Goal: Task Accomplishment & Management: Manage account settings

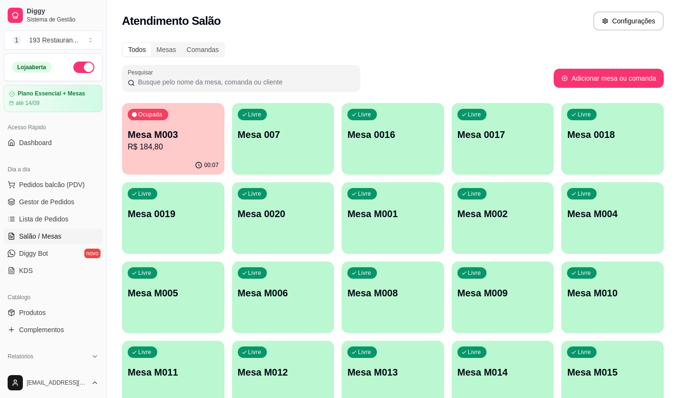
click at [196, 144] on p "R$ 184,80" at bounding box center [173, 146] width 91 height 11
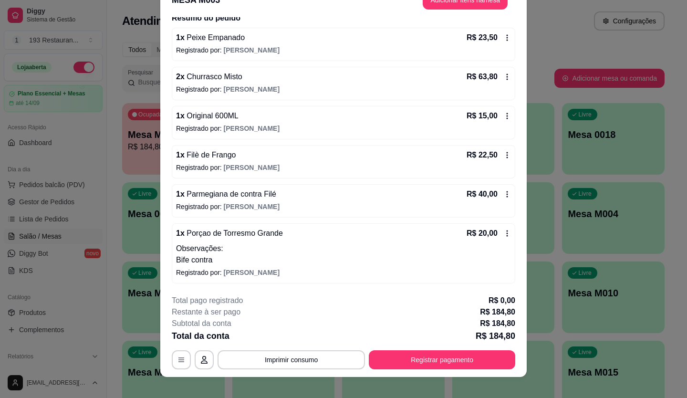
scroll to position [29, 0]
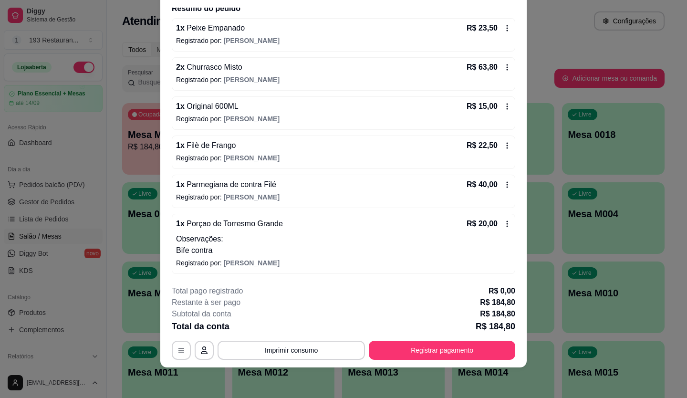
click at [503, 186] on icon at bounding box center [507, 185] width 8 height 8
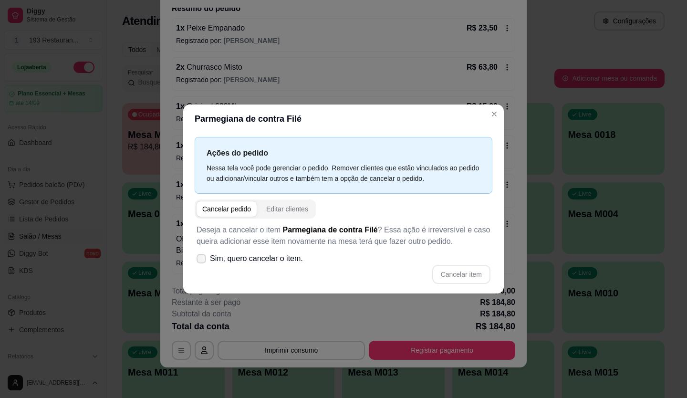
click at [210, 257] on span "Sim, quero cancelar o item." at bounding box center [256, 258] width 93 height 11
click at [202, 260] on input "Sim, quero cancelar o item." at bounding box center [199, 263] width 6 height 6
checkbox input "true"
click at [470, 280] on button "Cancelar item" at bounding box center [461, 274] width 58 height 19
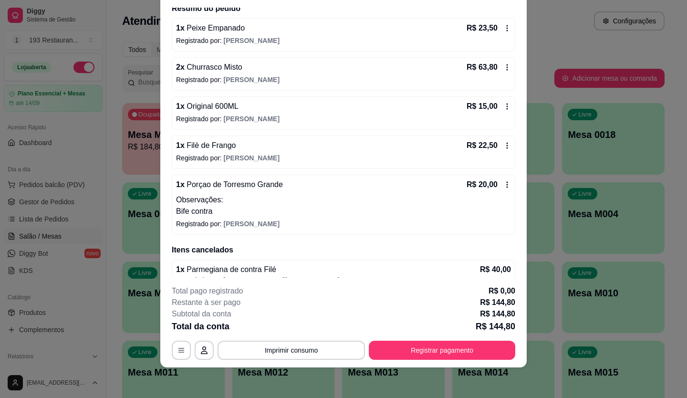
click at [491, 185] on div "R$ 20,00" at bounding box center [488, 184] width 44 height 11
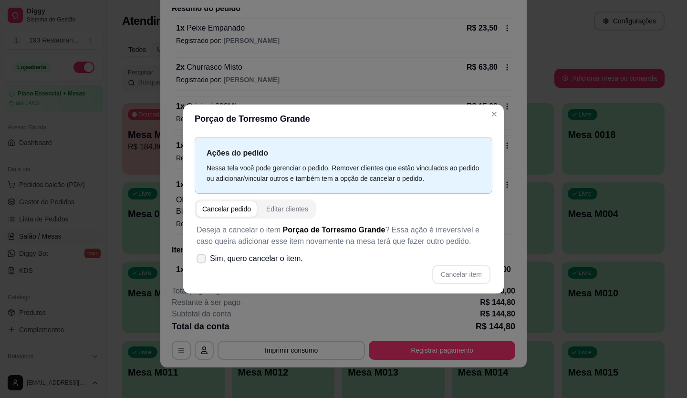
click at [200, 256] on icon at bounding box center [201, 259] width 8 height 6
click at [200, 260] on input "Sim, quero cancelar o item." at bounding box center [199, 263] width 6 height 6
checkbox input "true"
click at [456, 268] on button "Cancelar item" at bounding box center [461, 274] width 58 height 19
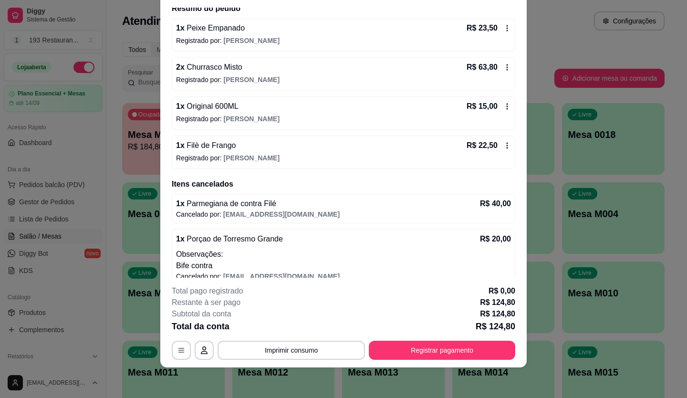
scroll to position [32, 0]
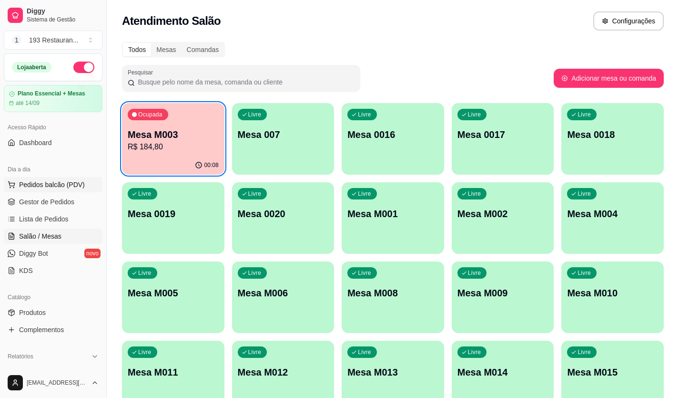
click at [53, 183] on span "Pedidos balcão (PDV)" at bounding box center [52, 185] width 66 height 10
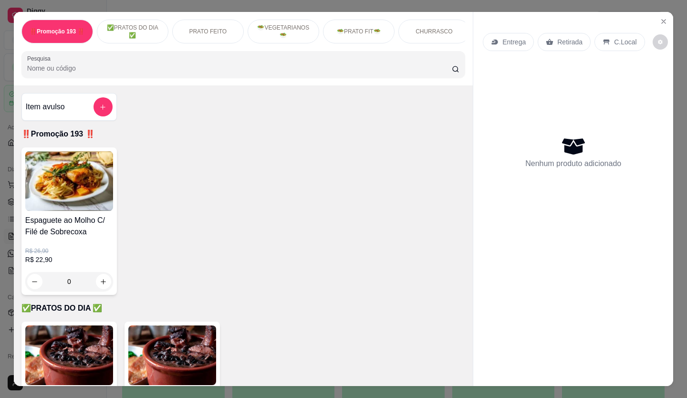
click at [557, 41] on p "Retirada" at bounding box center [569, 42] width 25 height 10
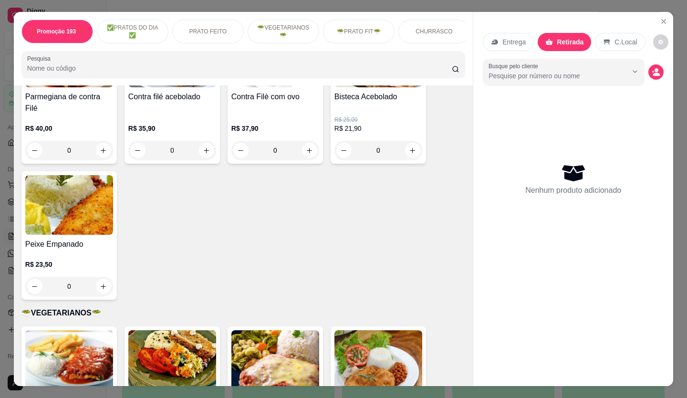
scroll to position [763, 0]
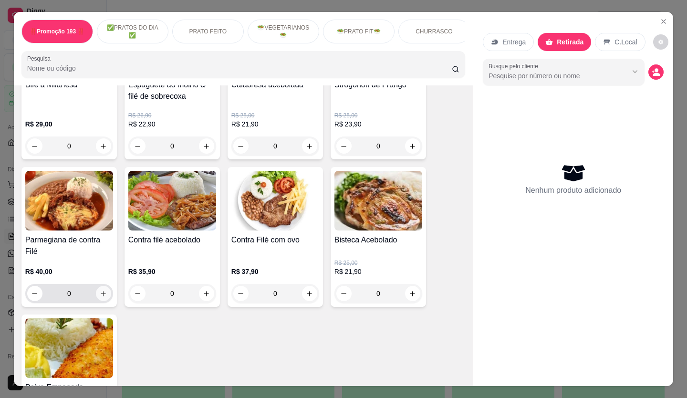
click at [101, 293] on icon "increase-product-quantity" at bounding box center [103, 293] width 5 height 5
type input "1"
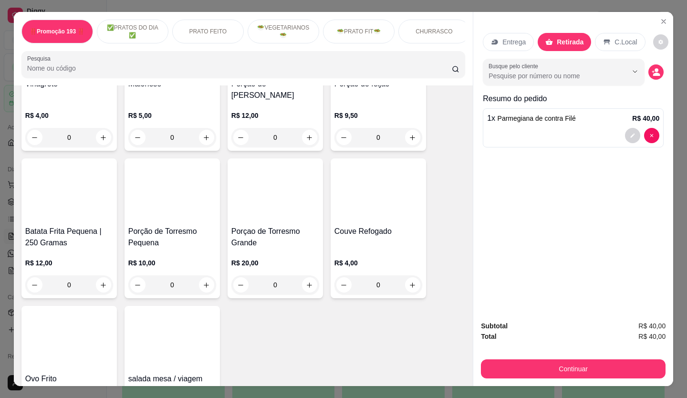
scroll to position [1955, 0]
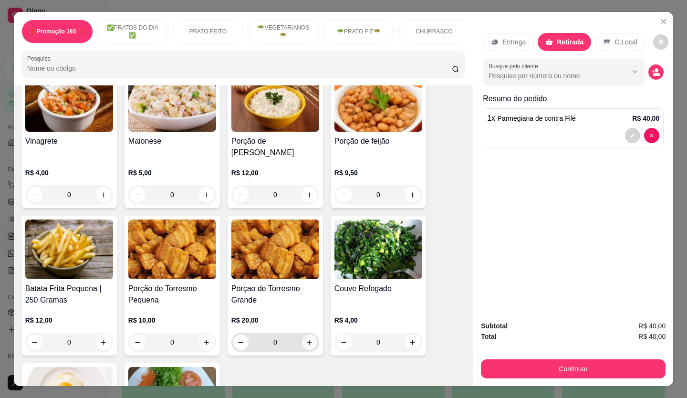
click at [306, 338] on icon "increase-product-quantity" at bounding box center [309, 341] width 7 height 7
type input "1"
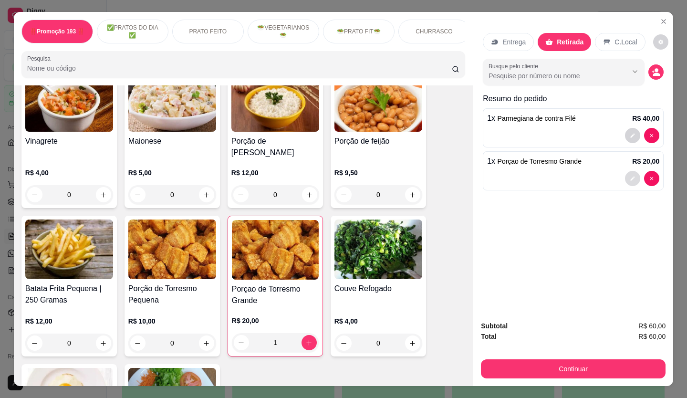
click at [629, 177] on icon "decrease-product-quantity" at bounding box center [632, 178] width 6 height 6
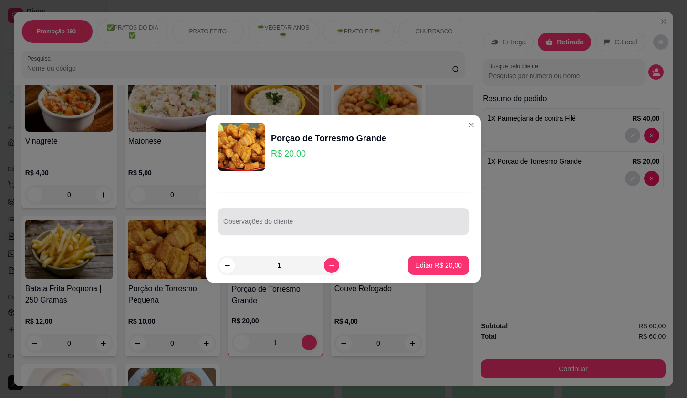
click at [384, 221] on input "Observações do cliente" at bounding box center [343, 225] width 240 height 10
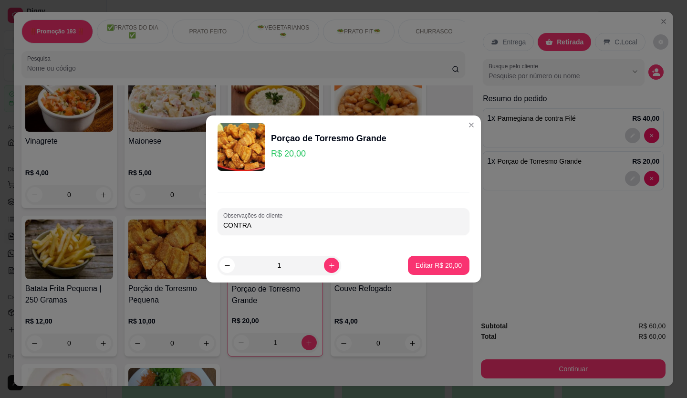
type input "CONTRA"
click at [417, 269] on p "Editar R$ 20,00" at bounding box center [438, 265] width 46 height 10
type input "0"
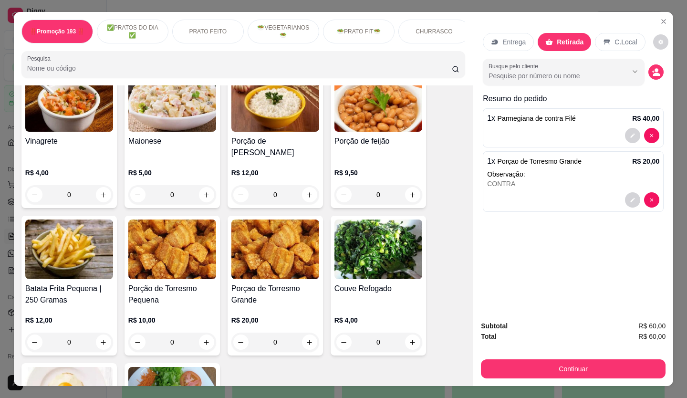
click at [555, 371] on button "Continuar" at bounding box center [573, 368] width 184 height 19
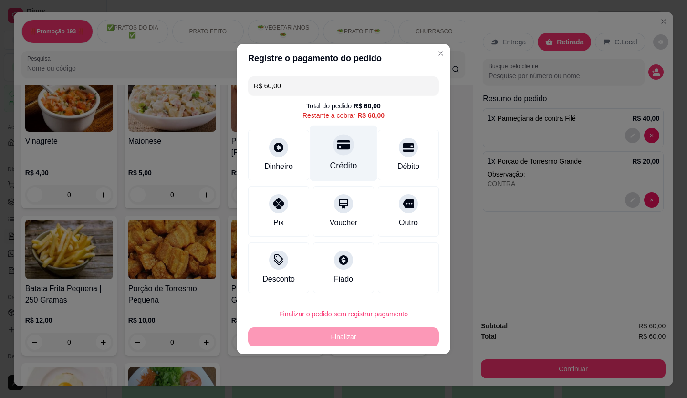
click at [349, 149] on div at bounding box center [343, 144] width 21 height 21
type input "R$ 0,00"
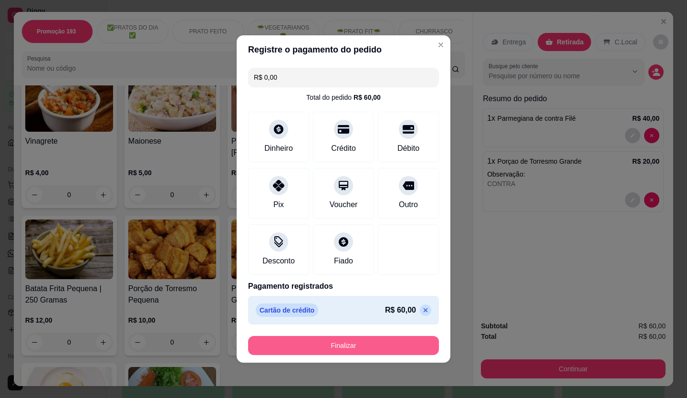
click at [338, 344] on button "Finalizar" at bounding box center [343, 345] width 191 height 19
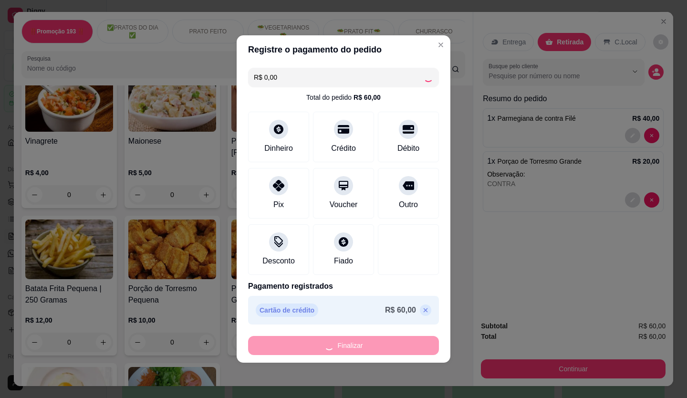
type input "0"
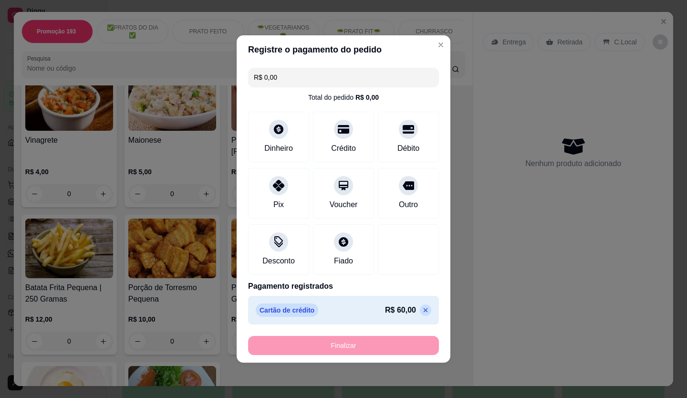
type input "-R$ 60,00"
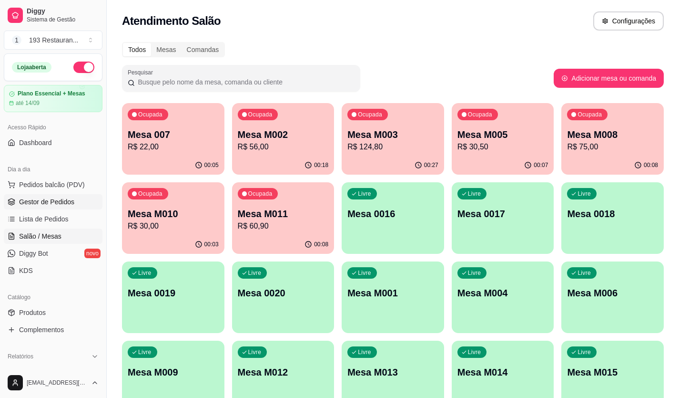
click at [51, 197] on span "Gestor de Pedidos" at bounding box center [46, 202] width 55 height 10
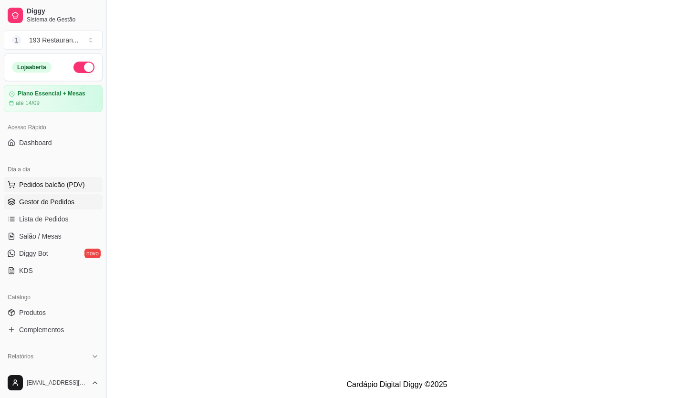
click at [51, 190] on button "Pedidos balcão (PDV)" at bounding box center [53, 184] width 99 height 15
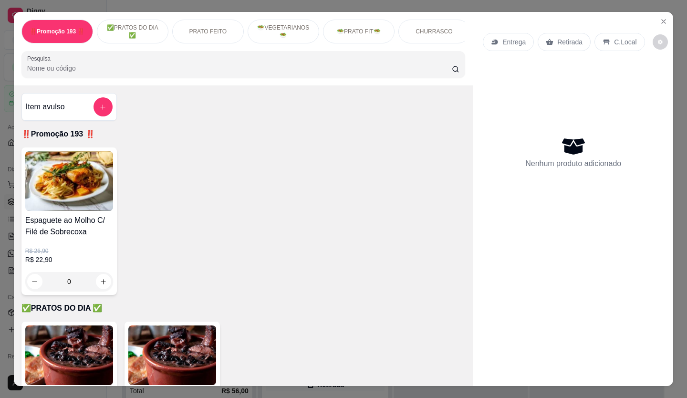
click at [561, 42] on p "Retirada" at bounding box center [569, 42] width 25 height 10
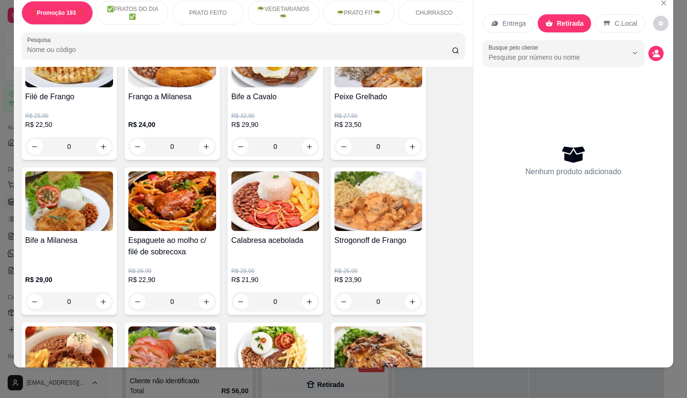
scroll to position [572, 0]
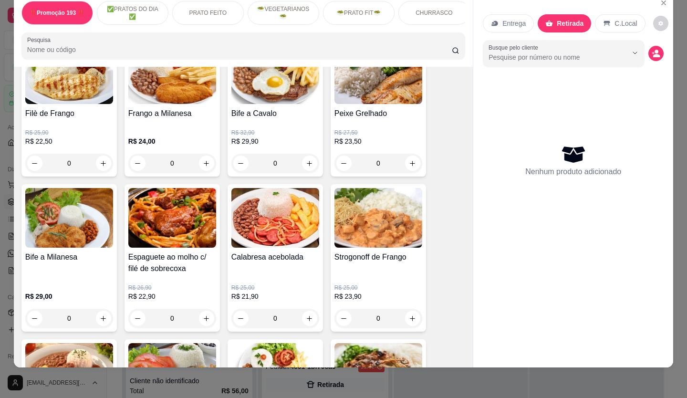
drag, startPoint x: 113, startPoint y: 175, endPoint x: 471, endPoint y: 256, distance: 367.6
click at [473, 256] on div "Entrega Retirada C.Local Busque pelo cliente Nenhum produto adicionado" at bounding box center [573, 172] width 200 height 359
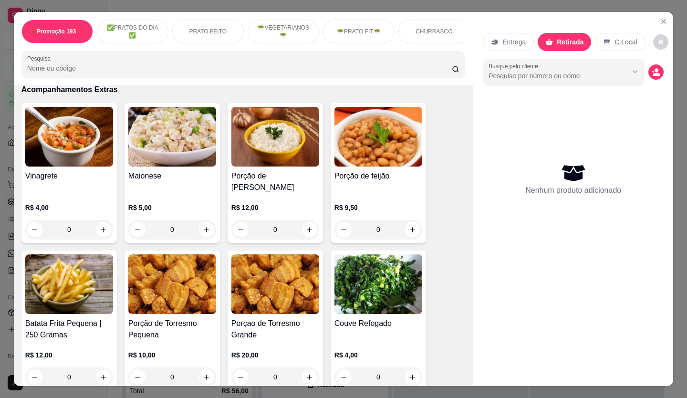
scroll to position [1935, 0]
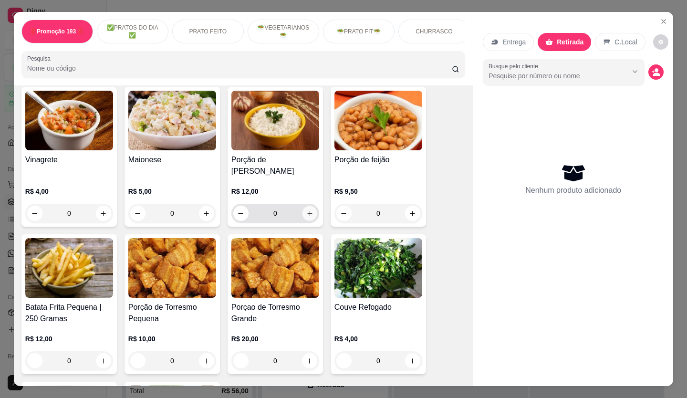
click at [306, 210] on icon "increase-product-quantity" at bounding box center [309, 213] width 7 height 7
type input "1"
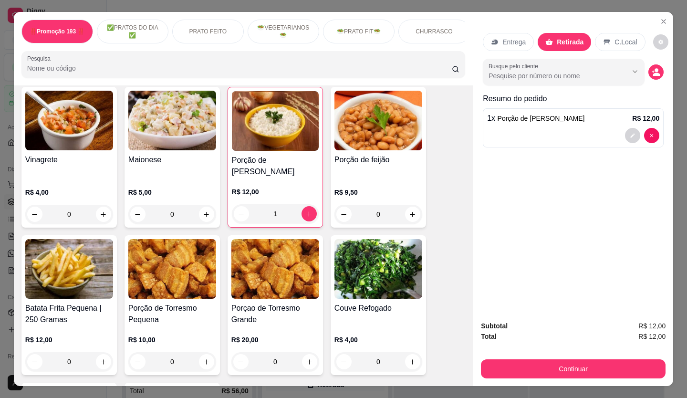
click at [502, 38] on p "Entrega" at bounding box center [513, 42] width 23 height 10
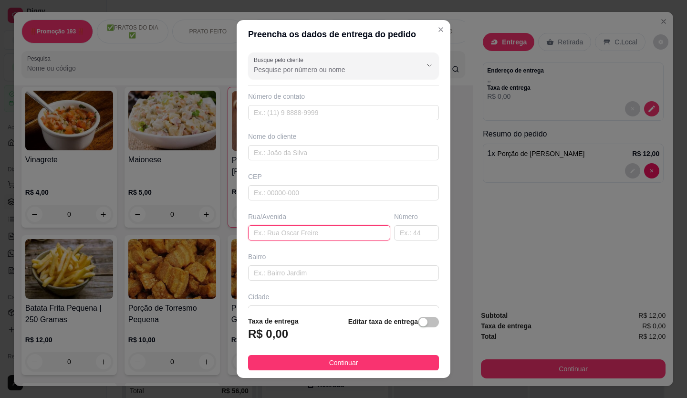
click at [265, 231] on input "text" at bounding box center [319, 232] width 142 height 15
paste input "Rua José Gimenez Gome"
type input "Rua José Gimenez Gomes"
click at [399, 239] on input "text" at bounding box center [416, 232] width 45 height 15
type input "1"
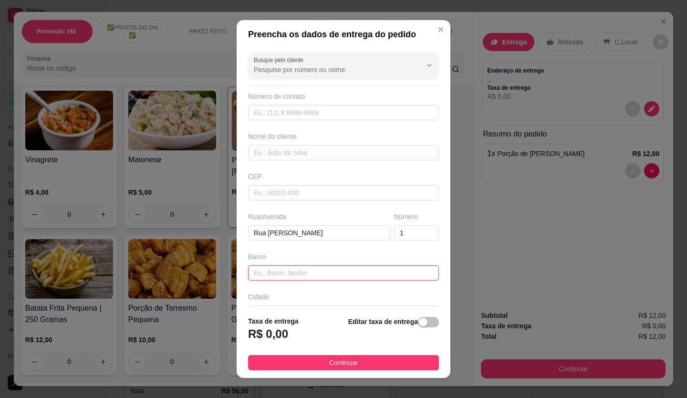
click at [309, 269] on input "text" at bounding box center [343, 272] width 191 height 15
type input "vila osasco"
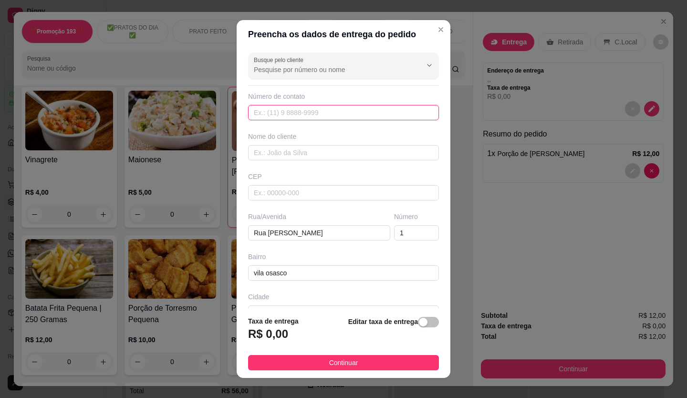
click at [317, 117] on input "text" at bounding box center [343, 112] width 191 height 15
click at [318, 135] on div "Nome do cliente" at bounding box center [343, 137] width 191 height 10
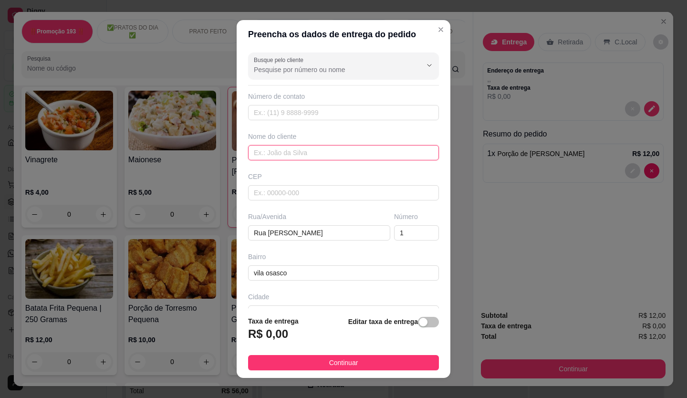
click at [312, 159] on input "text" at bounding box center [343, 152] width 191 height 15
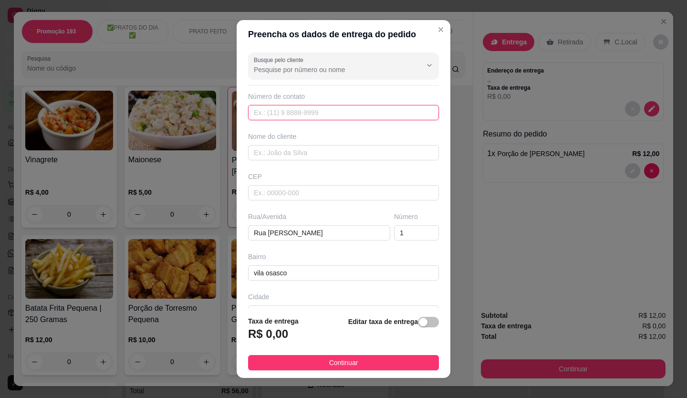
click at [302, 114] on input "text" at bounding box center [343, 112] width 191 height 15
paste input "+55 11 97594-3503"
type input "+55 11 97594-3503"
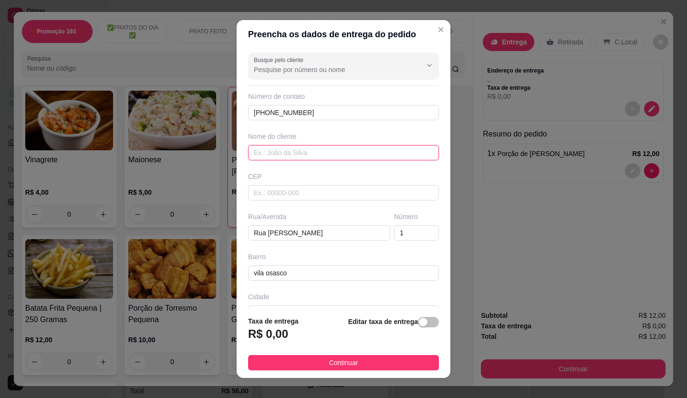
click at [308, 153] on input "text" at bounding box center [343, 152] width 191 height 15
click at [310, 153] on input "text" at bounding box center [343, 152] width 191 height 15
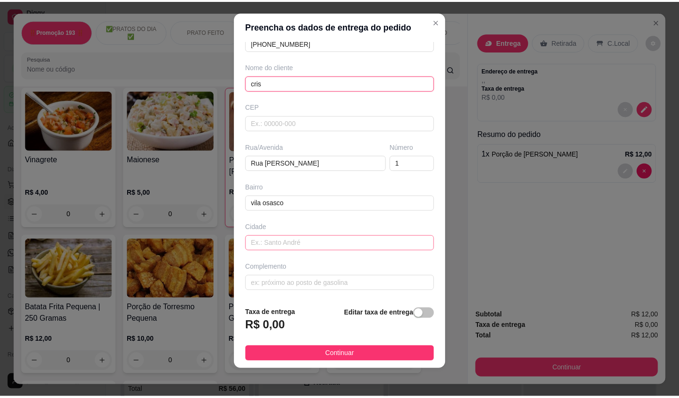
scroll to position [10, 0]
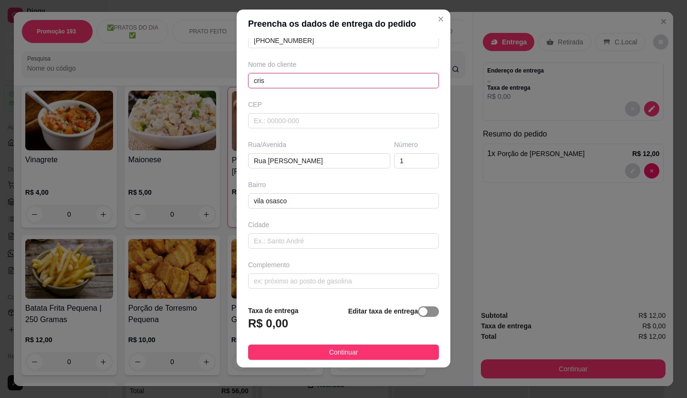
type input "cris"
click at [419, 316] on span "button" at bounding box center [428, 311] width 21 height 10
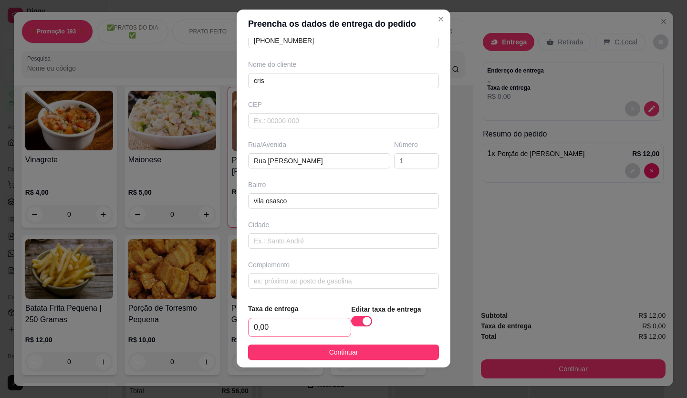
click at [298, 318] on div "0,00" at bounding box center [299, 327] width 103 height 19
click at [291, 327] on input "0,00" at bounding box center [299, 327] width 102 height 18
type input "2,50"
click at [354, 346] on button "Continuar" at bounding box center [343, 351] width 191 height 15
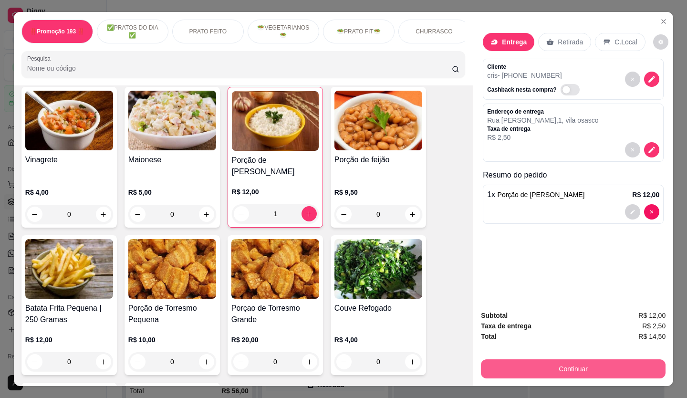
click at [603, 371] on button "Continuar" at bounding box center [573, 368] width 184 height 19
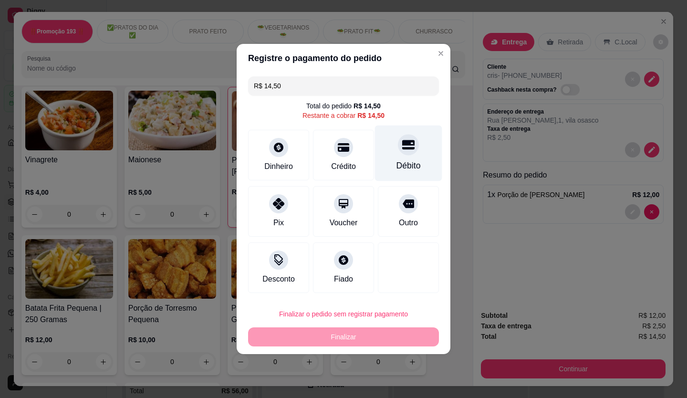
click at [400, 157] on div "Débito" at bounding box center [408, 153] width 67 height 56
type input "R$ 0,00"
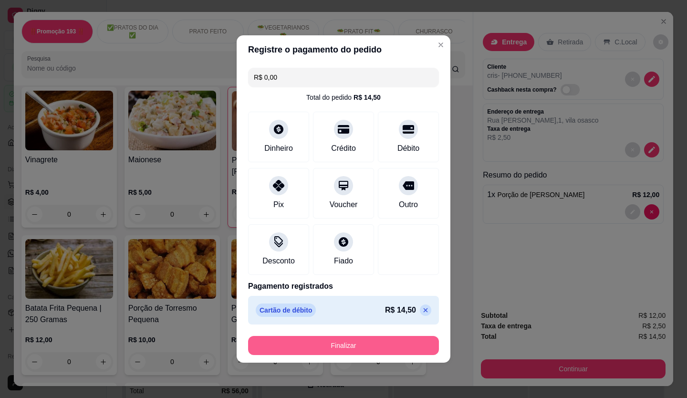
click at [385, 347] on button "Finalizar" at bounding box center [343, 345] width 191 height 19
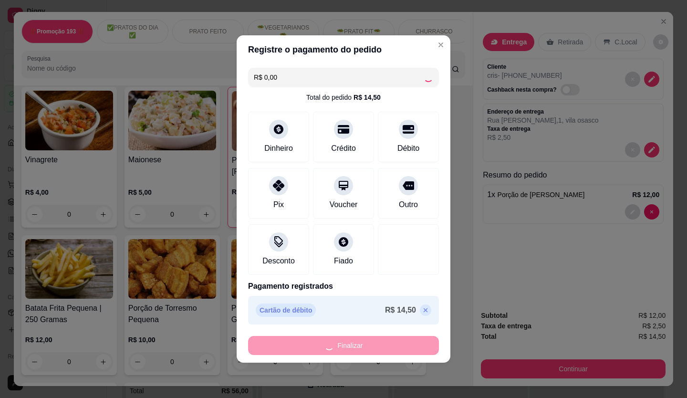
type input "0"
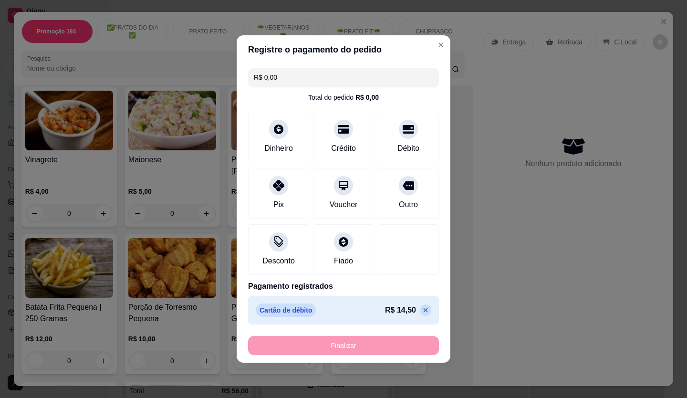
type input "-R$ 14,50"
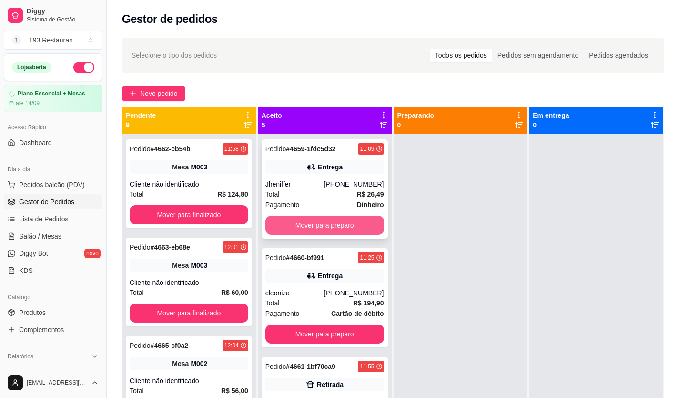
click at [313, 227] on button "Mover para preparo" at bounding box center [325, 224] width 119 height 19
click at [313, 227] on div "Mover para preparo" at bounding box center [325, 224] width 119 height 19
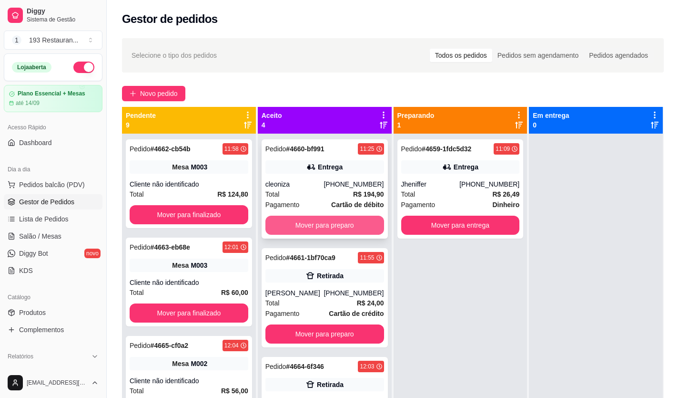
click at [347, 223] on button "Mover para preparo" at bounding box center [325, 224] width 119 height 19
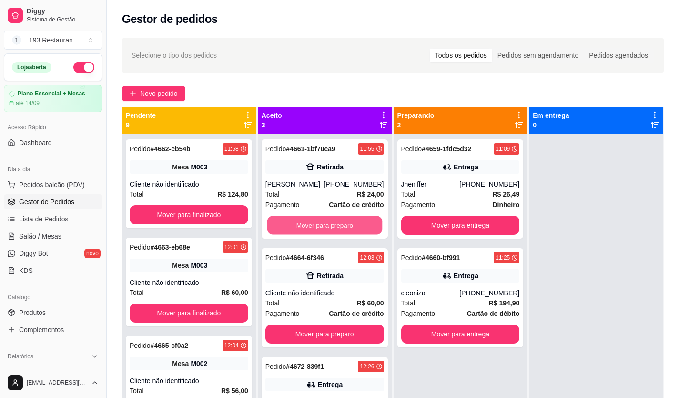
click at [347, 223] on button "Mover para preparo" at bounding box center [324, 225] width 115 height 19
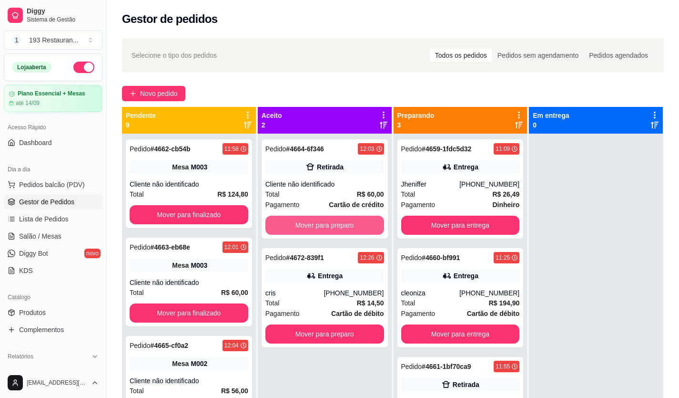
click at [347, 223] on button "Mover para preparo" at bounding box center [325, 224] width 119 height 19
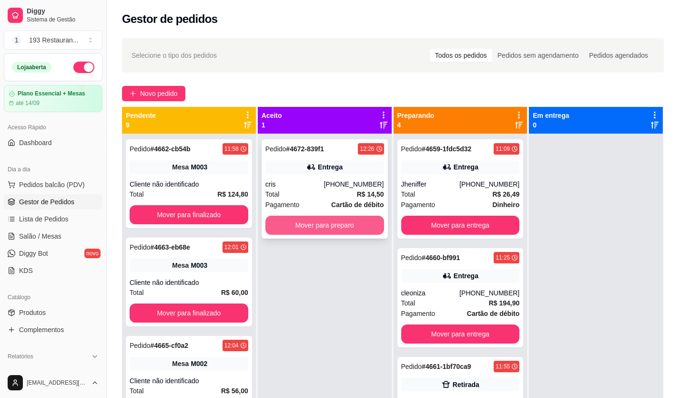
click at [346, 223] on button "Mover para preparo" at bounding box center [325, 224] width 119 height 19
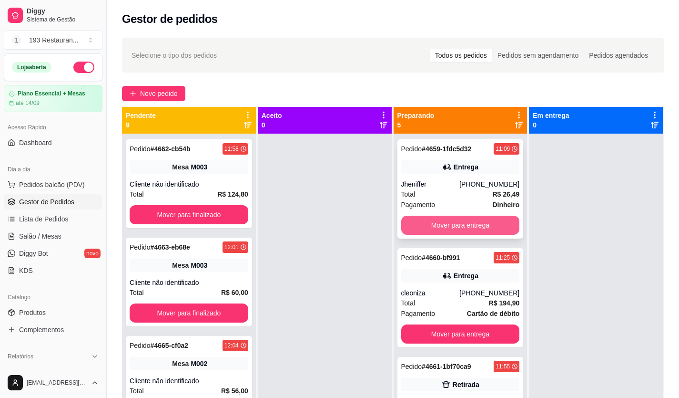
click at [419, 233] on button "Mover para entrega" at bounding box center [460, 224] width 119 height 19
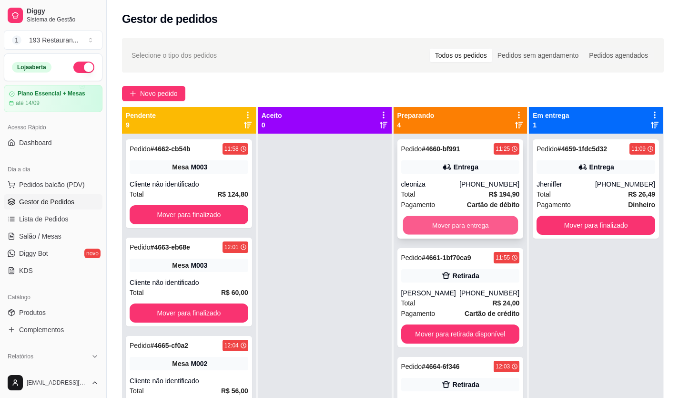
click at [465, 229] on button "Mover para entrega" at bounding box center [460, 225] width 115 height 19
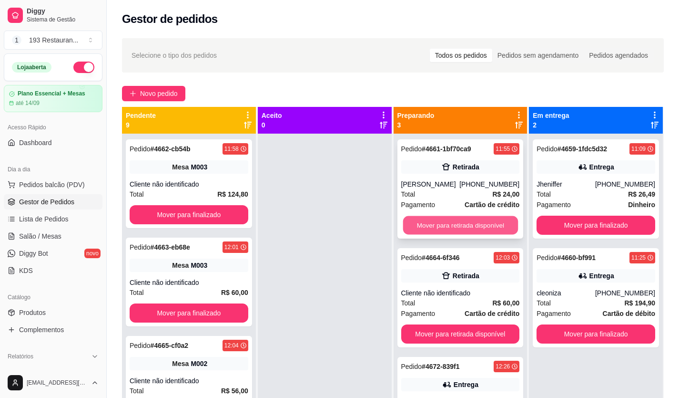
click at [465, 228] on button "Mover para retirada disponível" at bounding box center [460, 225] width 115 height 19
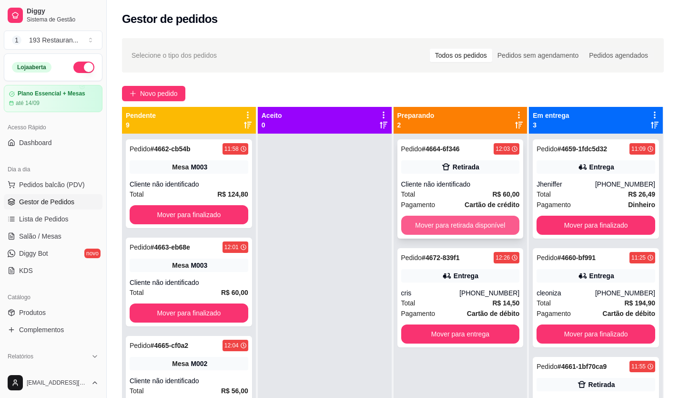
click at [463, 222] on button "Mover para retirada disponível" at bounding box center [460, 224] width 119 height 19
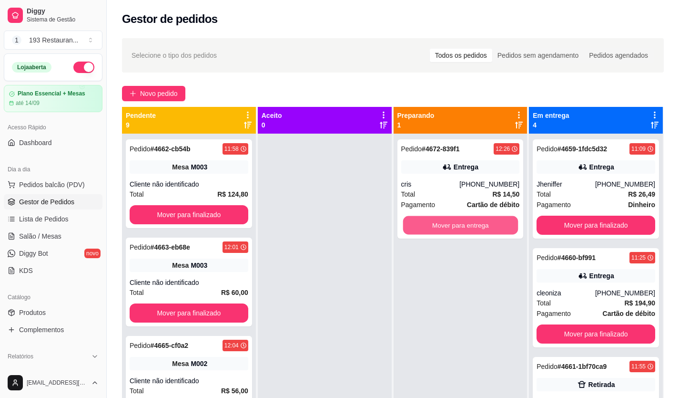
click at [463, 222] on button "Mover para entrega" at bounding box center [460, 225] width 115 height 19
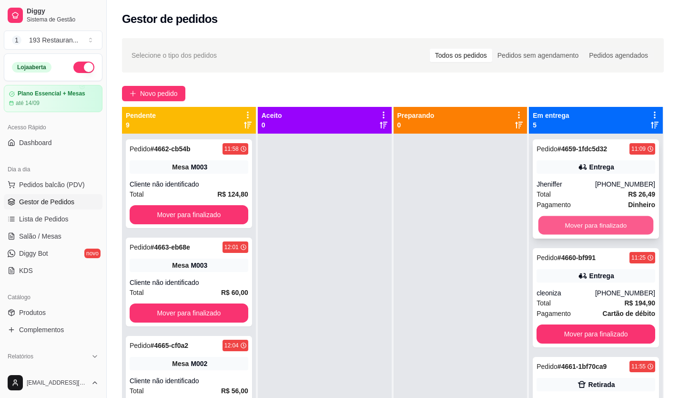
click at [564, 229] on button "Mover para finalizado" at bounding box center [596, 225] width 115 height 19
click at [564, 220] on button "Mover para finalizado" at bounding box center [596, 224] width 119 height 19
click at [560, 225] on button "Mover para finalizado" at bounding box center [596, 225] width 115 height 19
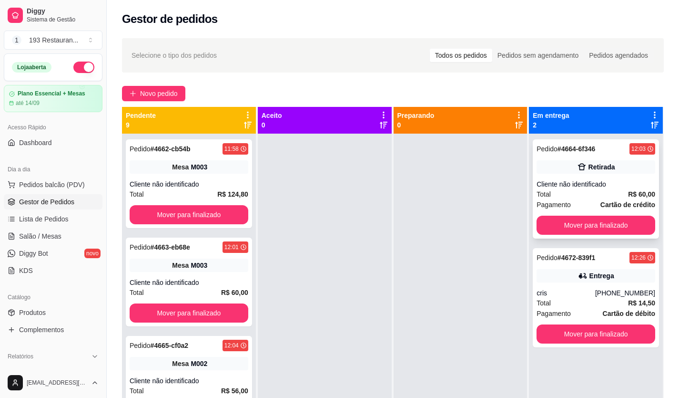
click at [537, 205] on span "Pagamento" at bounding box center [554, 204] width 34 height 10
click at [596, 227] on button "Mover para finalizado" at bounding box center [596, 224] width 119 height 19
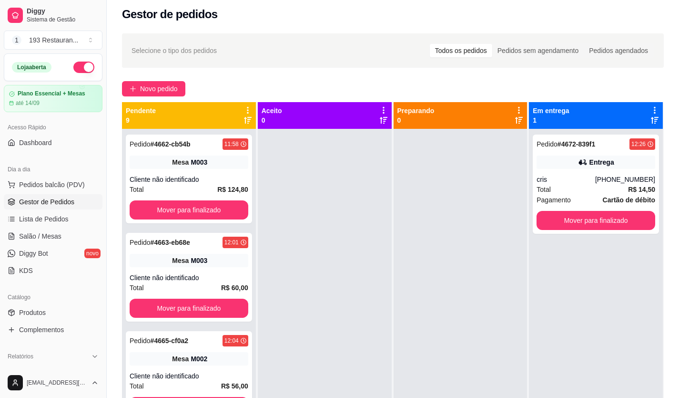
scroll to position [2, 0]
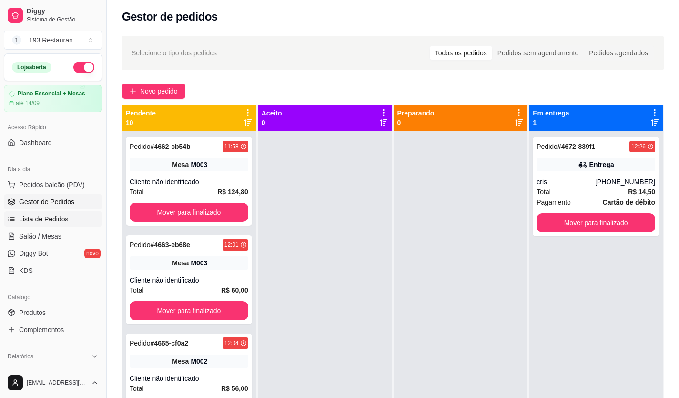
click at [40, 224] on link "Lista de Pedidos" at bounding box center [53, 218] width 99 height 15
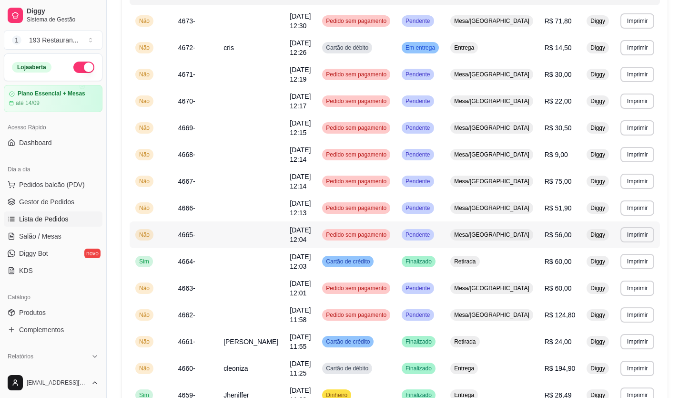
scroll to position [188, 0]
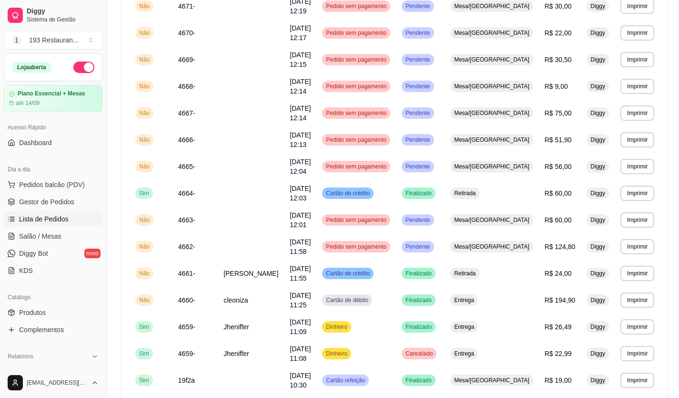
drag, startPoint x: 67, startPoint y: 183, endPoint x: 0, endPoint y: 389, distance: 217.1
click at [32, 168] on div "Dia a dia" at bounding box center [53, 169] width 99 height 15
click at [31, 181] on span "Pedidos balcão (PDV)" at bounding box center [52, 185] width 66 height 10
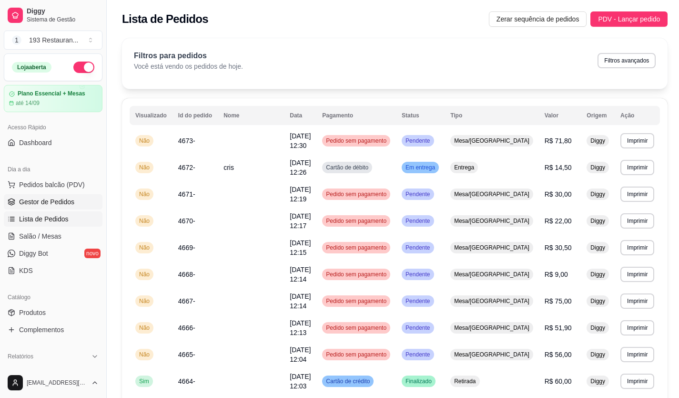
click at [66, 207] on link "Gestor de Pedidos" at bounding box center [53, 201] width 99 height 15
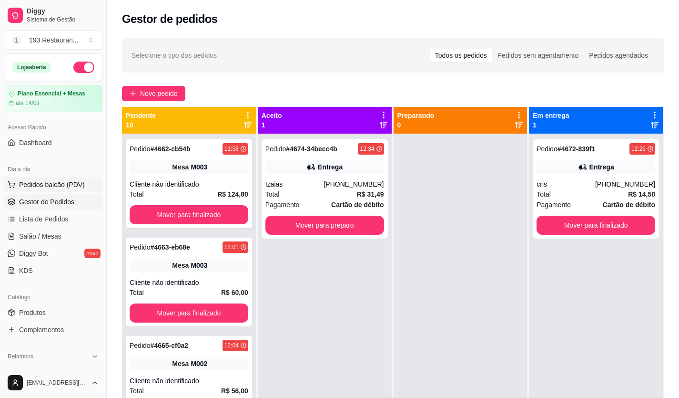
click at [25, 190] on button "Pedidos balcão (PDV)" at bounding box center [53, 184] width 99 height 15
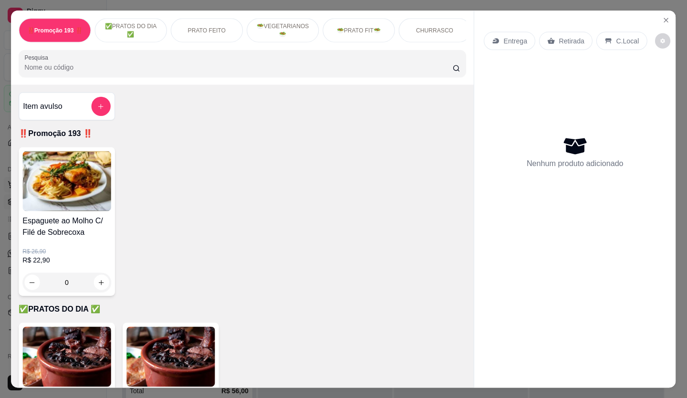
click at [43, 185] on img at bounding box center [66, 181] width 88 height 60
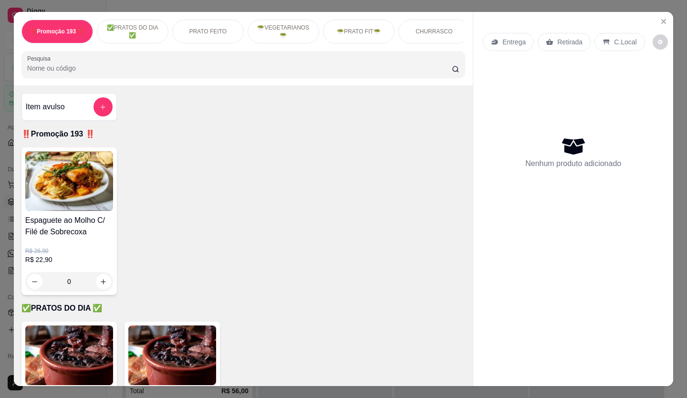
click at [555, 44] on div "Retirada" at bounding box center [563, 42] width 53 height 18
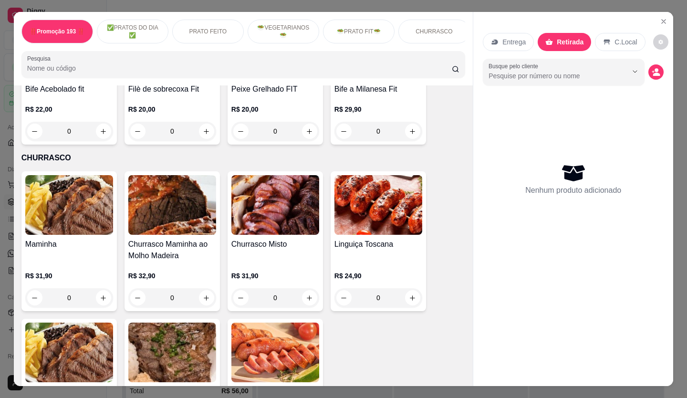
scroll to position [1526, 0]
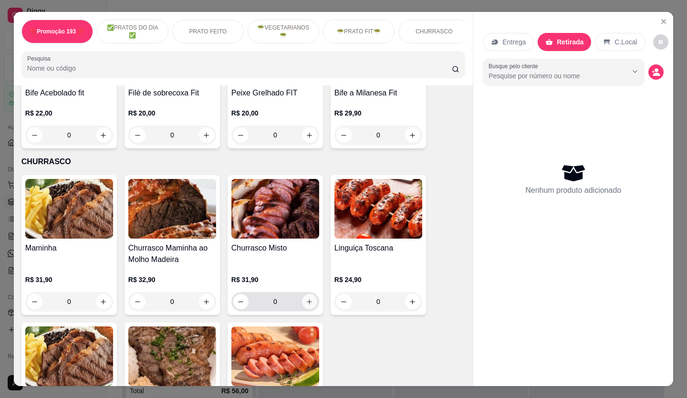
click at [307, 298] on icon "increase-product-quantity" at bounding box center [309, 301] width 7 height 7
type input "1"
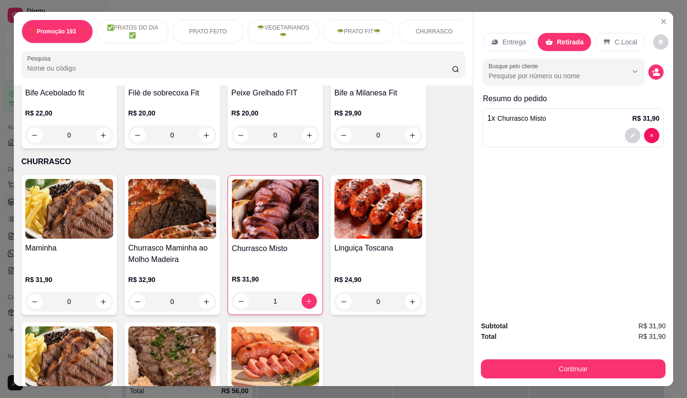
click at [633, 130] on button "decrease-product-quantity" at bounding box center [632, 135] width 15 height 15
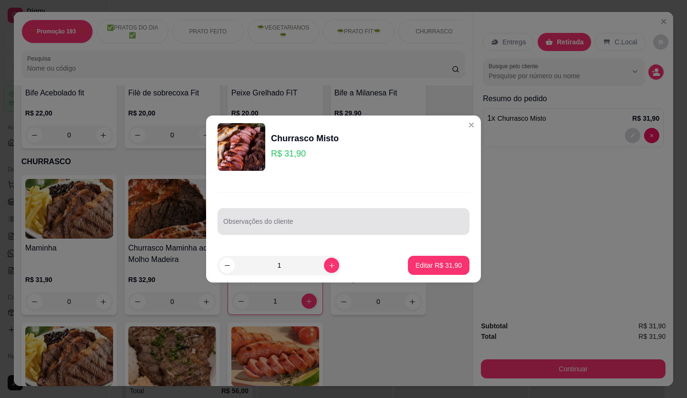
click at [412, 221] on input "Observações do cliente" at bounding box center [343, 225] width 240 height 10
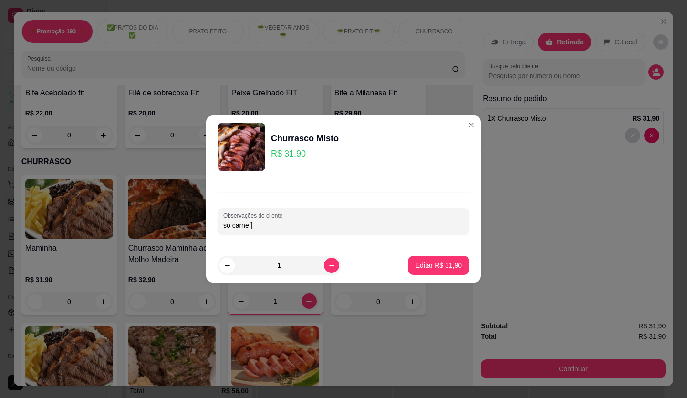
type input "so carne"
click at [420, 263] on p "Editar R$ 31,90" at bounding box center [438, 265] width 46 height 10
type input "0"
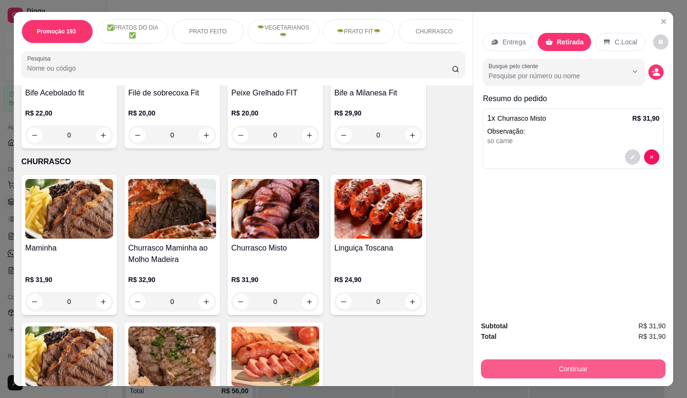
click at [592, 363] on button "Continuar" at bounding box center [573, 368] width 184 height 19
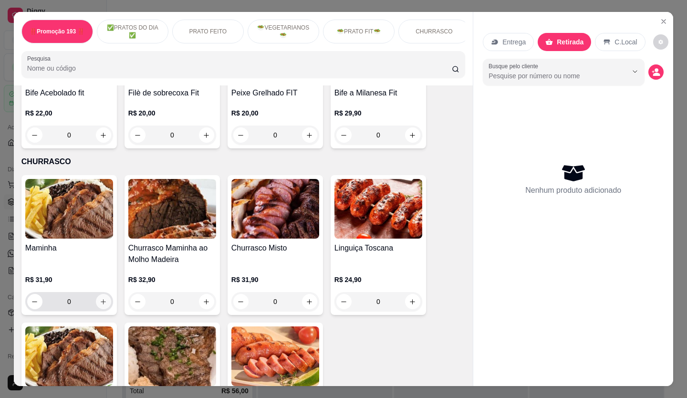
click at [101, 299] on icon "increase-product-quantity" at bounding box center [103, 301] width 5 height 5
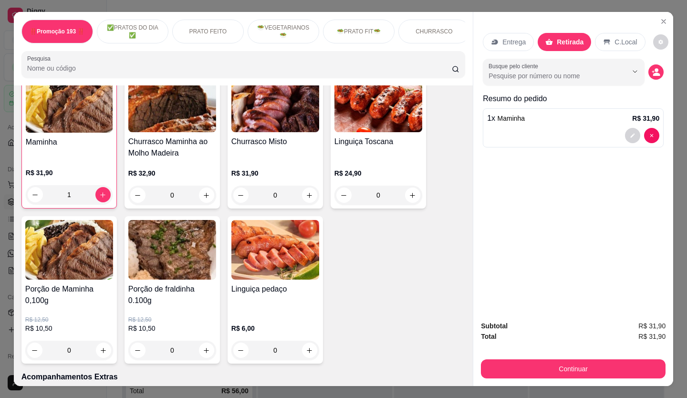
scroll to position [1669, 0]
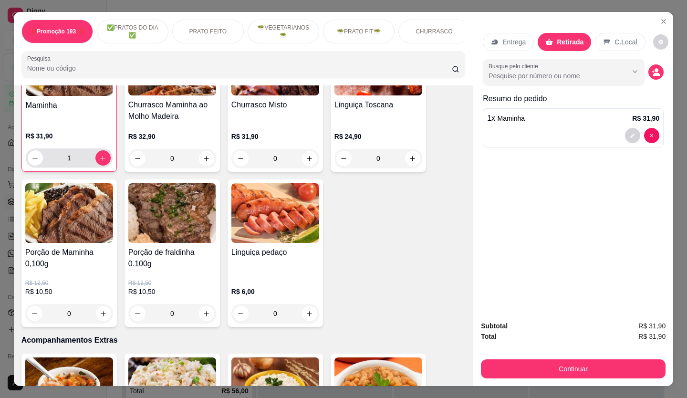
click at [107, 148] on div "1" at bounding box center [69, 157] width 83 height 19
click at [101, 155] on icon "increase-product-quantity" at bounding box center [103, 157] width 5 height 5
type input "2"
click at [519, 367] on button "Continuar" at bounding box center [573, 368] width 184 height 19
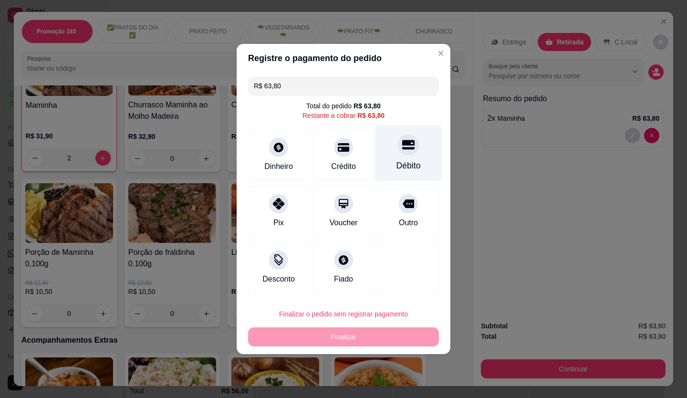
click at [407, 151] on div at bounding box center [408, 144] width 21 height 21
type input "R$ 0,00"
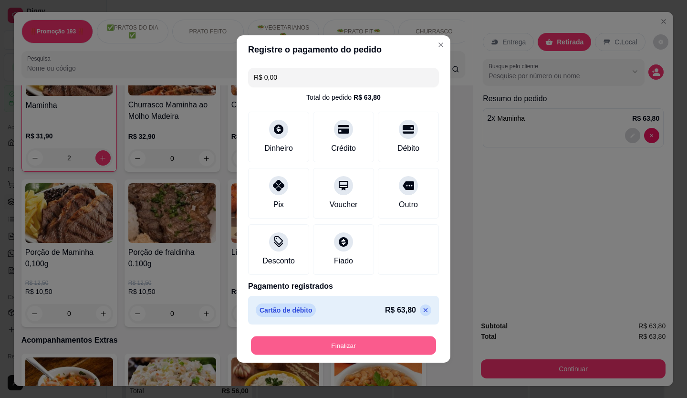
click at [366, 338] on button "Finalizar" at bounding box center [343, 345] width 185 height 19
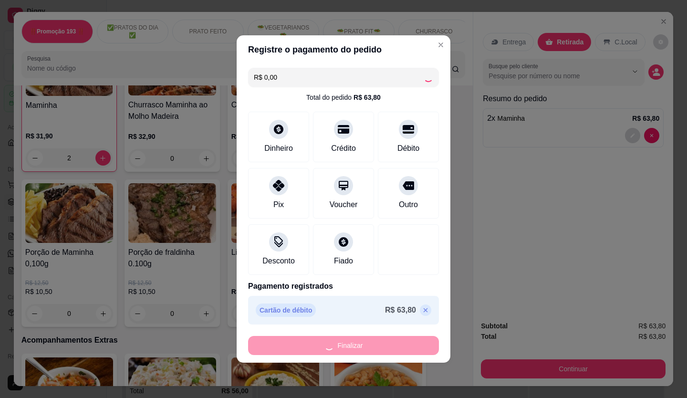
type input "0"
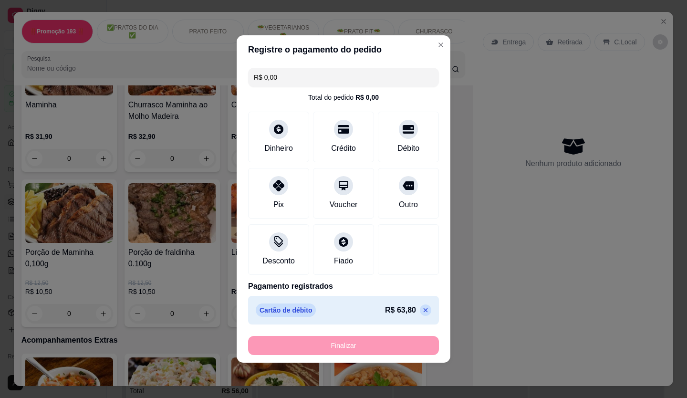
type input "-R$ 63,80"
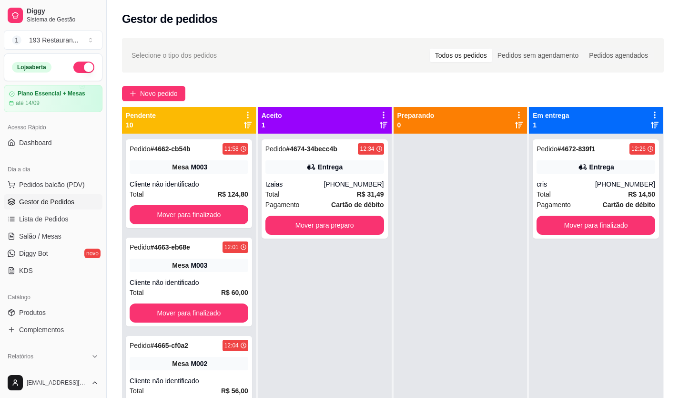
drag, startPoint x: 433, startPoint y: 345, endPoint x: 329, endPoint y: 327, distance: 106.0
click at [433, 344] on div at bounding box center [461, 332] width 134 height 398
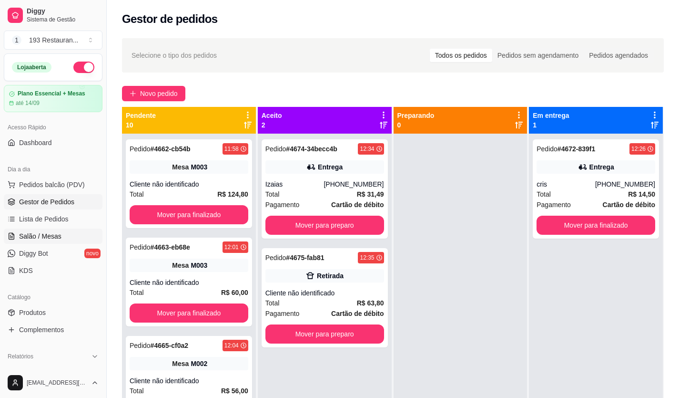
click at [45, 235] on span "Salão / Mesas" at bounding box center [40, 236] width 42 height 10
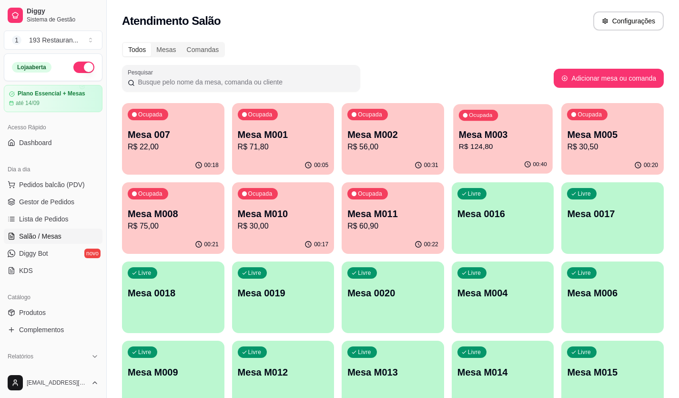
click at [495, 147] on p "R$ 124,80" at bounding box center [503, 146] width 88 height 11
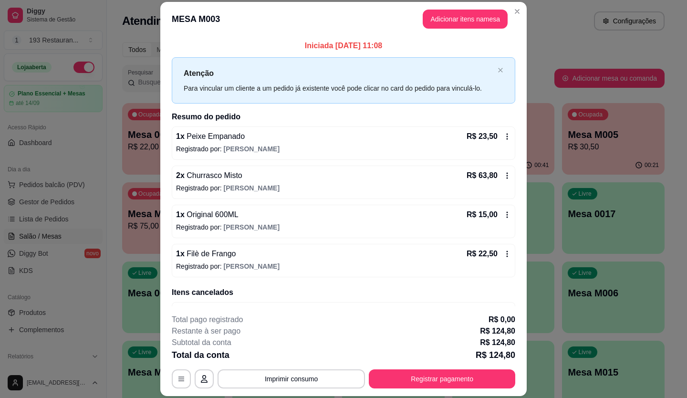
click at [454, 20] on button "Adicionar itens na mesa" at bounding box center [464, 19] width 85 height 19
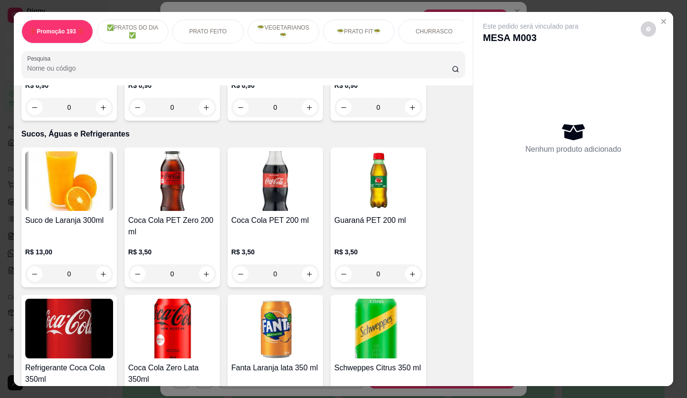
scroll to position [2574, 0]
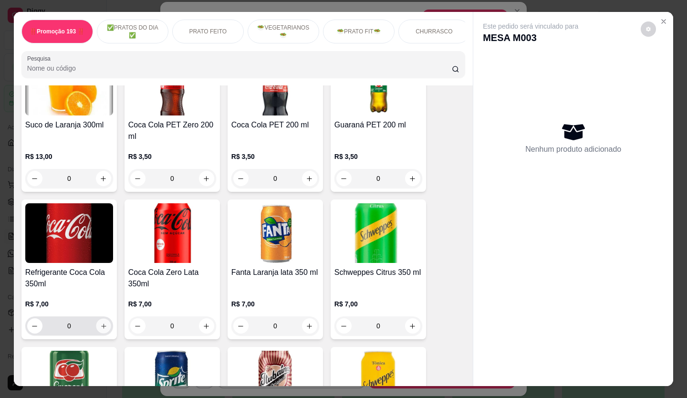
click at [100, 322] on icon "increase-product-quantity" at bounding box center [103, 325] width 7 height 7
type input "1"
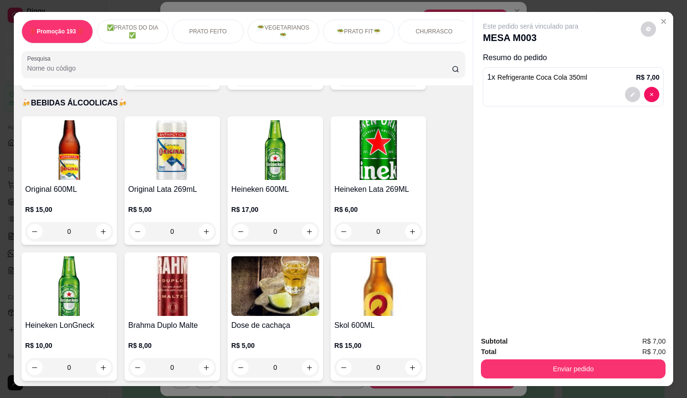
scroll to position [3509, 0]
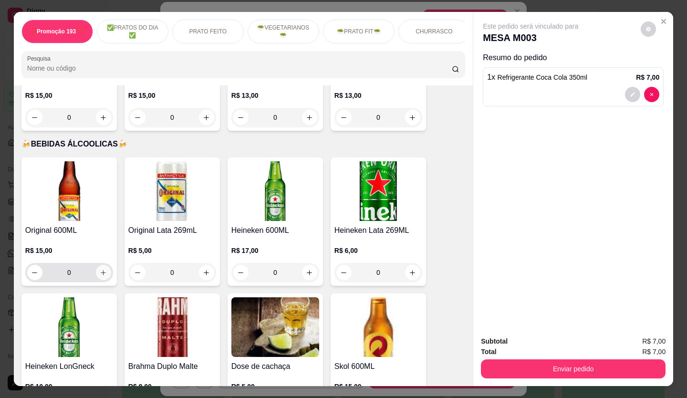
click at [100, 269] on icon "increase-product-quantity" at bounding box center [103, 272] width 7 height 7
type input "1"
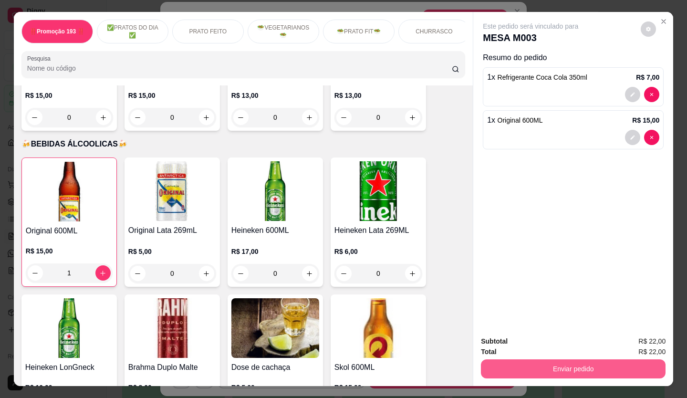
click at [568, 359] on button "Enviar pedido" at bounding box center [573, 368] width 184 height 19
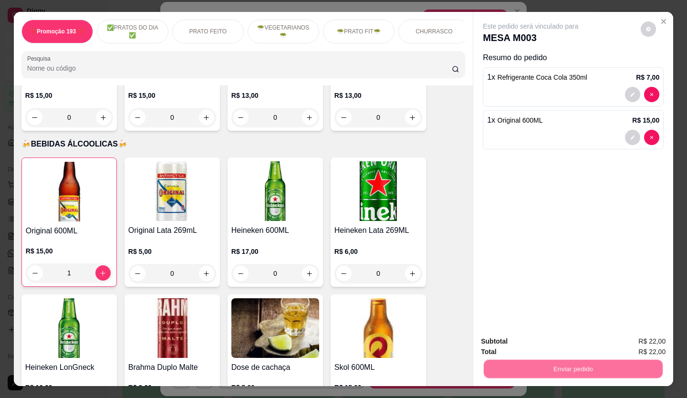
click at [551, 342] on button "Não registrar e enviar pedido" at bounding box center [541, 341] width 99 height 18
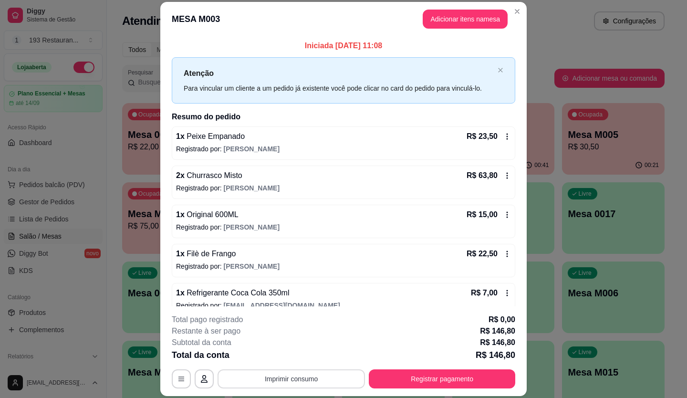
click at [275, 382] on button "Imprimir consumo" at bounding box center [290, 378] width 147 height 19
click at [293, 359] on button "CAIXA" at bounding box center [290, 356] width 69 height 15
click at [473, 378] on button "Registrar pagamento" at bounding box center [442, 378] width 146 height 19
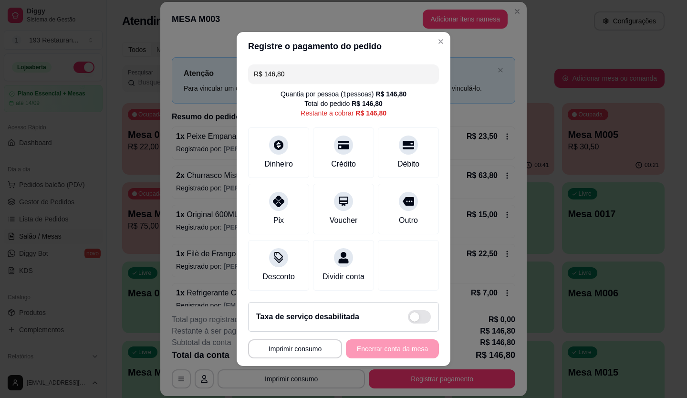
drag, startPoint x: 306, startPoint y: 74, endPoint x: 91, endPoint y: 89, distance: 215.5
click at [91, 89] on div "**********" at bounding box center [343, 199] width 687 height 398
click at [343, 202] on div "Voucher" at bounding box center [343, 207] width 67 height 56
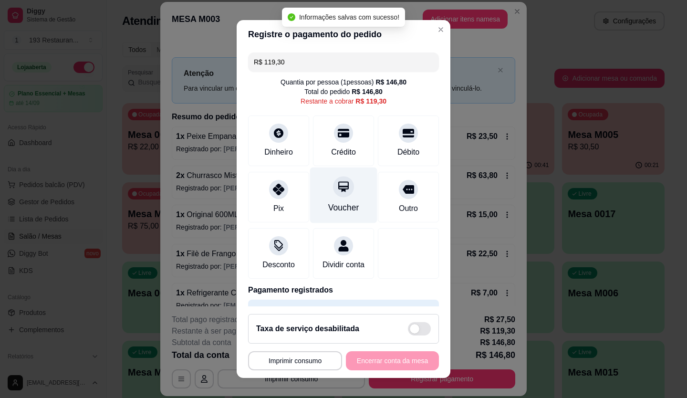
drag, startPoint x: 343, startPoint y: 202, endPoint x: 328, endPoint y: 208, distance: 16.0
click at [328, 208] on div "Voucher" at bounding box center [343, 207] width 31 height 12
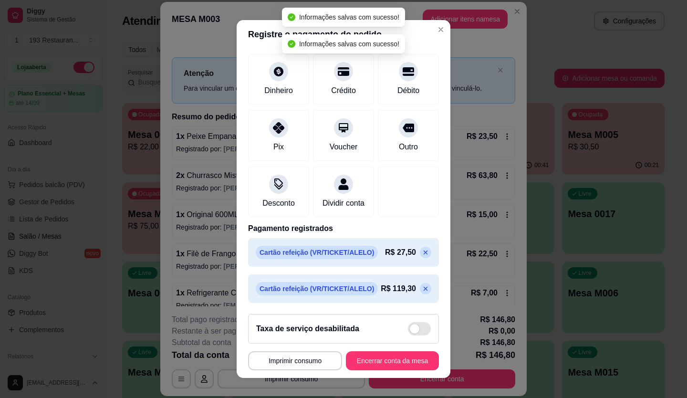
scroll to position [73, 0]
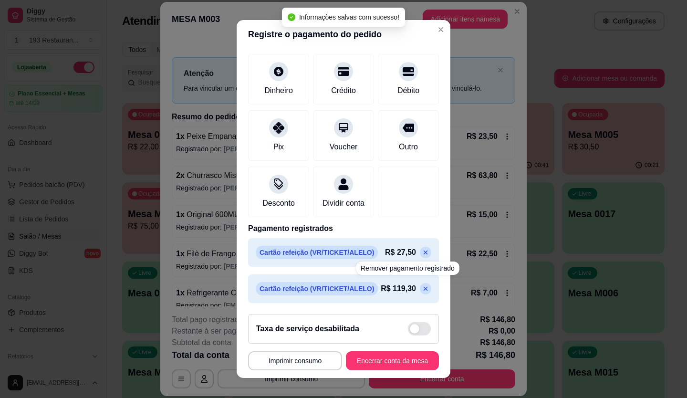
click at [400, 285] on div "R$ 119,30" at bounding box center [405, 288] width 51 height 11
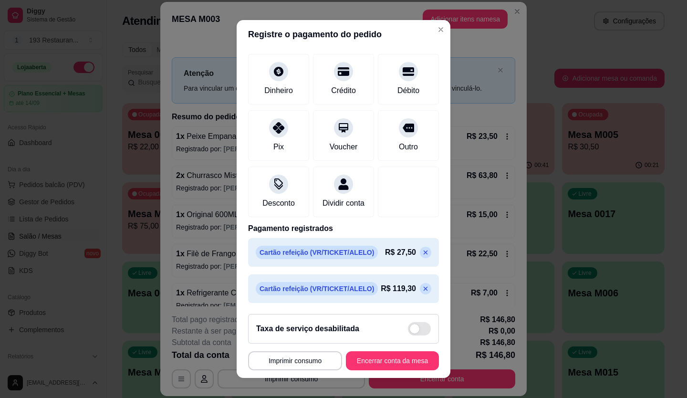
click at [421, 285] on icon at bounding box center [425, 289] width 8 height 8
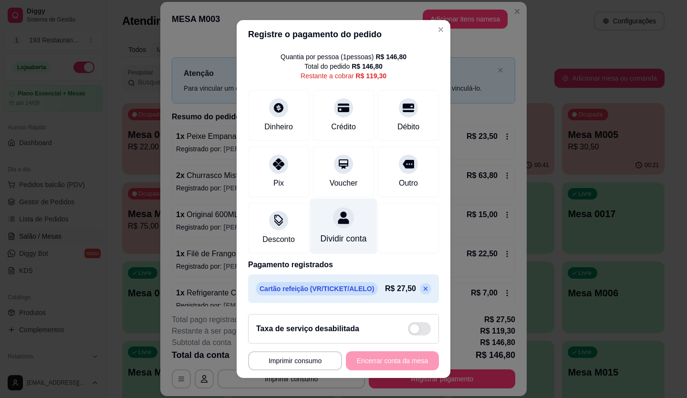
scroll to position [0, 0]
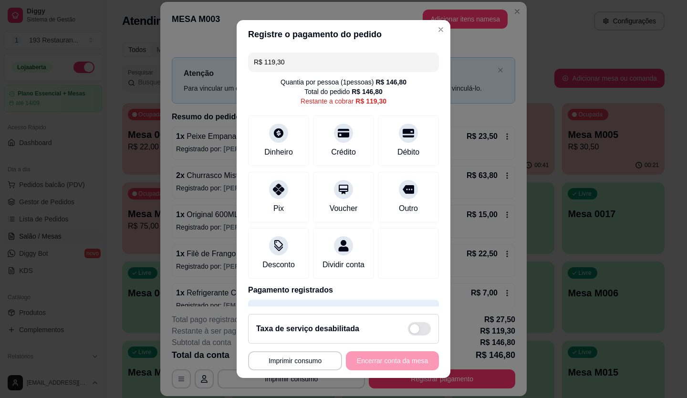
drag, startPoint x: 298, startPoint y: 69, endPoint x: 143, endPoint y: 95, distance: 157.2
click at [143, 95] on div "**********" at bounding box center [343, 199] width 687 height 398
click at [402, 132] on icon at bounding box center [408, 130] width 12 height 12
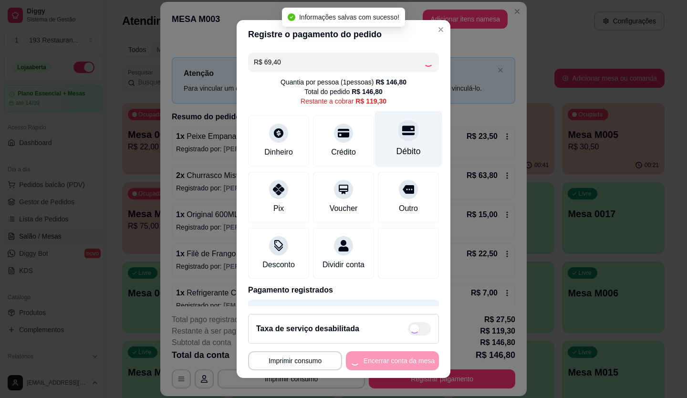
type input "R$ 49,90"
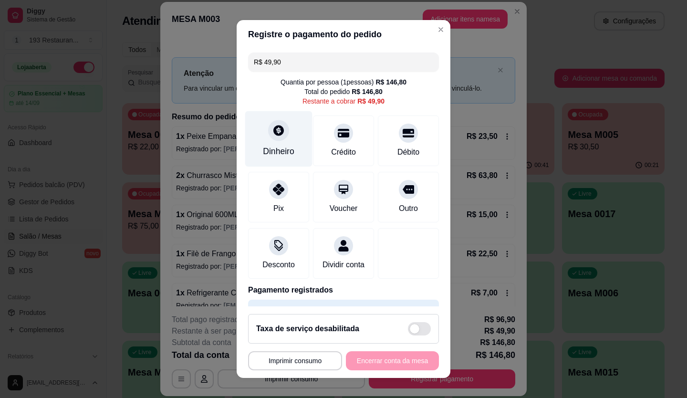
click at [273, 128] on icon at bounding box center [278, 130] width 10 height 10
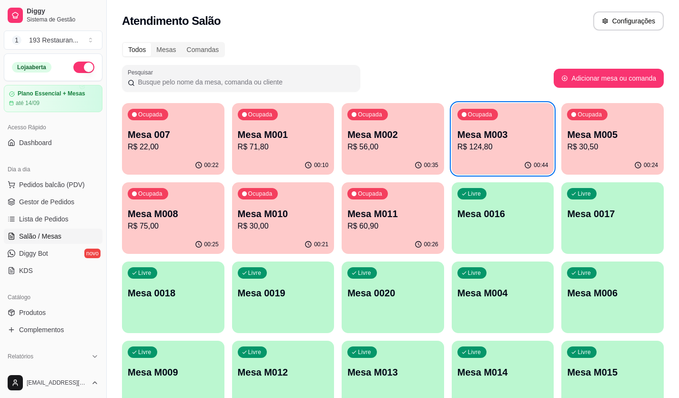
click at [404, 135] on p "Mesa M002" at bounding box center [393, 134] width 91 height 13
click at [71, 180] on span "Pedidos balcão (PDV)" at bounding box center [52, 185] width 66 height 10
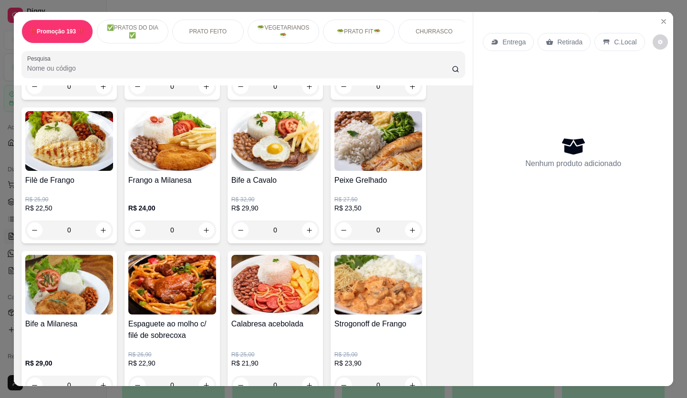
scroll to position [524, 0]
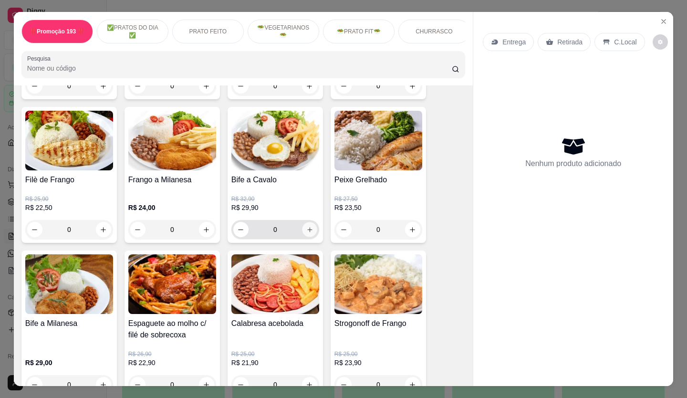
click at [304, 237] on button "increase-product-quantity" at bounding box center [309, 229] width 15 height 15
type input "1"
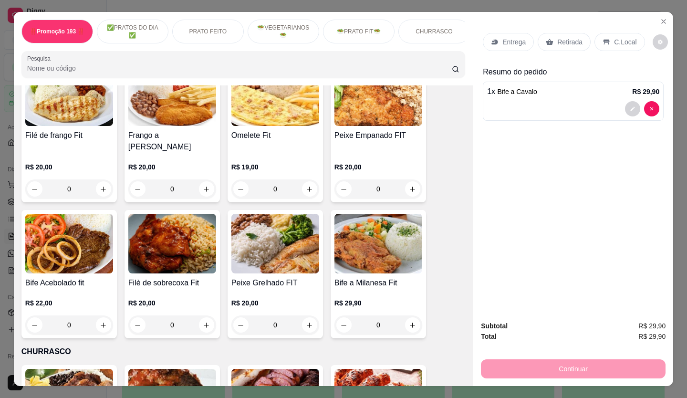
scroll to position [1240, 0]
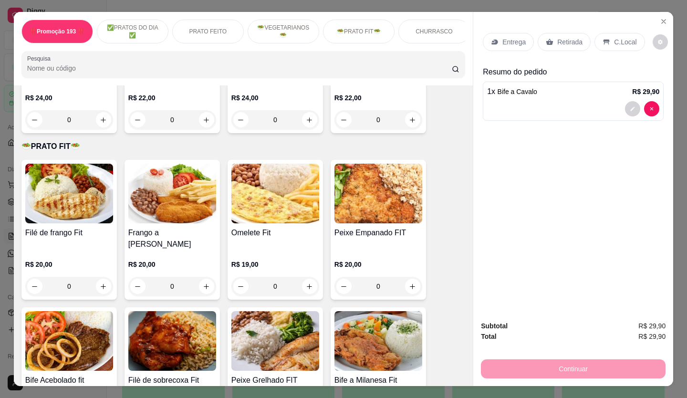
click at [206, 278] on button "increase-product-quantity" at bounding box center [206, 285] width 15 height 15
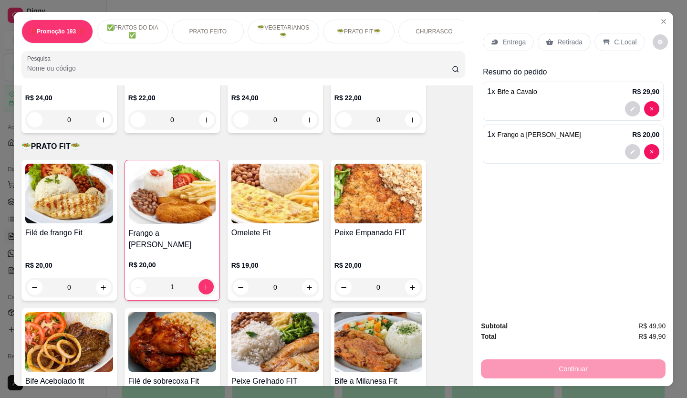
type input "1"
click at [560, 40] on p "Retirada" at bounding box center [569, 42] width 25 height 10
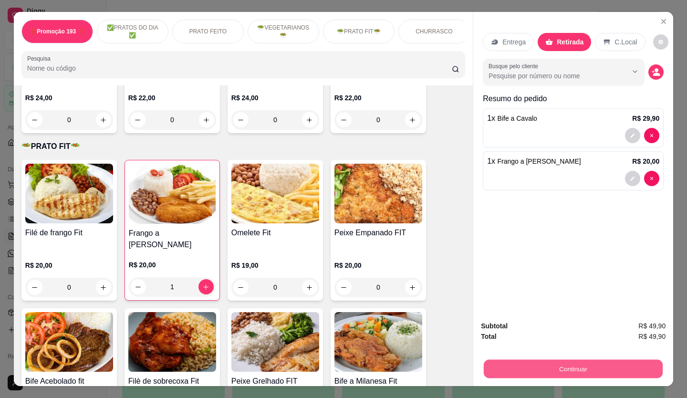
click at [587, 359] on button "Continuar" at bounding box center [572, 368] width 179 height 19
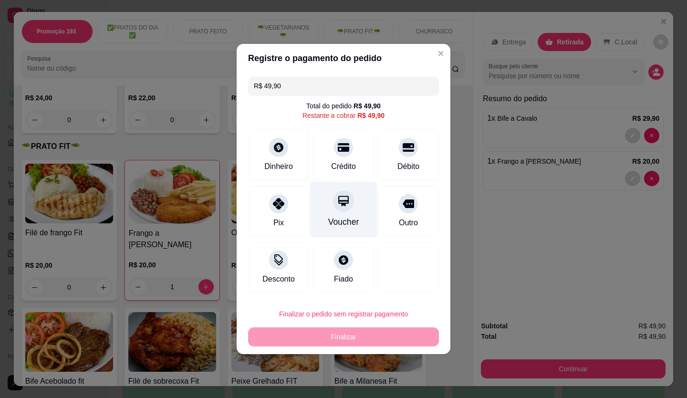
click at [337, 209] on div at bounding box center [343, 200] width 21 height 21
type input "R$ 0,00"
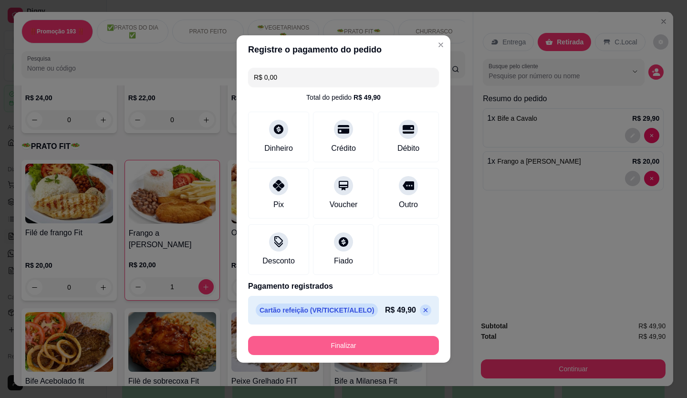
click at [362, 326] on div "R$ 0,00 Total do pedido R$ 49,90 Dinheiro Crédito Débito Pix Voucher Outro Desc…" at bounding box center [343, 196] width 214 height 264
click at [369, 340] on button "Finalizar" at bounding box center [343, 345] width 185 height 19
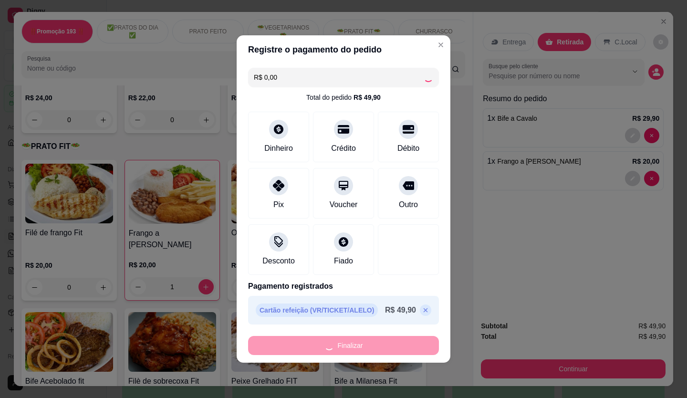
type input "0"
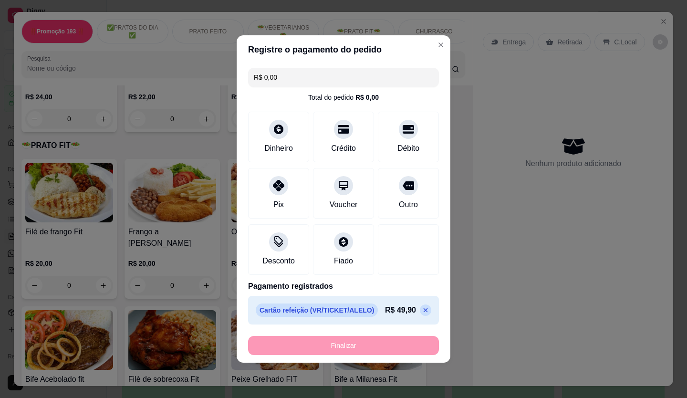
type input "-R$ 49,90"
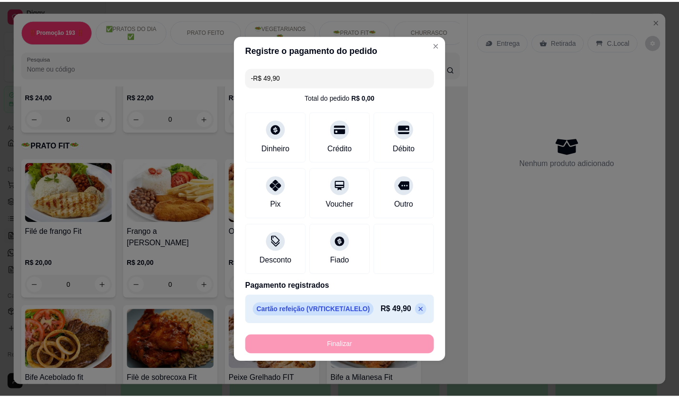
scroll to position [1239, 0]
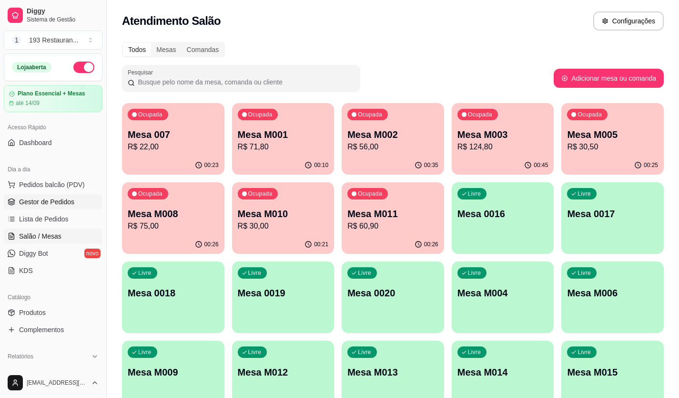
click at [52, 204] on span "Gestor de Pedidos" at bounding box center [46, 202] width 55 height 10
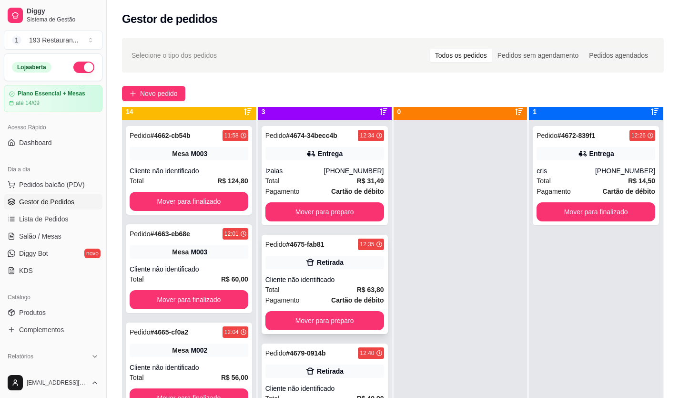
scroll to position [27, 0]
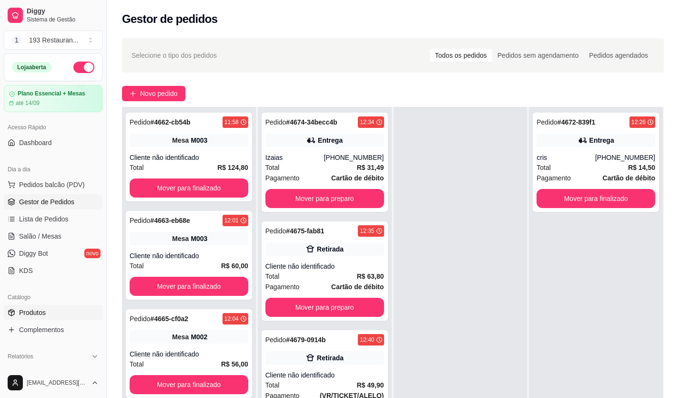
click at [43, 316] on span "Produtos" at bounding box center [32, 312] width 27 height 10
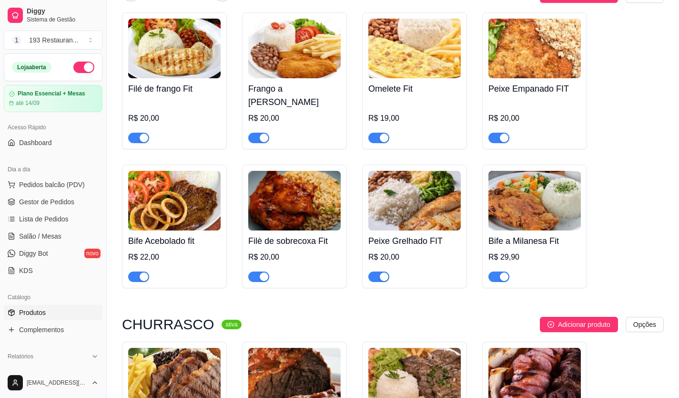
scroll to position [2098, 0]
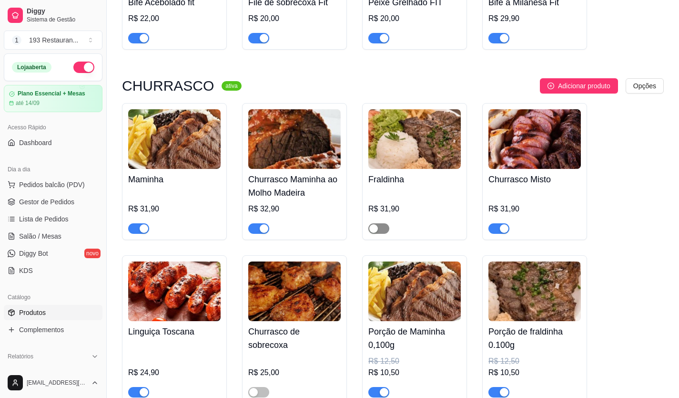
click at [385, 225] on span "button" at bounding box center [379, 228] width 21 height 10
click at [133, 223] on span "button" at bounding box center [138, 228] width 21 height 10
click at [256, 223] on span "button" at bounding box center [258, 228] width 21 height 10
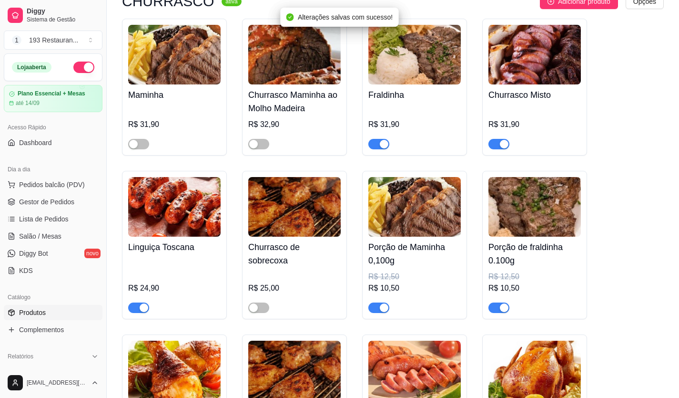
scroll to position [2241, 0]
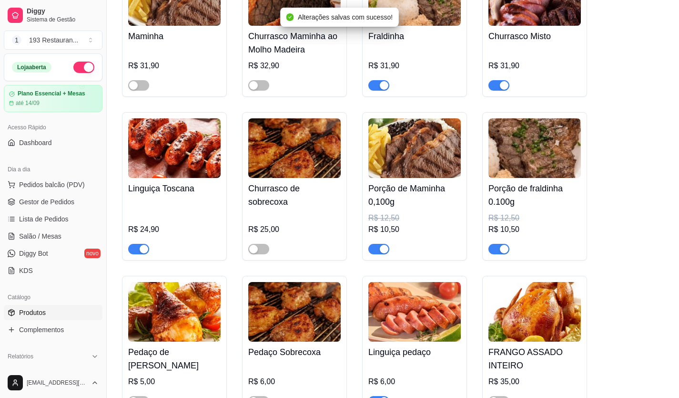
click at [379, 244] on span "button" at bounding box center [379, 249] width 21 height 10
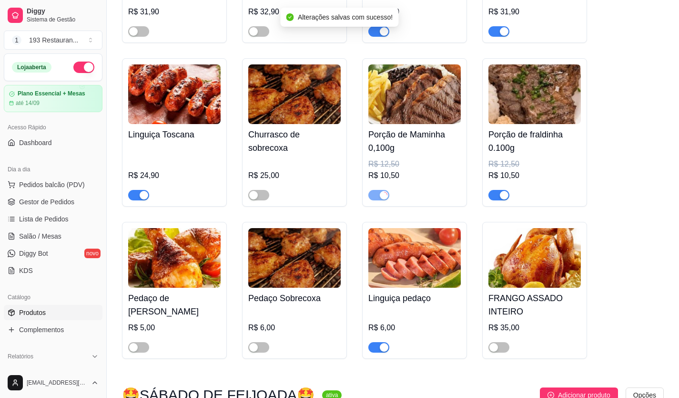
scroll to position [2336, 0]
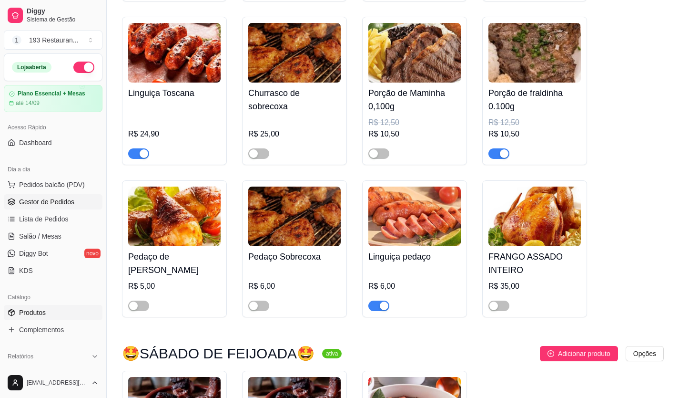
click at [59, 205] on span "Gestor de Pedidos" at bounding box center [46, 202] width 55 height 10
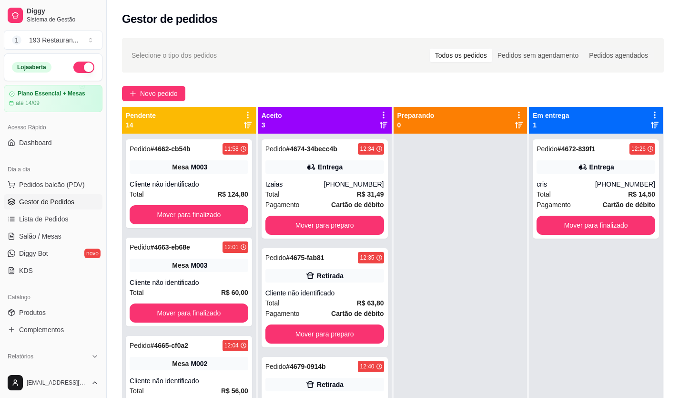
click at [38, 210] on ul "Pedidos balcão (PDV) Gestor de Pedidos Lista de Pedidos Salão / Mesas Diggy Bot…" at bounding box center [53, 227] width 99 height 101
click at [40, 210] on ul "Pedidos balcão (PDV) Gestor de Pedidos Lista de Pedidos Salão / Mesas Diggy Bot…" at bounding box center [53, 227] width 99 height 101
click at [37, 224] on link "Lista de Pedidos" at bounding box center [53, 218] width 99 height 15
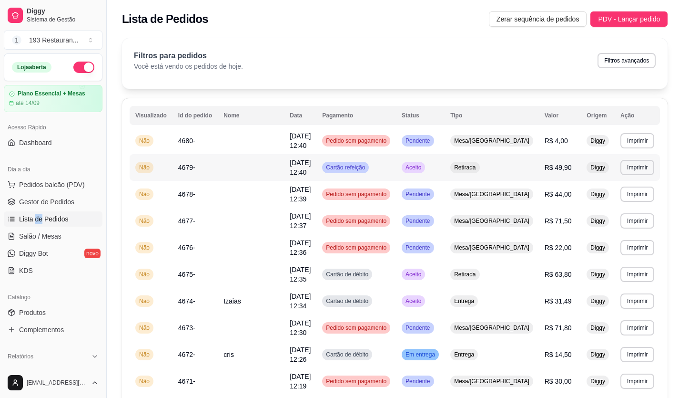
click at [445, 166] on td "Aceito" at bounding box center [420, 167] width 49 height 27
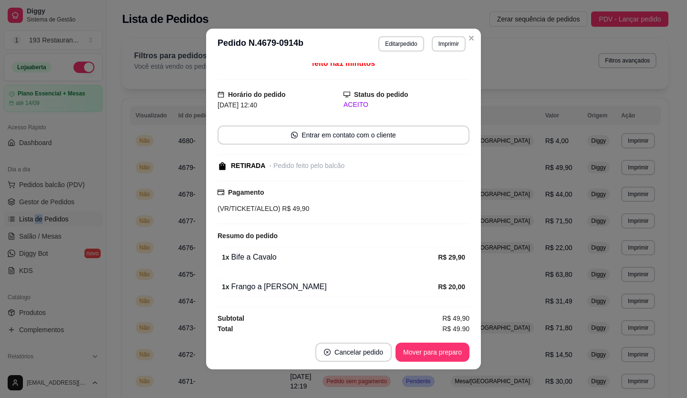
scroll to position [8, 0]
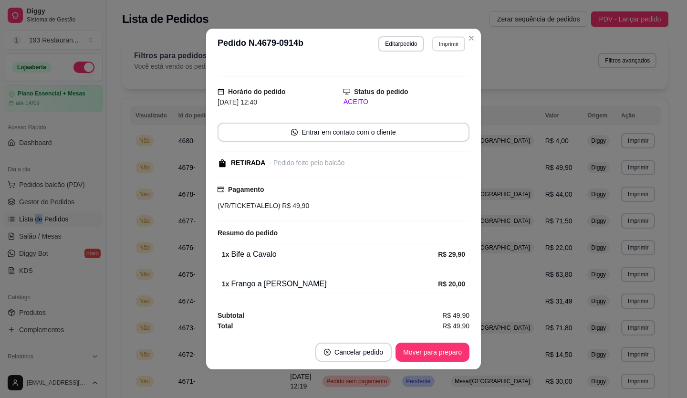
click at [451, 47] on button "Imprimir" at bounding box center [448, 43] width 33 height 15
click at [410, 92] on button "CAIXA" at bounding box center [428, 96] width 69 height 15
click at [430, 348] on button "Mover para preparo" at bounding box center [432, 351] width 74 height 19
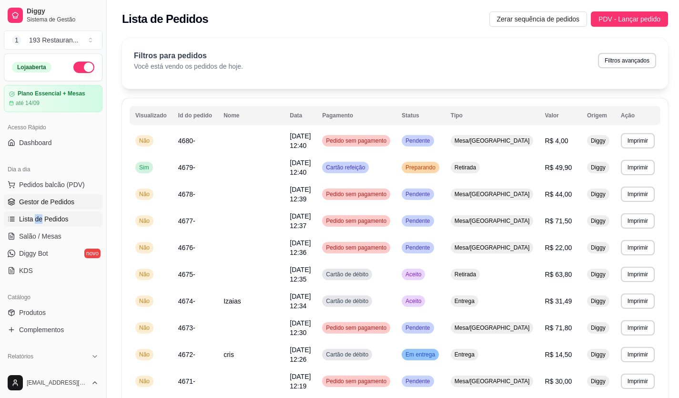
click at [46, 200] on span "Gestor de Pedidos" at bounding box center [46, 202] width 55 height 10
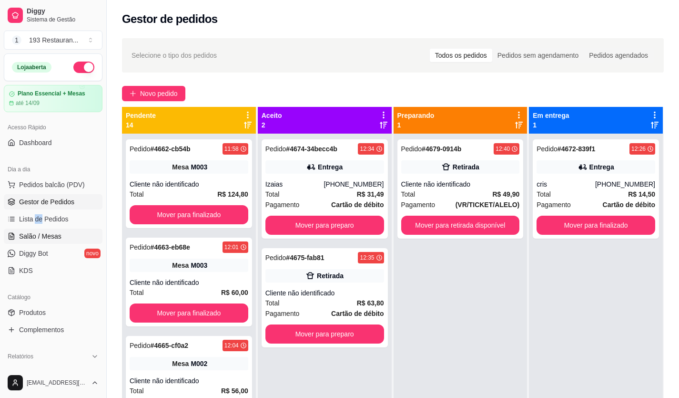
click at [46, 238] on span "Salão / Mesas" at bounding box center [40, 236] width 42 height 10
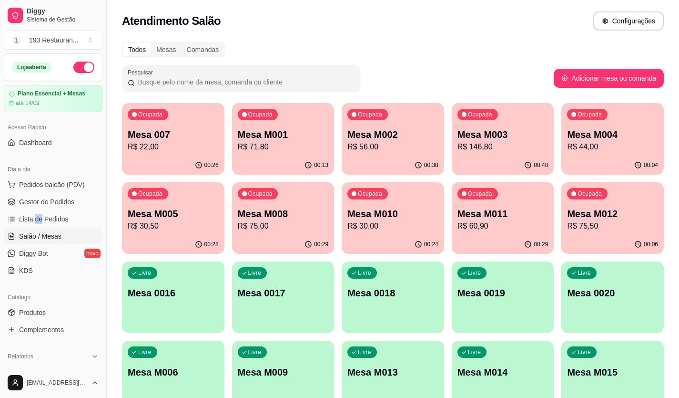
click at [503, 149] on p "R$ 146,80" at bounding box center [503, 146] width 91 height 11
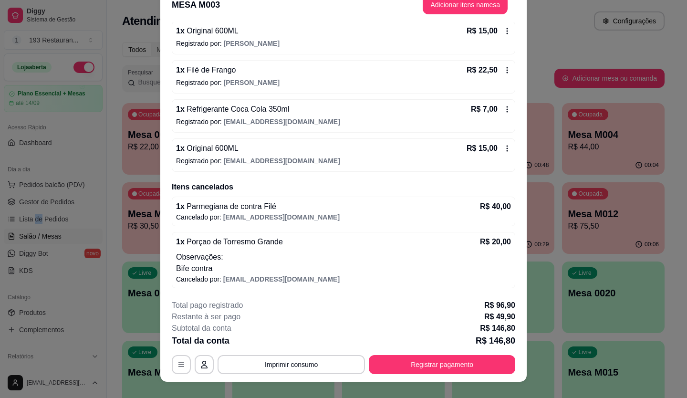
scroll to position [29, 0]
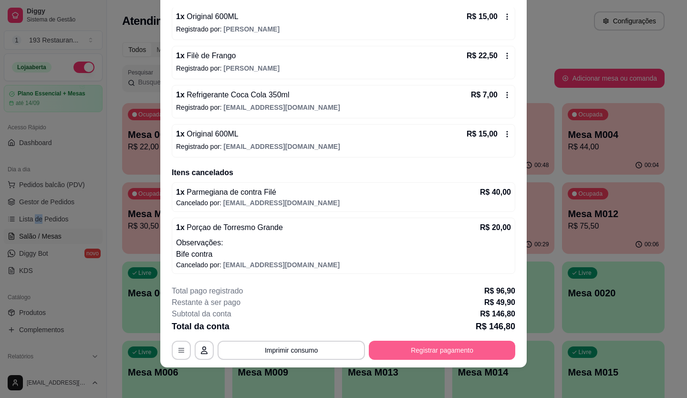
click at [421, 350] on button "Registrar pagamento" at bounding box center [442, 349] width 146 height 19
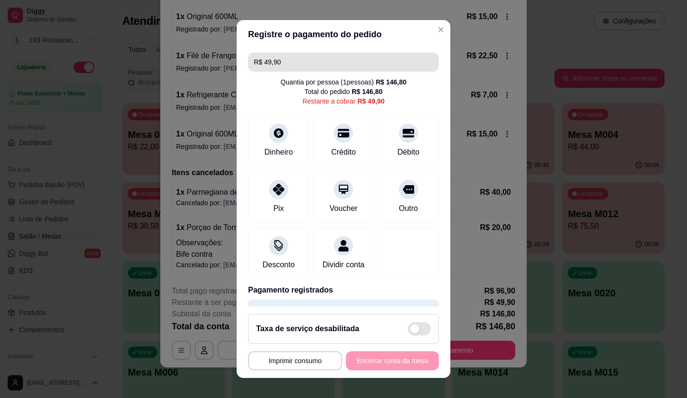
click at [293, 64] on input "R$ 49,90" at bounding box center [343, 61] width 179 height 19
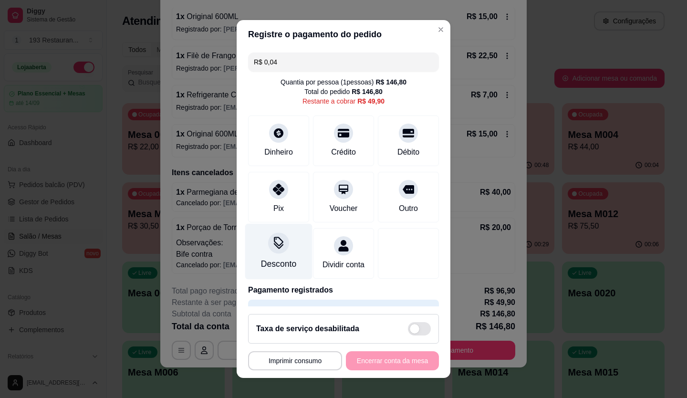
type input "R$ 0,04"
click at [261, 253] on div "Desconto" at bounding box center [278, 251] width 67 height 56
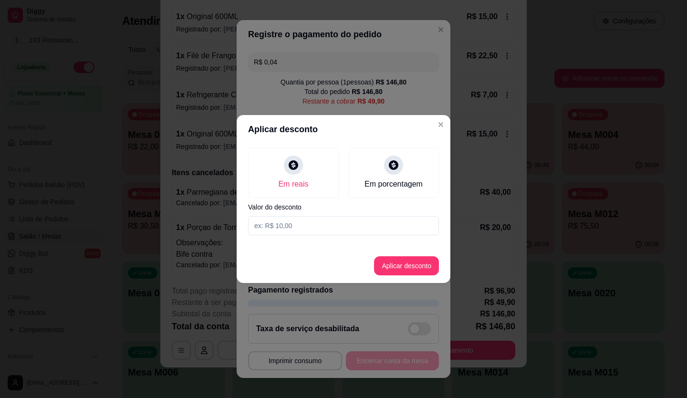
click at [267, 235] on div "Em reais Em porcentagem Valor do desconto" at bounding box center [343, 190] width 214 height 95
click at [275, 224] on input at bounding box center [343, 225] width 191 height 19
type input "4,00"
click at [420, 262] on button "Aplicar desconto" at bounding box center [406, 265] width 65 height 19
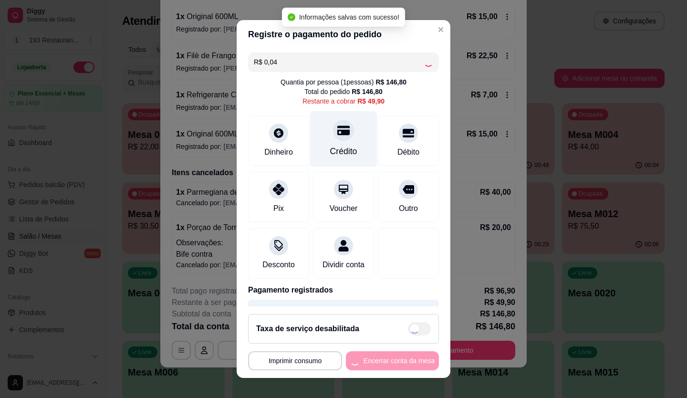
type input "R$ 45,90"
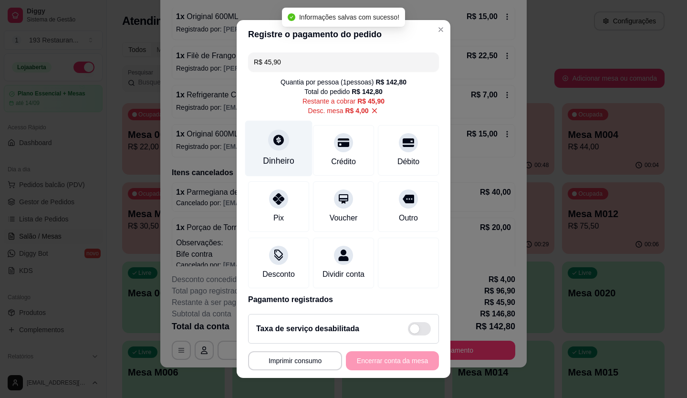
click at [268, 147] on div at bounding box center [278, 139] width 21 height 21
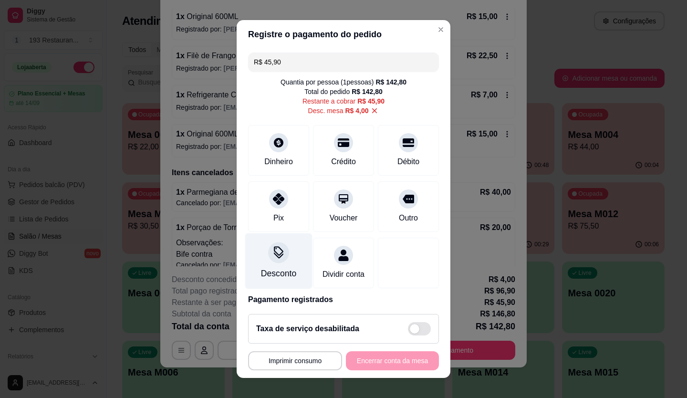
click at [267, 273] on div "Desconto" at bounding box center [278, 273] width 35 height 12
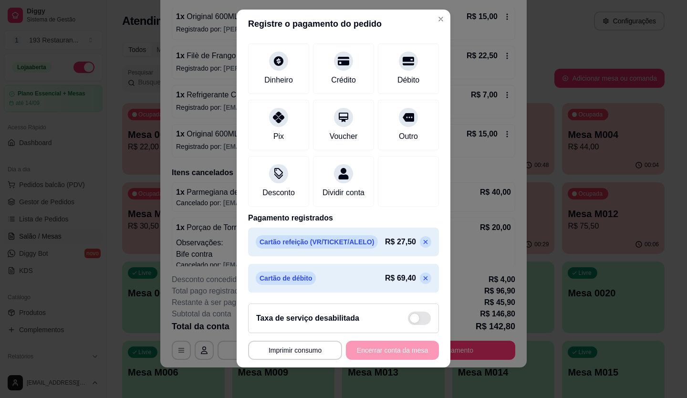
scroll to position [0, 0]
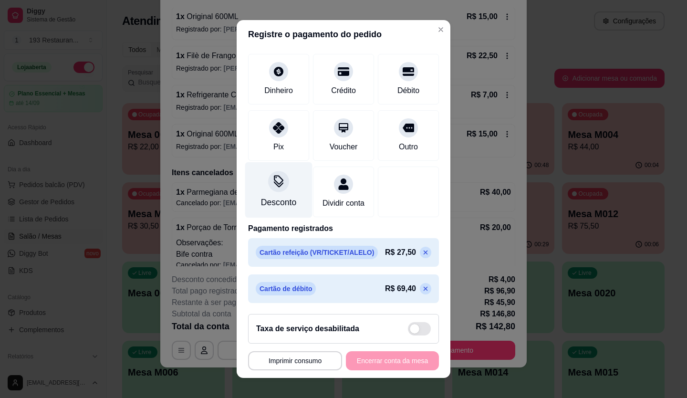
click at [259, 166] on div "Desconto" at bounding box center [278, 190] width 67 height 56
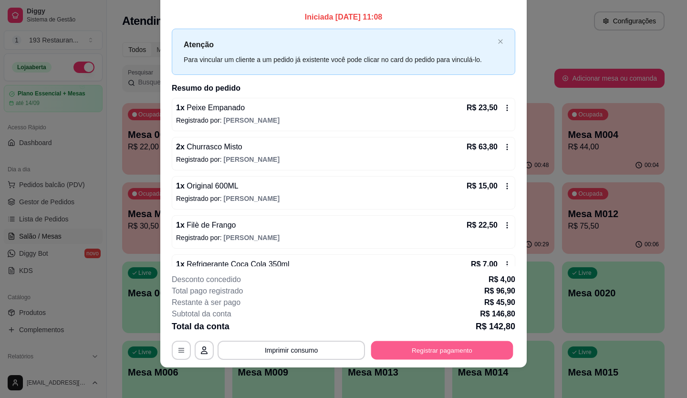
click at [499, 348] on button "Registrar pagamento" at bounding box center [442, 349] width 142 height 19
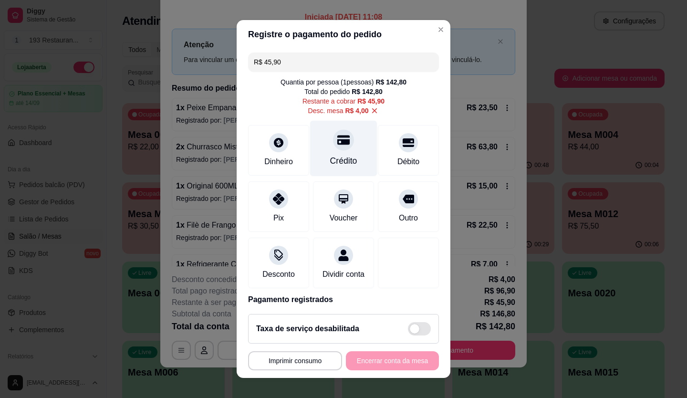
click at [317, 154] on div "Crédito" at bounding box center [343, 148] width 67 height 56
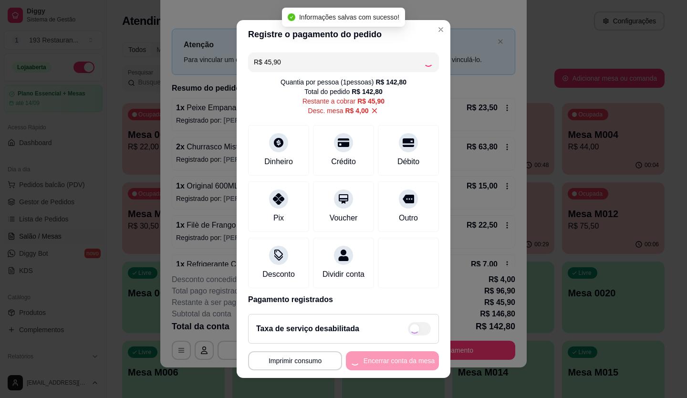
type input "R$ 0,00"
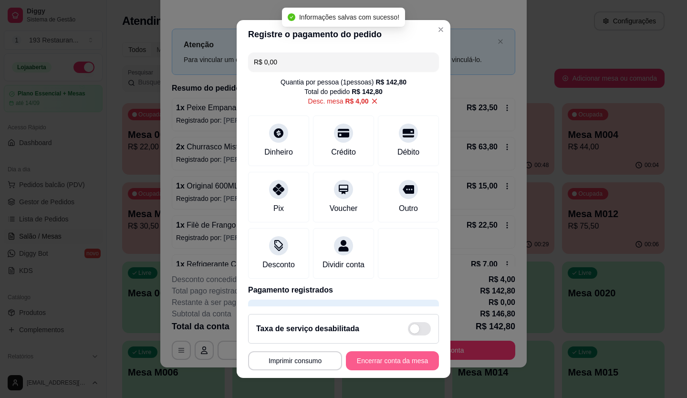
click at [404, 362] on button "Encerrar conta da mesa" at bounding box center [392, 360] width 93 height 19
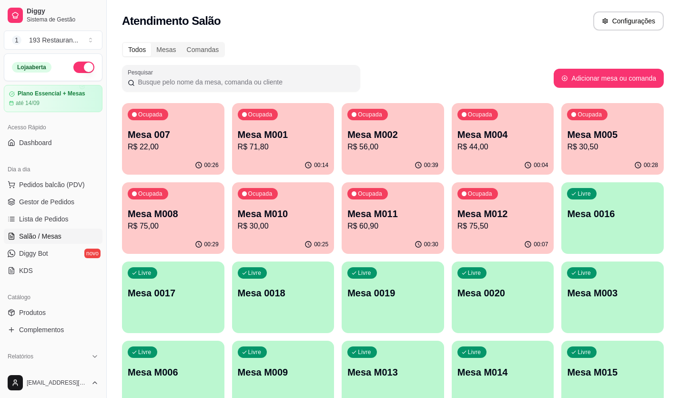
click at [381, 155] on div "Ocupada Mesa M002 R$ 56,00" at bounding box center [393, 129] width 102 height 53
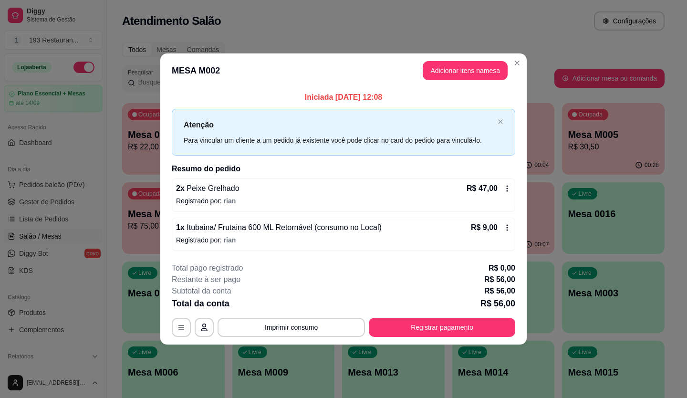
click at [470, 343] on footer "**********" at bounding box center [343, 300] width 366 height 90
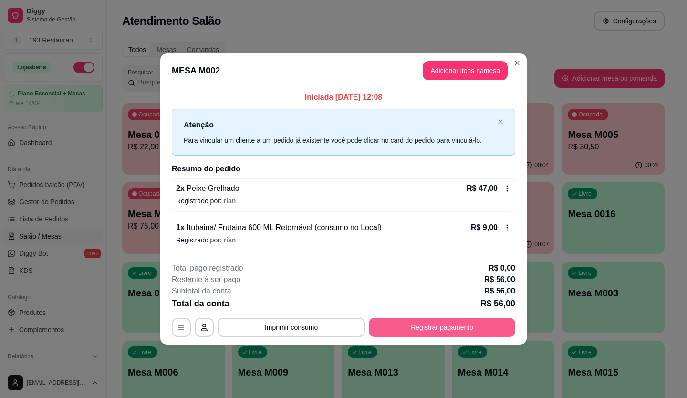
click at [474, 332] on button "Registrar pagamento" at bounding box center [442, 327] width 146 height 19
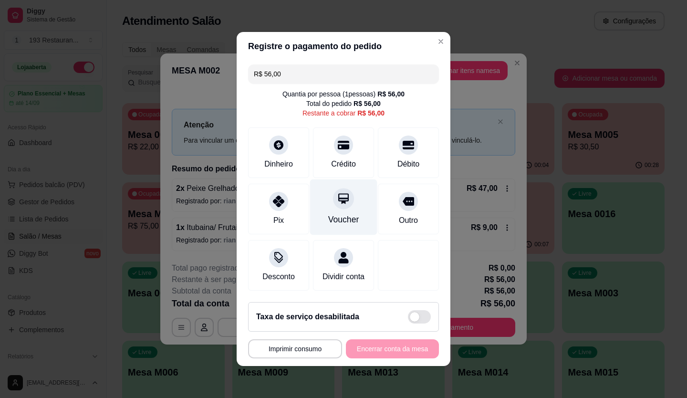
click at [333, 191] on div at bounding box center [343, 198] width 21 height 21
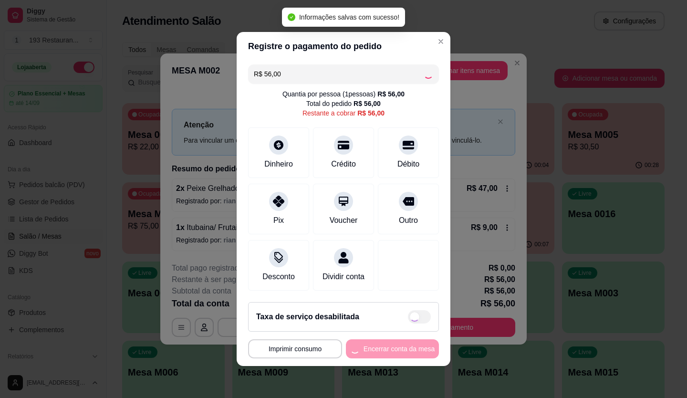
type input "R$ 0,00"
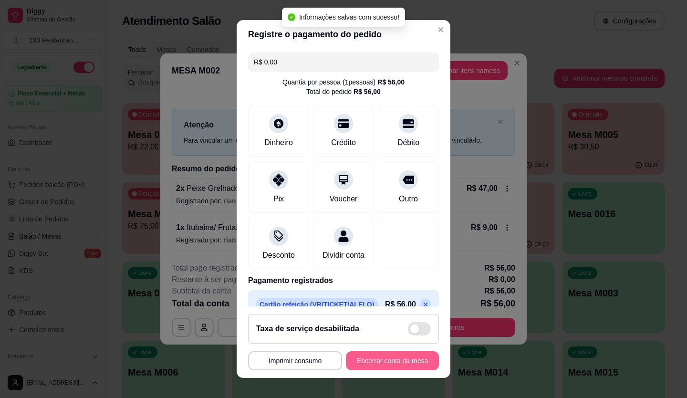
click at [399, 358] on button "Encerrar conta da mesa" at bounding box center [392, 360] width 93 height 19
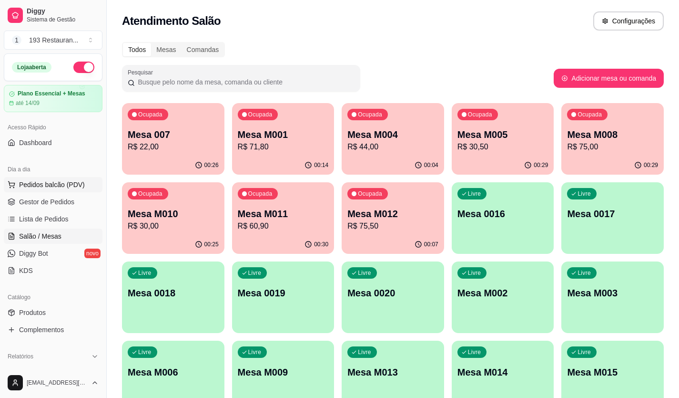
click at [32, 181] on span "Pedidos balcão (PDV)" at bounding box center [52, 185] width 66 height 10
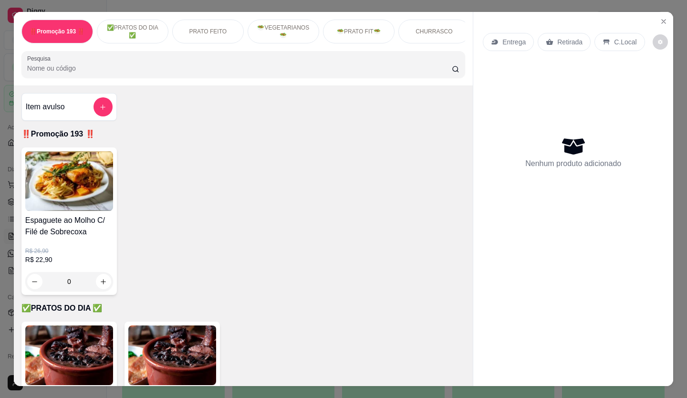
click at [565, 37] on p "Retirada" at bounding box center [569, 42] width 25 height 10
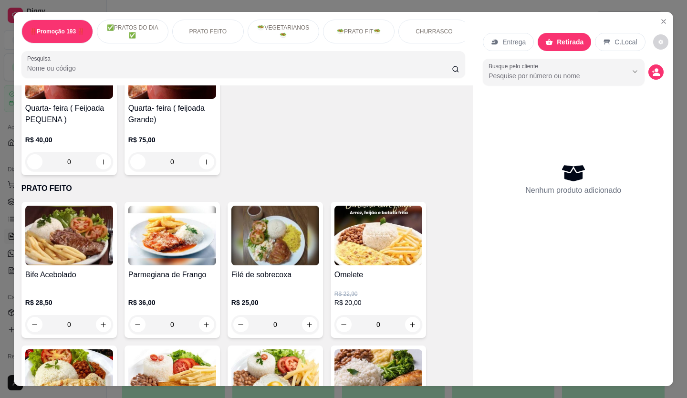
scroll to position [381, 0]
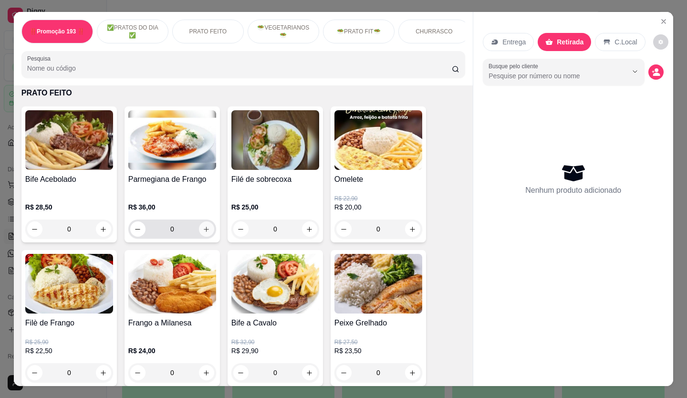
click at [204, 231] on icon "increase-product-quantity" at bounding box center [206, 228] width 5 height 5
click at [203, 231] on icon "increase-product-quantity" at bounding box center [206, 228] width 7 height 7
type input "2"
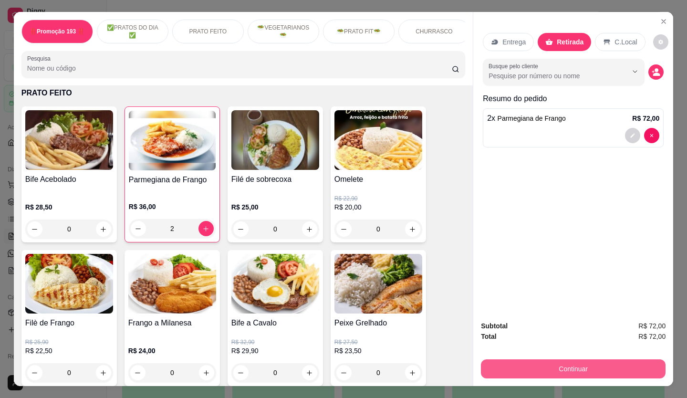
click at [578, 361] on button "Continuar" at bounding box center [573, 368] width 184 height 19
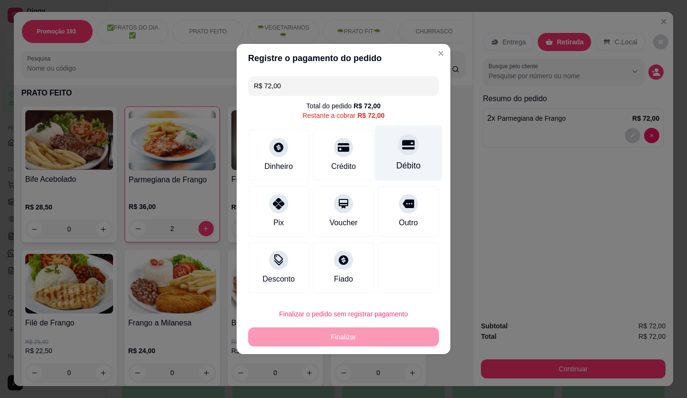
click at [396, 162] on div "Débito" at bounding box center [408, 165] width 24 height 12
type input "R$ 0,00"
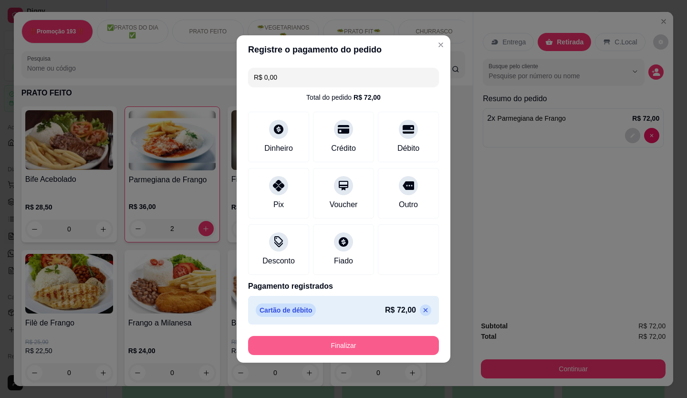
click at [391, 348] on button "Finalizar" at bounding box center [343, 345] width 191 height 19
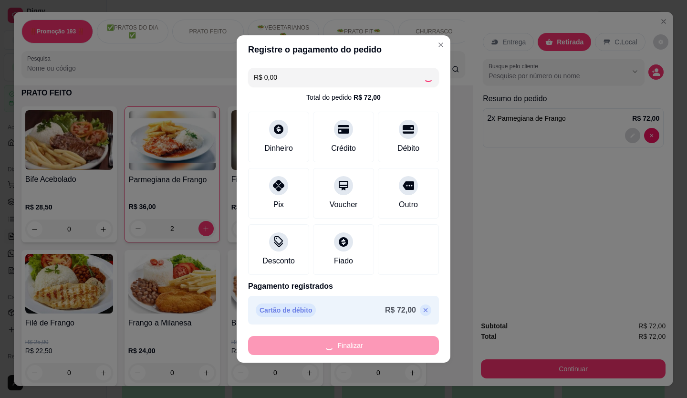
type input "0"
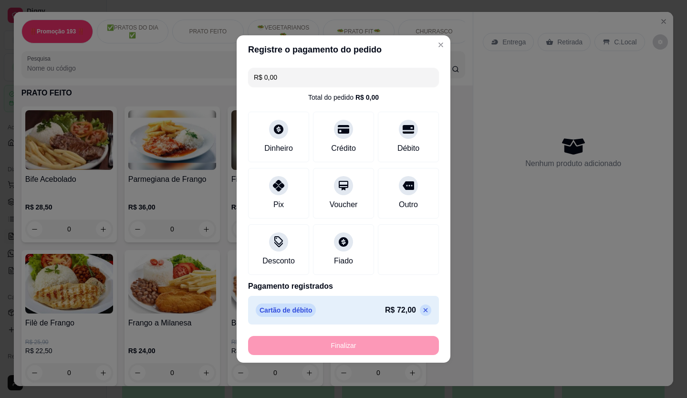
type input "-R$ 72,00"
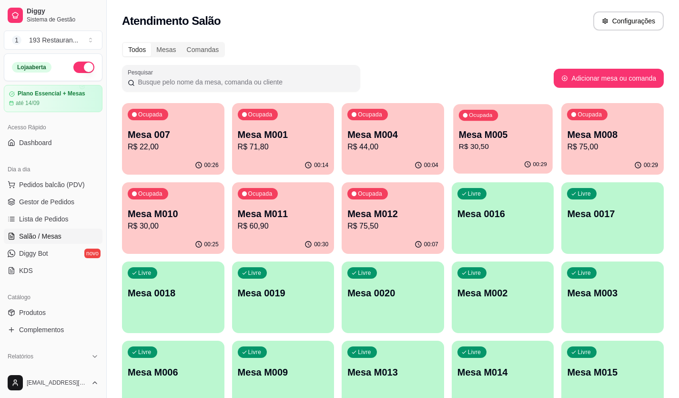
click at [492, 155] on div "Ocupada Mesa M005 R$ 30,50" at bounding box center [502, 129] width 99 height 51
click at [523, 146] on p "R$ 30,50" at bounding box center [503, 146] width 88 height 11
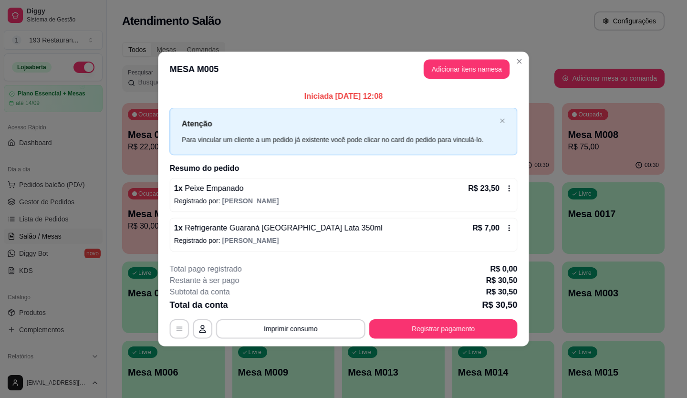
click at [466, 223] on div "1 x Refrigerante Guaraná Antarctica Lata 350ml R$ 7,00 Registrado por: JOÃO PED…" at bounding box center [344, 234] width 348 height 34
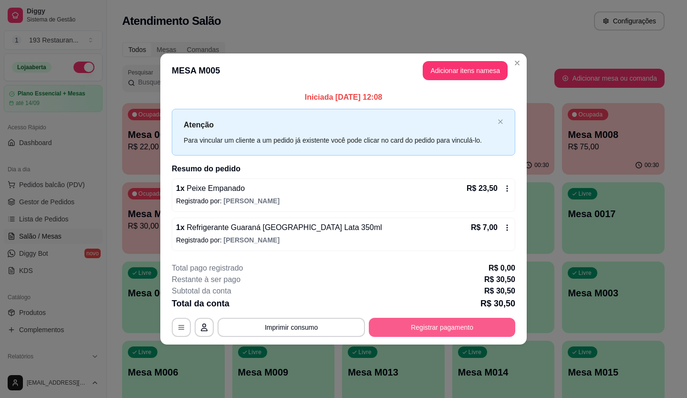
click at [459, 327] on button "Registrar pagamento" at bounding box center [442, 327] width 146 height 19
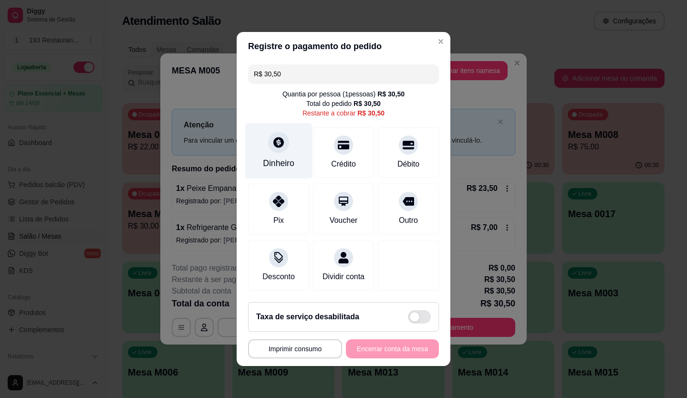
click at [274, 148] on div "Dinheiro" at bounding box center [278, 151] width 67 height 56
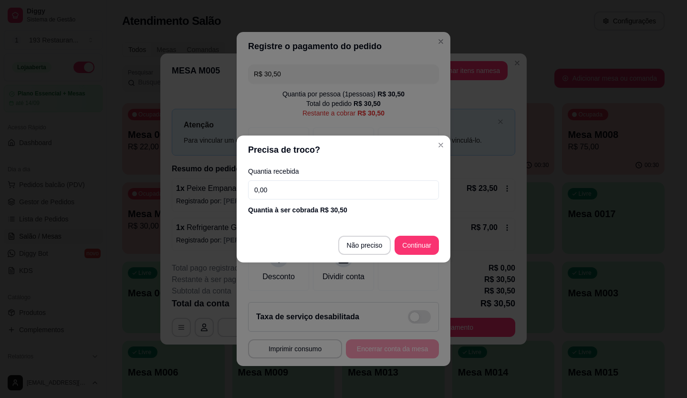
drag, startPoint x: 295, startPoint y: 182, endPoint x: 101, endPoint y: 204, distance: 195.7
click at [101, 204] on div "Precisa de troco? Quantia recebida 0,00 Quantia à ser cobrada R$ 30,50 Não prec…" at bounding box center [343, 199] width 687 height 398
click at [290, 192] on input "4,50" at bounding box center [343, 189] width 191 height 19
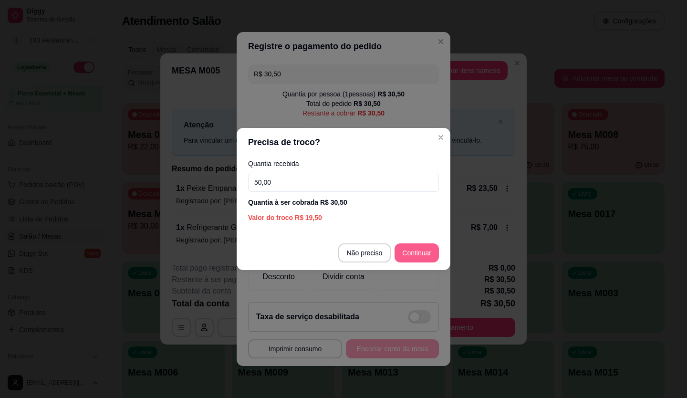
type input "50,00"
click at [415, 243] on button "Continuar" at bounding box center [416, 252] width 44 height 19
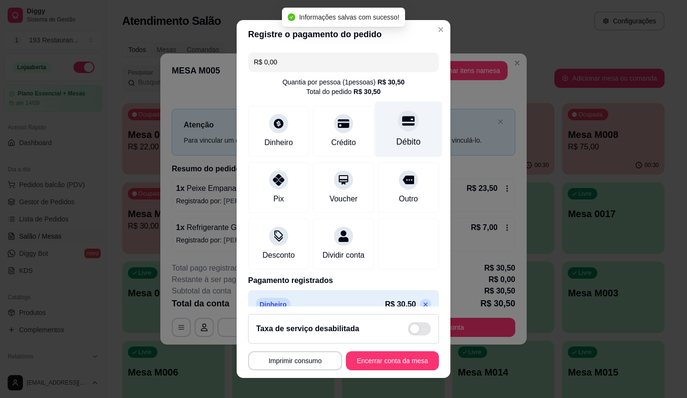
type input "R$ 0,00"
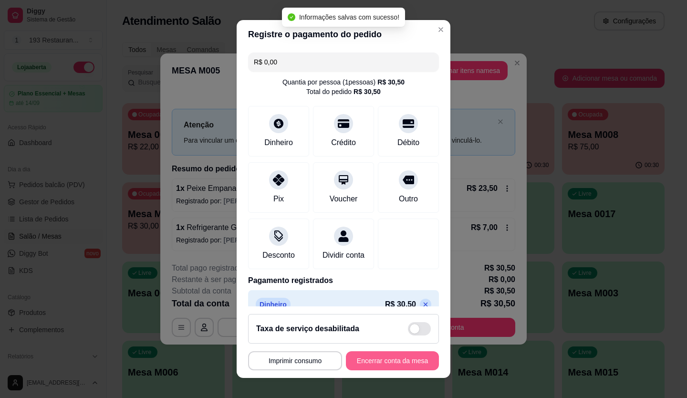
click at [390, 363] on button "Encerrar conta da mesa" at bounding box center [392, 360] width 93 height 19
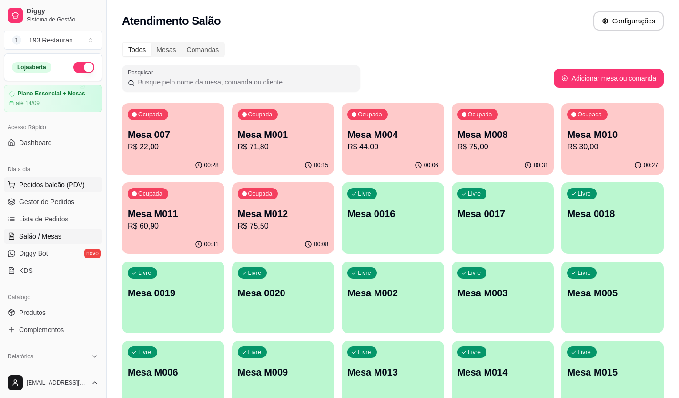
drag, startPoint x: 517, startPoint y: 161, endPoint x: 54, endPoint y: 181, distance: 463.4
drag, startPoint x: 54, startPoint y: 181, endPoint x: 67, endPoint y: 158, distance: 25.8
click at [84, 148] on link "Dashboard" at bounding box center [53, 142] width 99 height 15
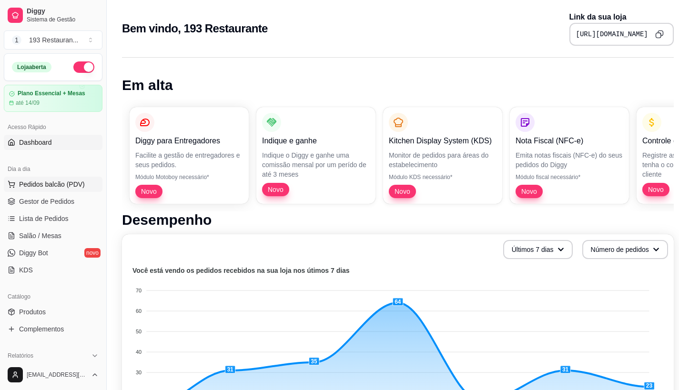
click at [32, 178] on button "Pedidos balcão (PDV)" at bounding box center [53, 184] width 99 height 15
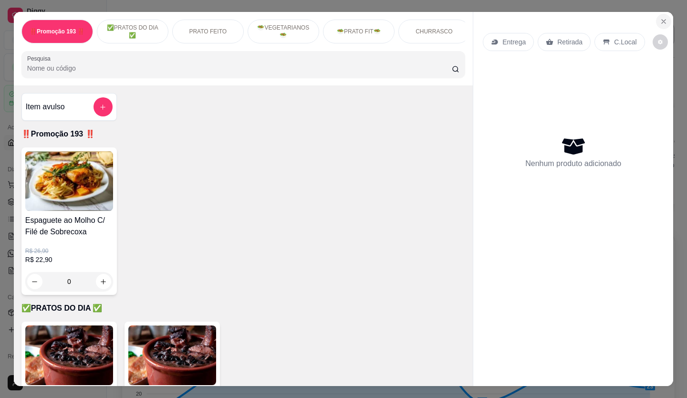
click at [663, 19] on icon "Close" at bounding box center [663, 22] width 8 height 8
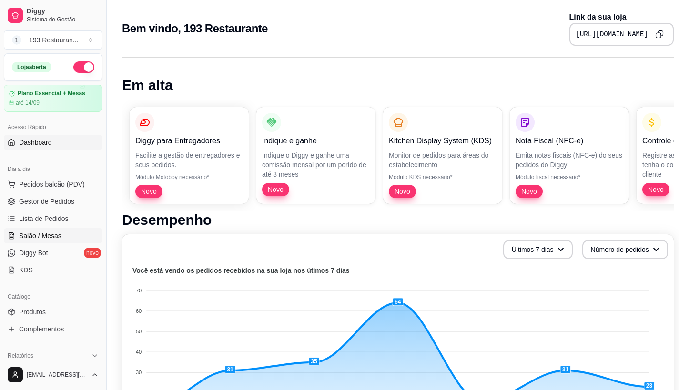
click at [7, 239] on link "Salão / Mesas" at bounding box center [53, 235] width 99 height 15
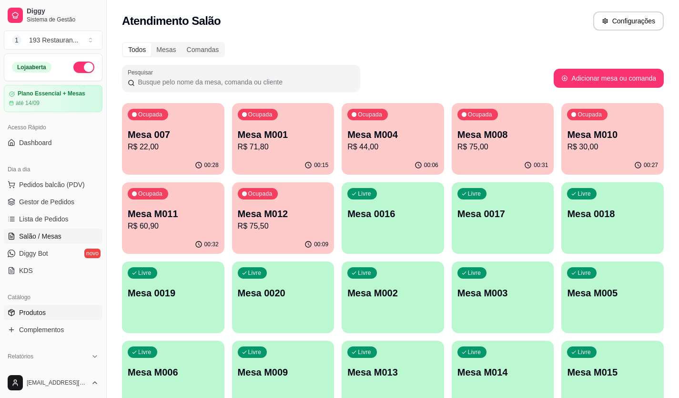
click at [20, 310] on span "Produtos" at bounding box center [32, 312] width 27 height 10
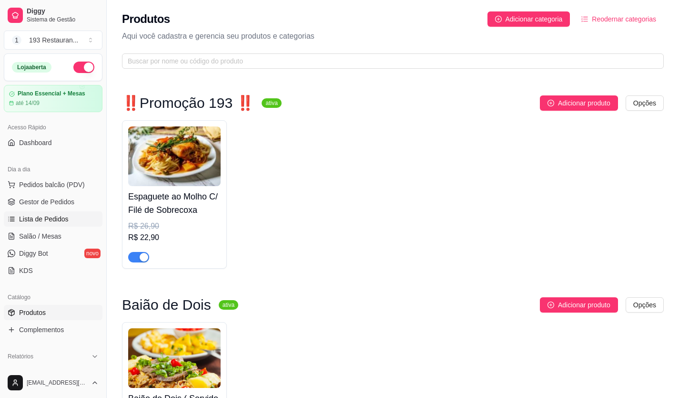
click at [59, 214] on link "Lista de Pedidos" at bounding box center [53, 218] width 99 height 15
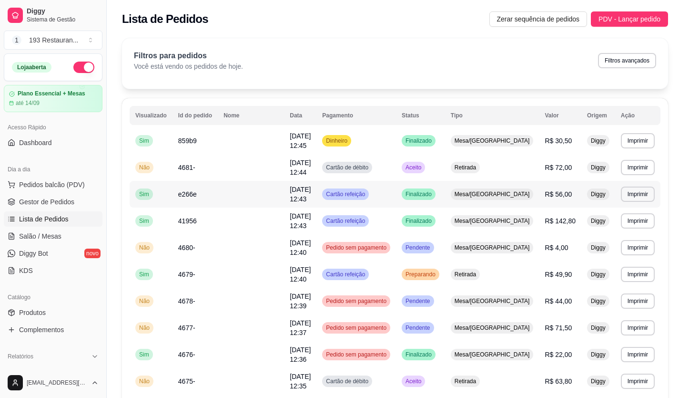
click at [539, 184] on td "R$ 56,00" at bounding box center [560, 194] width 42 height 27
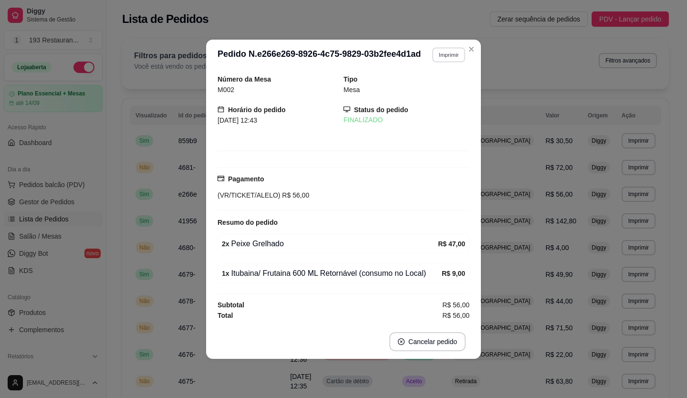
click at [443, 55] on button "Imprimir" at bounding box center [448, 54] width 33 height 15
click at [434, 107] on button "CAIXA" at bounding box center [431, 107] width 69 height 15
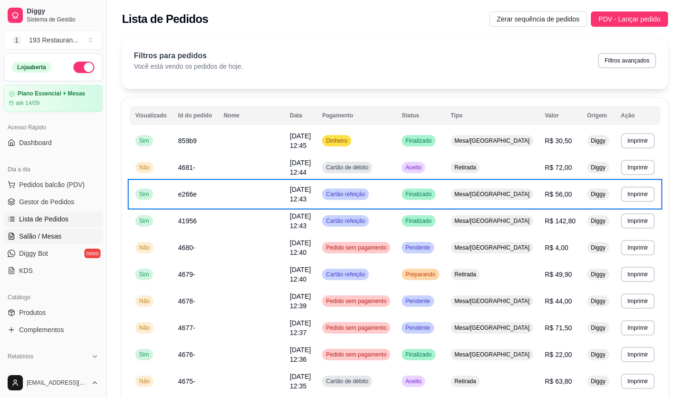
click at [22, 242] on link "Salão / Mesas" at bounding box center [53, 235] width 99 height 15
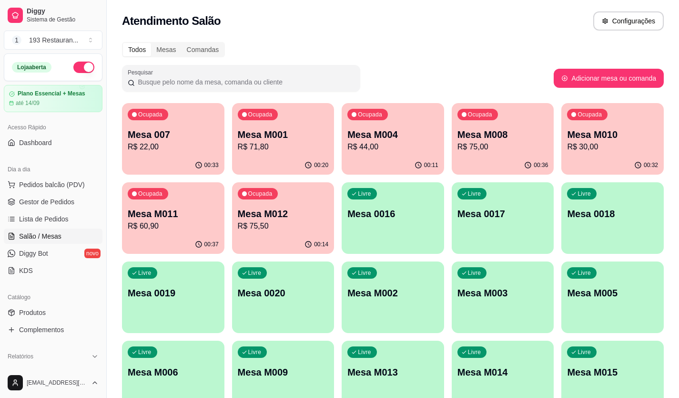
click at [177, 119] on div "Ocupada Mesa 007 R$ 22,00" at bounding box center [173, 129] width 102 height 53
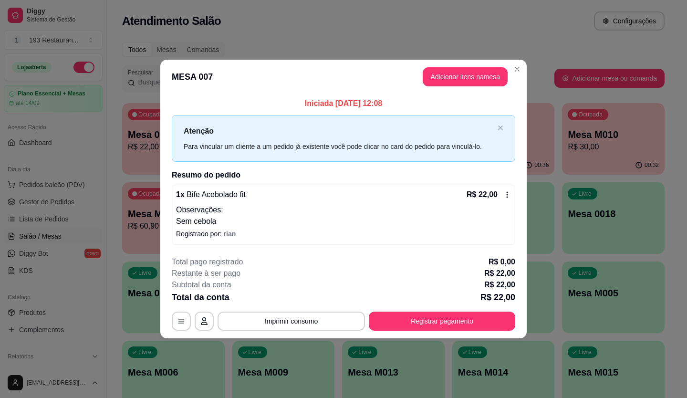
click at [447, 318] on button "Registrar pagamento" at bounding box center [442, 320] width 146 height 19
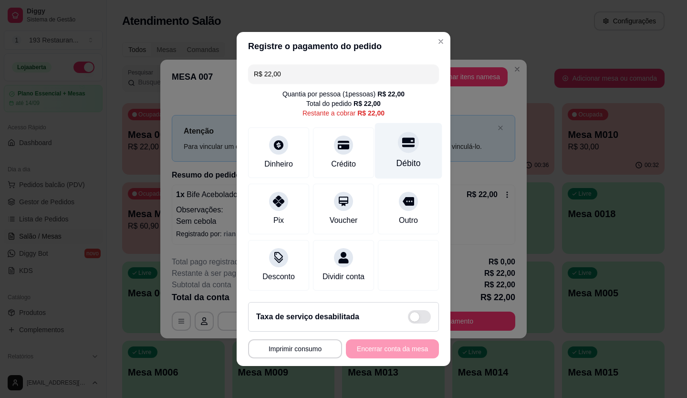
click at [392, 146] on div "Débito" at bounding box center [408, 151] width 67 height 56
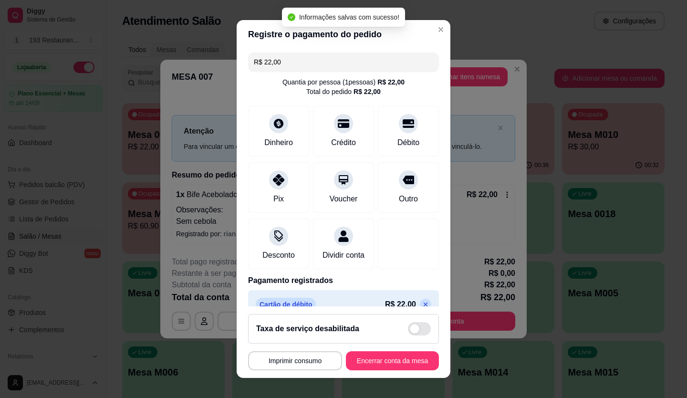
type input "R$ 0,00"
click at [389, 367] on button "Encerrar conta da mesa" at bounding box center [392, 360] width 93 height 19
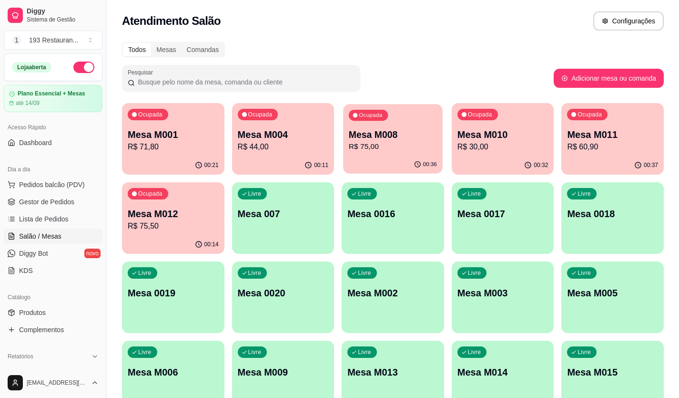
click at [378, 131] on p "Mesa M008" at bounding box center [393, 134] width 88 height 13
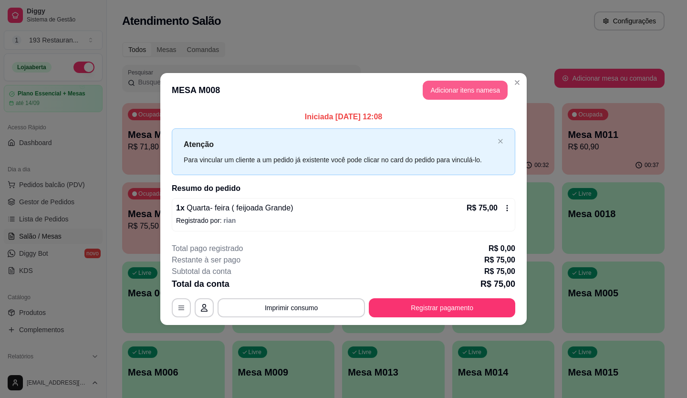
click at [476, 87] on button "Adicionar itens na mesa" at bounding box center [464, 90] width 85 height 19
drag, startPoint x: 476, startPoint y: 87, endPoint x: 161, endPoint y: 176, distance: 327.5
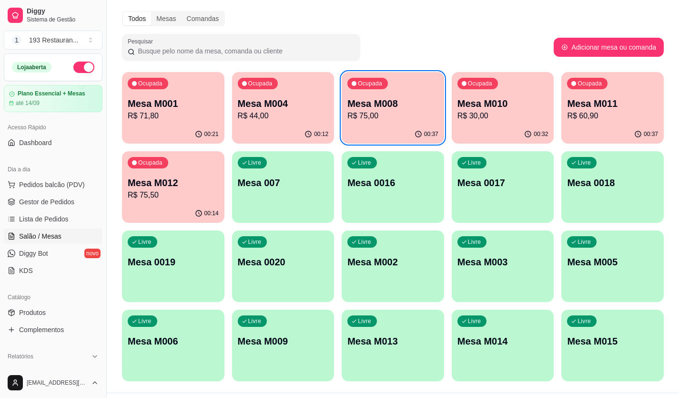
scroll to position [48, 0]
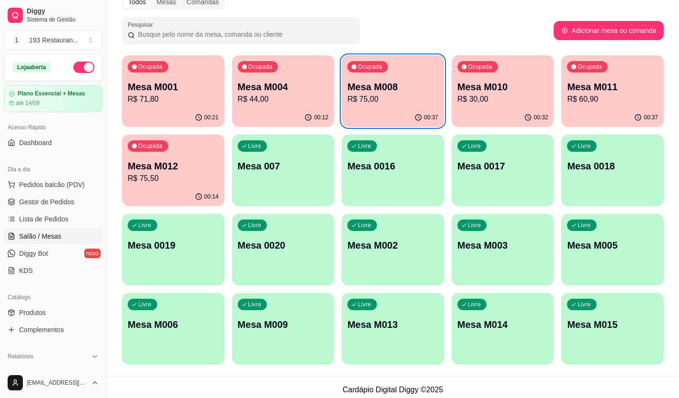
click at [598, 93] on p "R$ 60,90" at bounding box center [612, 98] width 91 height 11
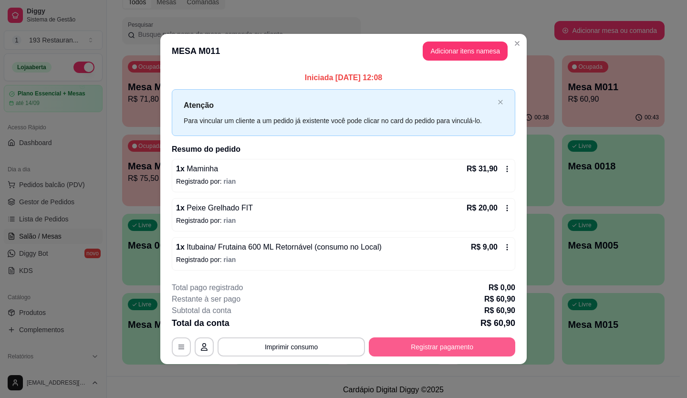
click at [408, 339] on button "Registrar pagamento" at bounding box center [442, 346] width 146 height 19
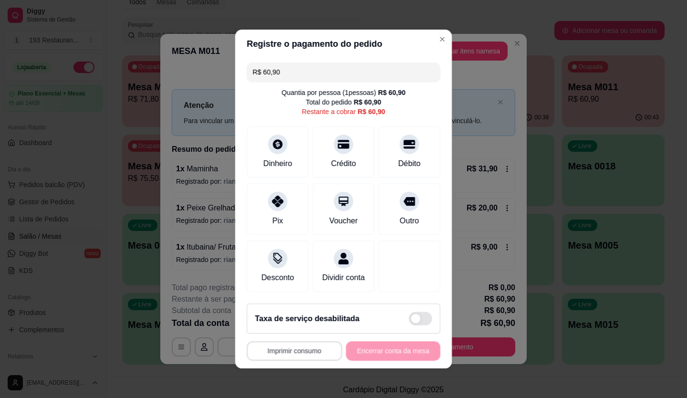
click at [243, 355] on footer "**********" at bounding box center [343, 332] width 216 height 72
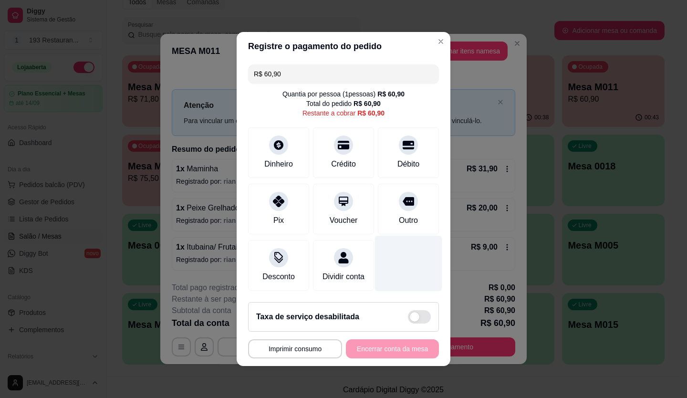
drag, startPoint x: 403, startPoint y: 255, endPoint x: 411, endPoint y: 248, distance: 11.2
click at [404, 255] on div at bounding box center [408, 264] width 67 height 56
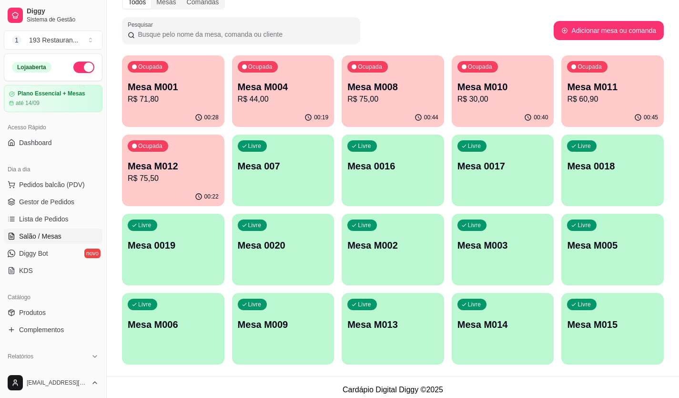
click at [189, 192] on div "00:22" at bounding box center [173, 196] width 102 height 19
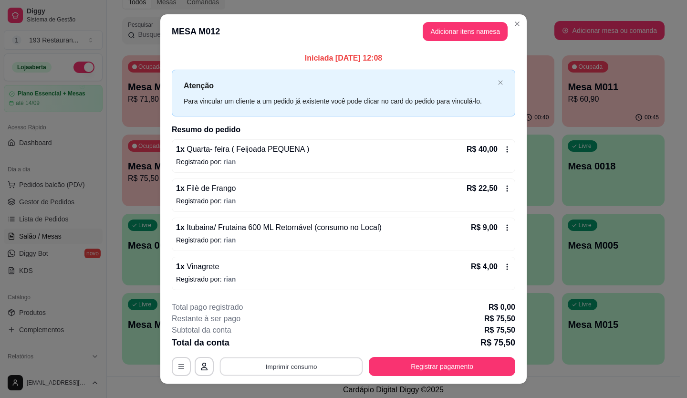
click at [322, 363] on button "Imprimir consumo" at bounding box center [291, 366] width 143 height 19
click at [307, 341] on button "CAIXA" at bounding box center [290, 344] width 67 height 15
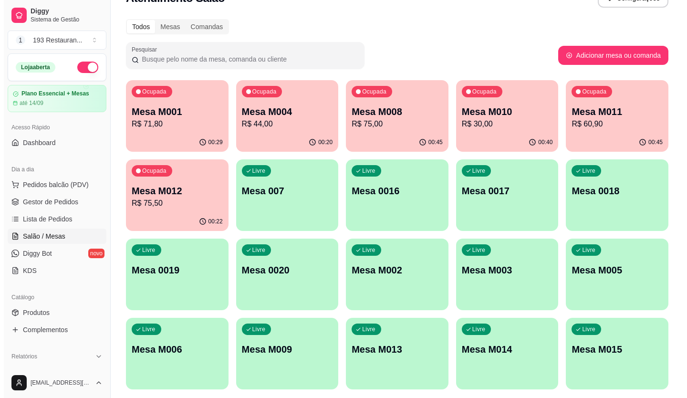
scroll to position [0, 0]
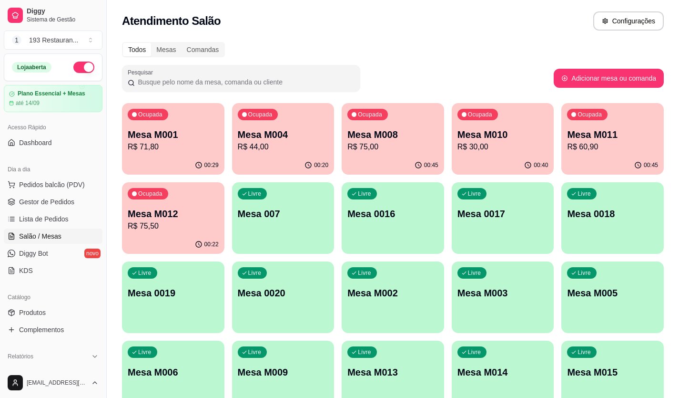
click at [394, 158] on div "00:45" at bounding box center [393, 165] width 102 height 19
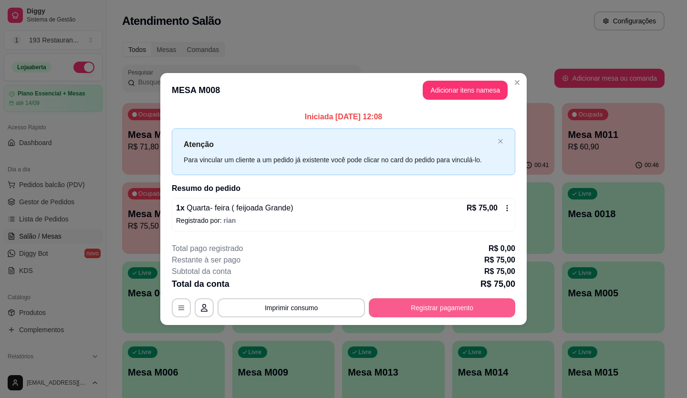
click at [472, 306] on button "Registrar pagamento" at bounding box center [442, 307] width 146 height 19
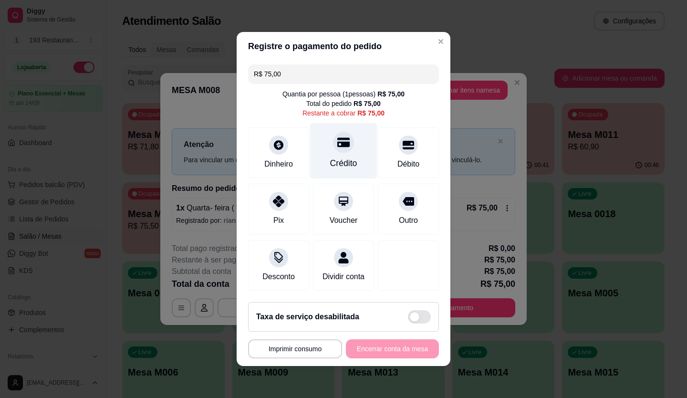
click at [338, 146] on div at bounding box center [343, 142] width 21 height 21
type input "R$ 0,00"
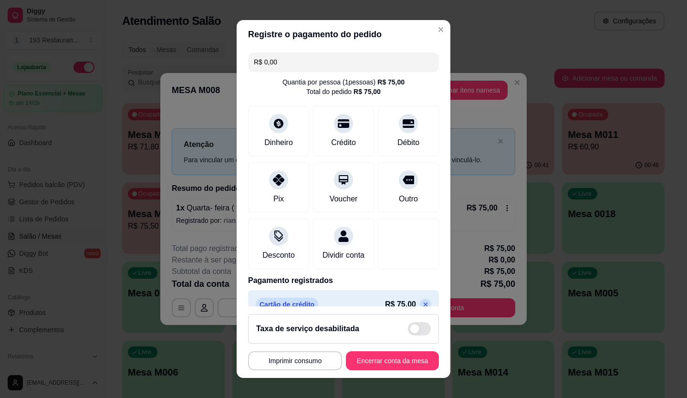
click at [287, 368] on button "Imprimir consumo" at bounding box center [295, 360] width 94 height 19
click at [302, 340] on button "CAIXA" at bounding box center [292, 338] width 69 height 15
click at [370, 365] on button "Encerrar conta da mesa" at bounding box center [392, 360] width 90 height 19
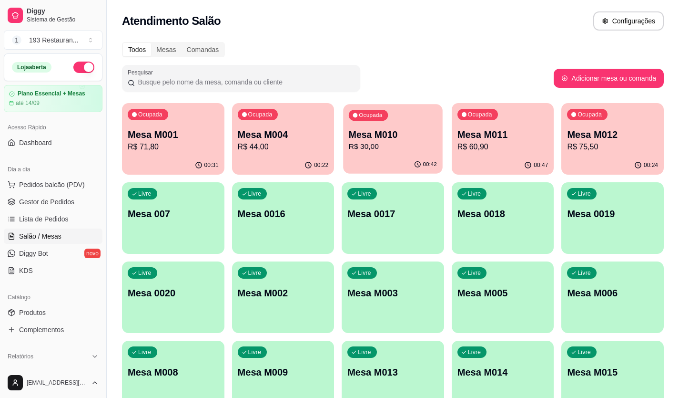
click at [388, 151] on p "R$ 30,00" at bounding box center [393, 146] width 88 height 11
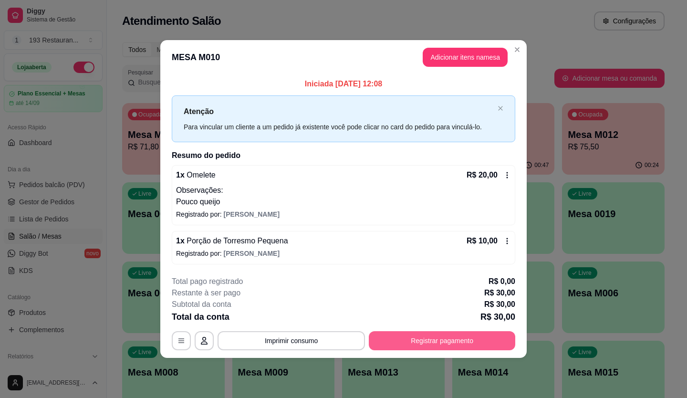
click at [456, 343] on button "Registrar pagamento" at bounding box center [442, 340] width 146 height 19
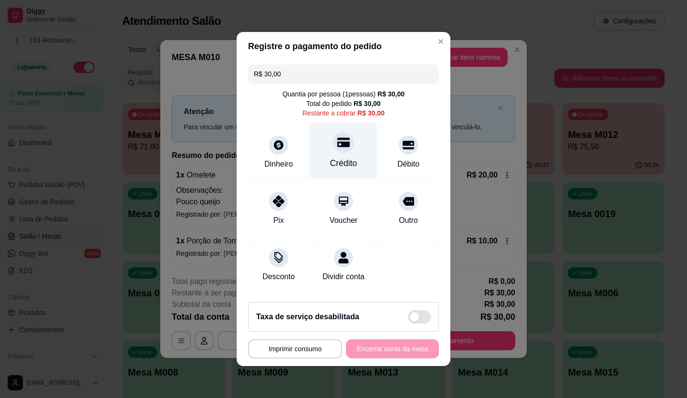
click at [337, 138] on icon at bounding box center [343, 143] width 12 height 10
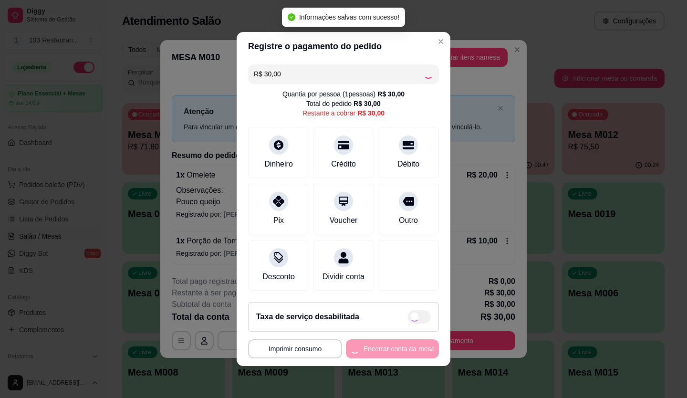
type input "R$ 0,00"
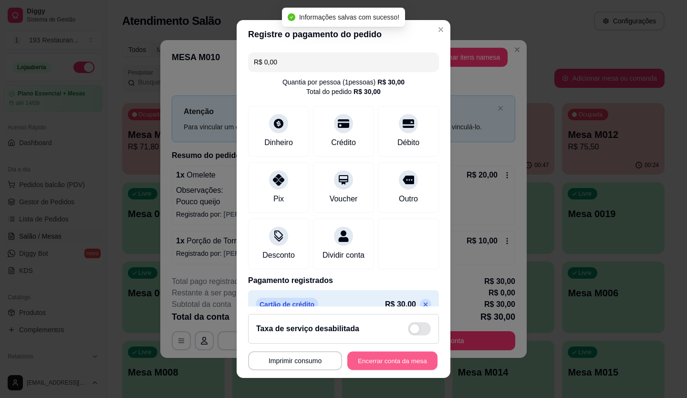
click at [409, 358] on button "Encerrar conta da mesa" at bounding box center [392, 360] width 90 height 19
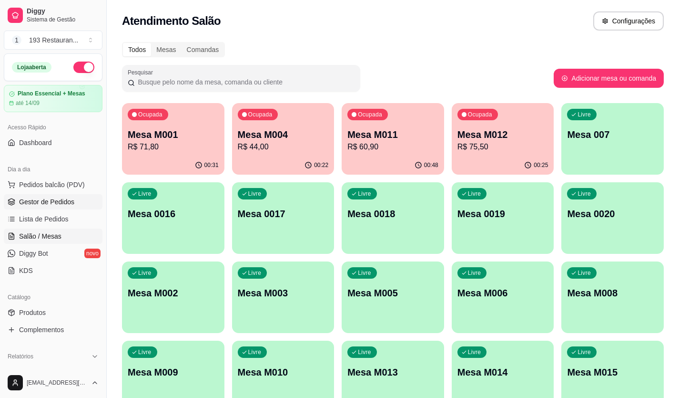
click at [46, 195] on link "Gestor de Pedidos" at bounding box center [53, 201] width 99 height 15
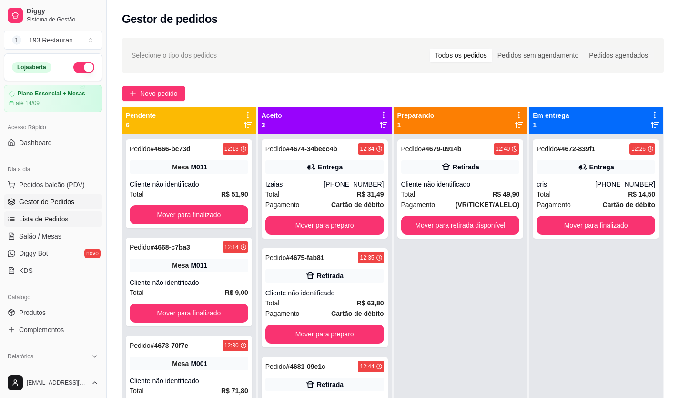
click at [66, 216] on span "Lista de Pedidos" at bounding box center [44, 219] width 50 height 10
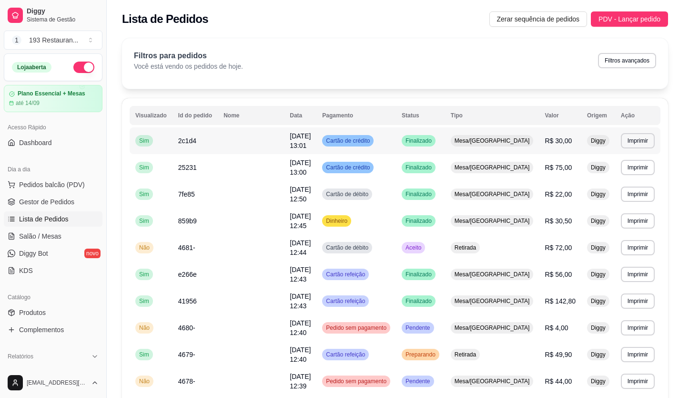
click at [439, 149] on td "Finalizado" at bounding box center [420, 140] width 49 height 27
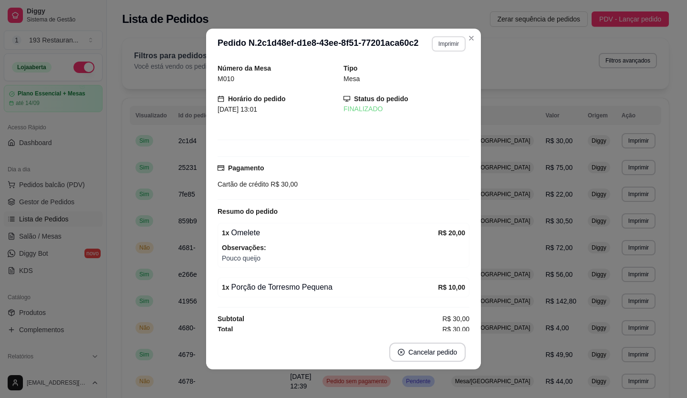
click at [453, 36] on button "Imprimir" at bounding box center [448, 43] width 34 height 15
click at [417, 96] on button "CAIXA" at bounding box center [428, 96] width 69 height 15
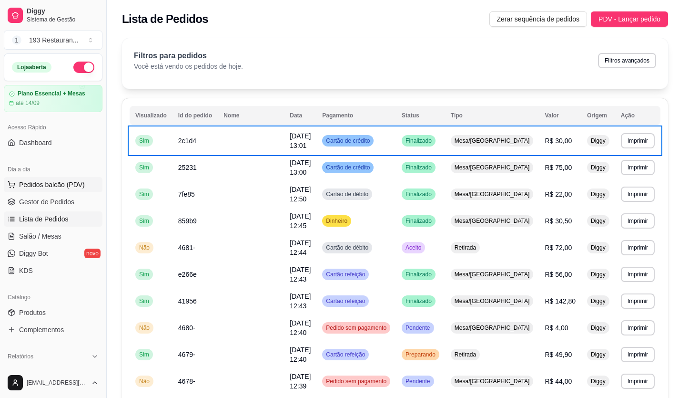
click at [22, 189] on button "Pedidos balcão (PDV)" at bounding box center [53, 184] width 99 height 15
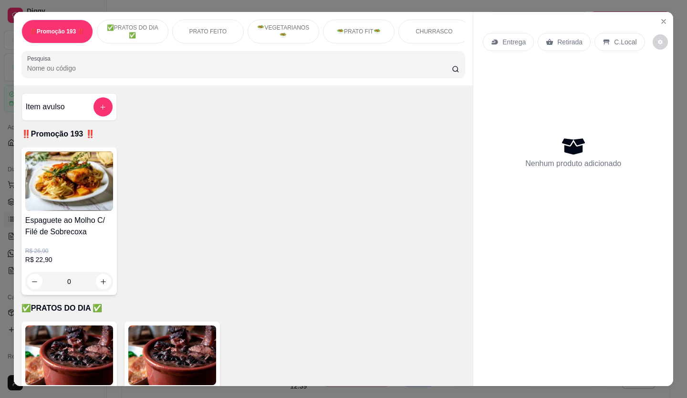
click at [562, 41] on p "Retirada" at bounding box center [569, 42] width 25 height 10
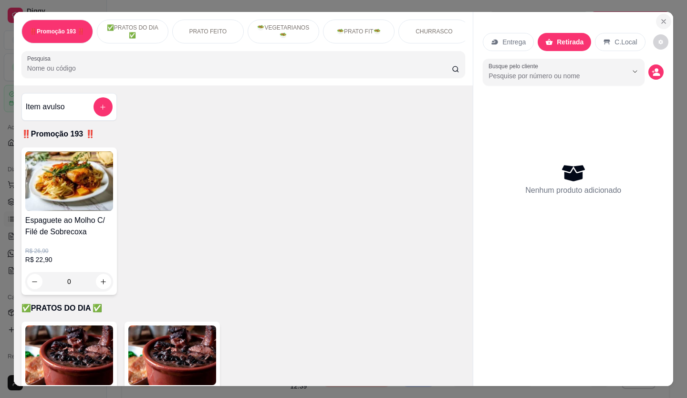
click at [663, 18] on icon "Close" at bounding box center [663, 22] width 8 height 8
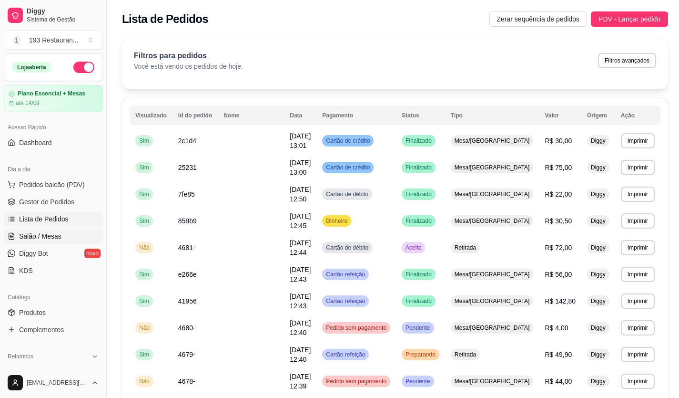
click at [51, 237] on span "Salão / Mesas" at bounding box center [40, 236] width 42 height 10
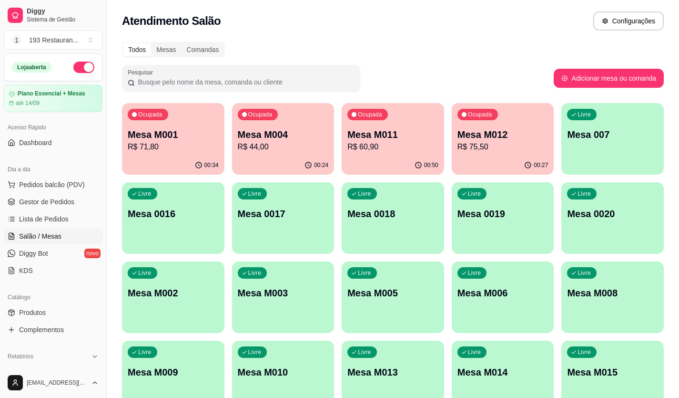
click at [449, 137] on div "Ocupada Mesa M001 R$ 71,80 00:34 Ocupada Mesa M004 R$ 44,00 00:24 Ocupada Mesa …" at bounding box center [393, 257] width 542 height 309
click at [501, 148] on p "R$ 75,50" at bounding box center [503, 146] width 88 height 11
click at [483, 143] on p "R$ 75,50" at bounding box center [503, 146] width 88 height 11
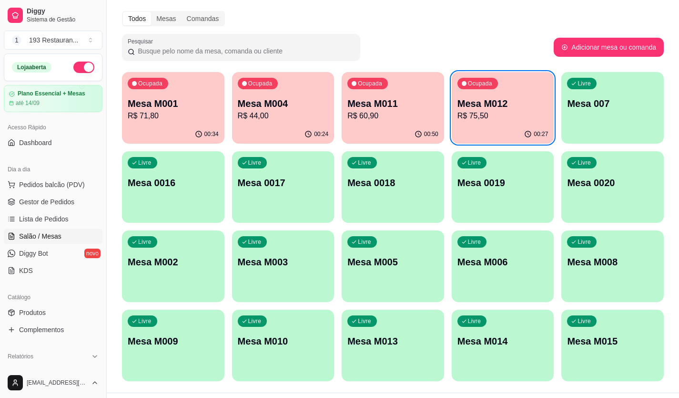
scroll to position [48, 0]
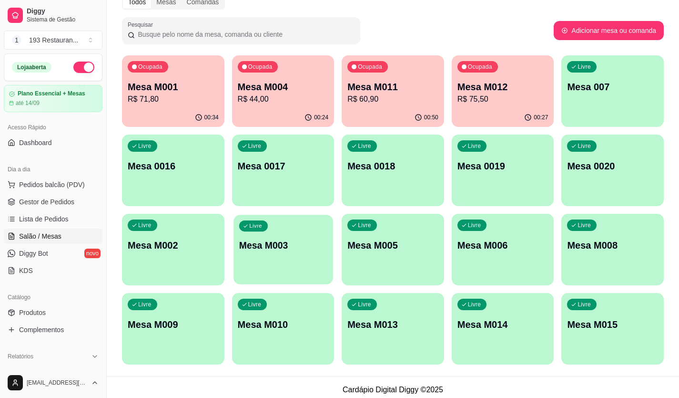
click at [280, 242] on p "Mesa M003" at bounding box center [283, 245] width 88 height 13
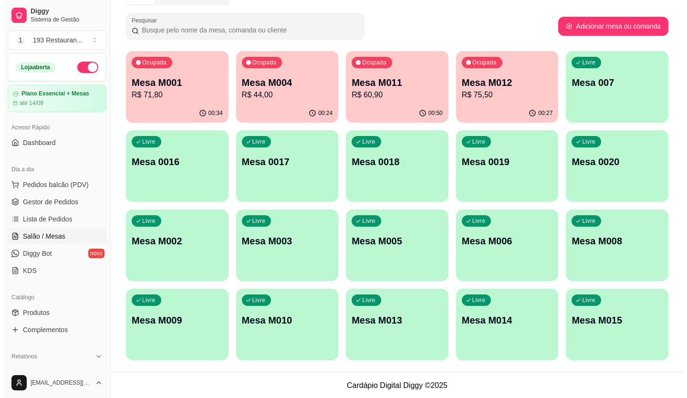
scroll to position [53, 0]
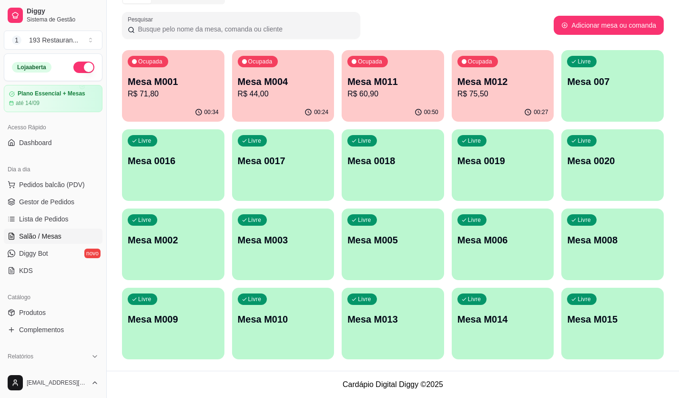
click at [624, 321] on p "Mesa M015" at bounding box center [612, 318] width 91 height 13
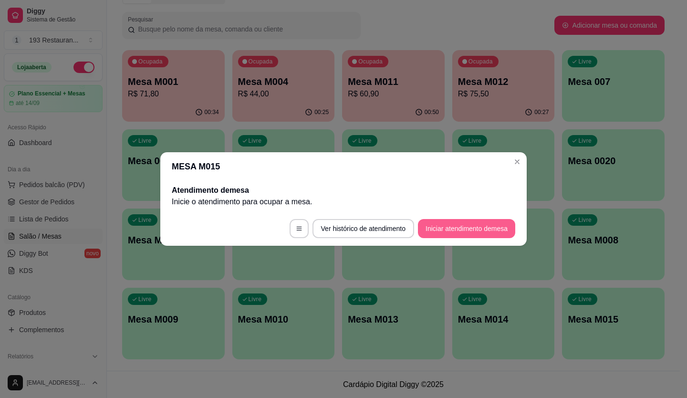
click at [467, 227] on button "Iniciar atendimento de mesa" at bounding box center [466, 228] width 97 height 19
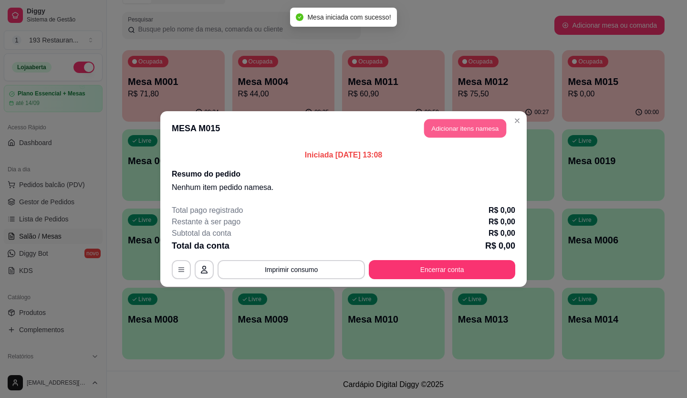
click at [428, 134] on button "Adicionar itens na mesa" at bounding box center [465, 128] width 82 height 19
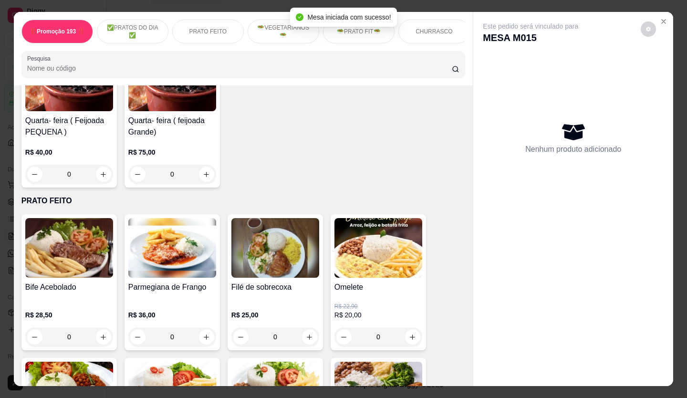
scroll to position [238, 0]
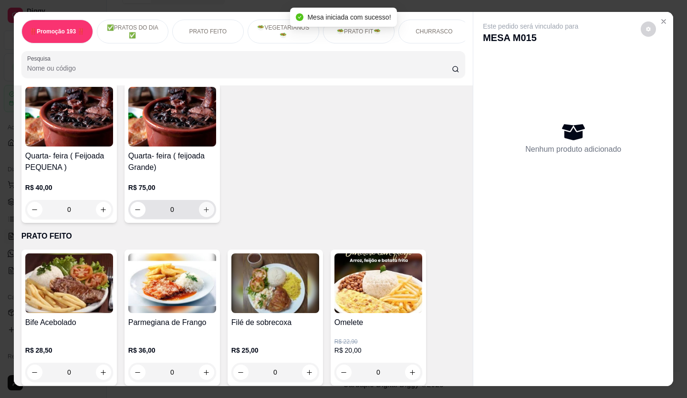
click at [205, 212] on icon "increase-product-quantity" at bounding box center [206, 209] width 7 height 7
type input "2"
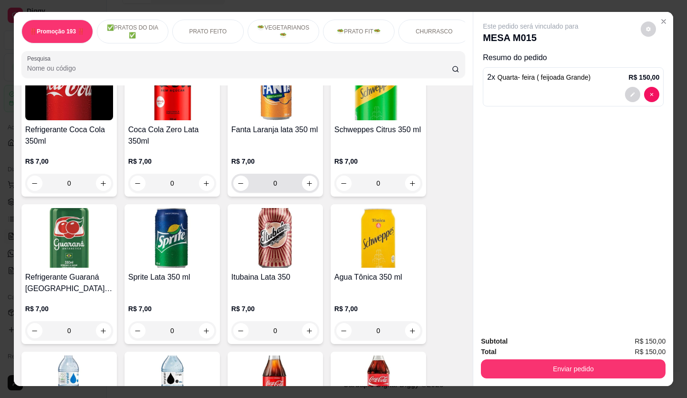
scroll to position [2717, 0]
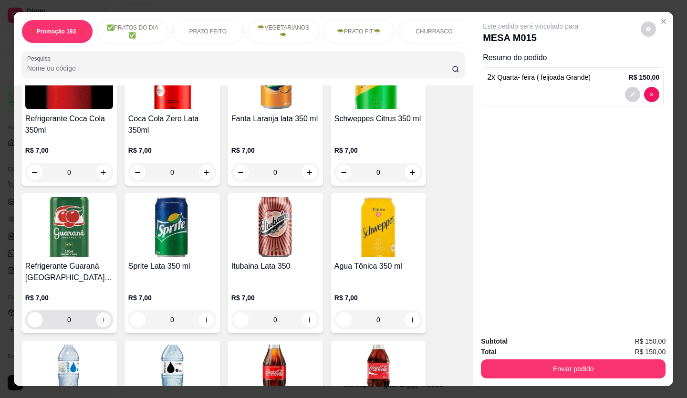
click at [102, 316] on icon "increase-product-quantity" at bounding box center [103, 319] width 7 height 7
type input "1"
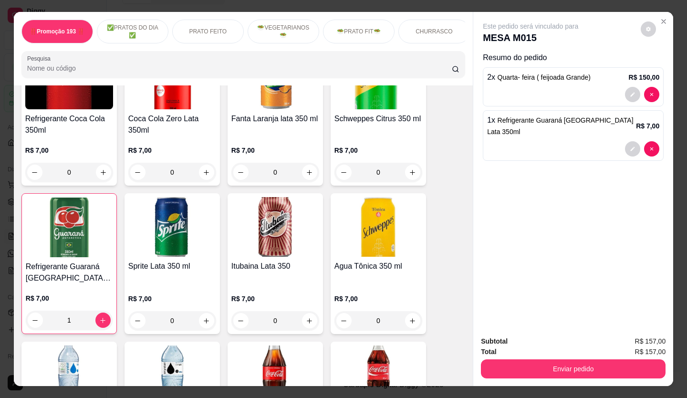
click at [625, 141] on div at bounding box center [642, 148] width 34 height 15
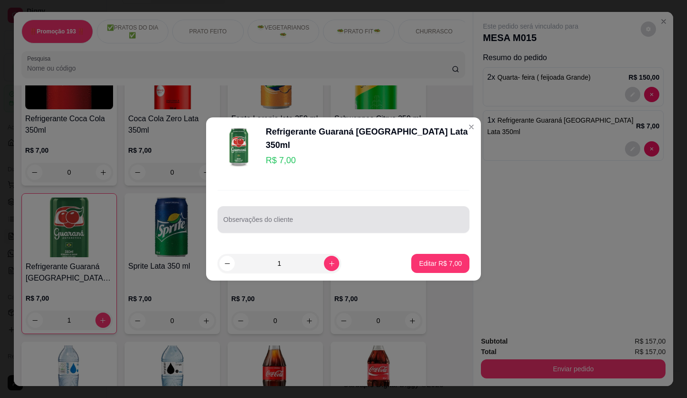
click at [384, 215] on div at bounding box center [343, 219] width 240 height 19
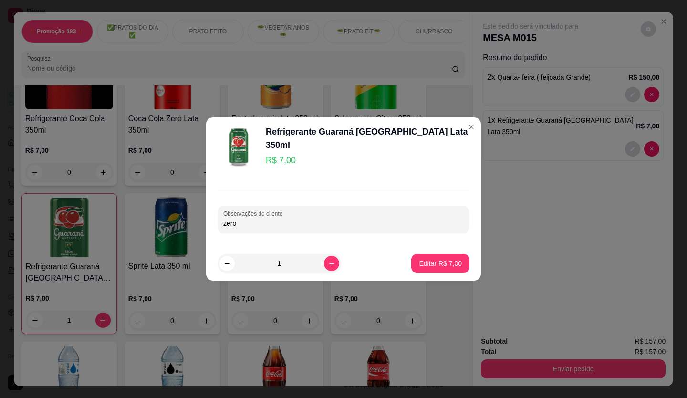
type input "zero"
click at [431, 266] on p "Editar R$ 7,00" at bounding box center [440, 262] width 41 height 9
type input "0"
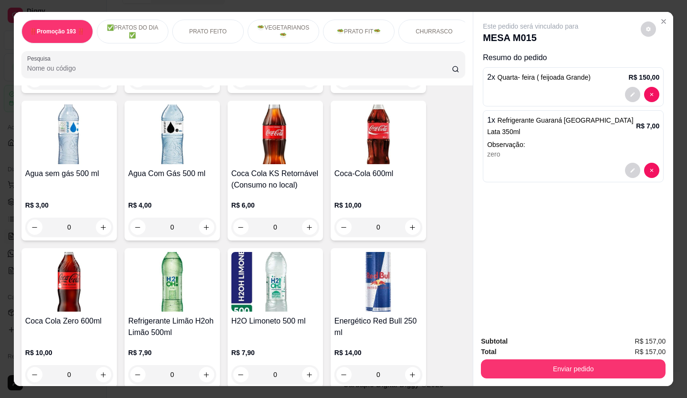
scroll to position [2956, 0]
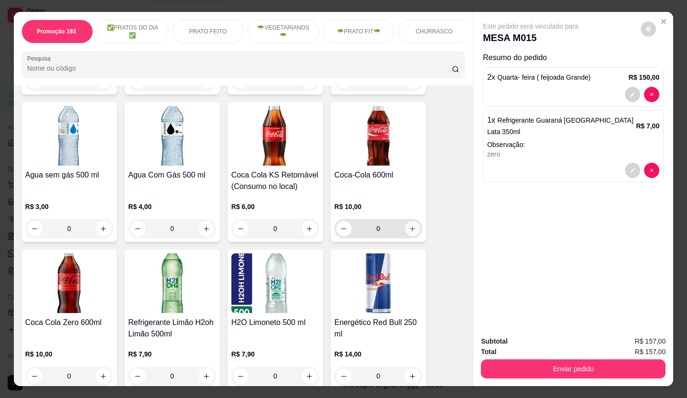
click at [409, 225] on icon "increase-product-quantity" at bounding box center [412, 228] width 7 height 7
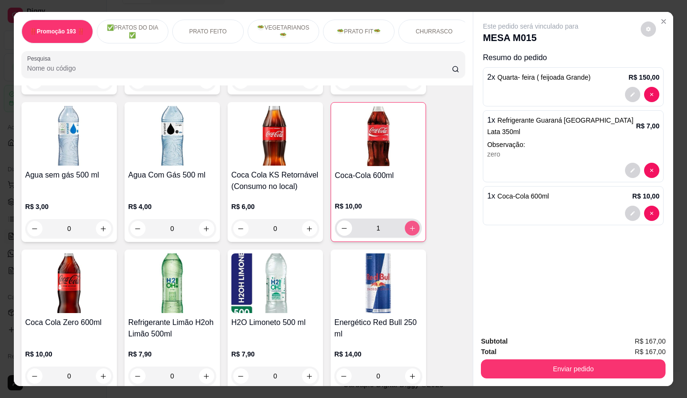
click at [409, 225] on icon "increase-product-quantity" at bounding box center [412, 228] width 7 height 7
type input "2"
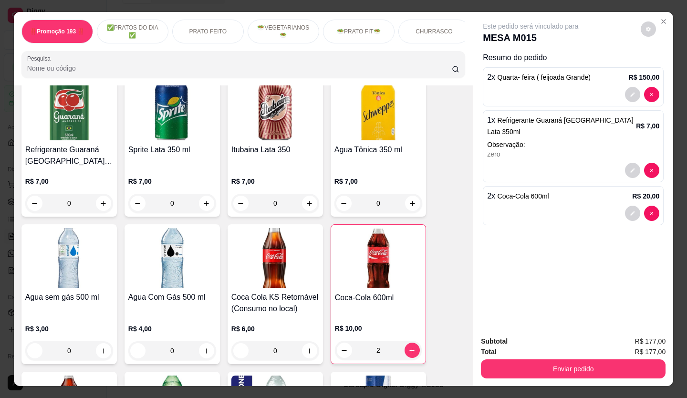
scroll to position [2878, 0]
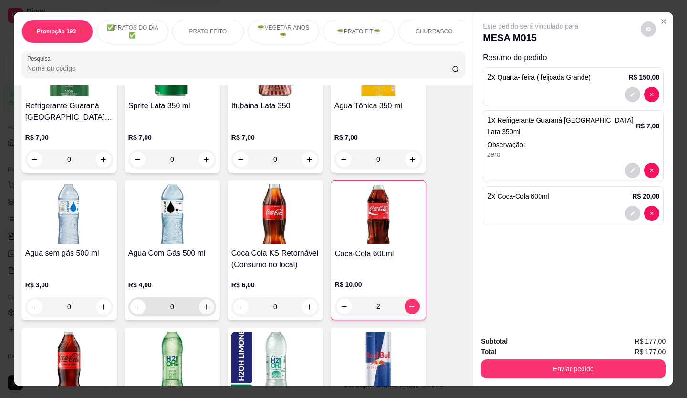
click at [199, 299] on button "increase-product-quantity" at bounding box center [206, 306] width 15 height 15
type input "1"
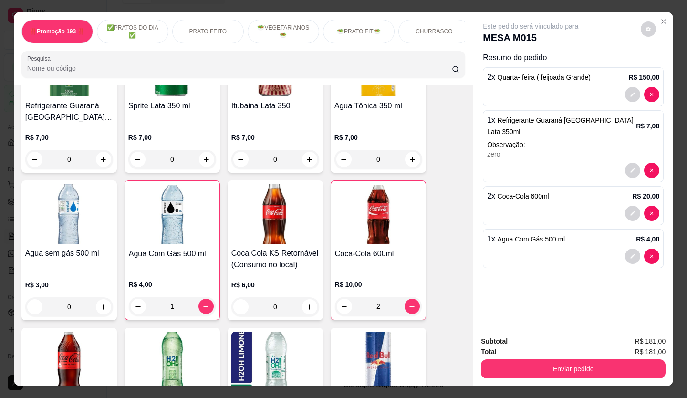
click at [625, 248] on button "decrease-product-quantity" at bounding box center [632, 255] width 15 height 15
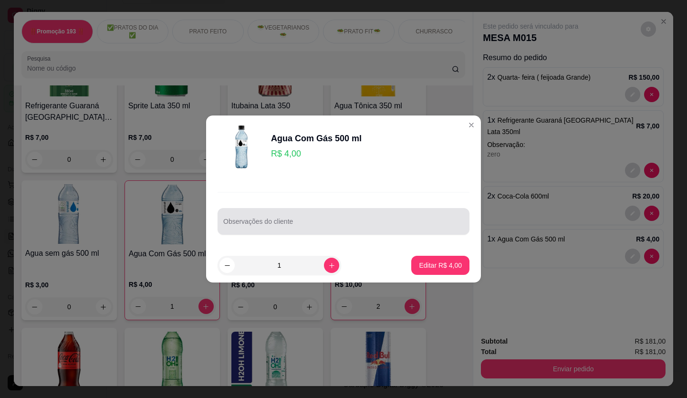
click at [341, 233] on div "Observações do cliente" at bounding box center [343, 221] width 252 height 27
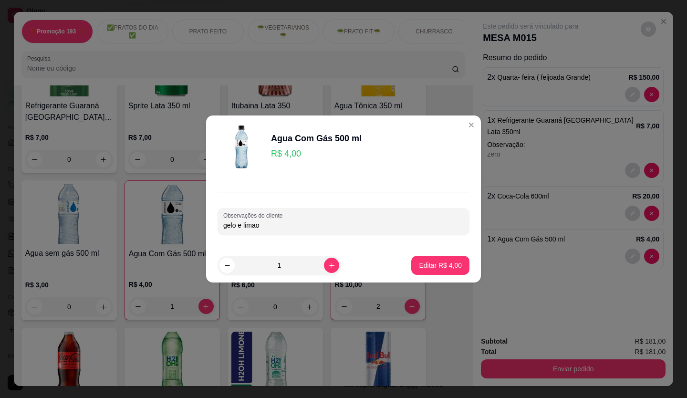
type input "gelo e limao"
click at [432, 266] on p "Editar R$ 4,00" at bounding box center [440, 265] width 43 height 10
type input "0"
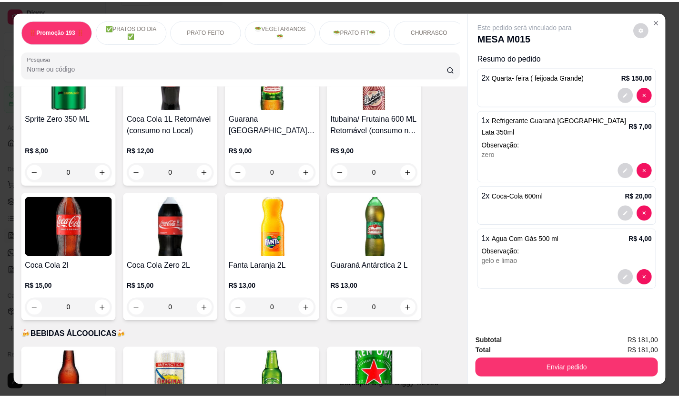
scroll to position [3545, 0]
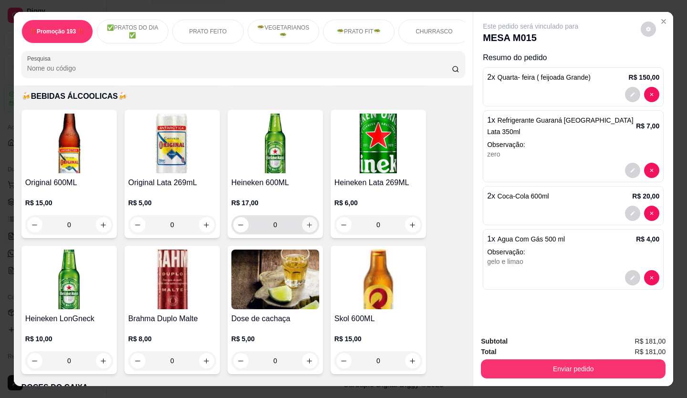
click at [307, 222] on icon "increase-product-quantity" at bounding box center [309, 224] width 5 height 5
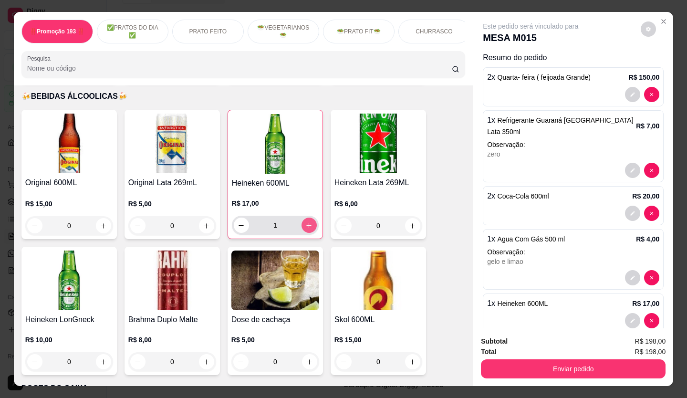
type input "1"
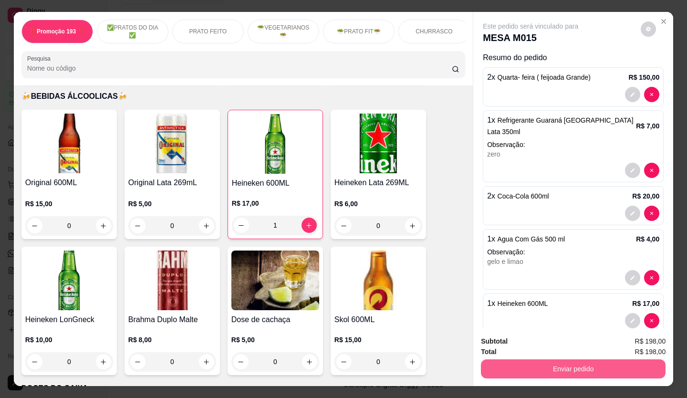
click at [541, 369] on button "Enviar pedido" at bounding box center [573, 368] width 184 height 19
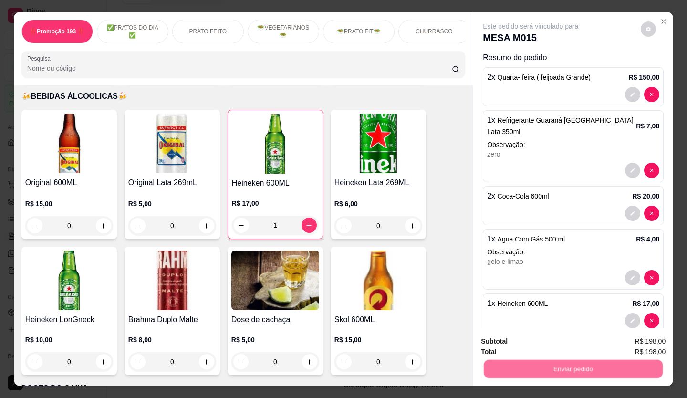
click at [548, 338] on button "Não registrar e enviar pedido" at bounding box center [541, 341] width 96 height 18
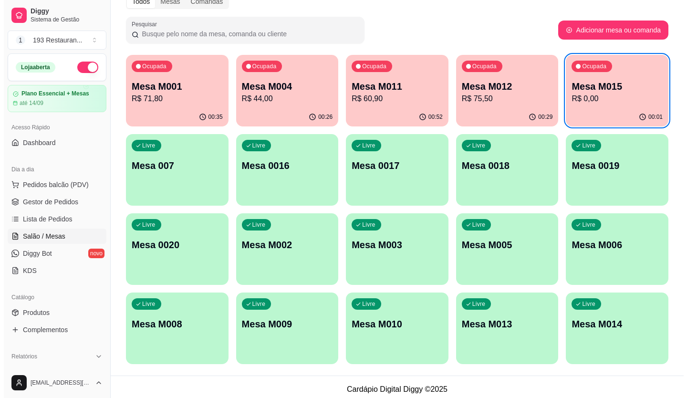
scroll to position [53, 0]
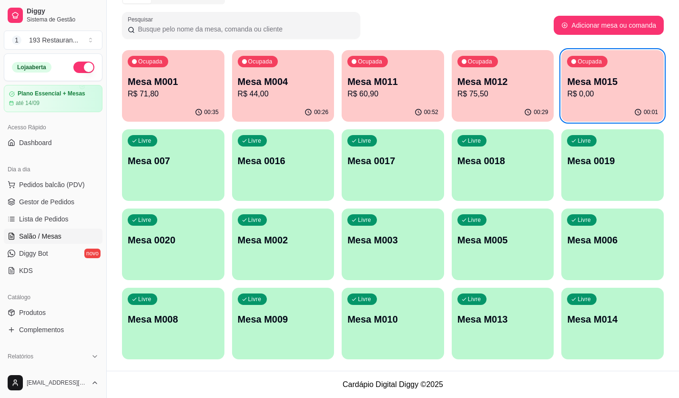
click at [400, 318] on p "Mesa M010" at bounding box center [393, 318] width 91 height 13
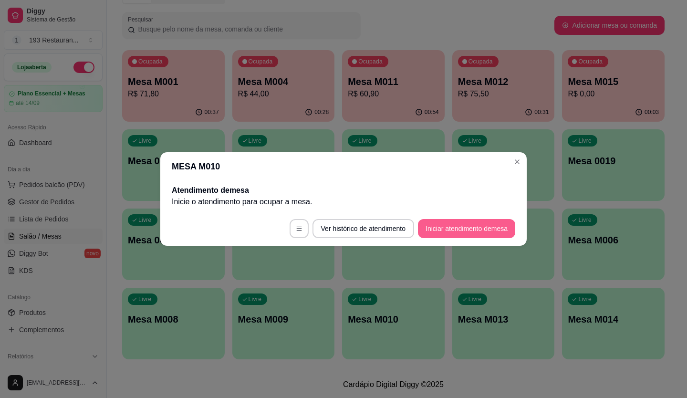
click at [456, 231] on button "Iniciar atendimento de mesa" at bounding box center [466, 228] width 97 height 19
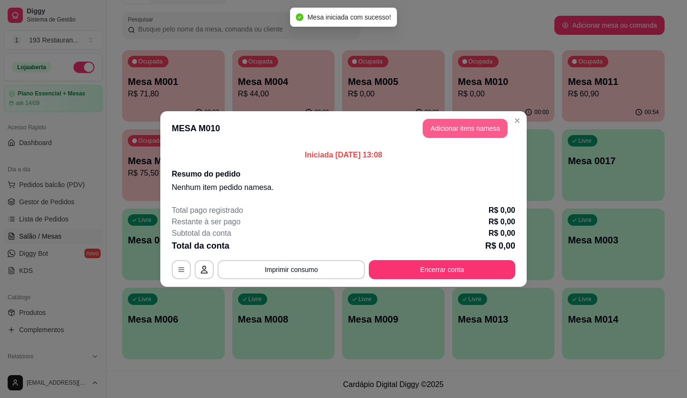
click at [478, 126] on button "Adicionar itens na mesa" at bounding box center [464, 128] width 85 height 19
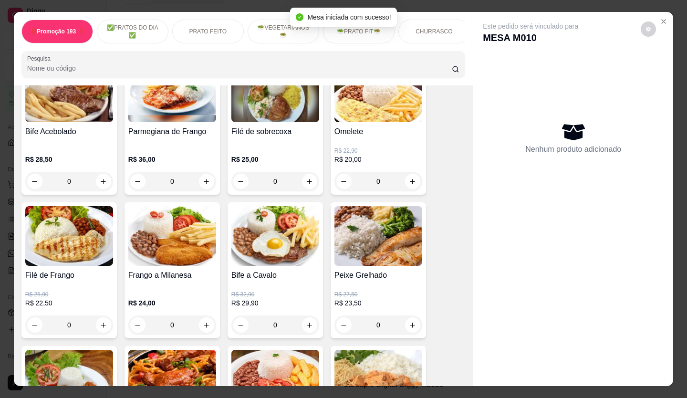
scroll to position [238, 0]
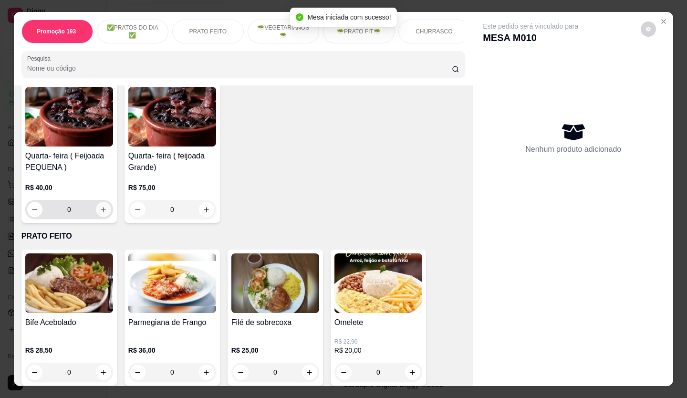
click at [100, 210] on icon "increase-product-quantity" at bounding box center [103, 209] width 7 height 7
type input "1"
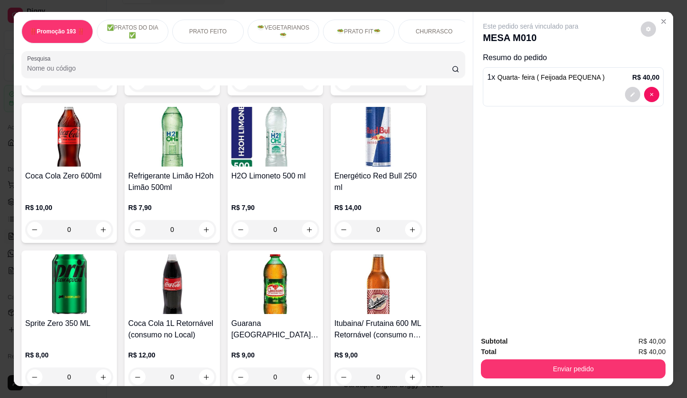
scroll to position [3099, 0]
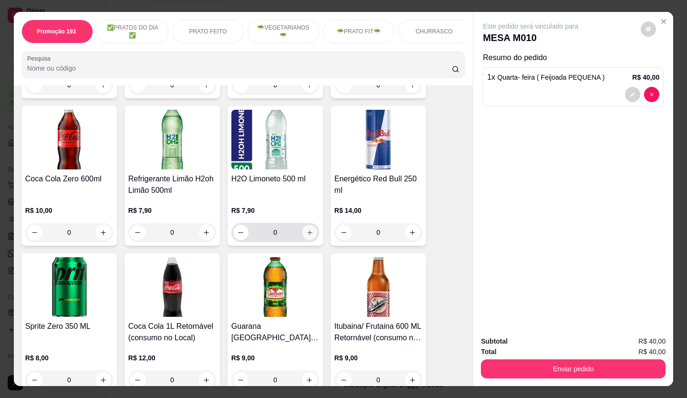
click at [309, 229] on icon "increase-product-quantity" at bounding box center [309, 232] width 7 height 7
type input "1"
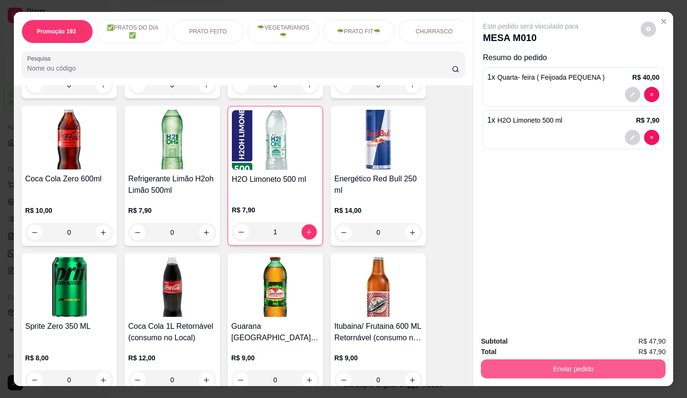
click at [593, 370] on button "Enviar pedido" at bounding box center [573, 368] width 184 height 19
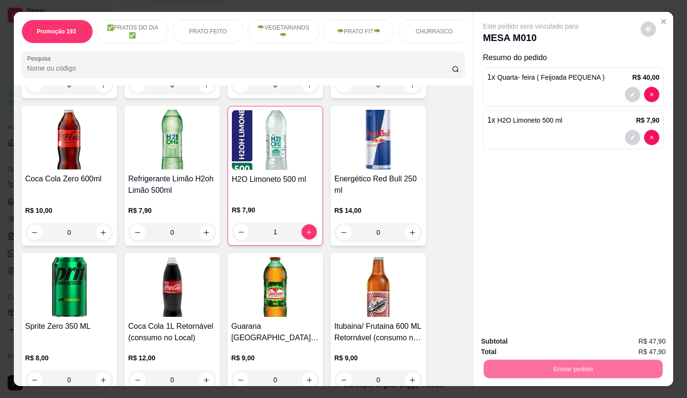
click at [565, 345] on button "Não registrar e enviar pedido" at bounding box center [541, 341] width 99 height 18
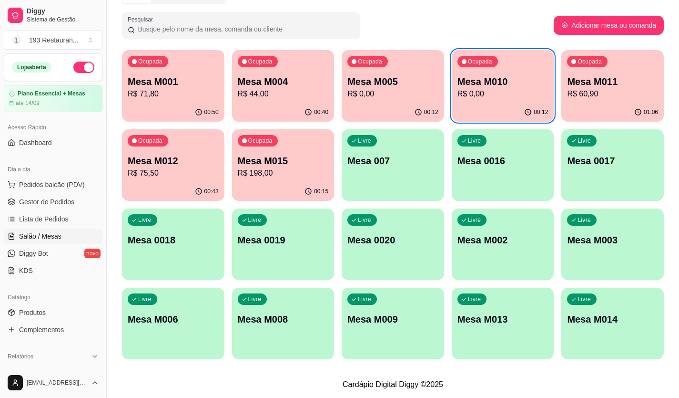
click at [383, 170] on div "Livre Mesa 007" at bounding box center [393, 159] width 102 height 60
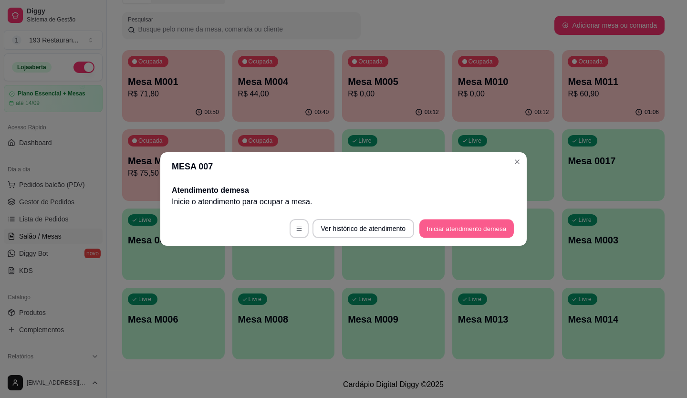
click at [463, 228] on button "Iniciar atendimento de mesa" at bounding box center [466, 228] width 94 height 19
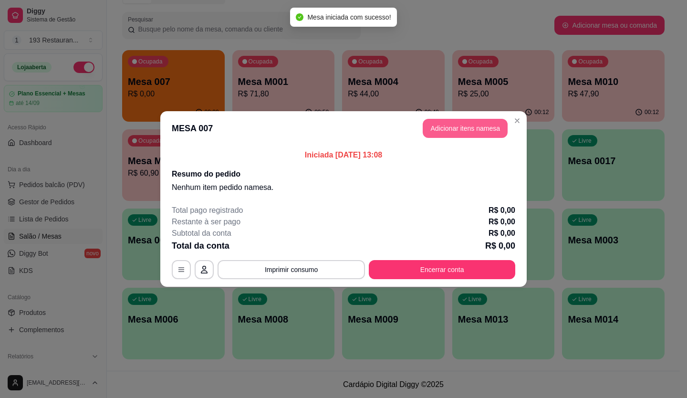
click at [460, 119] on button "Adicionar itens na mesa" at bounding box center [464, 128] width 85 height 19
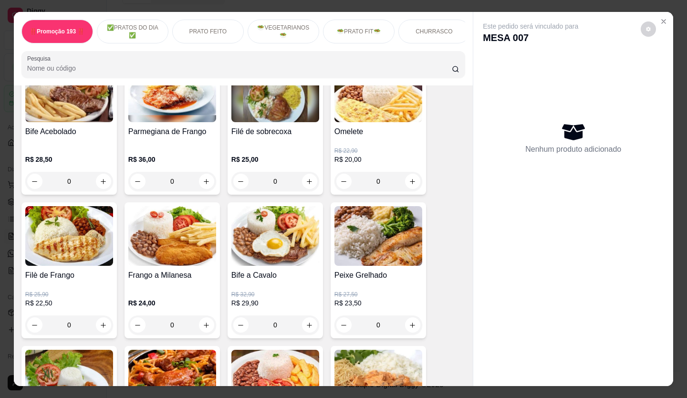
scroll to position [572, 0]
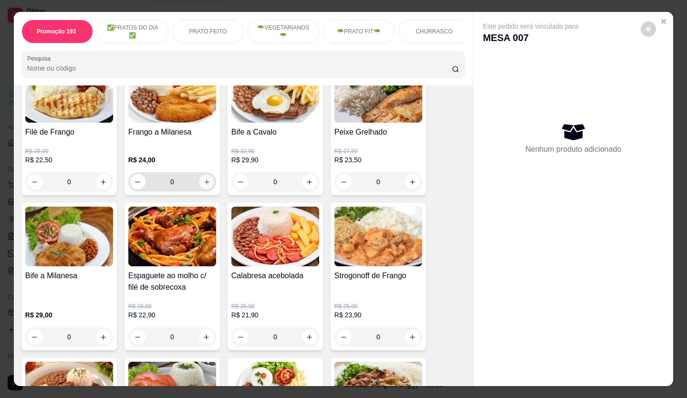
click at [205, 184] on icon "increase-product-quantity" at bounding box center [206, 181] width 7 height 7
type input "1"
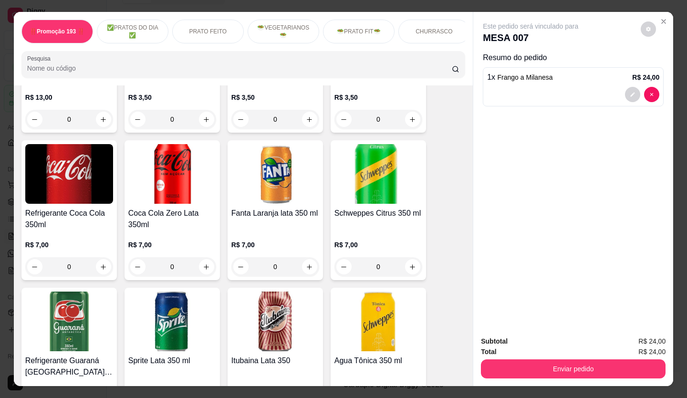
scroll to position [2431, 0]
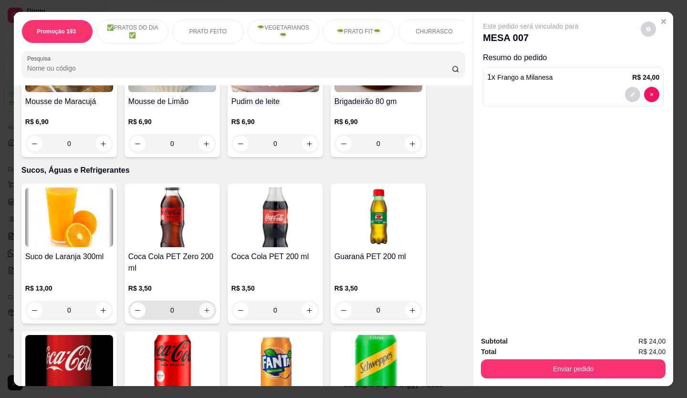
click at [204, 307] on icon "increase-product-quantity" at bounding box center [206, 310] width 7 height 7
type input "1"
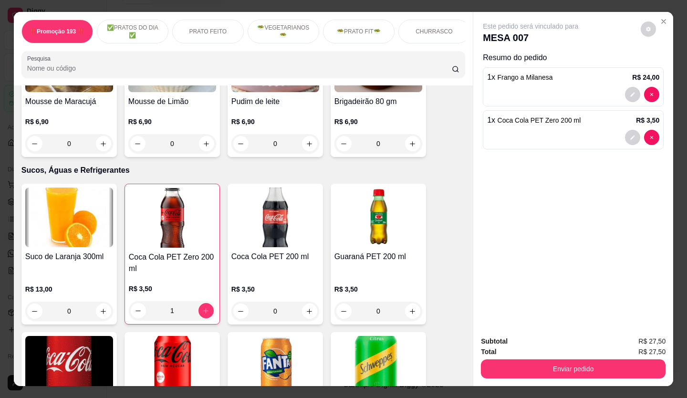
click at [611, 359] on button "Enviar pedido" at bounding box center [573, 368] width 184 height 19
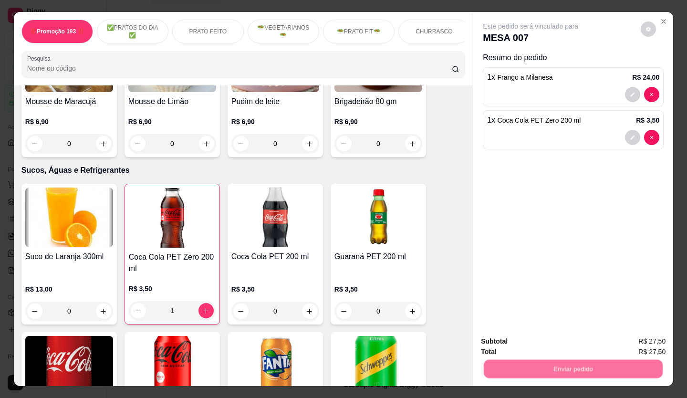
click at [534, 341] on button "Não registrar e enviar pedido" at bounding box center [541, 341] width 96 height 18
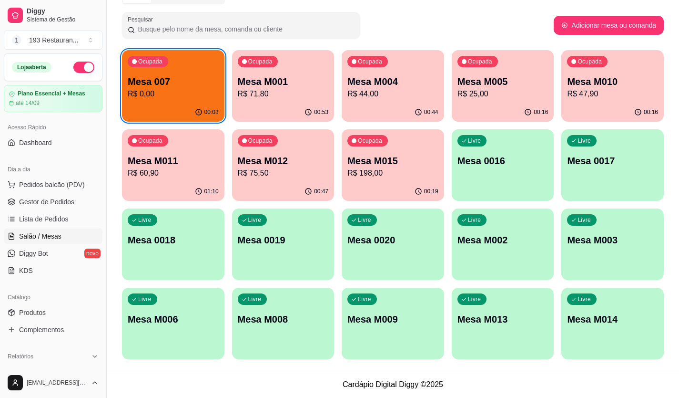
click at [31, 370] on div "[EMAIL_ADDRESS][DOMAIN_NAME]" at bounding box center [53, 382] width 106 height 31
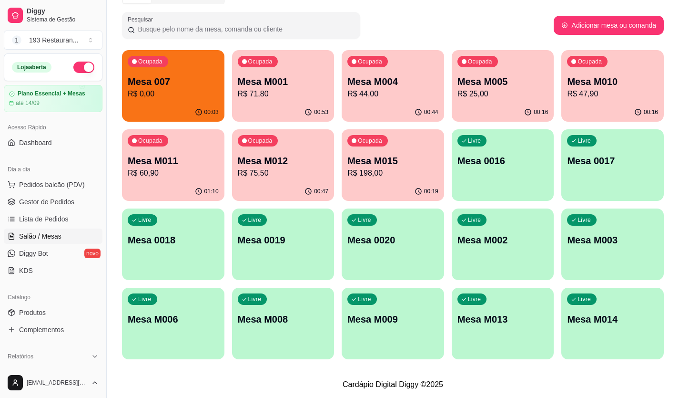
click at [232, 162] on div "Ocupada Mesa 007 R$ 0,00 00:03 Ocupada Mesa M001 R$ 71,80 00:53 Ocupada Mesa M0…" at bounding box center [393, 204] width 542 height 309
click at [202, 74] on div "Ocupada Mesa 007 R$ 0,00" at bounding box center [173, 76] width 102 height 53
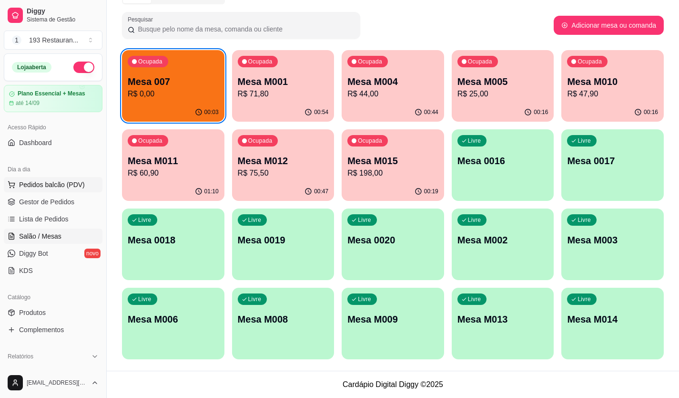
click at [55, 184] on span "Pedidos balcão (PDV)" at bounding box center [52, 185] width 66 height 10
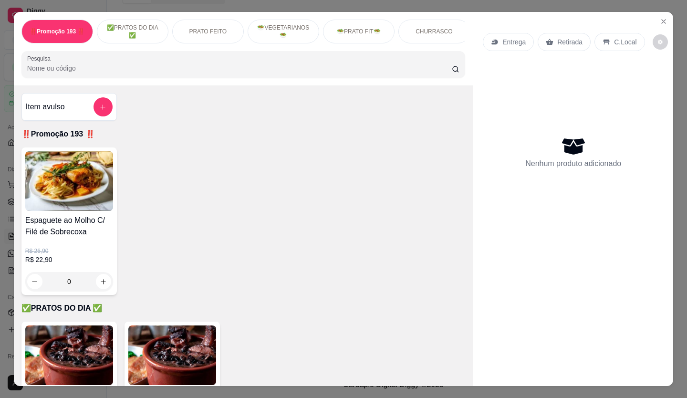
click at [557, 41] on p "Retirada" at bounding box center [569, 42] width 25 height 10
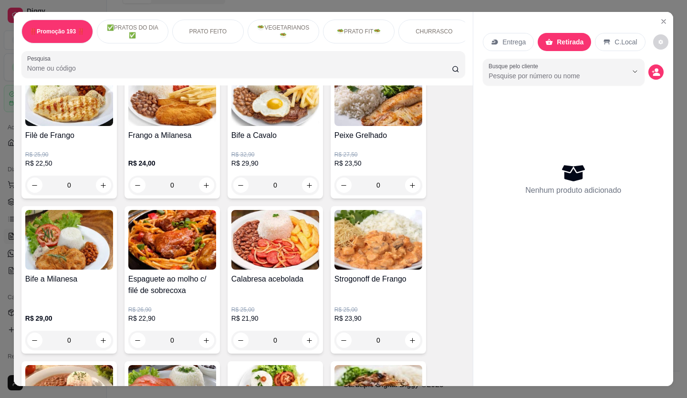
scroll to position [572, 0]
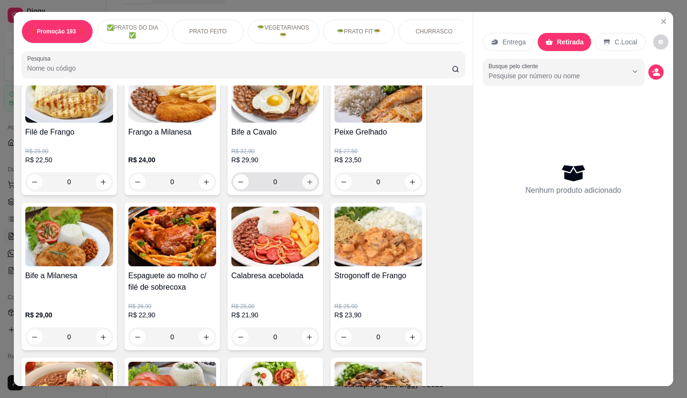
click at [302, 185] on button "increase-product-quantity" at bounding box center [309, 181] width 15 height 15
type input "1"
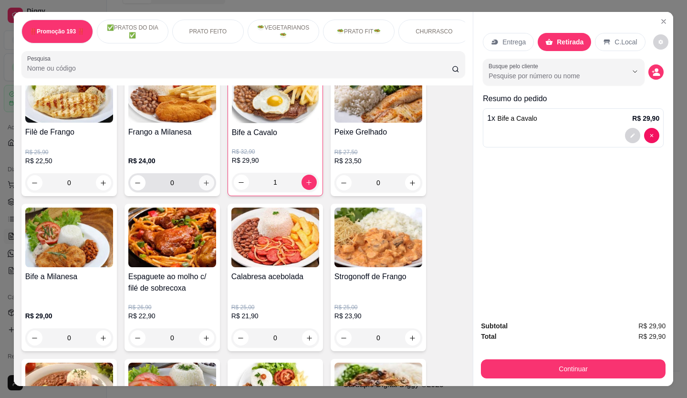
click at [206, 186] on icon "increase-product-quantity" at bounding box center [206, 182] width 7 height 7
type input "1"
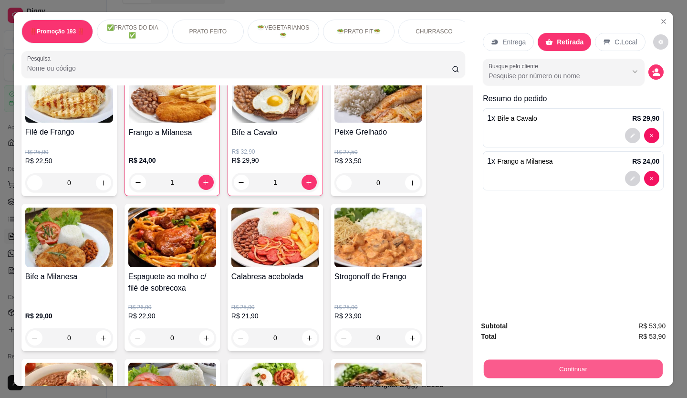
click at [552, 365] on button "Continuar" at bounding box center [572, 368] width 179 height 19
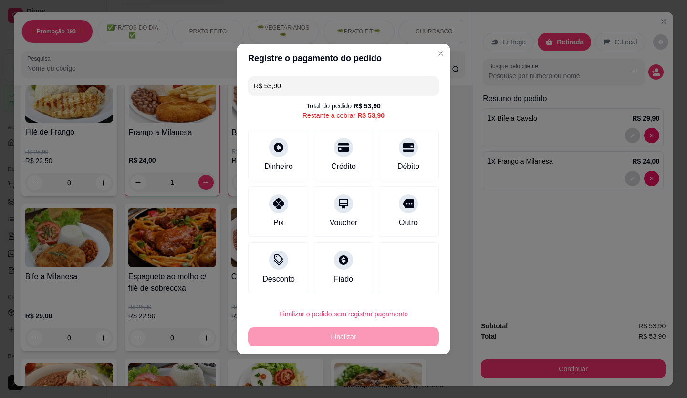
drag, startPoint x: 552, startPoint y: 356, endPoint x: 673, endPoint y: 399, distance: 128.0
drag, startPoint x: 673, startPoint y: 399, endPoint x: 407, endPoint y: 147, distance: 366.2
click at [407, 147] on icon at bounding box center [408, 145] width 12 height 10
type input "R$ 0,00"
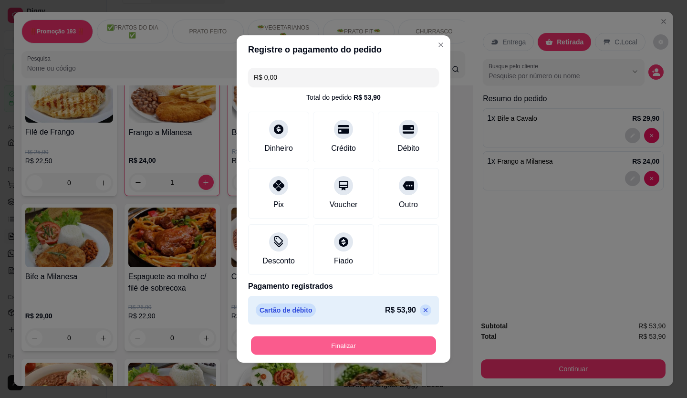
click at [346, 348] on button "Finalizar" at bounding box center [343, 345] width 185 height 19
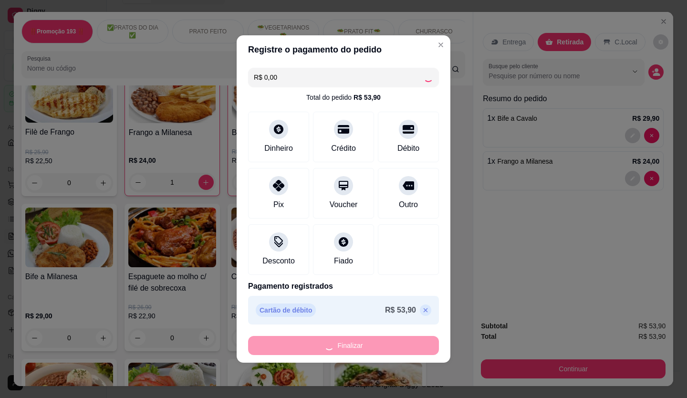
type input "0"
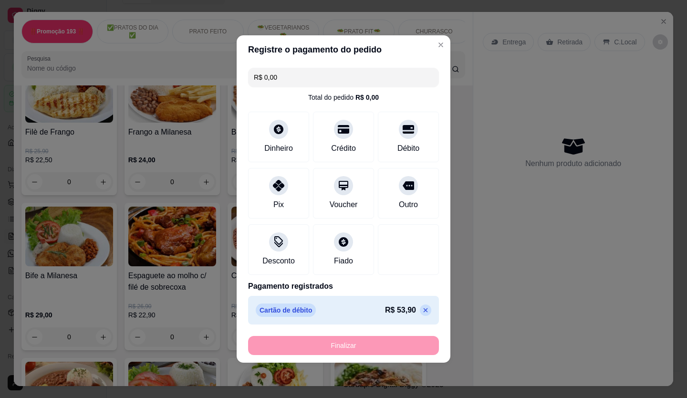
type input "-R$ 53,90"
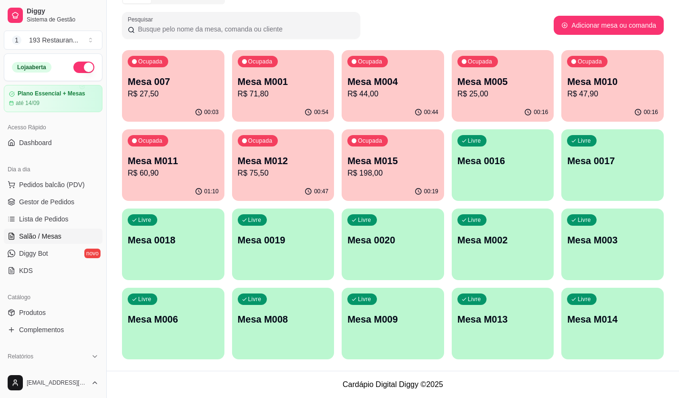
click at [269, 162] on p "Mesa M012" at bounding box center [283, 160] width 91 height 13
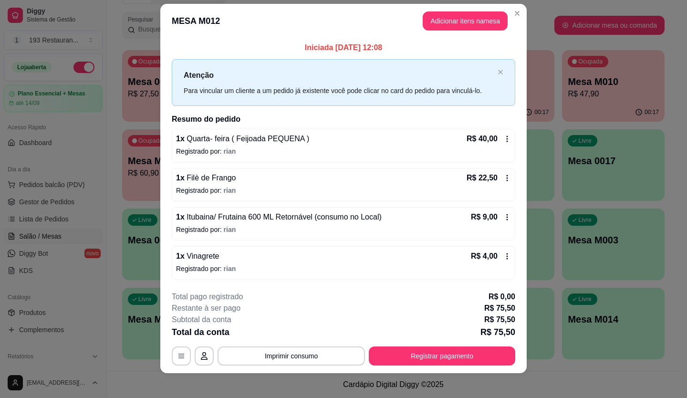
scroll to position [16, 0]
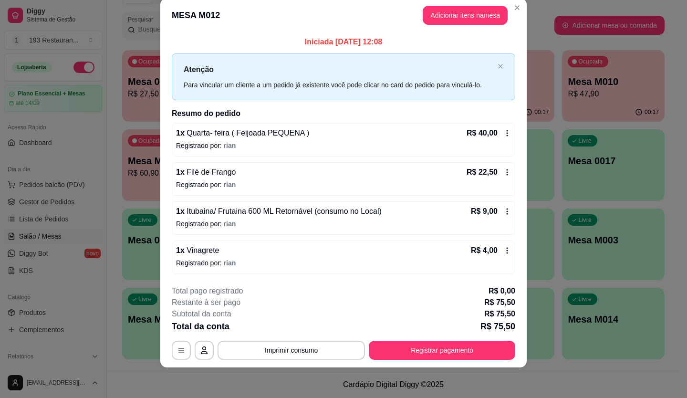
click at [470, 32] on header "MESA M012 Adicionar itens na mesa" at bounding box center [343, 15] width 366 height 34
click at [467, 20] on button "Adicionar itens na mesa" at bounding box center [465, 15] width 82 height 19
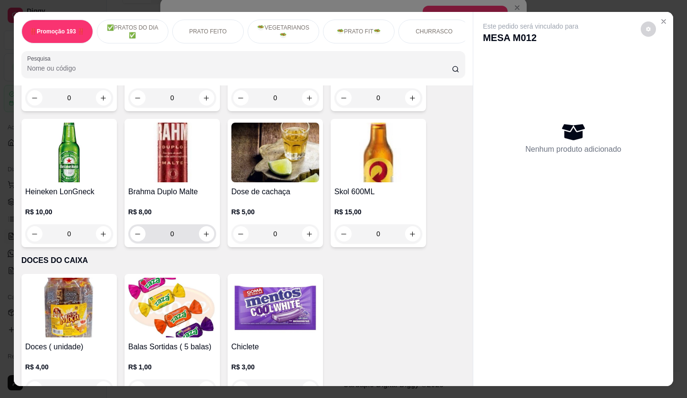
scroll to position [3830, 0]
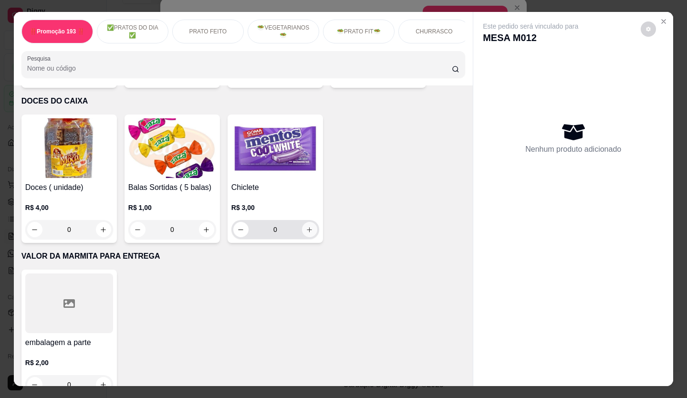
click at [306, 226] on icon "increase-product-quantity" at bounding box center [309, 229] width 7 height 7
type input "1"
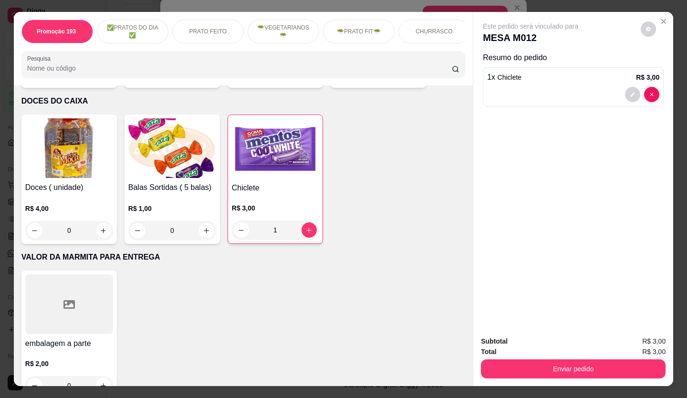
click at [633, 376] on div "Subtotal R$ 3,00 Total R$ 3,00 Enviar pedido" at bounding box center [573, 357] width 200 height 58
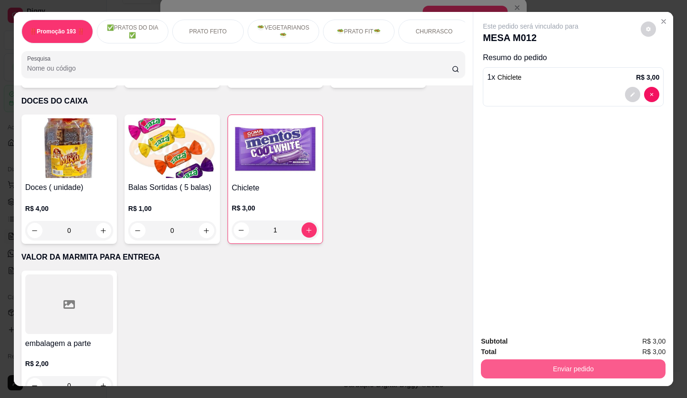
click at [627, 370] on button "Enviar pedido" at bounding box center [573, 368] width 184 height 19
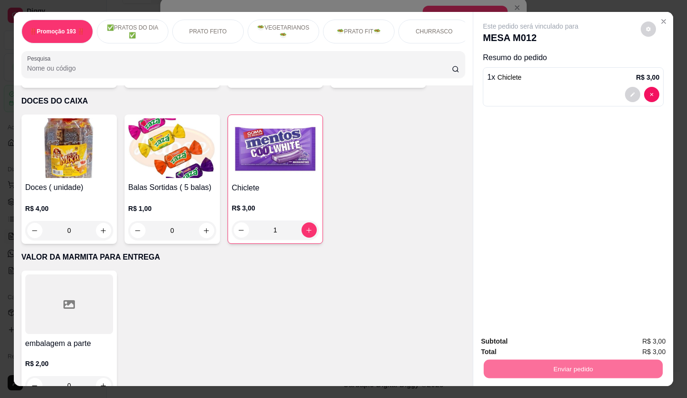
click at [514, 345] on button "Não registrar e enviar pedido" at bounding box center [541, 341] width 96 height 18
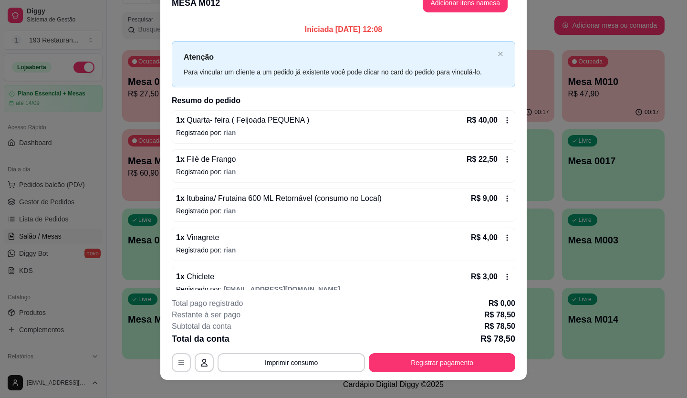
scroll to position [4, 0]
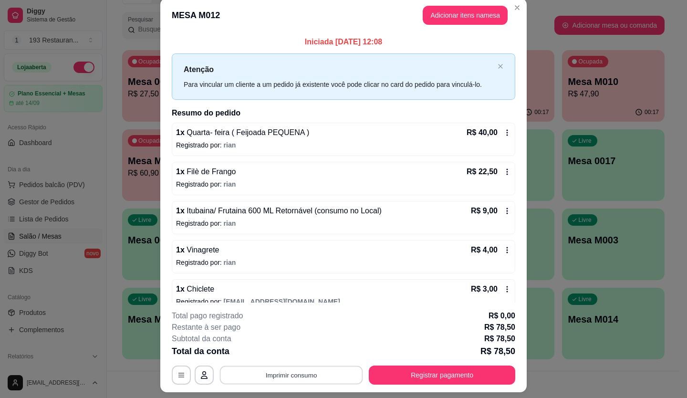
click at [291, 376] on button "Imprimir consumo" at bounding box center [291, 374] width 143 height 19
click at [264, 349] on button "CAIXA" at bounding box center [290, 352] width 69 height 15
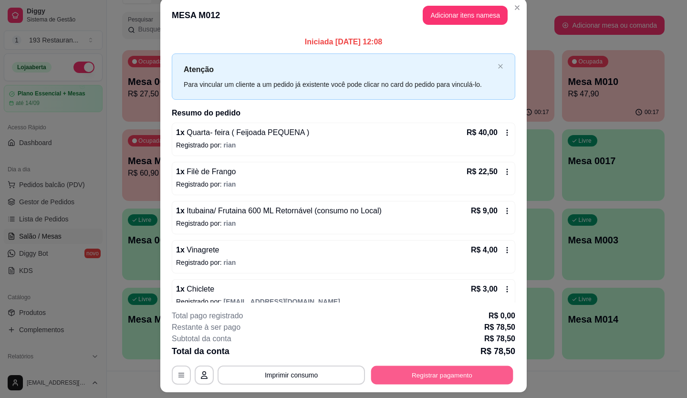
click at [454, 371] on button "Registrar pagamento" at bounding box center [442, 374] width 142 height 19
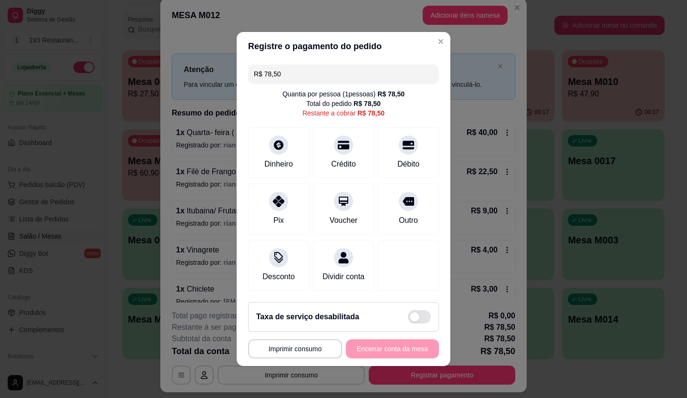
drag, startPoint x: 318, startPoint y: 71, endPoint x: 118, endPoint y: 108, distance: 203.7
click at [118, 108] on div "**********" at bounding box center [343, 199] width 687 height 398
click at [312, 143] on div "Crédito" at bounding box center [343, 151] width 67 height 56
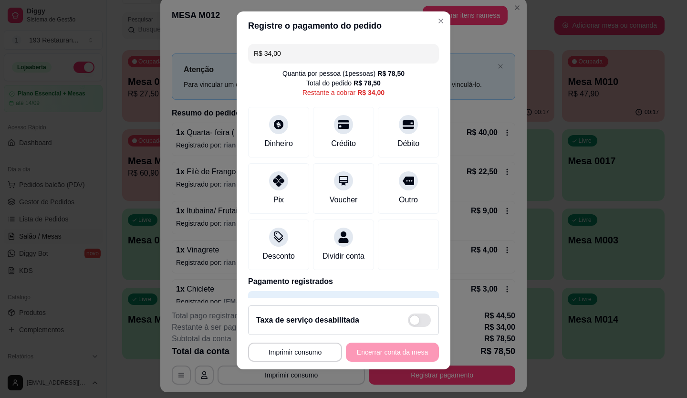
scroll to position [10, 0]
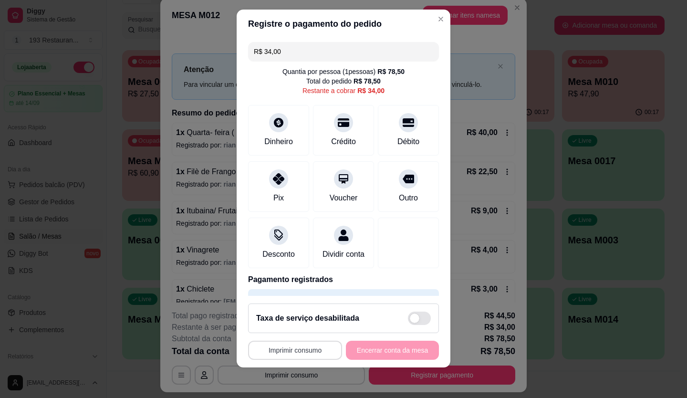
click at [307, 343] on button "Imprimir consumo" at bounding box center [295, 349] width 94 height 19
click at [303, 320] on div "Escolha a impressora COZINHA CAIXA" at bounding box center [292, 311] width 79 height 51
click at [302, 324] on button "CAIXA" at bounding box center [292, 327] width 69 height 15
click at [310, 135] on div "Crédito" at bounding box center [343, 128] width 67 height 56
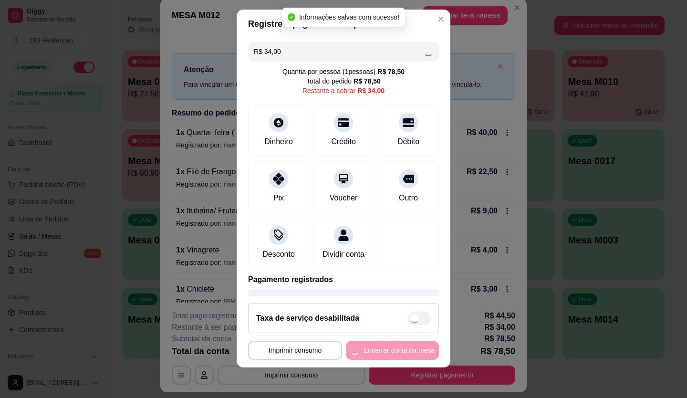
type input "R$ 0,00"
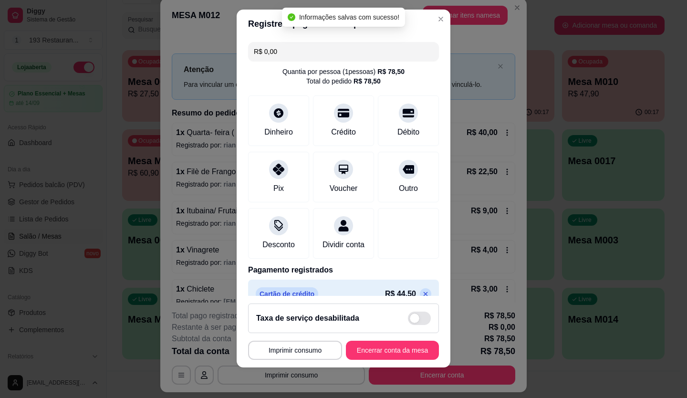
click at [303, 362] on footer "**********" at bounding box center [343, 332] width 214 height 72
click at [300, 355] on button "Imprimir consumo" at bounding box center [295, 349] width 94 height 19
click at [298, 328] on button "CAIXA" at bounding box center [292, 327] width 69 height 15
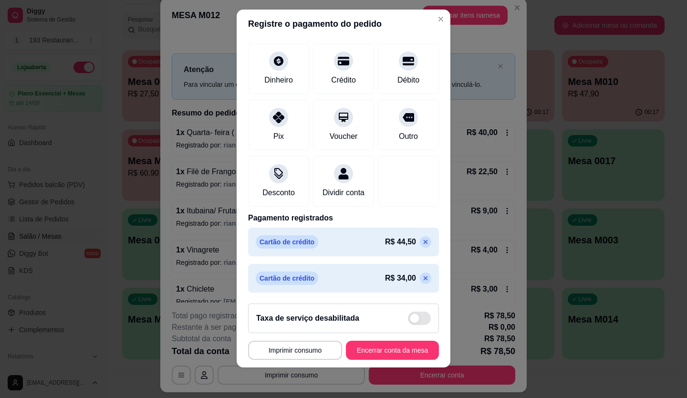
scroll to position [63, 0]
click at [385, 351] on button "Encerrar conta da mesa" at bounding box center [392, 349] width 93 height 19
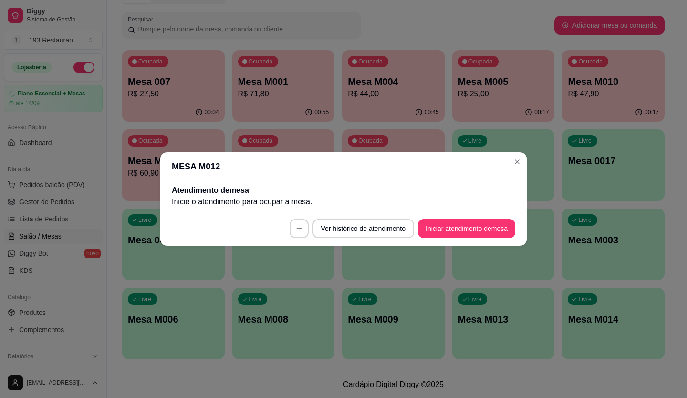
scroll to position [0, 0]
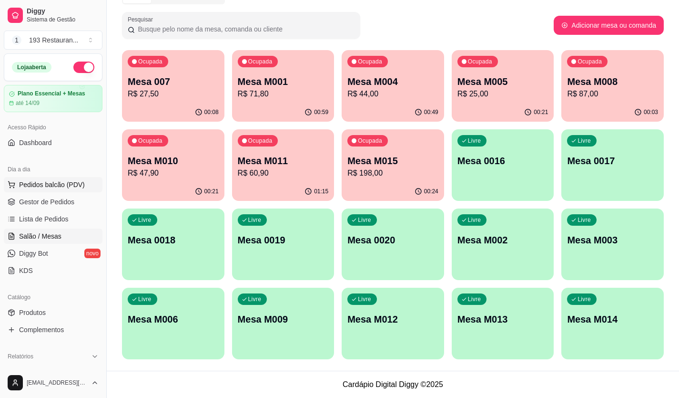
click at [35, 188] on span "Pedidos balcão (PDV)" at bounding box center [52, 185] width 66 height 10
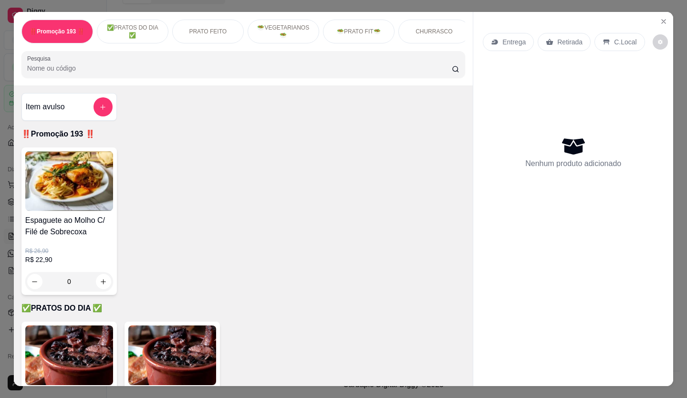
click at [571, 33] on div "Retirada" at bounding box center [563, 42] width 53 height 18
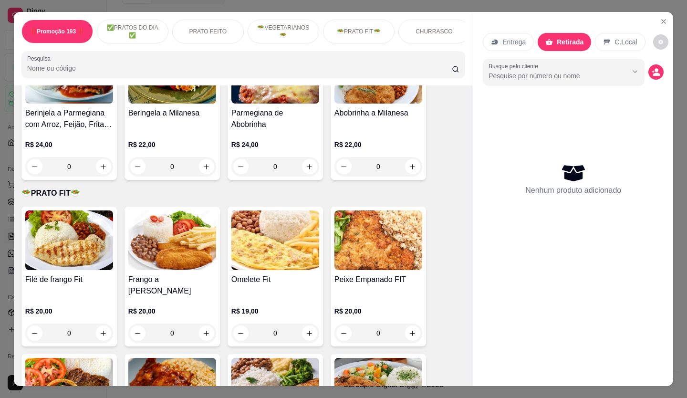
scroll to position [1383, 0]
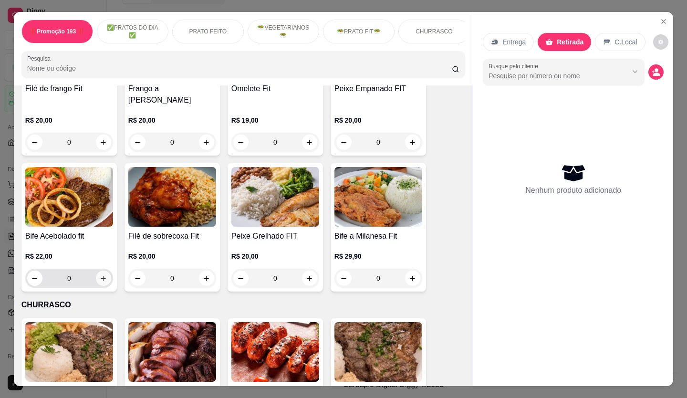
click at [101, 276] on icon "increase-product-quantity" at bounding box center [103, 278] width 5 height 5
type input "1"
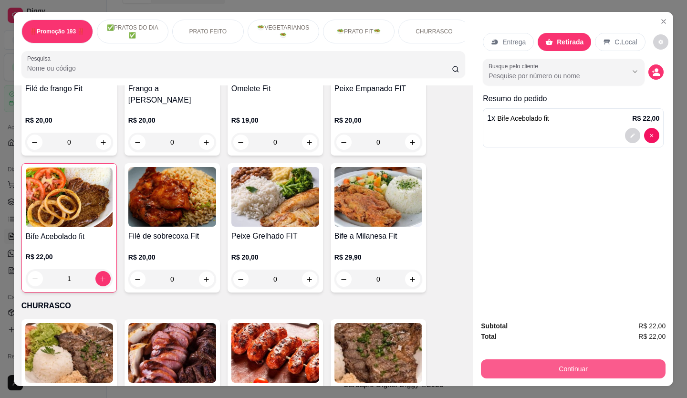
click at [557, 364] on button "Continuar" at bounding box center [573, 368] width 184 height 19
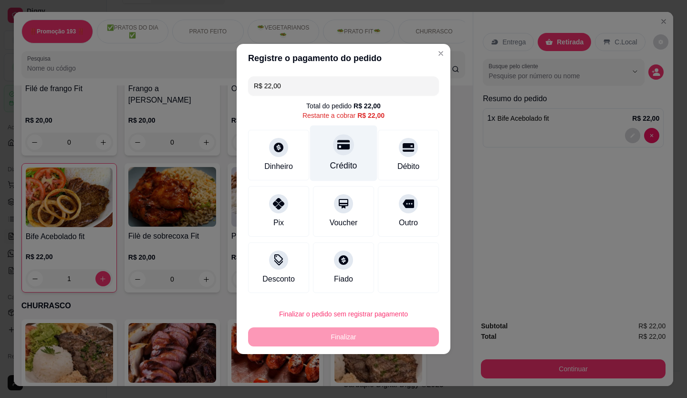
click at [328, 148] on div "Crédito" at bounding box center [343, 153] width 67 height 56
type input "R$ 0,00"
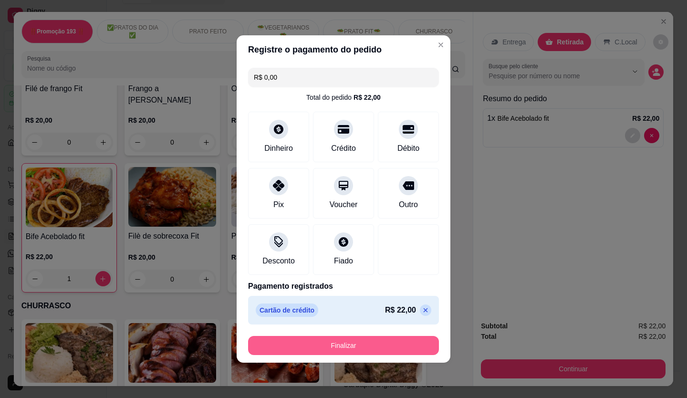
click at [413, 337] on button "Finalizar" at bounding box center [343, 345] width 191 height 19
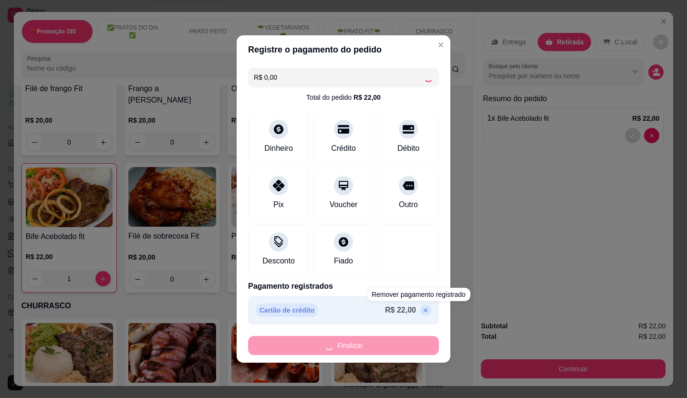
type input "0"
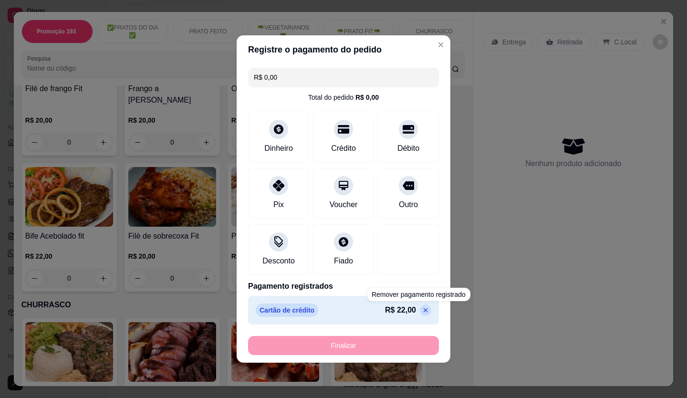
type input "-R$ 22,00"
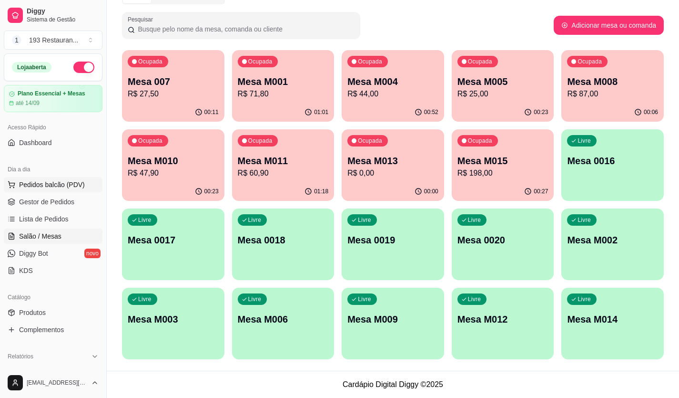
click at [67, 182] on span "Pedidos balcão (PDV)" at bounding box center [52, 185] width 66 height 10
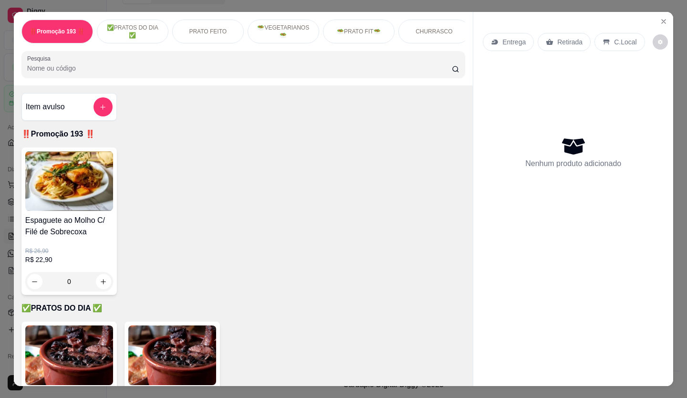
click at [574, 37] on p "Retirada" at bounding box center [569, 42] width 25 height 10
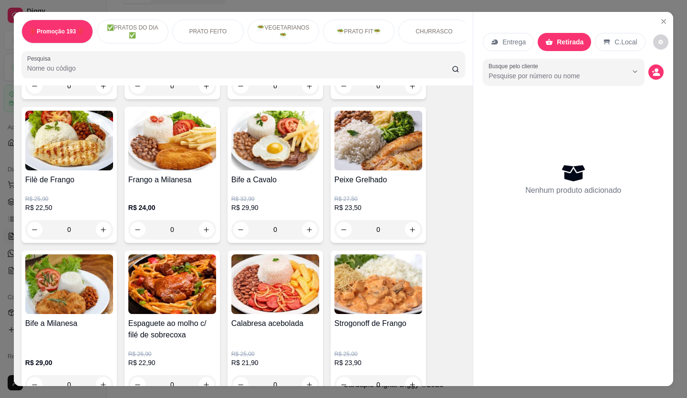
scroll to position [620, 0]
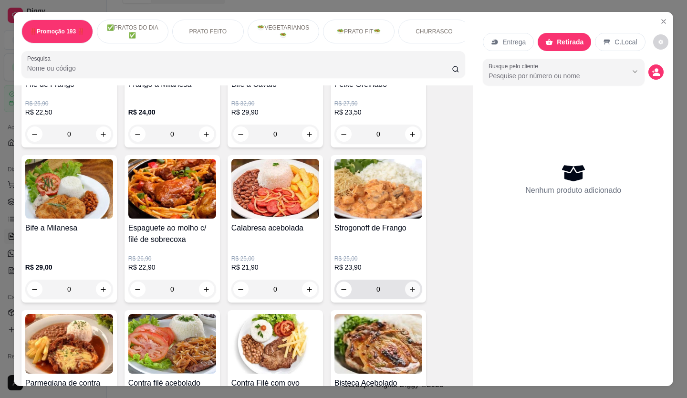
click at [411, 290] on icon "increase-product-quantity" at bounding box center [412, 289] width 7 height 7
type input "1"
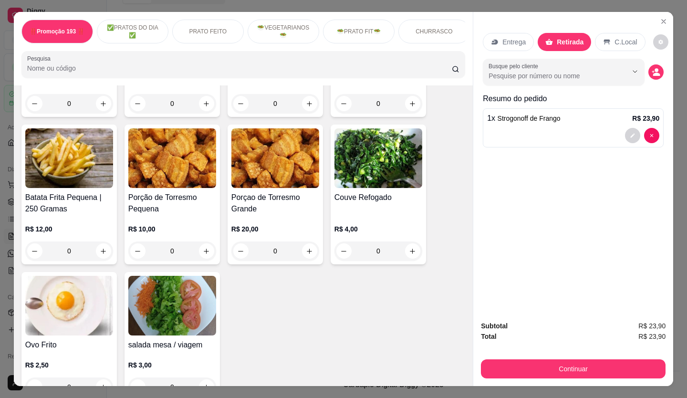
scroll to position [2050, 0]
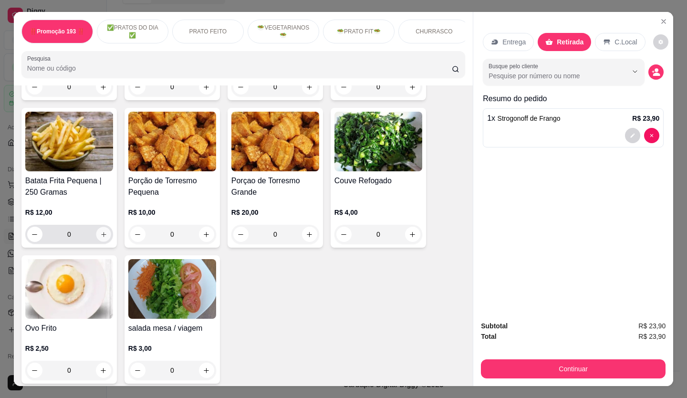
click at [100, 231] on icon "increase-product-quantity" at bounding box center [103, 234] width 7 height 7
type input "1"
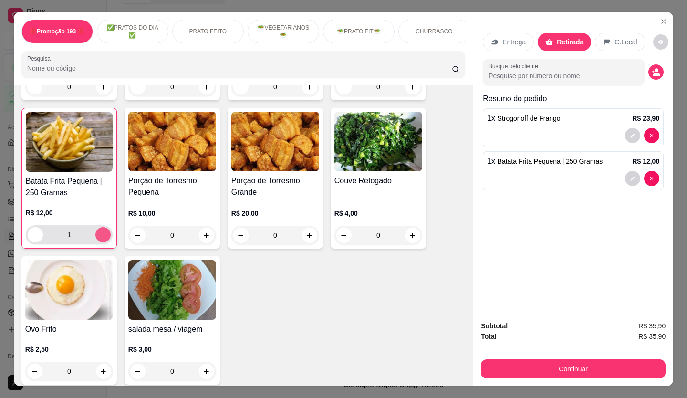
scroll to position [2050, 0]
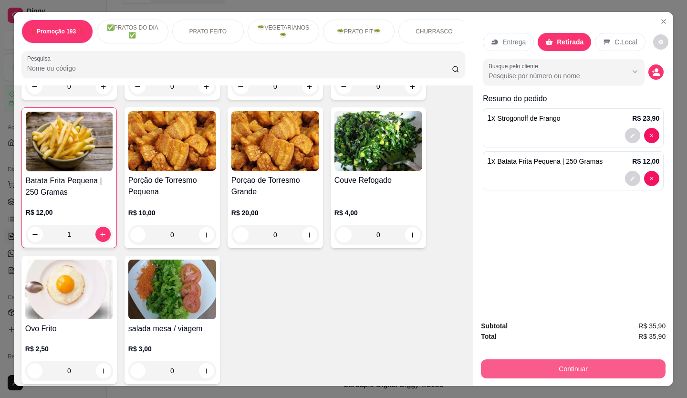
click at [619, 371] on button "Continuar" at bounding box center [573, 368] width 184 height 19
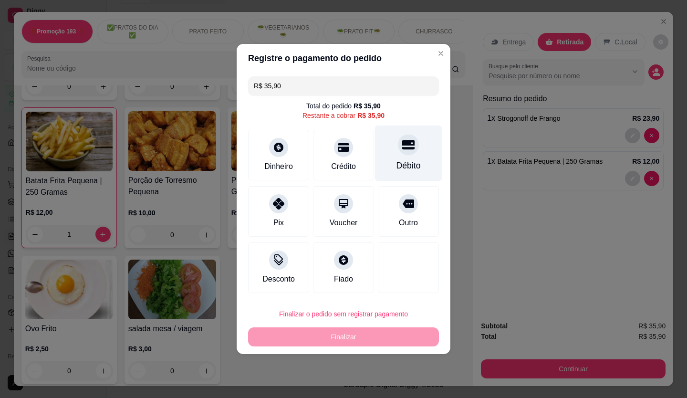
click at [402, 141] on icon at bounding box center [408, 145] width 12 height 10
type input "R$ 0,00"
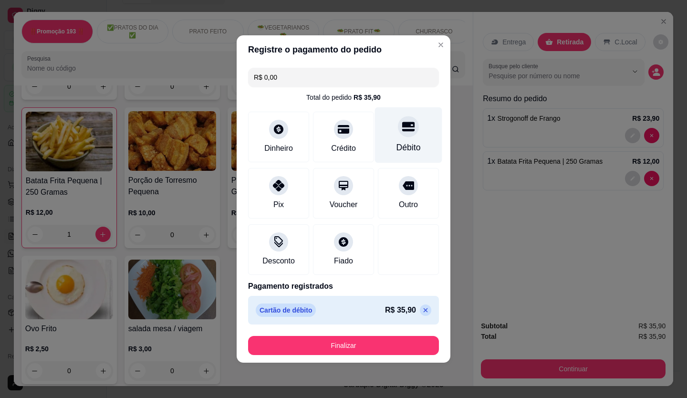
click at [327, 349] on button "Finalizar" at bounding box center [343, 345] width 191 height 19
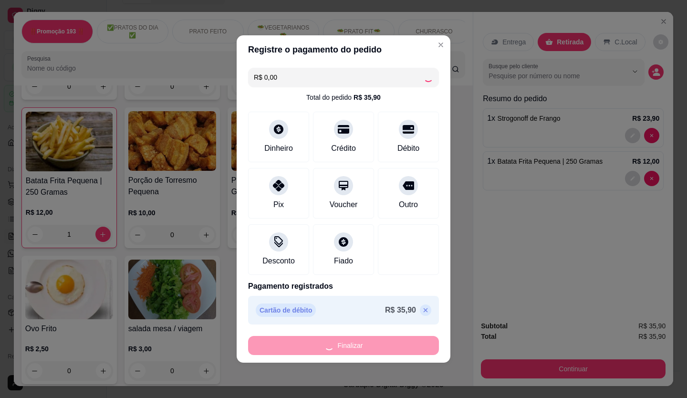
type input "0"
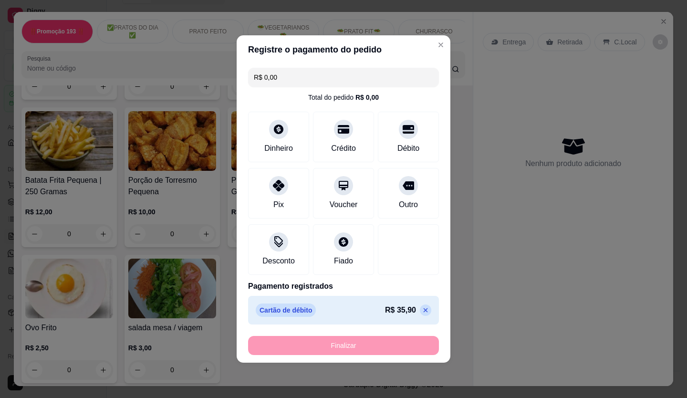
type input "-R$ 35,90"
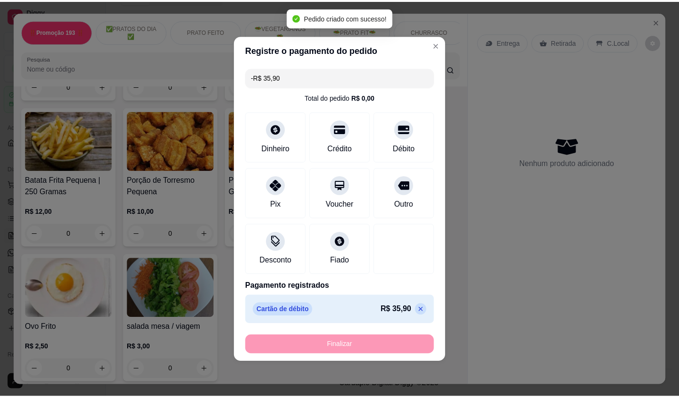
scroll to position [2050, 0]
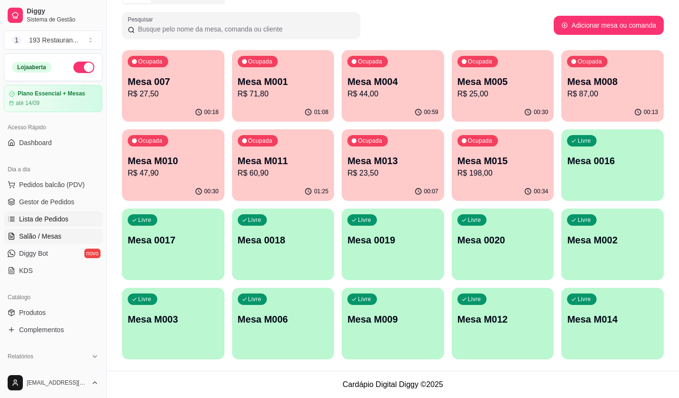
click at [51, 221] on span "Lista de Pedidos" at bounding box center [44, 219] width 50 height 10
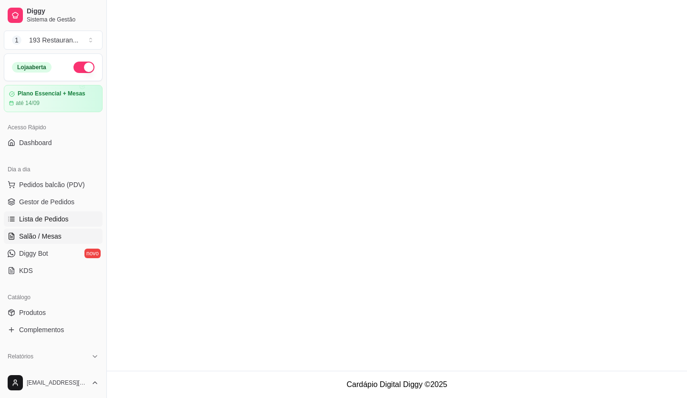
click at [40, 237] on span "Salão / Mesas" at bounding box center [40, 236] width 42 height 10
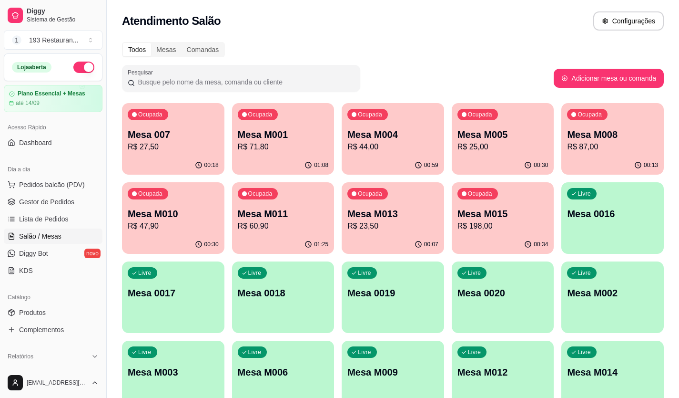
click at [499, 144] on p "R$ 25,00" at bounding box center [503, 146] width 91 height 11
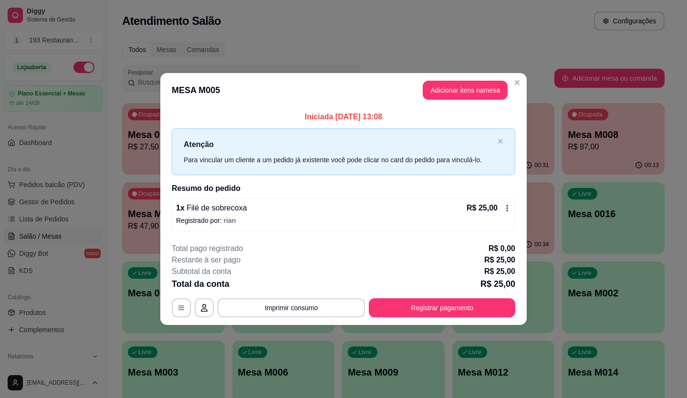
click at [430, 298] on button "Registrar pagamento" at bounding box center [442, 307] width 146 height 19
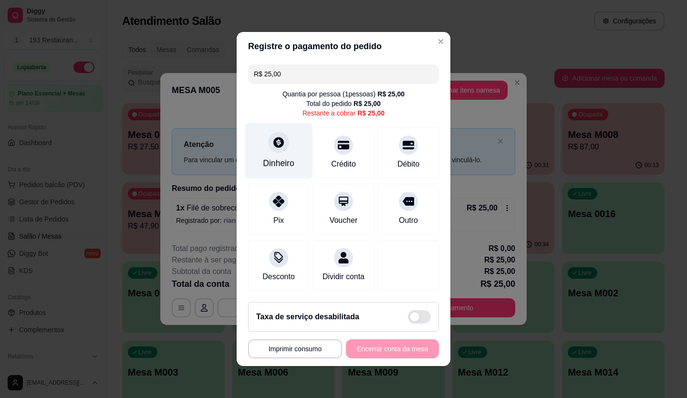
click at [270, 152] on div "Dinheiro" at bounding box center [278, 151] width 67 height 56
type input "R$ 0,00"
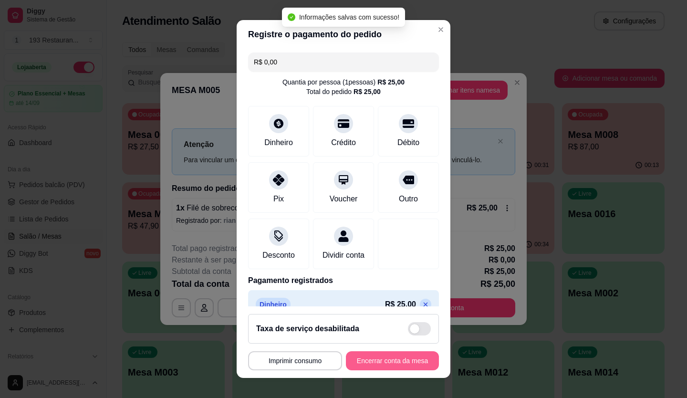
click at [365, 350] on footer "**********" at bounding box center [343, 342] width 214 height 72
click at [361, 361] on button "Encerrar conta da mesa" at bounding box center [392, 360] width 93 height 19
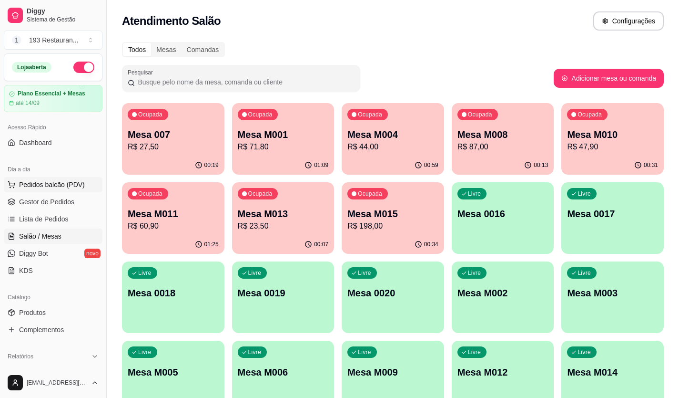
click at [49, 185] on span "Pedidos balcão (PDV)" at bounding box center [52, 185] width 66 height 10
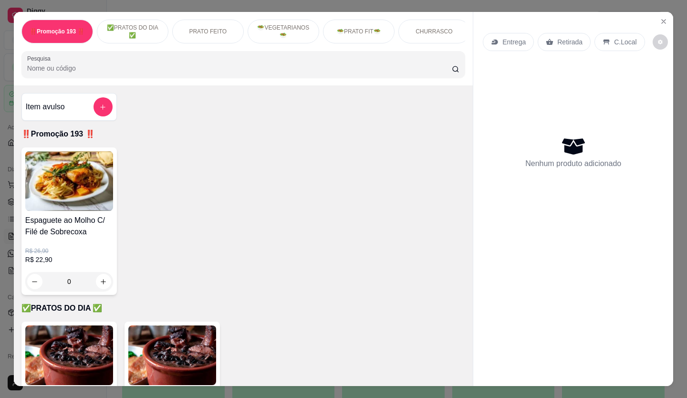
click at [576, 39] on p "Retirada" at bounding box center [569, 42] width 25 height 10
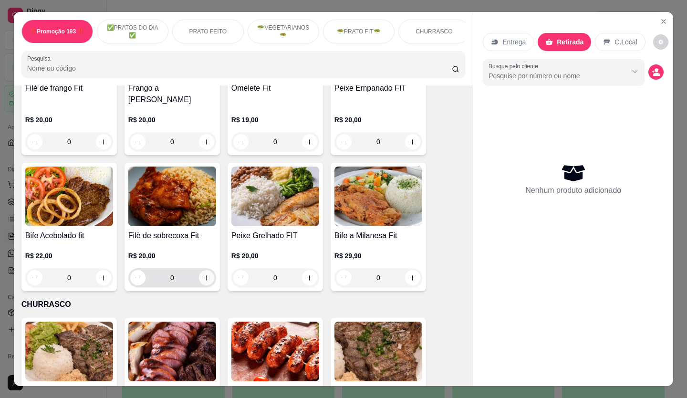
scroll to position [1574, 0]
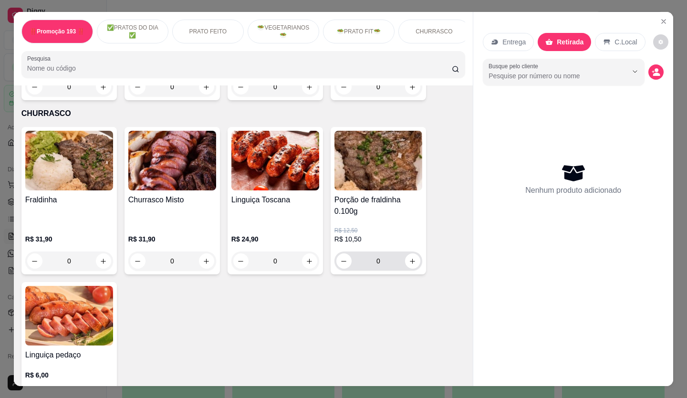
click at [411, 254] on button "increase-product-quantity" at bounding box center [412, 260] width 15 height 15
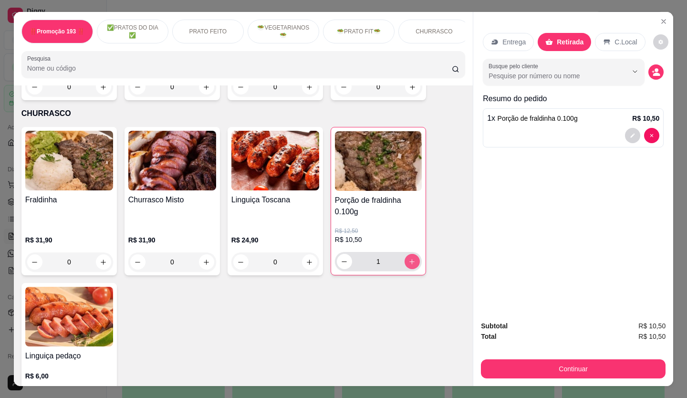
type input "1"
click at [102, 258] on icon "increase-product-quantity" at bounding box center [103, 261] width 7 height 7
type input "1"
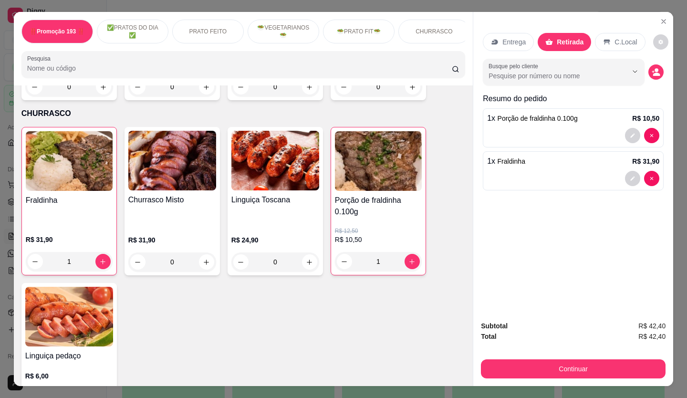
click at [495, 37] on div "Entrega" at bounding box center [507, 42] width 51 height 18
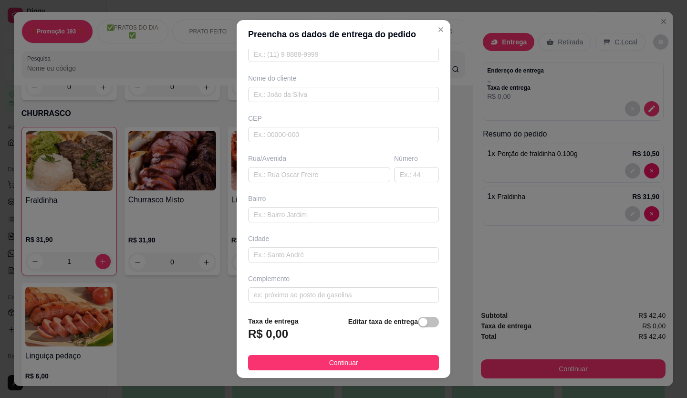
scroll to position [61, 0]
click at [274, 174] on input "text" at bounding box center [319, 171] width 142 height 15
click at [274, 173] on input "text" at bounding box center [319, 171] width 142 height 15
paste input "[PERSON_NAME]"
type input "[PERSON_NAME]"
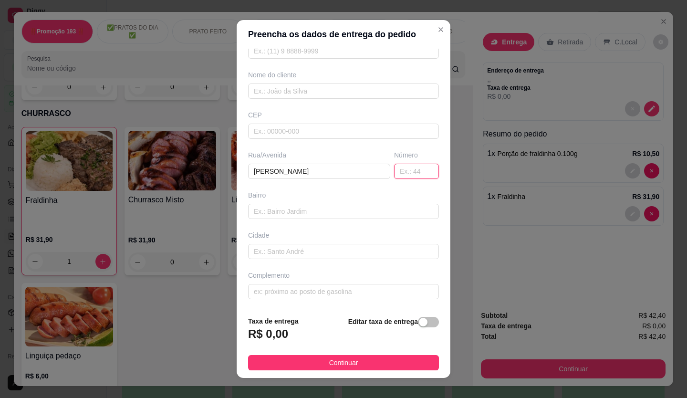
click at [409, 172] on input "text" at bounding box center [416, 171] width 45 height 15
click at [419, 323] on div "button" at bounding box center [423, 322] width 9 height 9
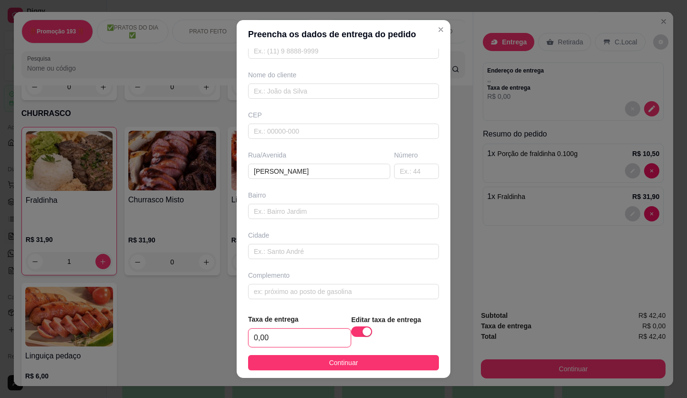
click at [279, 334] on input "0,00" at bounding box center [299, 337] width 102 height 18
type input "2,50"
drag, startPoint x: 403, startPoint y: 174, endPoint x: 355, endPoint y: 211, distance: 61.2
click at [404, 174] on input "text" at bounding box center [416, 171] width 45 height 15
type input "88"
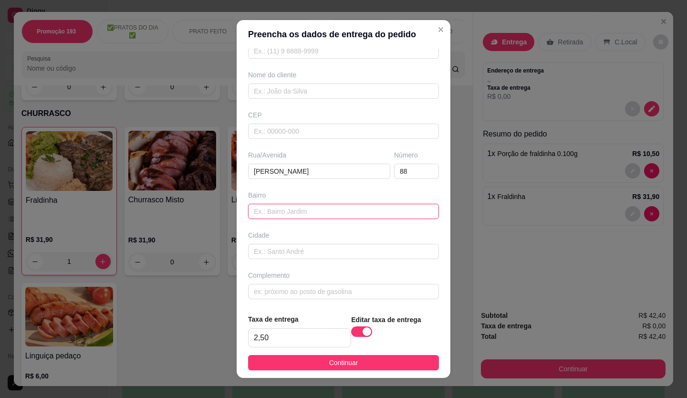
click at [275, 212] on input "text" at bounding box center [343, 211] width 191 height 15
type input "b"
type input "vila osassco"
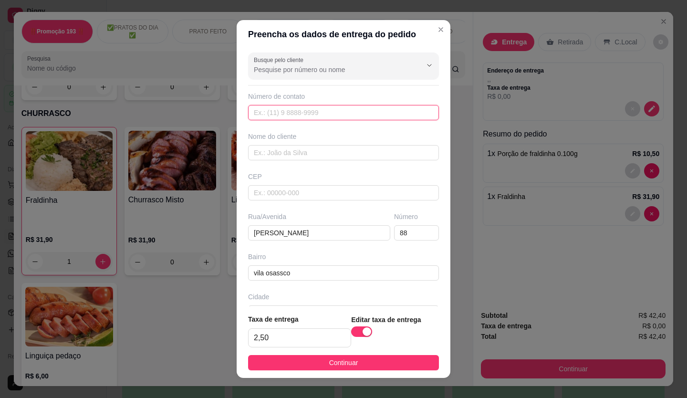
click at [301, 117] on input "text" at bounding box center [343, 112] width 191 height 15
paste input "+55 11 95924-6005"
type input "+55 11 95924-6005"
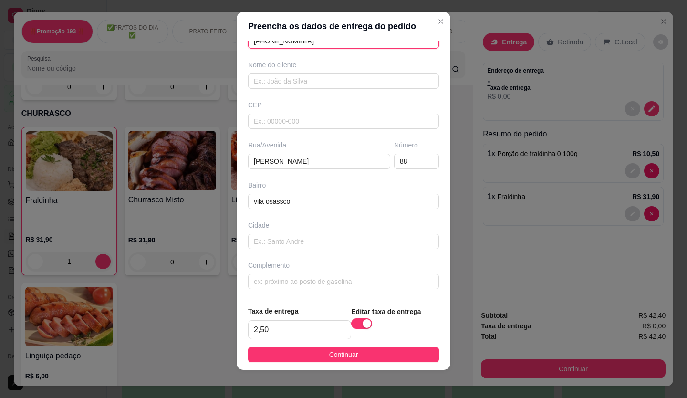
scroll to position [10, 0]
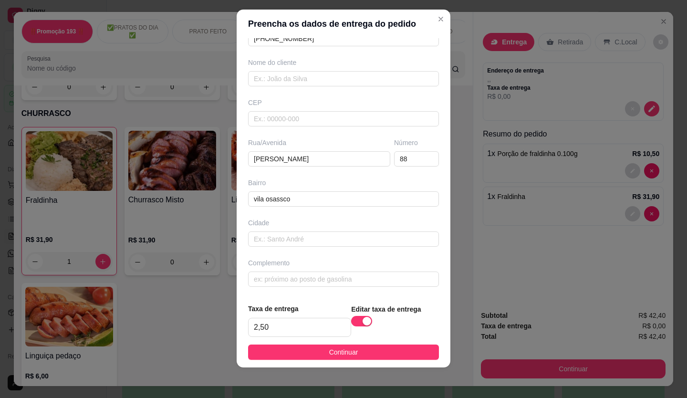
drag, startPoint x: 358, startPoint y: 353, endPoint x: 370, endPoint y: 352, distance: 12.9
click at [359, 353] on button "Continuar" at bounding box center [343, 351] width 191 height 15
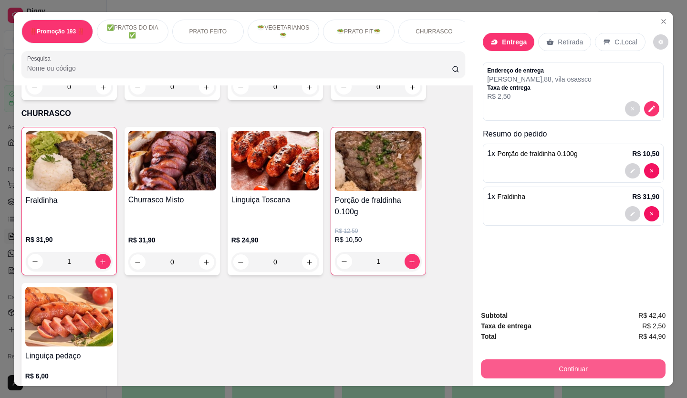
click at [616, 366] on button "Continuar" at bounding box center [573, 368] width 184 height 19
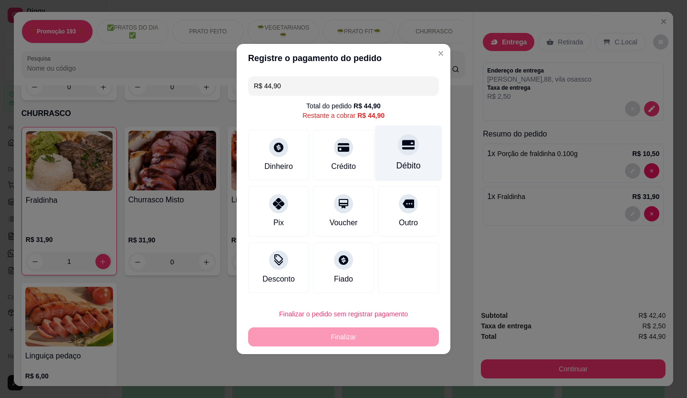
click at [400, 156] on div "Débito" at bounding box center [408, 153] width 67 height 56
type input "R$ 0,00"
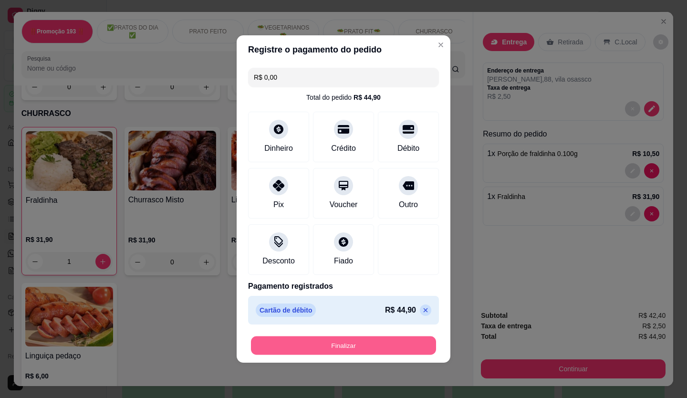
click at [359, 346] on button "Finalizar" at bounding box center [343, 345] width 185 height 19
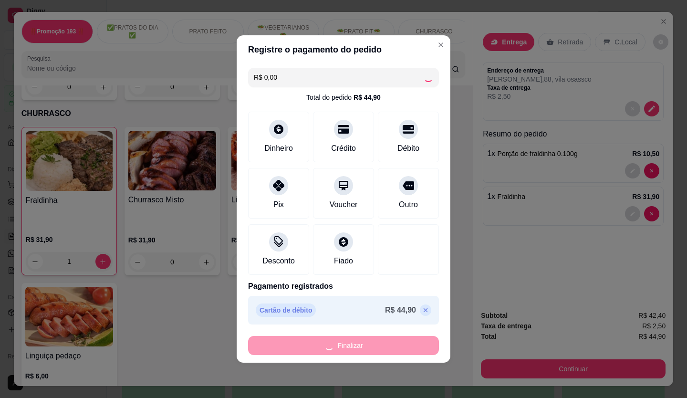
type input "0"
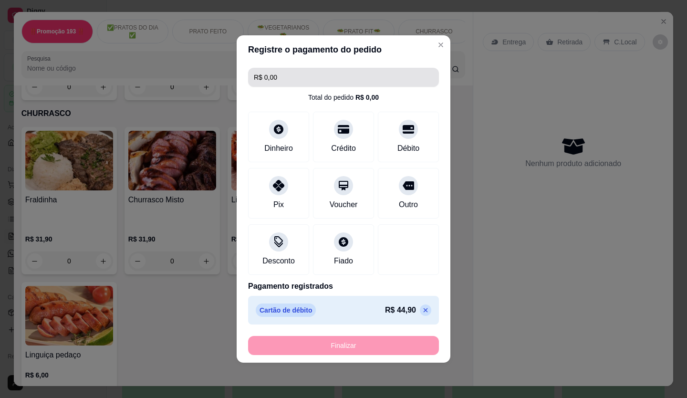
type input "-R$ 44,90"
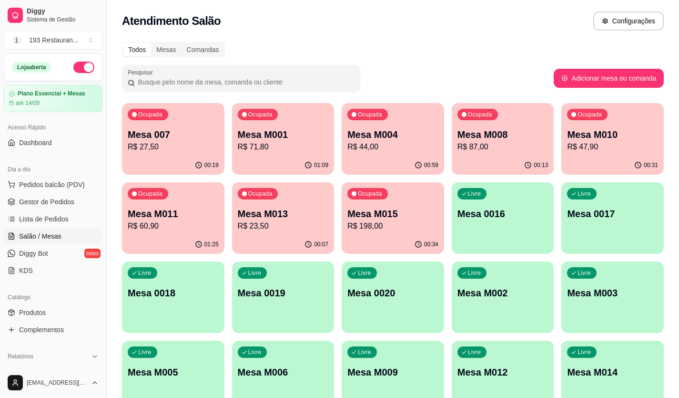
click at [404, 140] on div "Mesa M004 R$ 44,00" at bounding box center [393, 140] width 91 height 25
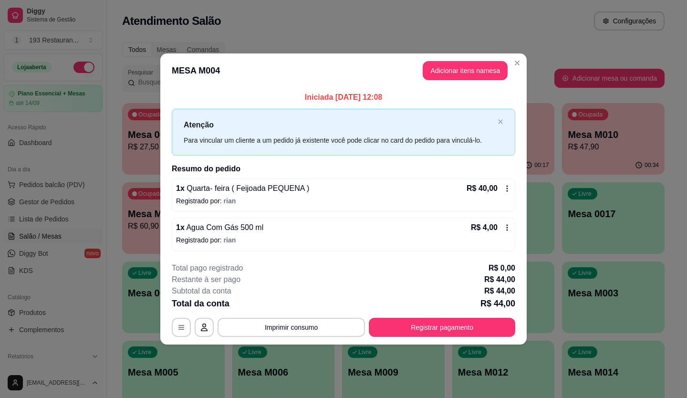
drag, startPoint x: 381, startPoint y: 280, endPoint x: 233, endPoint y: 83, distance: 246.1
click at [231, 85] on header "MESA M004 Adicionar itens na mesa" at bounding box center [343, 70] width 366 height 34
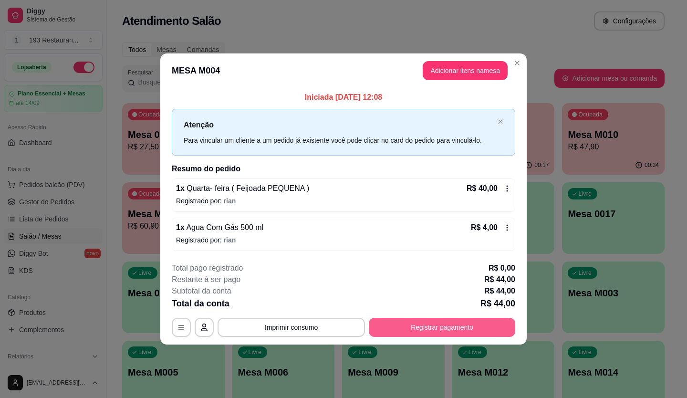
click at [442, 327] on button "Registrar pagamento" at bounding box center [442, 327] width 146 height 19
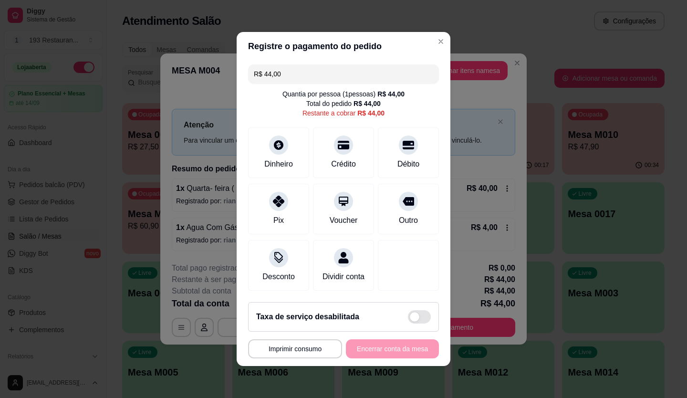
drag, startPoint x: 315, startPoint y: 71, endPoint x: 99, endPoint y: 76, distance: 215.6
click at [99, 76] on div "**********" at bounding box center [343, 199] width 687 height 398
click at [326, 142] on div "Crédito" at bounding box center [343, 151] width 67 height 56
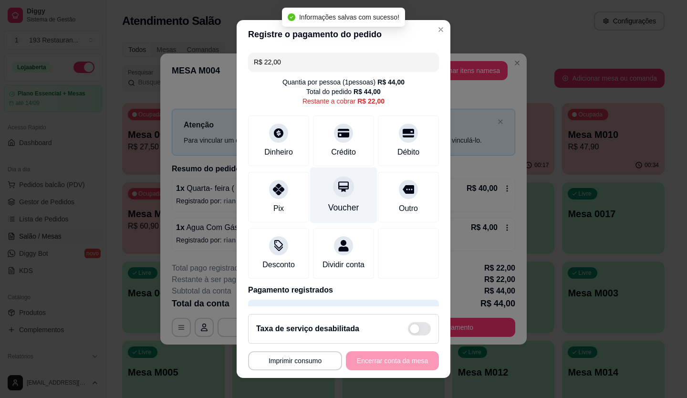
click at [333, 205] on div "Voucher" at bounding box center [343, 207] width 31 height 12
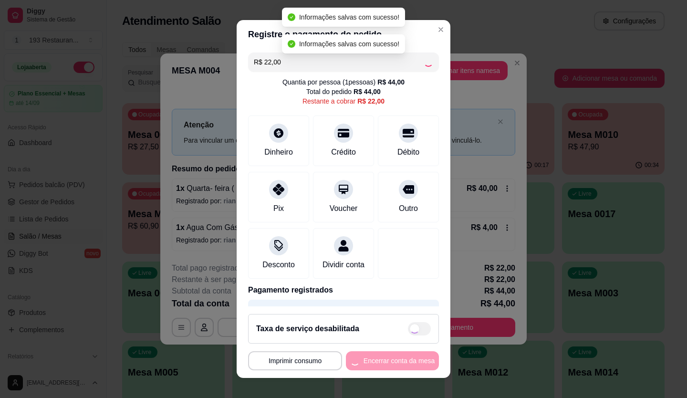
type input "R$ 0,00"
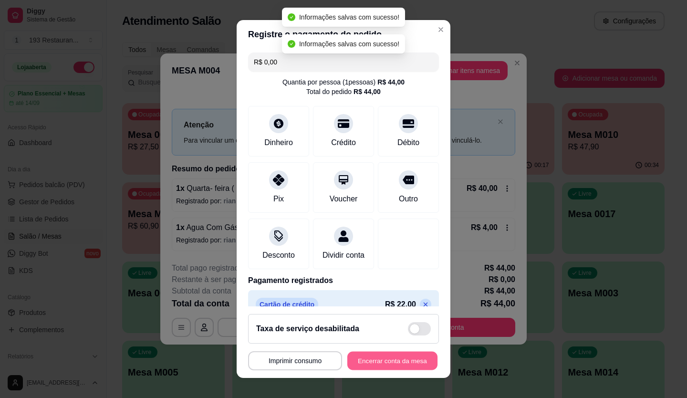
click at [376, 361] on button "Encerrar conta da mesa" at bounding box center [392, 360] width 90 height 19
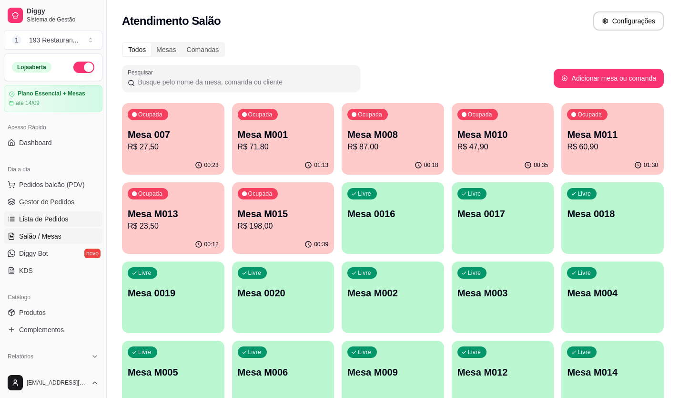
click at [26, 221] on span "Lista de Pedidos" at bounding box center [44, 219] width 50 height 10
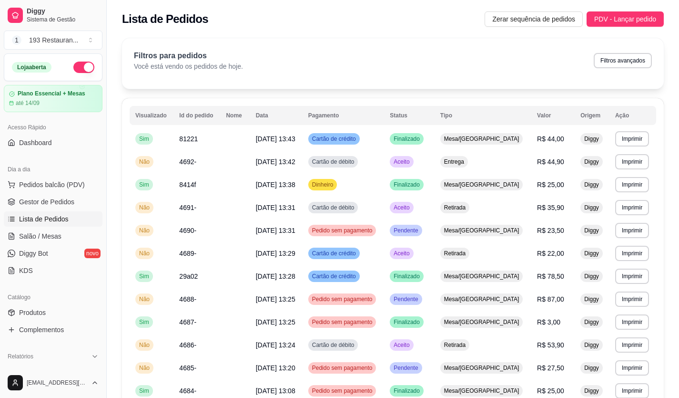
click at [384, 134] on td "Cartão de crédito" at bounding box center [344, 138] width 82 height 23
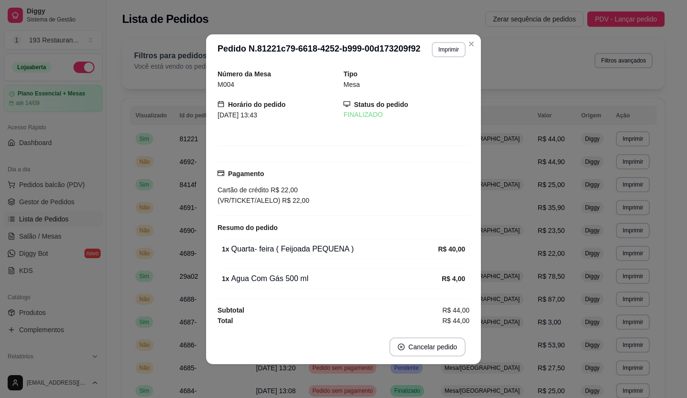
click at [421, 42] on header "**********" at bounding box center [343, 49] width 275 height 31
click at [450, 59] on header "**********" at bounding box center [343, 49] width 275 height 31
click at [450, 49] on button "Imprimir" at bounding box center [448, 49] width 33 height 15
click at [427, 101] on button "CAIXA" at bounding box center [431, 101] width 69 height 15
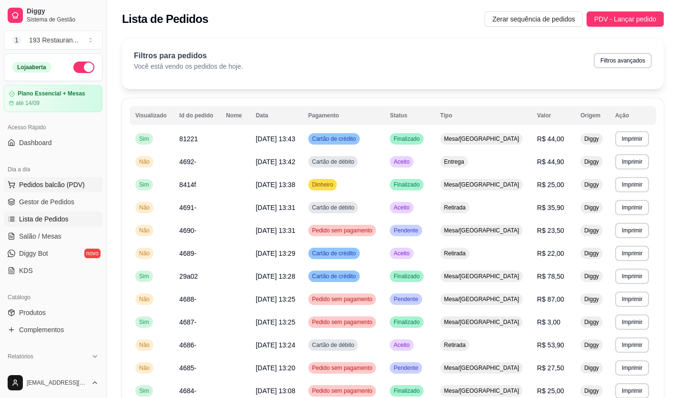
drag, startPoint x: 46, startPoint y: 182, endPoint x: 35, endPoint y: 185, distance: 10.9
click at [35, 185] on span "Pedidos balcão (PDV)" at bounding box center [52, 185] width 66 height 10
click at [38, 186] on span "Pedidos balcão (PDV)" at bounding box center [52, 185] width 66 height 10
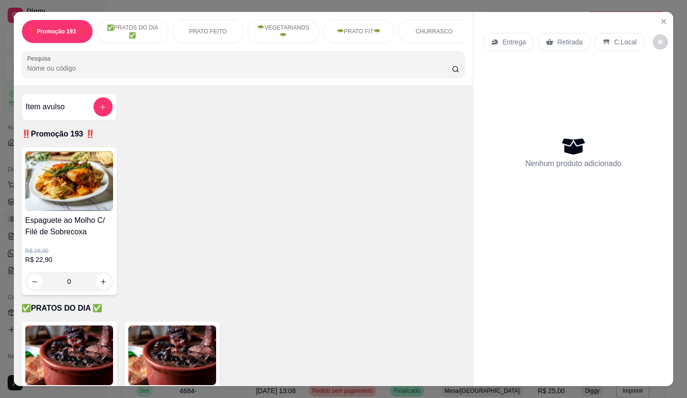
click at [563, 42] on p "Retirada" at bounding box center [569, 42] width 25 height 10
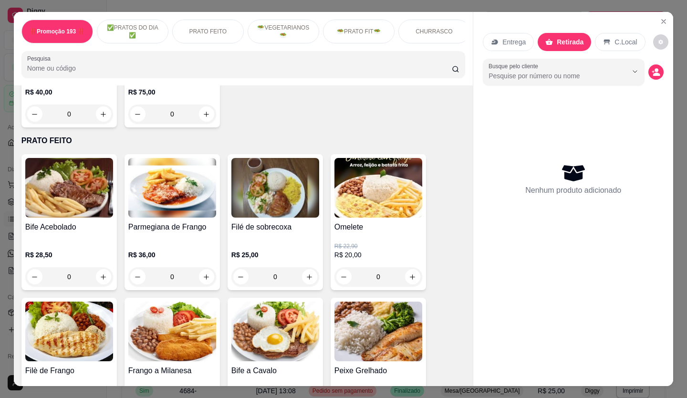
scroll to position [477, 0]
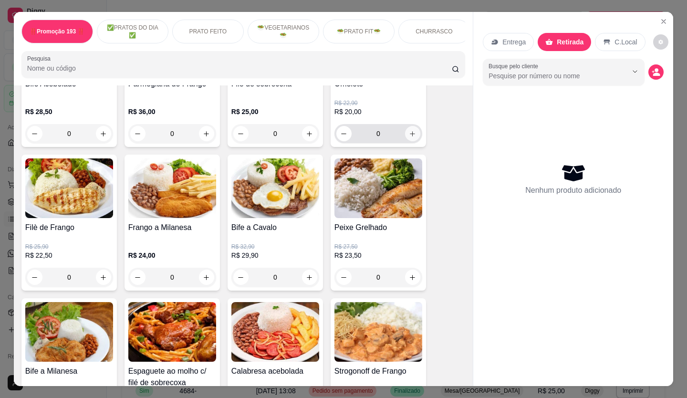
click at [410, 135] on icon "increase-product-quantity" at bounding box center [412, 133] width 7 height 7
type input "1"
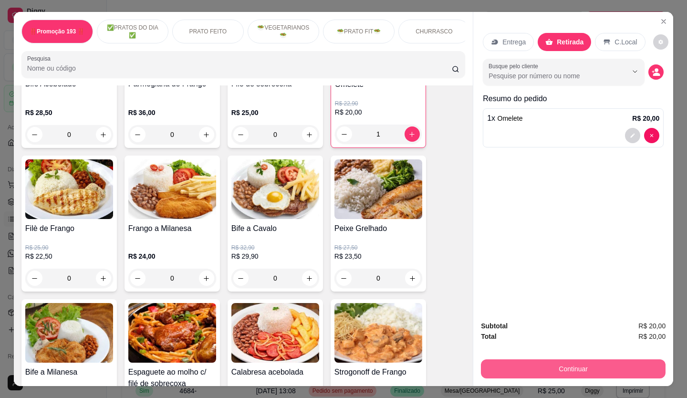
click at [556, 365] on button "Continuar" at bounding box center [573, 368] width 184 height 19
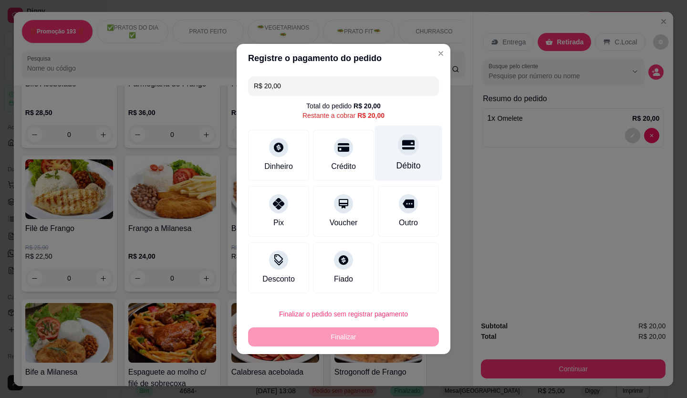
click at [402, 142] on icon at bounding box center [408, 144] width 12 height 12
type input "R$ 0,00"
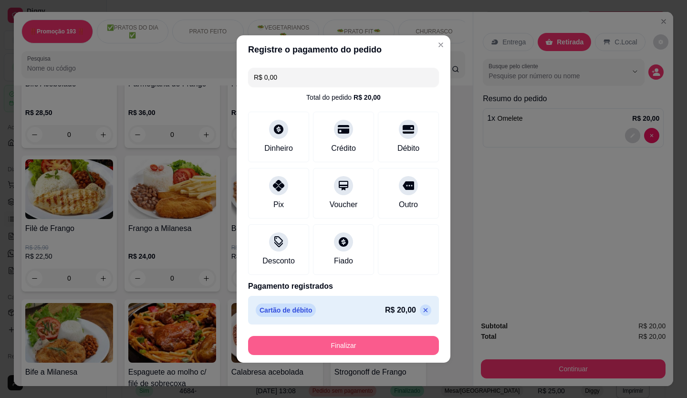
click at [311, 347] on button "Finalizar" at bounding box center [343, 345] width 191 height 19
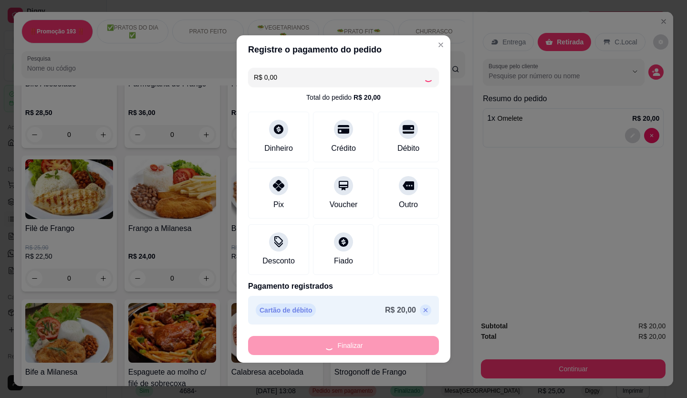
type input "0"
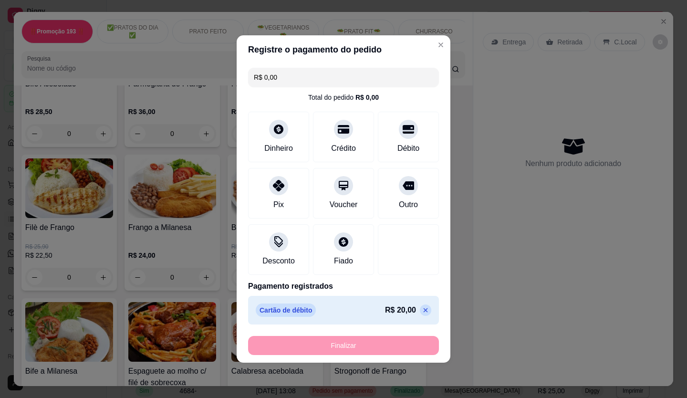
type input "-R$ 20,00"
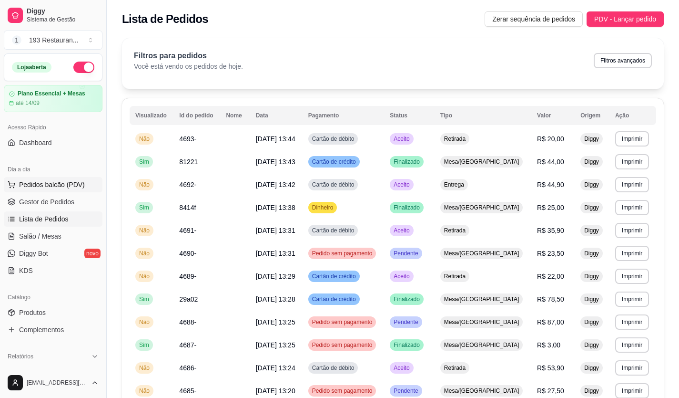
click at [44, 178] on button "Pedidos balcão (PDV)" at bounding box center [53, 184] width 99 height 15
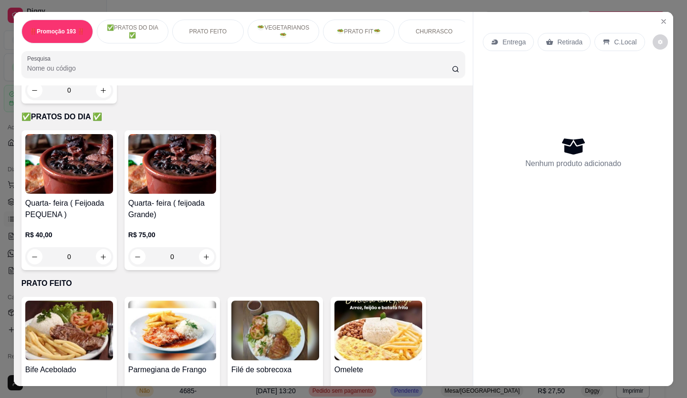
scroll to position [381, 0]
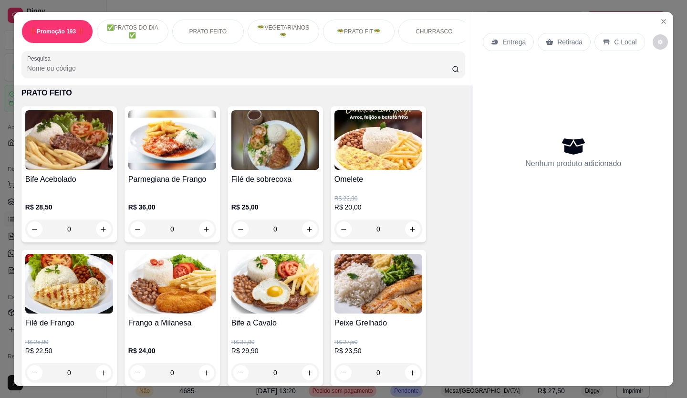
click at [566, 39] on p "Retirada" at bounding box center [569, 42] width 25 height 10
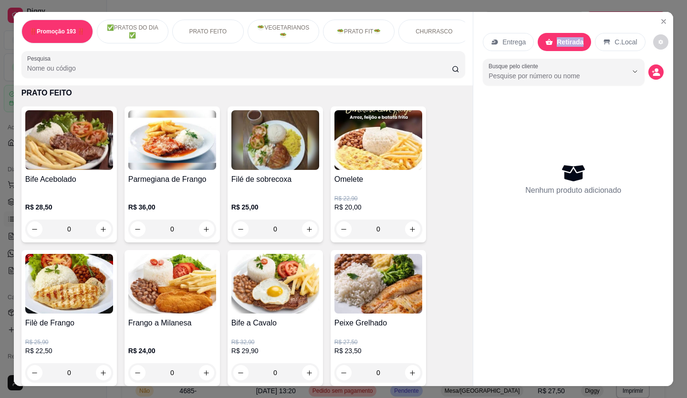
click at [566, 39] on p "Retirada" at bounding box center [569, 42] width 27 height 10
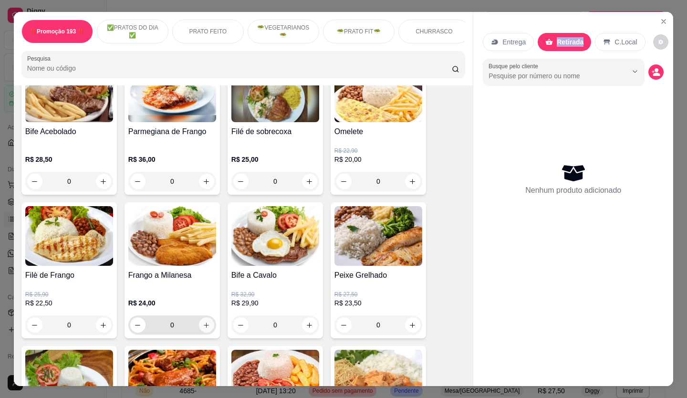
click at [204, 325] on icon "increase-product-quantity" at bounding box center [206, 324] width 7 height 7
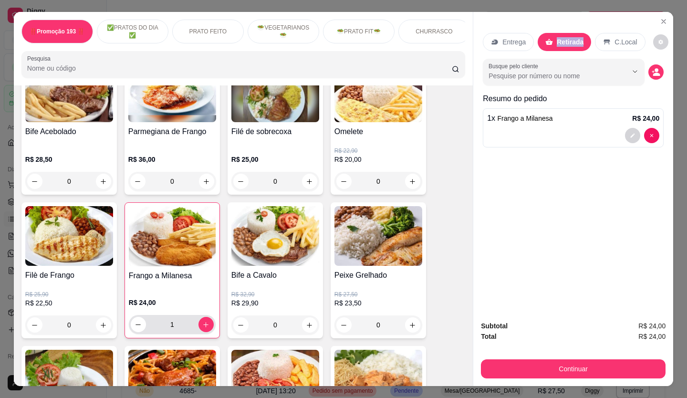
type input "1"
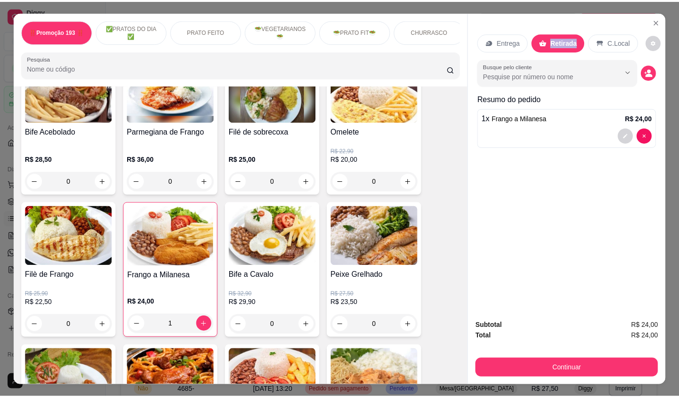
scroll to position [22, 0]
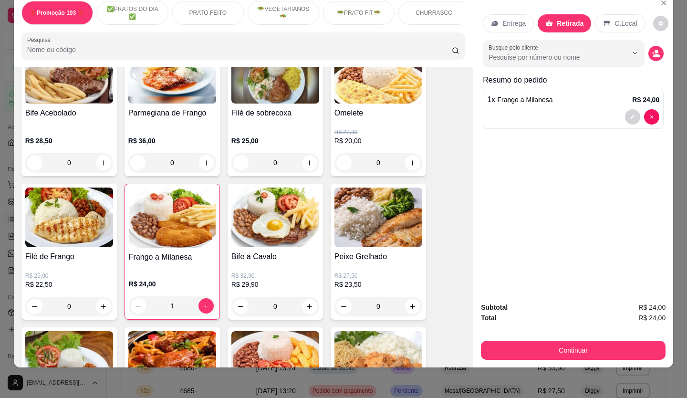
click at [592, 330] on div "Subtotal R$ 24,00 Total R$ 24,00 Continuar" at bounding box center [573, 331] width 184 height 58
click at [588, 340] on button "Continuar" at bounding box center [573, 349] width 184 height 19
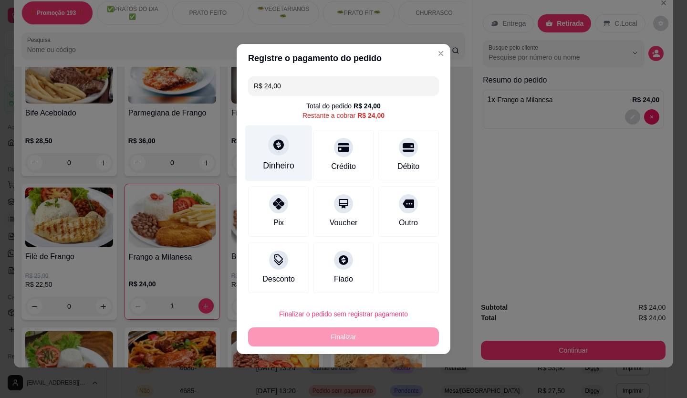
click at [271, 136] on div at bounding box center [278, 144] width 21 height 21
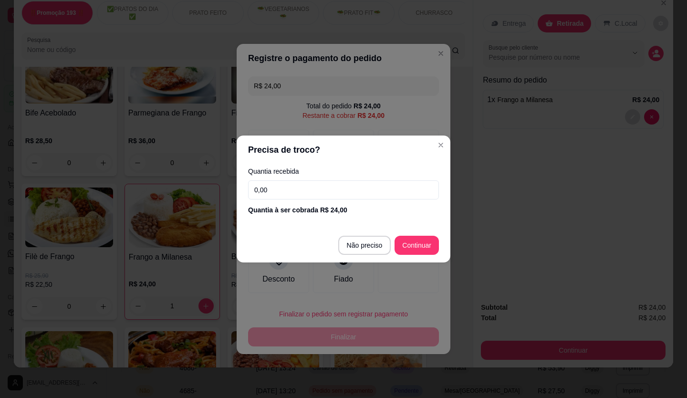
drag, startPoint x: 296, startPoint y: 185, endPoint x: 211, endPoint y: 201, distance: 85.8
click at [211, 201] on div "Precisa de troco? Quantia recebida 0,00 Quantia à ser cobrada R$ 24,00 Não prec…" at bounding box center [343, 199] width 687 height 398
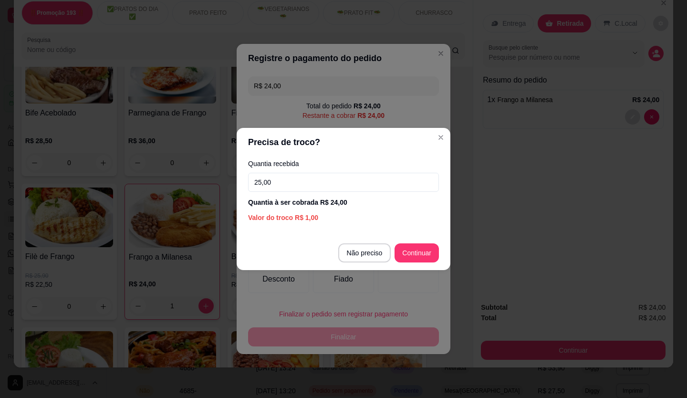
type input "25,00"
type input "R$ 0,00"
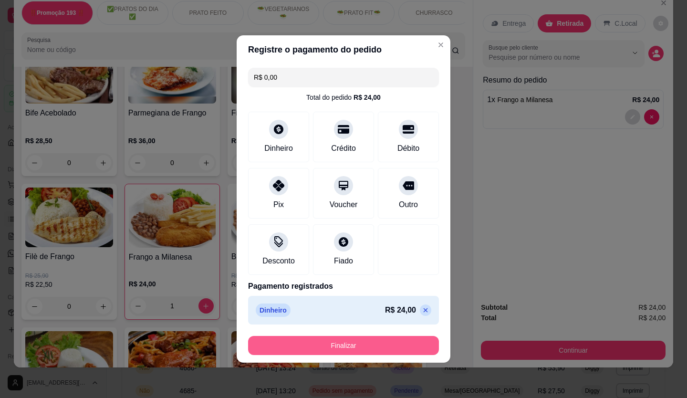
click at [360, 349] on button "Finalizar" at bounding box center [343, 345] width 191 height 19
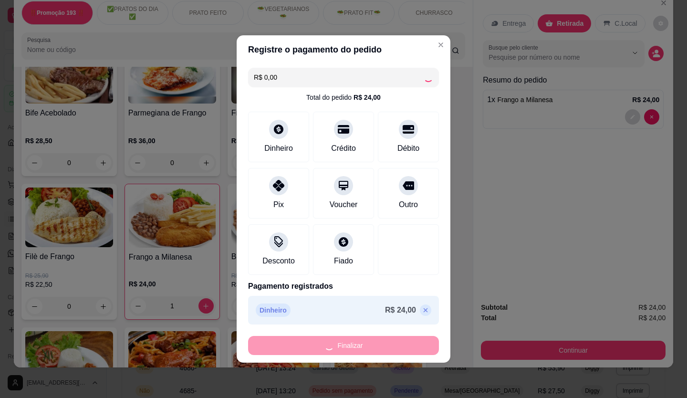
type input "0"
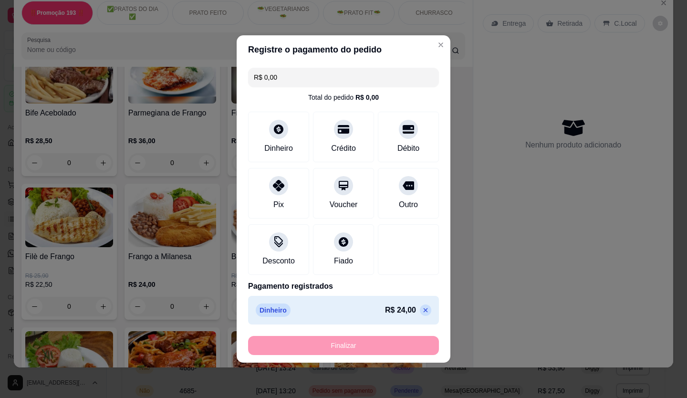
type input "-R$ 24,00"
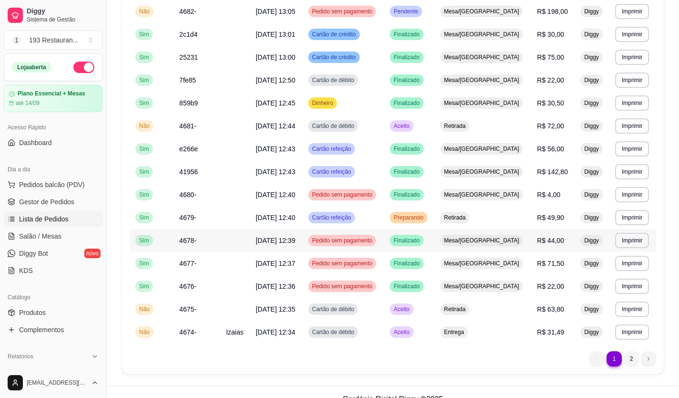
scroll to position [485, 0]
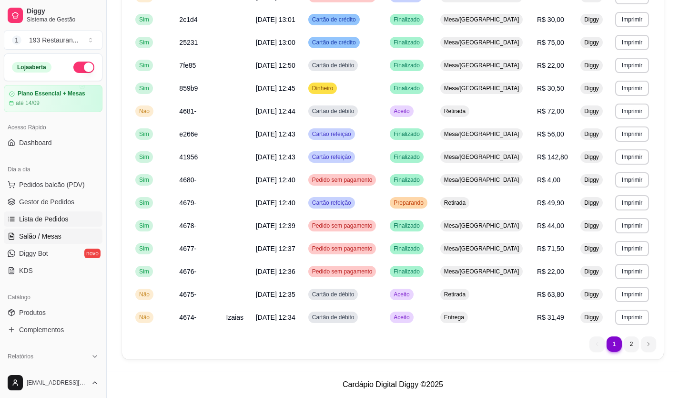
drag, startPoint x: 52, startPoint y: 239, endPoint x: 57, endPoint y: 231, distance: 9.7
click at [57, 230] on link "Salão / Mesas" at bounding box center [53, 235] width 99 height 15
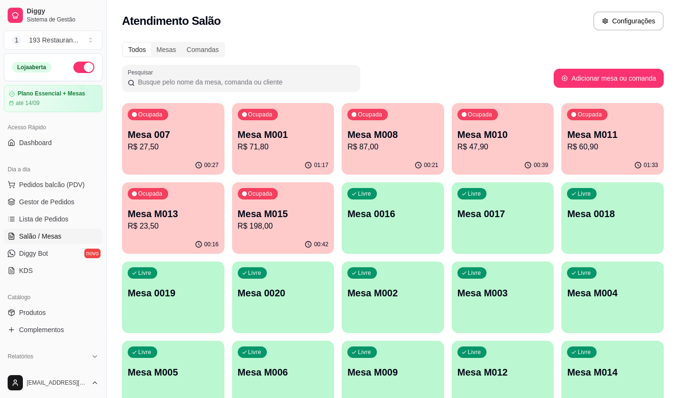
click at [511, 130] on p "Mesa M010" at bounding box center [503, 134] width 91 height 13
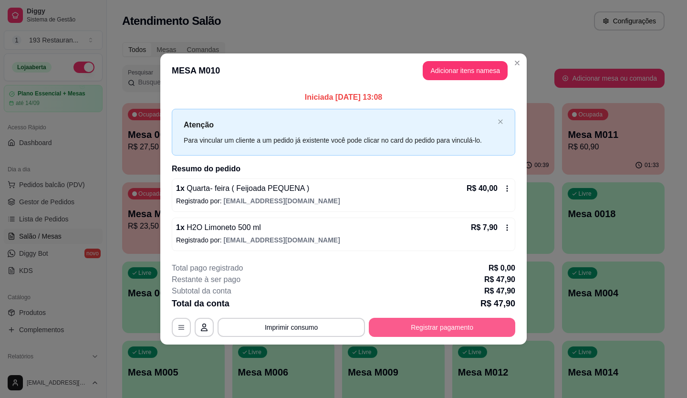
click at [461, 321] on button "Registrar pagamento" at bounding box center [442, 327] width 146 height 19
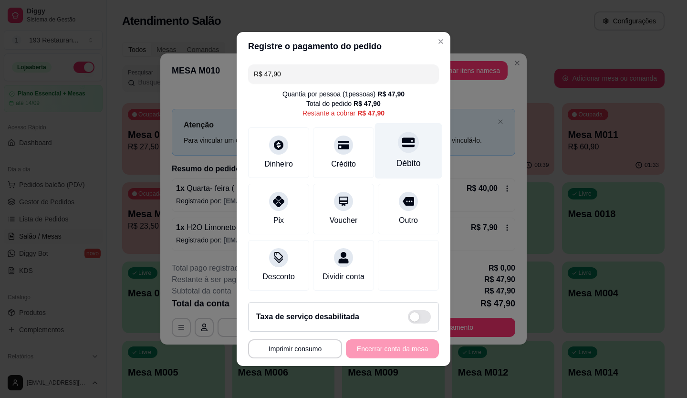
click at [402, 143] on icon at bounding box center [408, 142] width 12 height 12
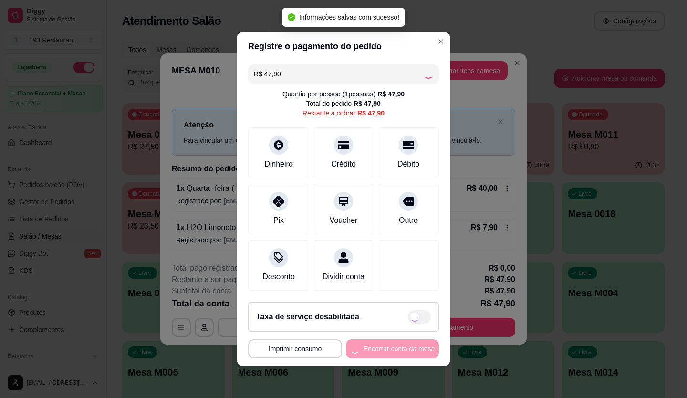
type input "R$ 0,00"
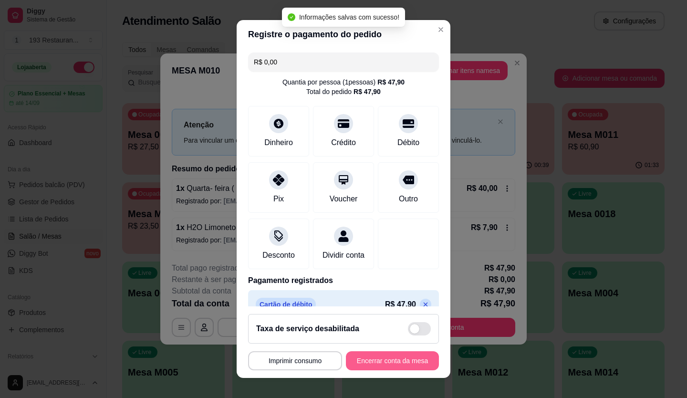
click at [391, 363] on button "Encerrar conta da mesa" at bounding box center [392, 360] width 93 height 19
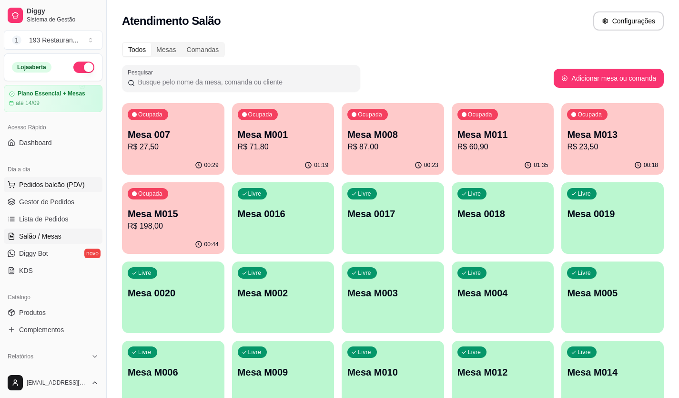
click at [40, 180] on span "Pedidos balcão (PDV)" at bounding box center [52, 185] width 66 height 10
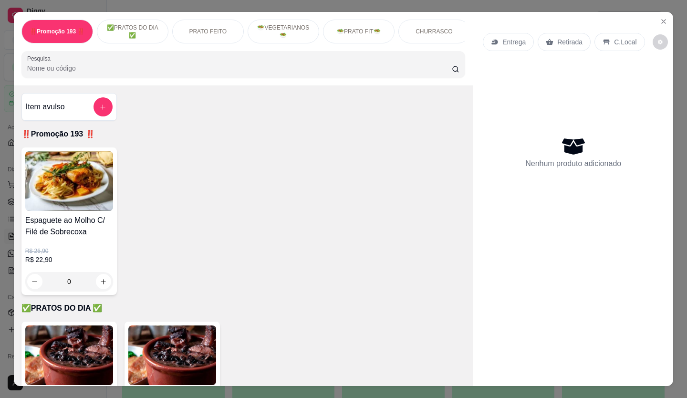
click at [558, 33] on div "Retirada" at bounding box center [563, 42] width 53 height 18
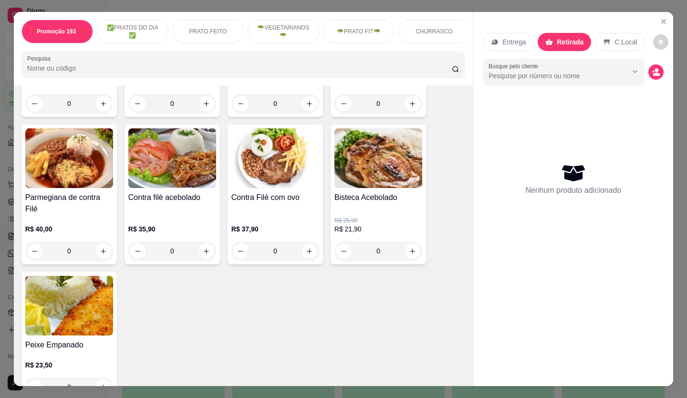
scroll to position [858, 0]
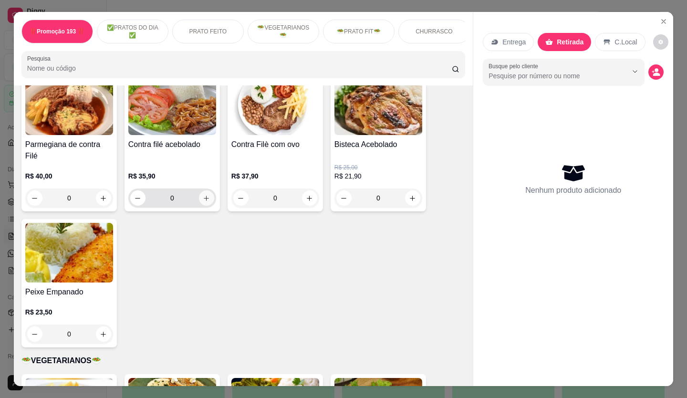
click at [207, 193] on button "increase-product-quantity" at bounding box center [206, 197] width 15 height 15
type input "1"
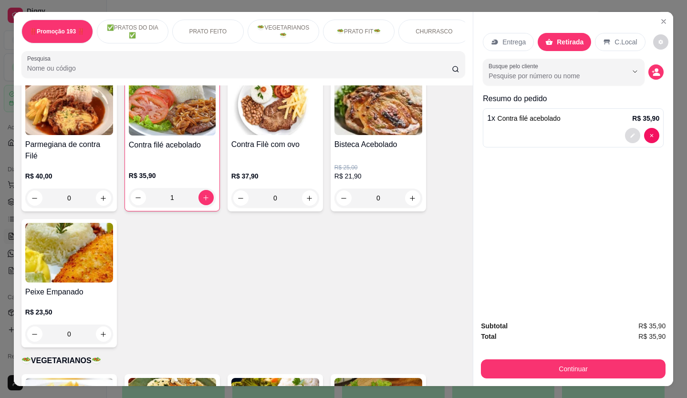
click at [629, 133] on icon "decrease-product-quantity" at bounding box center [632, 136] width 6 height 6
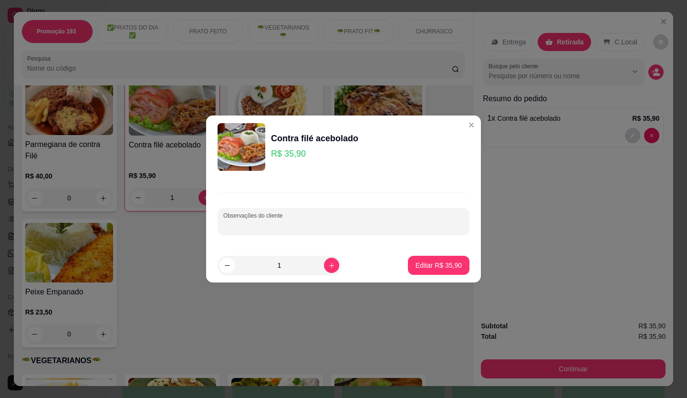
click at [287, 221] on input "Observações do cliente" at bounding box center [343, 225] width 240 height 10
type input "bem passado"
click at [419, 264] on p "Editar R$ 35,90" at bounding box center [438, 265] width 46 height 10
type input "0"
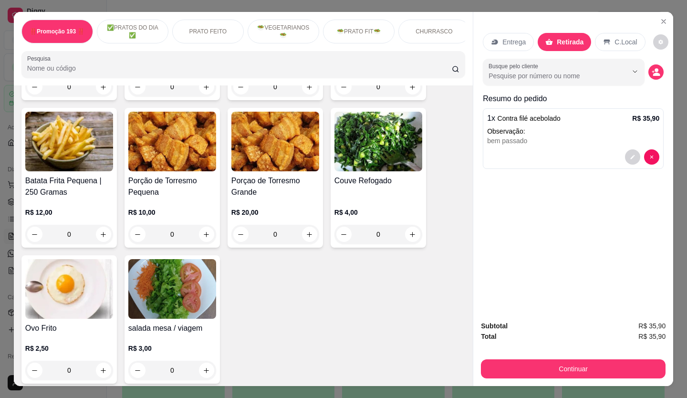
scroll to position [1955, 0]
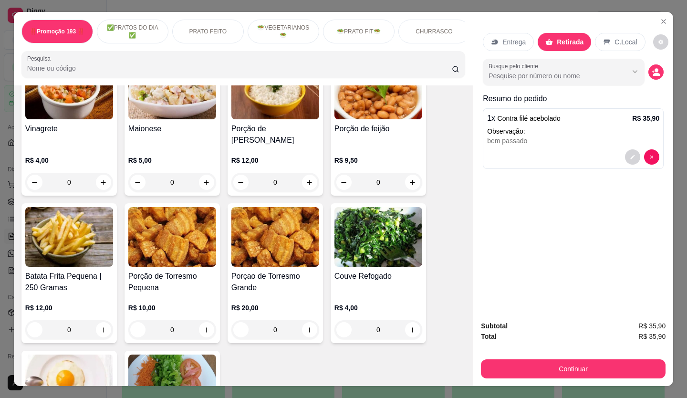
click at [296, 173] on input "0" at bounding box center [274, 182] width 53 height 19
click at [306, 179] on icon "increase-product-quantity" at bounding box center [309, 182] width 7 height 7
type input "1"
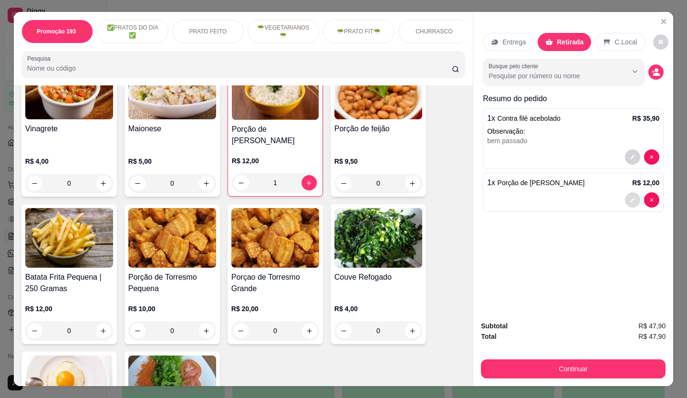
click at [633, 192] on button "decrease-product-quantity" at bounding box center [632, 199] width 15 height 15
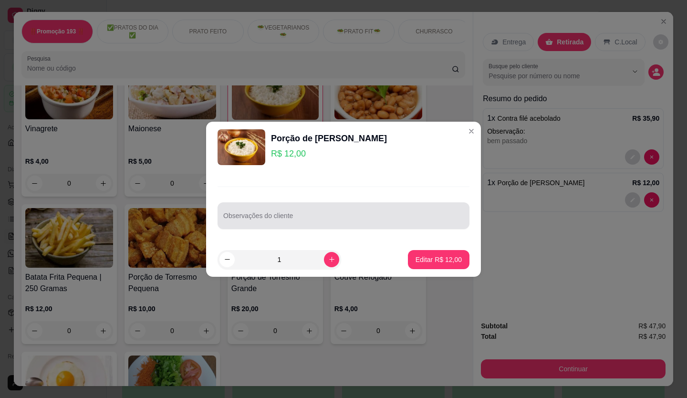
click at [327, 216] on input "Observações do cliente" at bounding box center [343, 220] width 240 height 10
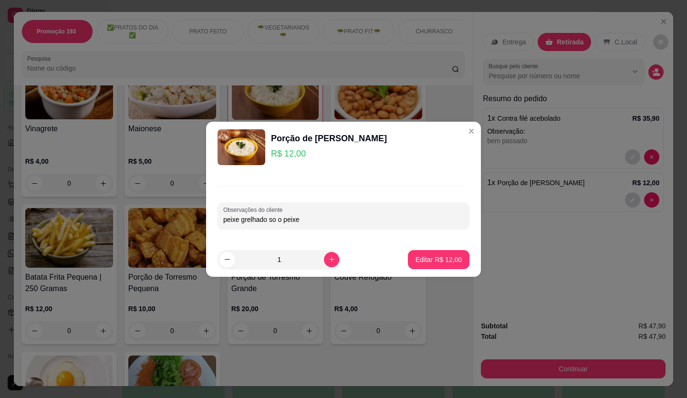
type input "peixe grelhado so o peixe"
click at [425, 260] on p "Editar R$ 12,00" at bounding box center [438, 260] width 46 height 10
type input "0"
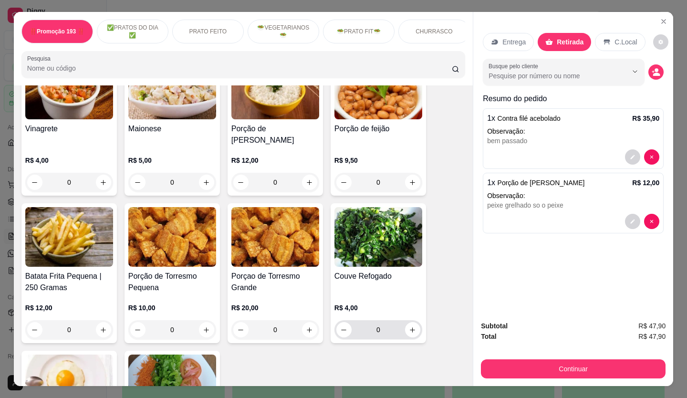
click at [399, 320] on input "0" at bounding box center [377, 329] width 53 height 19
click at [409, 326] on icon "increase-product-quantity" at bounding box center [412, 329] width 7 height 7
type input "1"
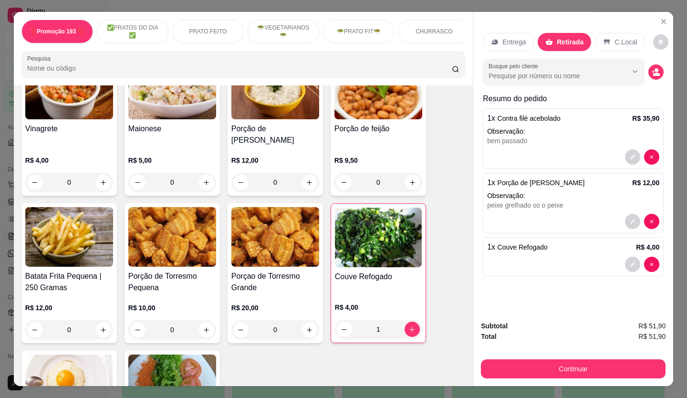
scroll to position [2050, 0]
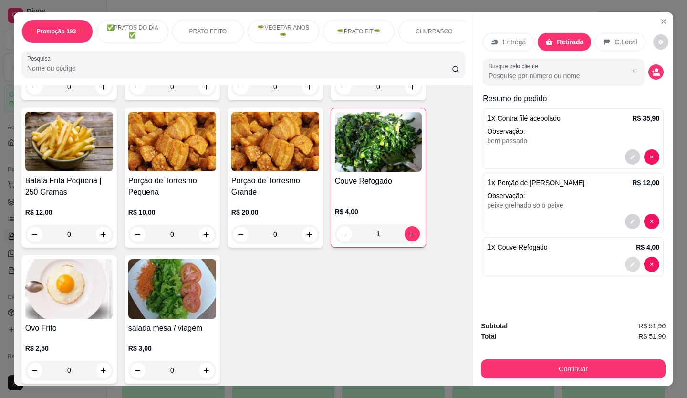
click at [634, 262] on button "decrease-product-quantity" at bounding box center [632, 263] width 15 height 15
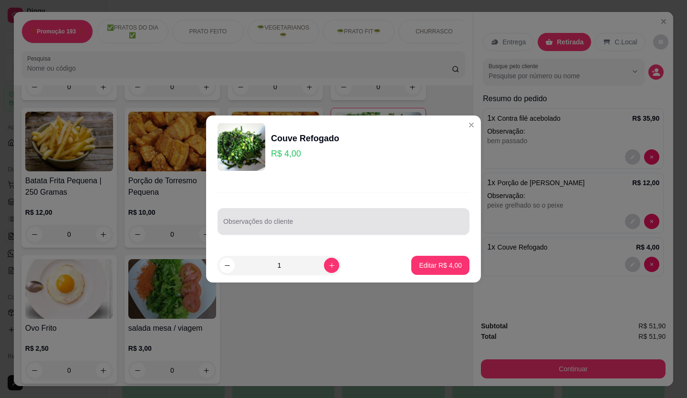
click at [354, 221] on input "Observações do cliente" at bounding box center [343, 225] width 240 height 10
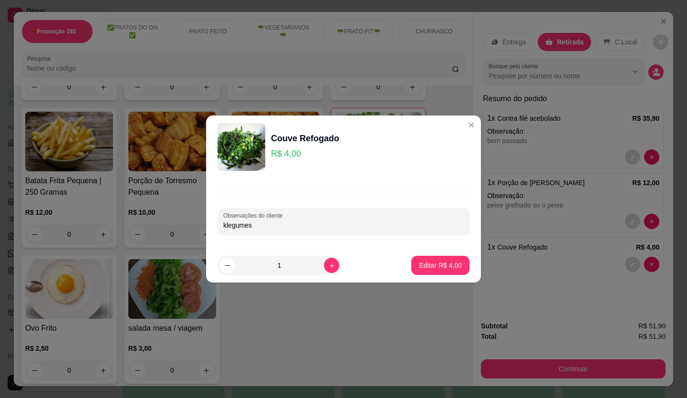
click at [226, 225] on input "klegumes" at bounding box center [343, 225] width 240 height 10
type input "legumes"
click at [429, 259] on button "Editar R$ 4,00" at bounding box center [440, 265] width 58 height 19
type input "0"
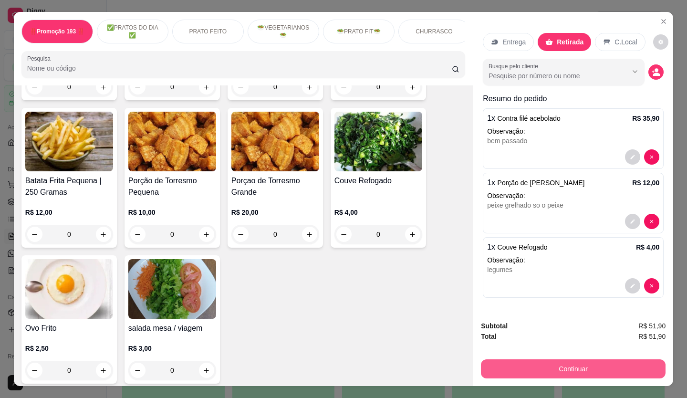
click at [563, 382] on div "Subtotal R$ 51,90 Total R$ 51,90 Continuar" at bounding box center [573, 349] width 200 height 73
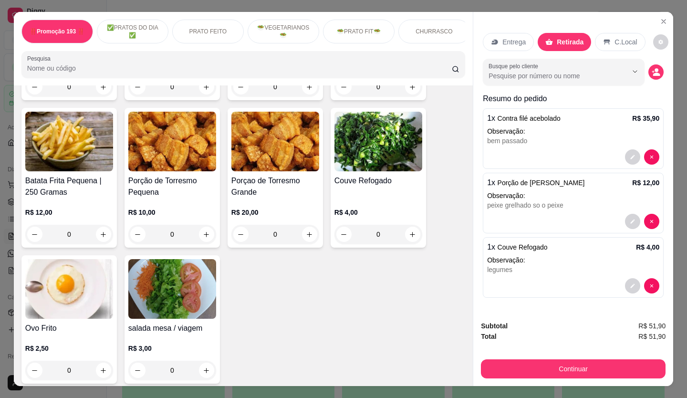
click at [560, 374] on div "Continuar" at bounding box center [573, 367] width 184 height 21
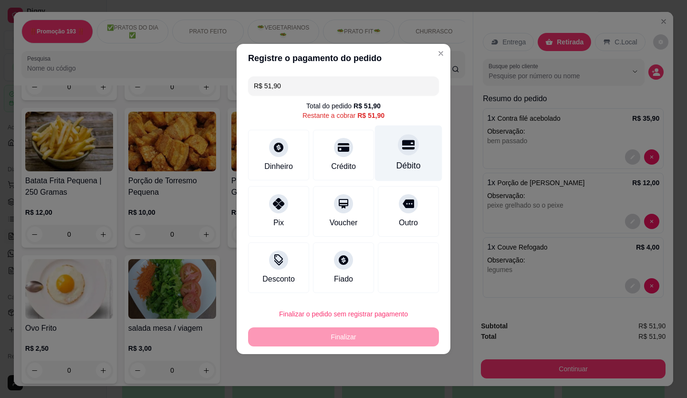
click at [410, 163] on div "Débito" at bounding box center [408, 165] width 24 height 12
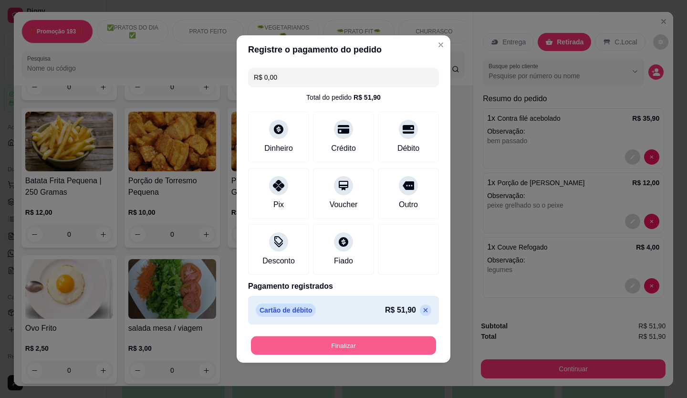
click at [398, 341] on button "Finalizar" at bounding box center [343, 345] width 185 height 19
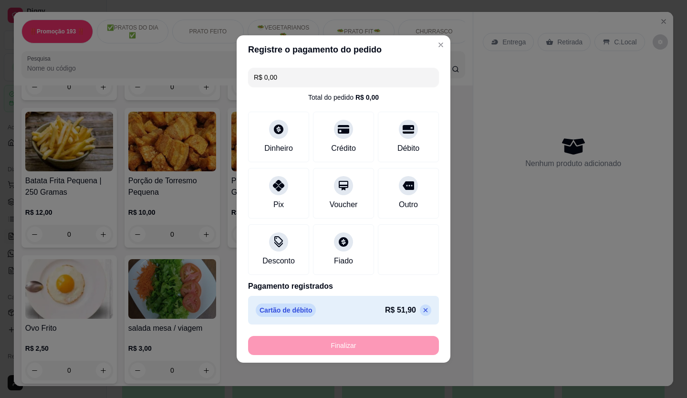
type input "-R$ 51,90"
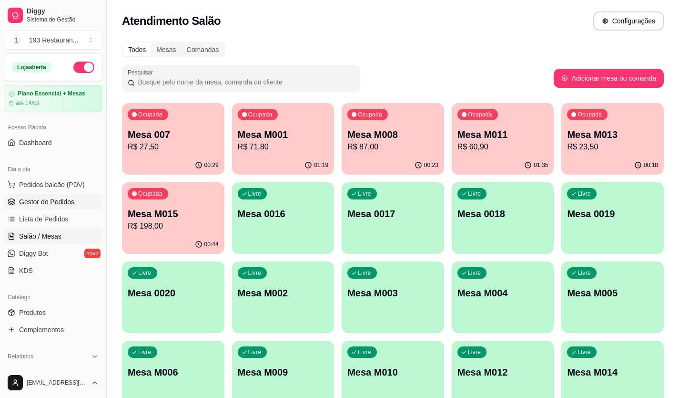
click at [48, 202] on span "Gestor de Pedidos" at bounding box center [46, 202] width 55 height 10
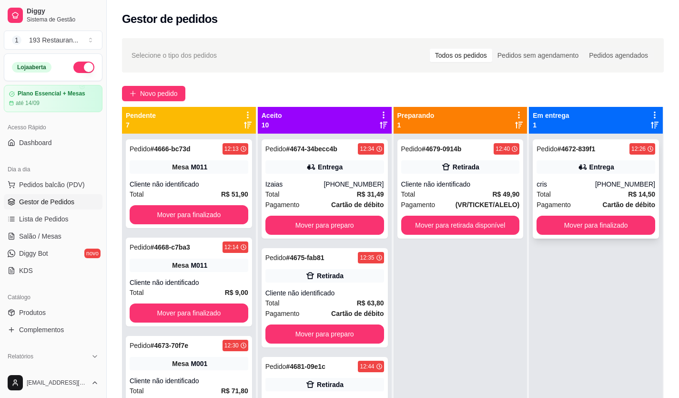
click at [603, 188] on div "+55 11 97594-3503" at bounding box center [625, 184] width 60 height 10
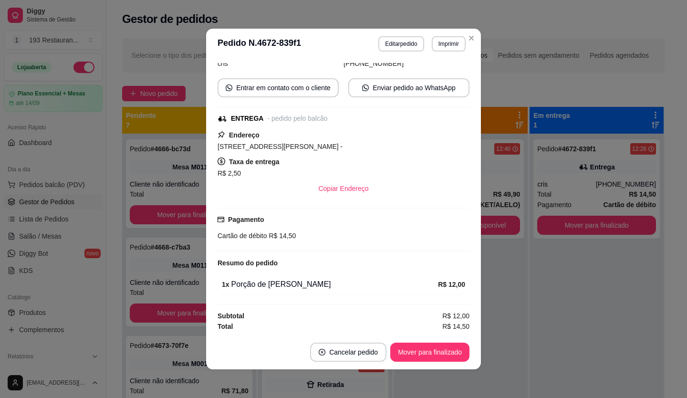
scroll to position [74, 0]
click at [419, 345] on button "Mover para finalizado" at bounding box center [429, 351] width 79 height 19
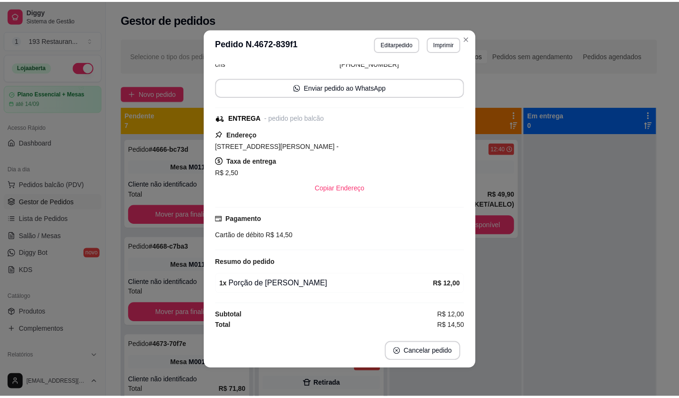
scroll to position [52, 0]
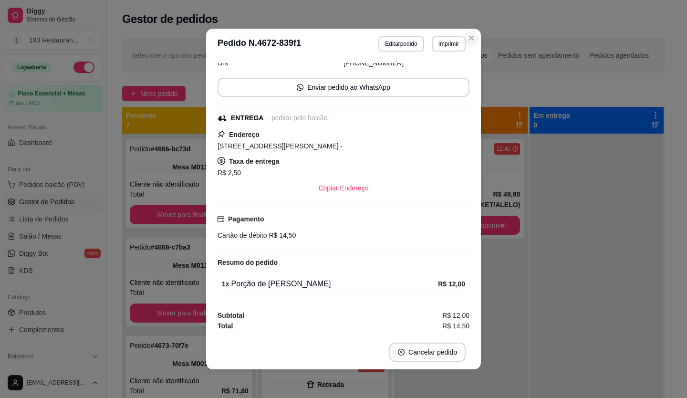
click at [471, 34] on button "Close" at bounding box center [470, 38] width 15 height 15
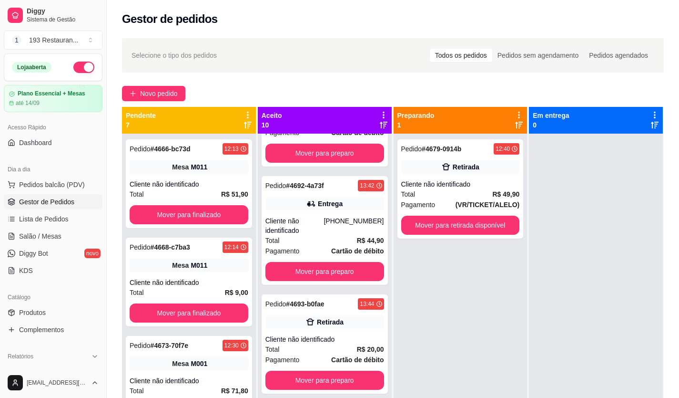
scroll to position [708, 0]
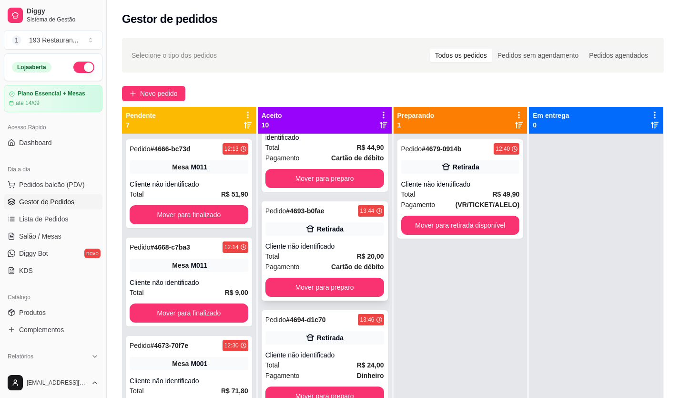
click at [334, 226] on div "Retirada" at bounding box center [330, 229] width 27 height 10
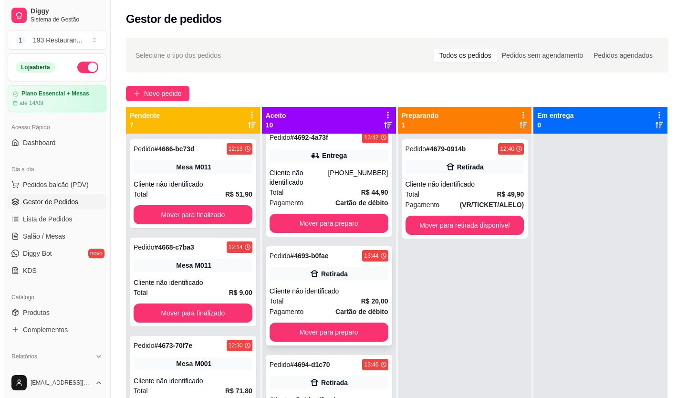
scroll to position [613, 0]
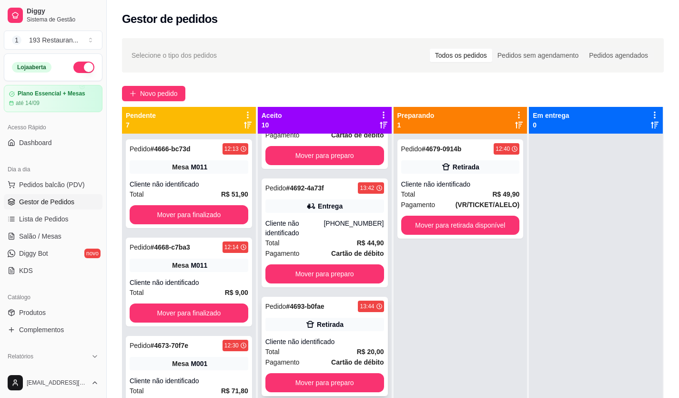
click at [307, 236] on div "Cliente não identificado" at bounding box center [295, 227] width 59 height 19
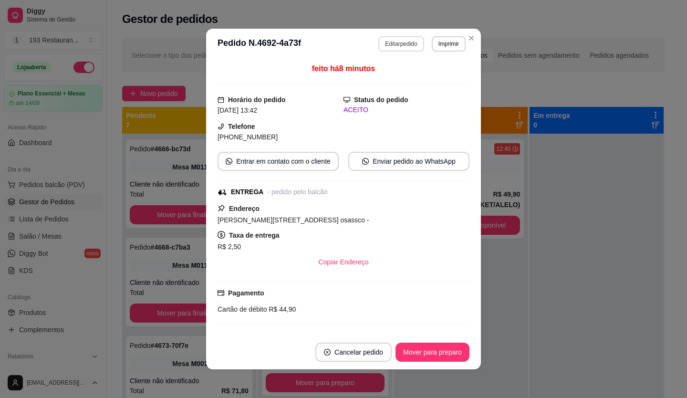
click at [383, 42] on button "Editar pedido" at bounding box center [400, 43] width 45 height 15
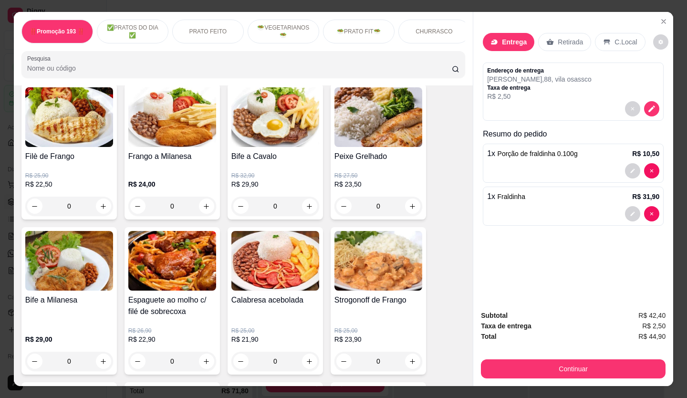
scroll to position [569, 0]
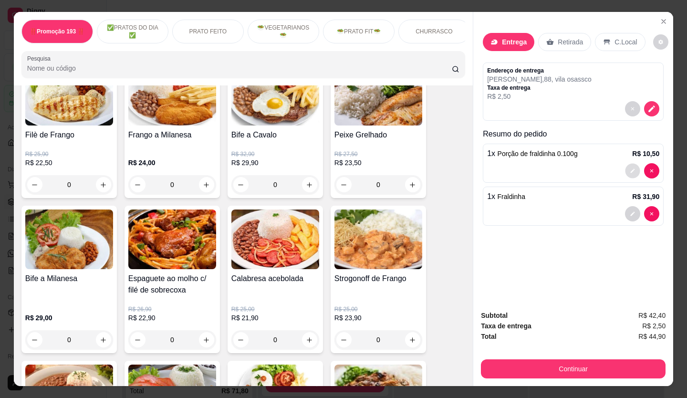
click at [629, 164] on button "decrease-product-quantity" at bounding box center [632, 171] width 15 height 15
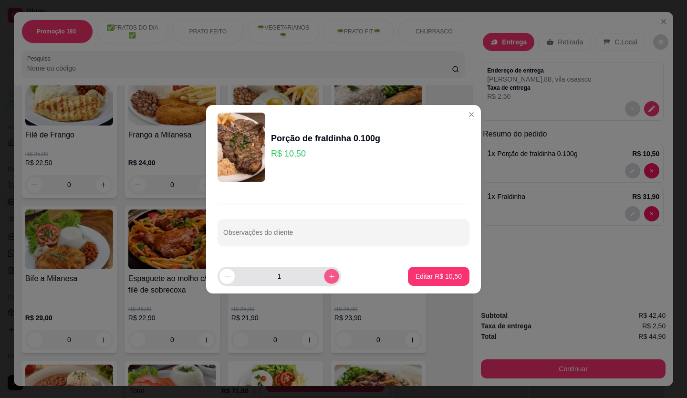
click at [328, 274] on button "increase-product-quantity" at bounding box center [331, 275] width 15 height 15
type input "2"
click at [410, 278] on button "Editar R$ 21,00" at bounding box center [438, 275] width 61 height 19
type input "2"
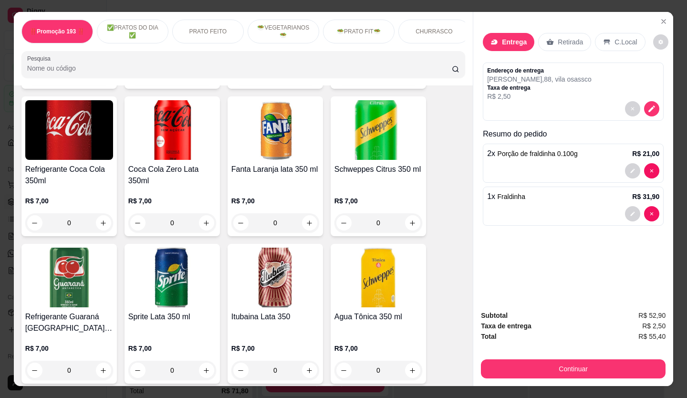
scroll to position [2953, 0]
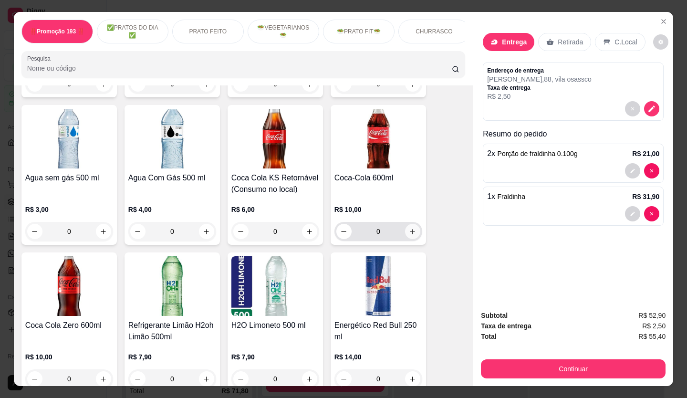
click at [409, 228] on icon "increase-product-quantity" at bounding box center [412, 231] width 7 height 7
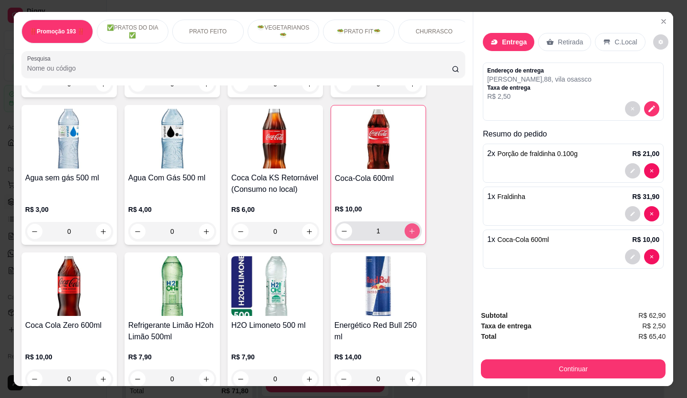
type input "1"
click at [585, 367] on button "Continuar" at bounding box center [573, 368] width 184 height 19
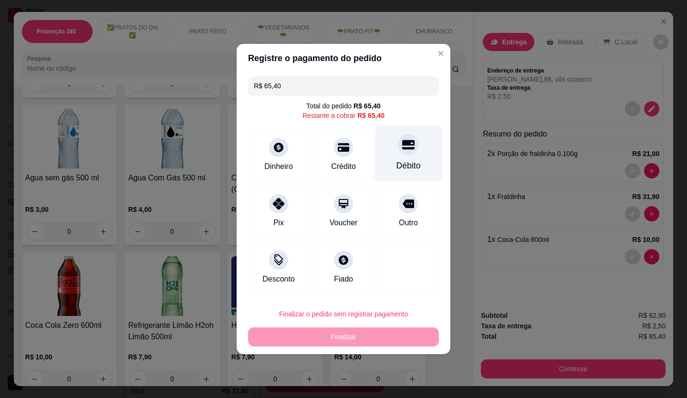
click at [408, 154] on div at bounding box center [408, 144] width 21 height 21
type input "R$ 0,00"
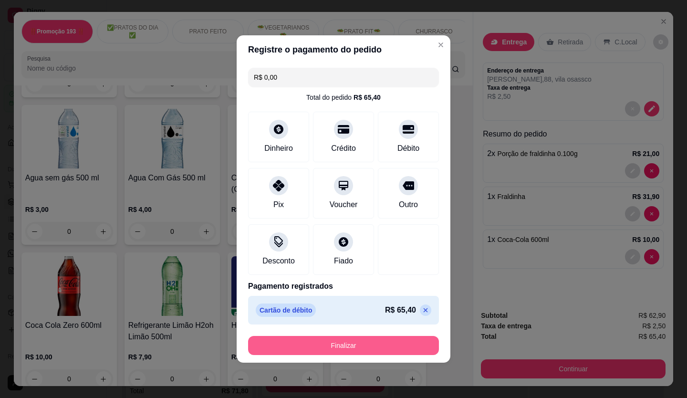
click at [379, 352] on button "Finalizar" at bounding box center [343, 345] width 191 height 19
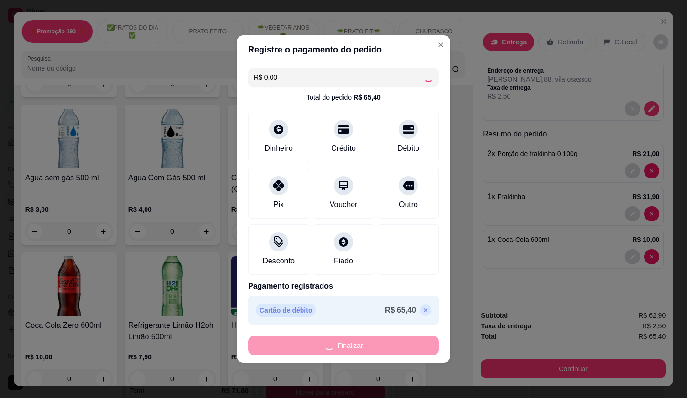
type input "0"
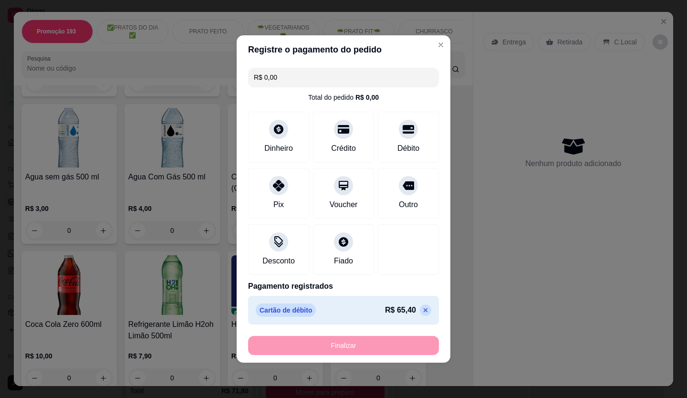
type input "-R$ 65,40"
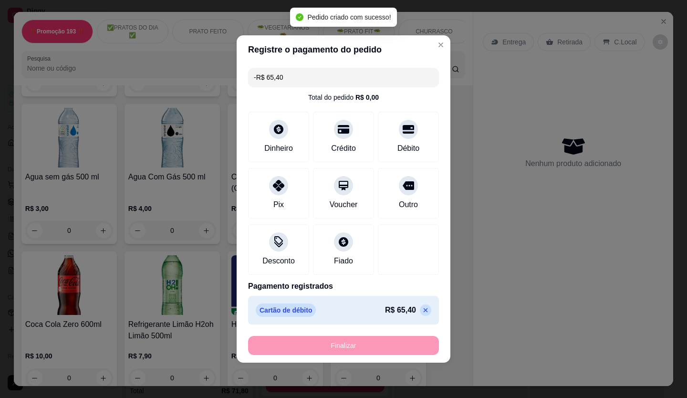
scroll to position [2952, 0]
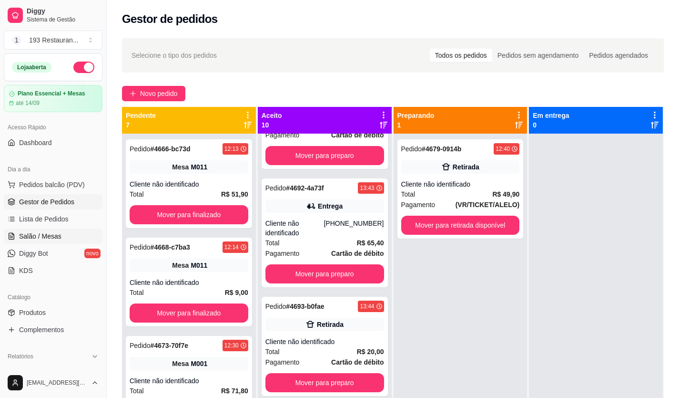
click at [51, 229] on link "Salão / Mesas" at bounding box center [53, 235] width 99 height 15
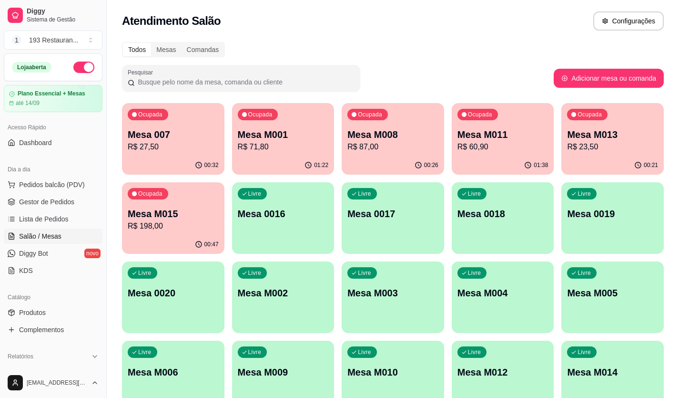
drag, startPoint x: 249, startPoint y: 215, endPoint x: 244, endPoint y: 210, distance: 6.4
click at [321, 304] on div "Livre Mesa M002" at bounding box center [283, 291] width 102 height 60
click at [153, 218] on p "Mesa M015" at bounding box center [173, 213] width 88 height 13
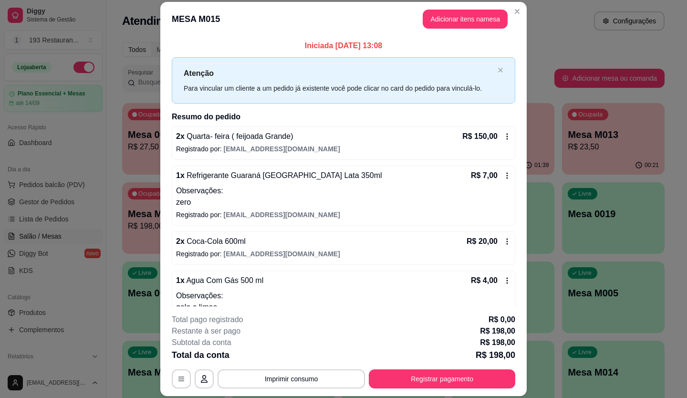
click at [463, 5] on header "MESA M015 Adicionar itens na mesa" at bounding box center [343, 19] width 366 height 34
click at [457, 14] on button "Adicionar itens na mesa" at bounding box center [464, 19] width 85 height 19
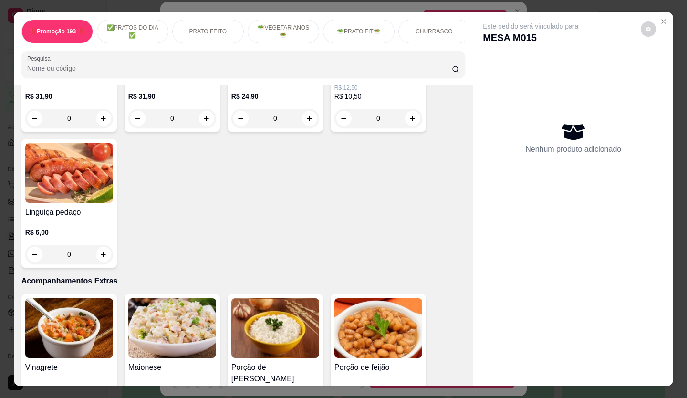
scroll to position [2050, 0]
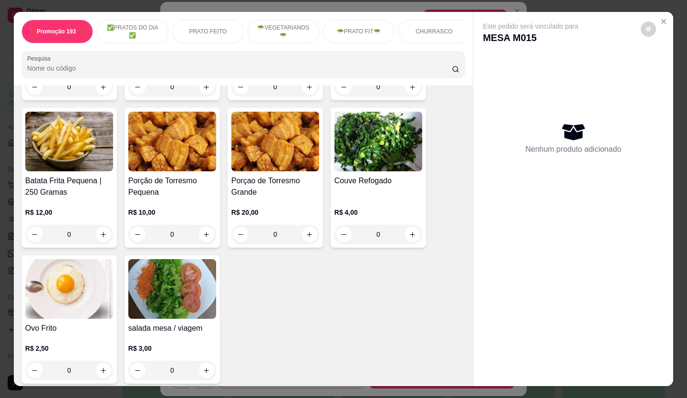
drag, startPoint x: 323, startPoint y: 234, endPoint x: 212, endPoint y: 219, distance: 112.1
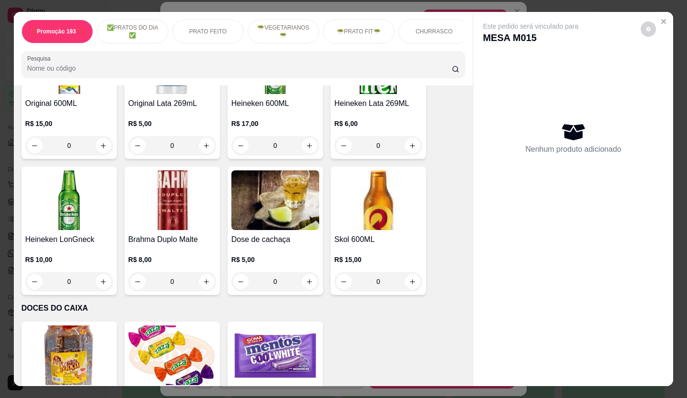
scroll to position [3830, 0]
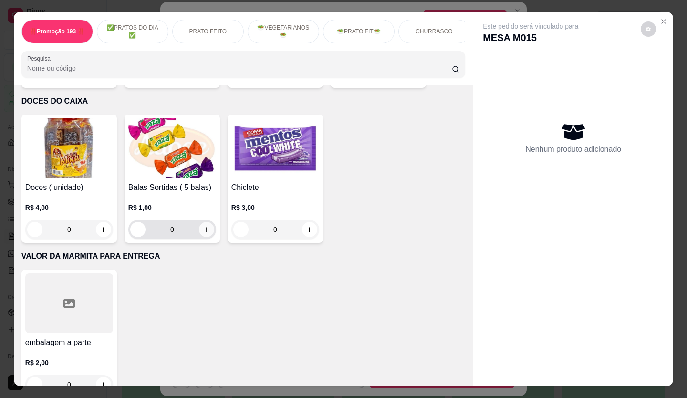
click at [203, 226] on icon "increase-product-quantity" at bounding box center [206, 229] width 7 height 7
type input "2"
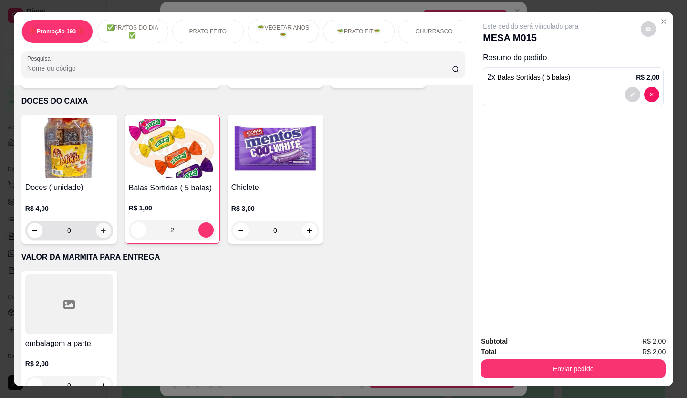
click at [100, 227] on icon "increase-product-quantity" at bounding box center [103, 230] width 7 height 7
type input "1"
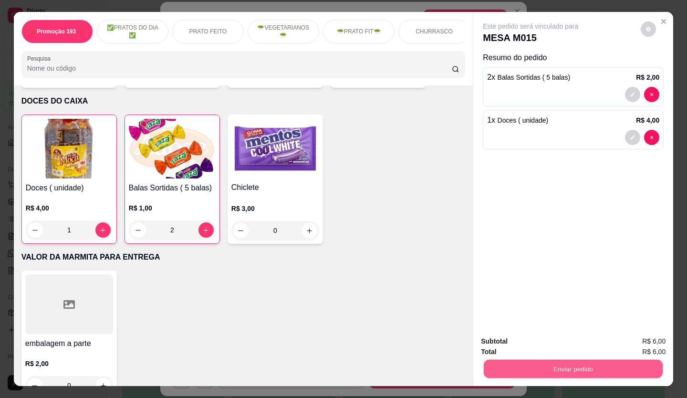
click at [547, 365] on button "Enviar pedido" at bounding box center [572, 368] width 179 height 19
click at [543, 345] on button "Não registrar e enviar pedido" at bounding box center [541, 342] width 96 height 18
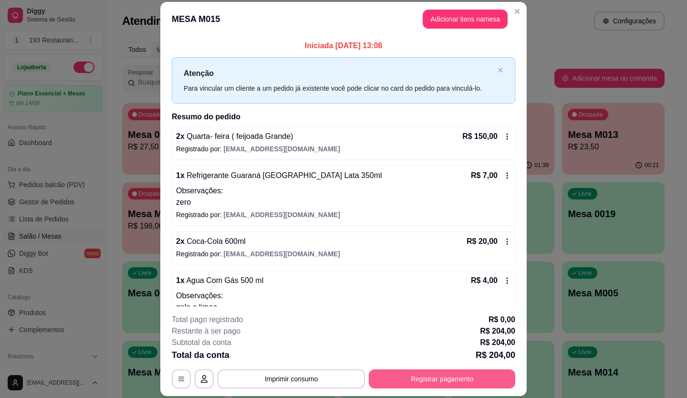
click at [449, 390] on footer "**********" at bounding box center [343, 351] width 366 height 90
click at [457, 383] on button "Registrar pagamento" at bounding box center [442, 378] width 146 height 19
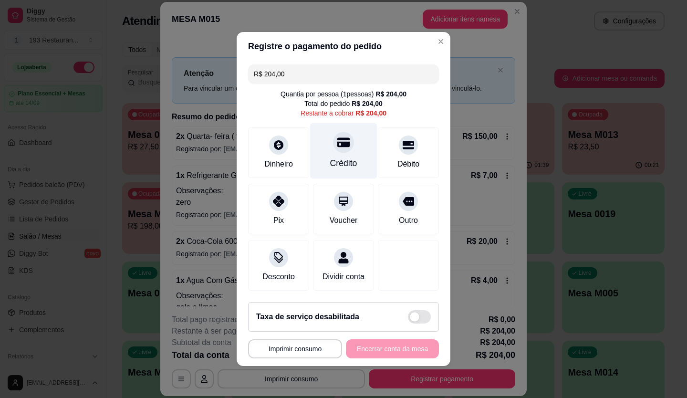
click at [336, 157] on div "Crédito" at bounding box center [343, 163] width 27 height 12
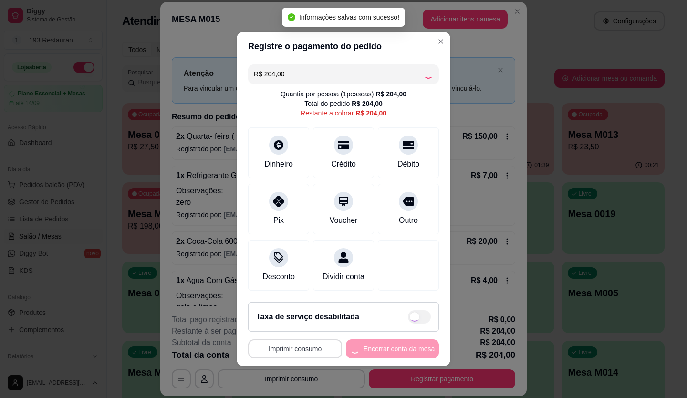
click at [283, 354] on button "Imprimir consumo" at bounding box center [295, 348] width 94 height 19
type input "R$ 0,00"
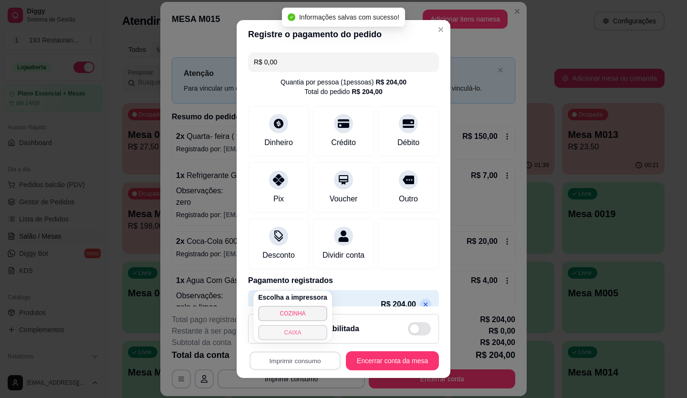
click at [299, 333] on button "CAIXA" at bounding box center [292, 332] width 69 height 15
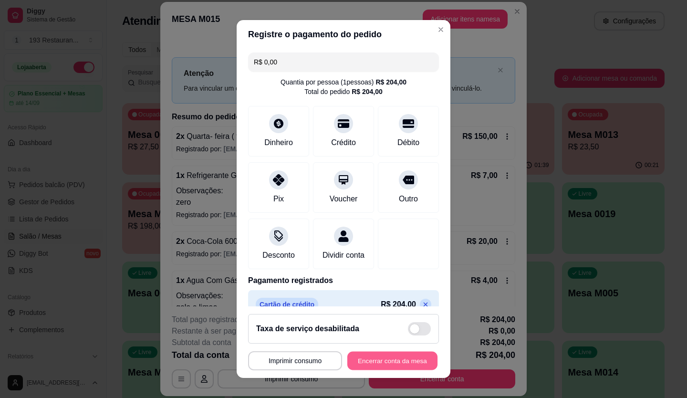
click at [412, 361] on button "Encerrar conta da mesa" at bounding box center [392, 360] width 90 height 19
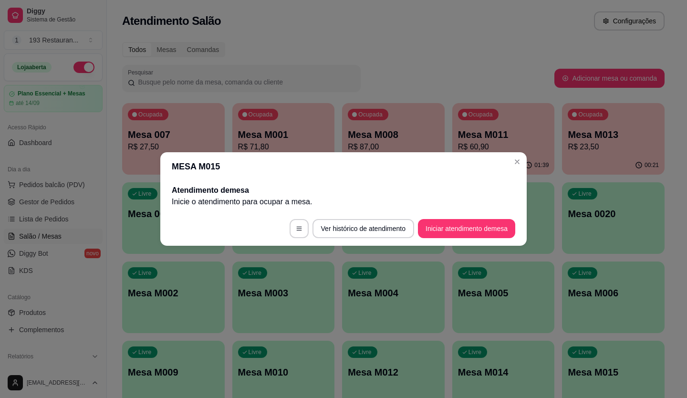
drag, startPoint x: 412, startPoint y: 361, endPoint x: 445, endPoint y: 342, distance: 38.4
click at [502, 161] on header "MESA M015" at bounding box center [343, 166] width 366 height 29
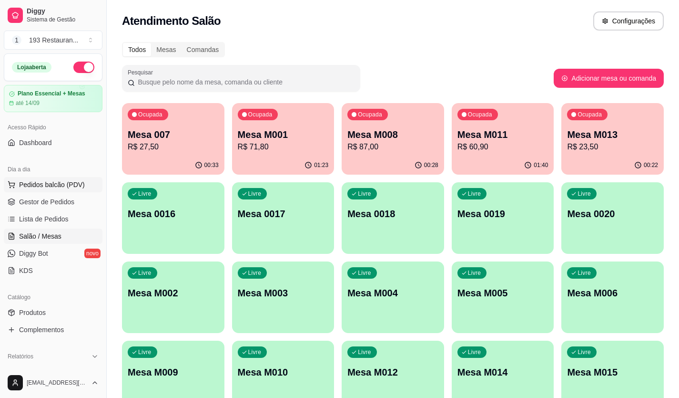
click at [61, 185] on span "Pedidos balcão (PDV)" at bounding box center [52, 185] width 66 height 10
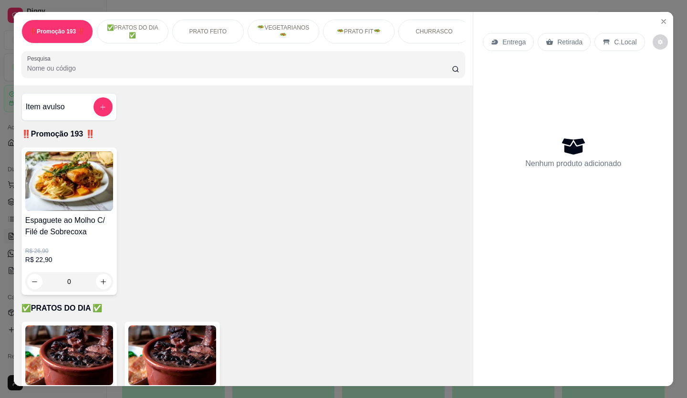
click at [563, 37] on p "Retirada" at bounding box center [569, 42] width 25 height 10
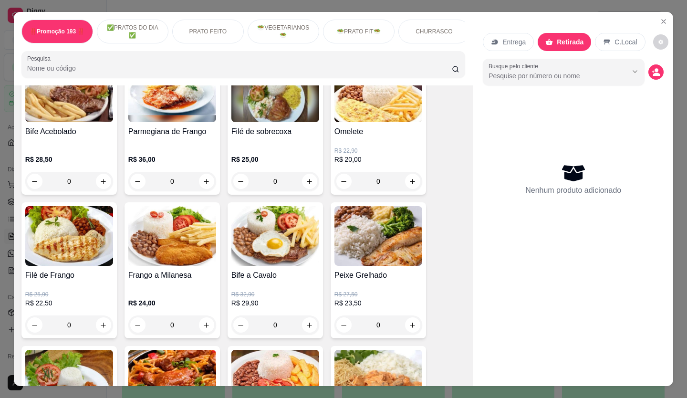
scroll to position [524, 0]
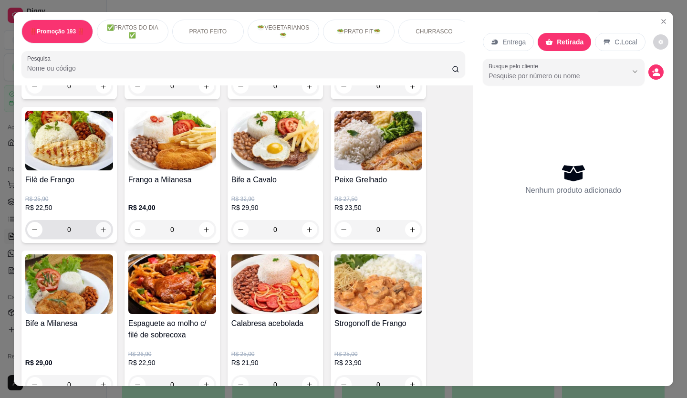
click at [100, 231] on icon "increase-product-quantity" at bounding box center [103, 229] width 7 height 7
type input "1"
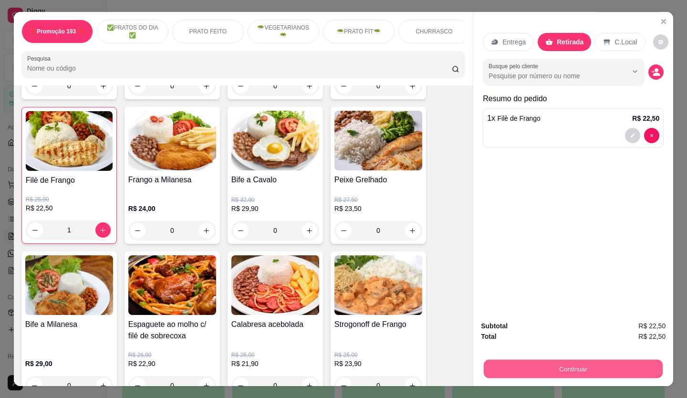
click at [555, 369] on button "Continuar" at bounding box center [572, 368] width 179 height 19
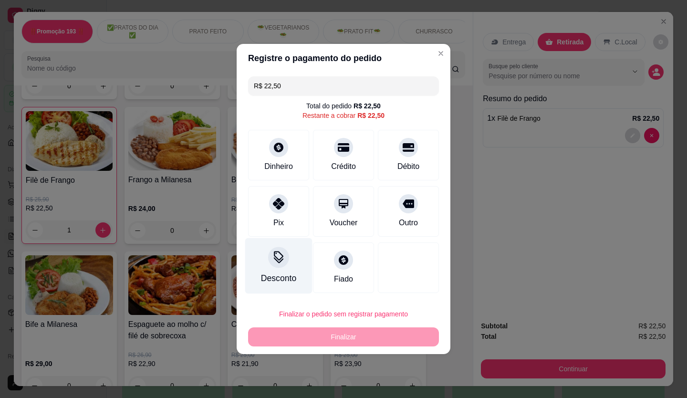
click at [280, 272] on div "Desconto" at bounding box center [278, 278] width 35 height 12
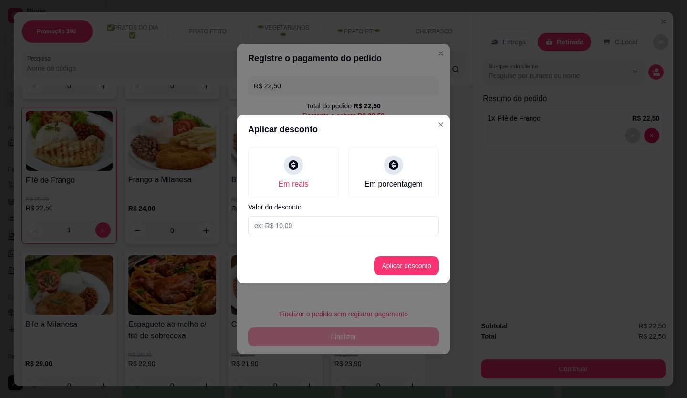
click at [292, 218] on input at bounding box center [343, 225] width 191 height 19
type input "1,00"
click at [400, 262] on button "Aplicar desconto" at bounding box center [406, 265] width 65 height 19
type input "R$ 21,50"
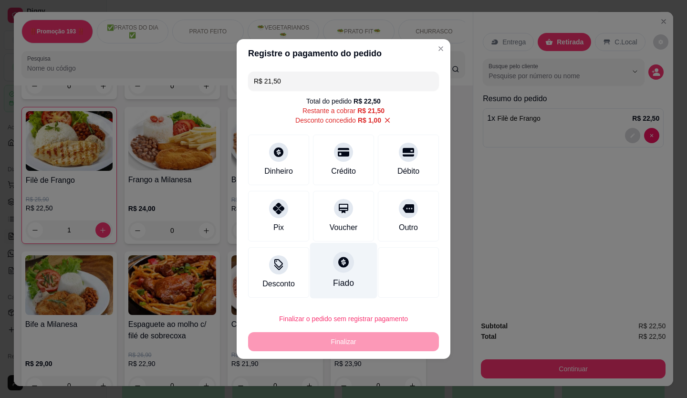
click at [339, 272] on div at bounding box center [343, 261] width 21 height 21
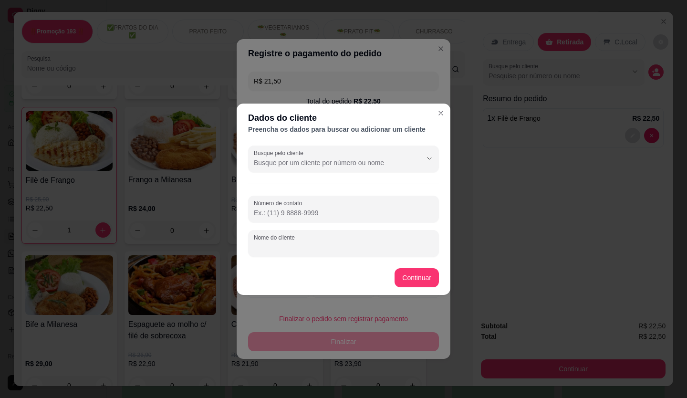
click at [305, 246] on input "Nome do cliente" at bounding box center [343, 247] width 179 height 10
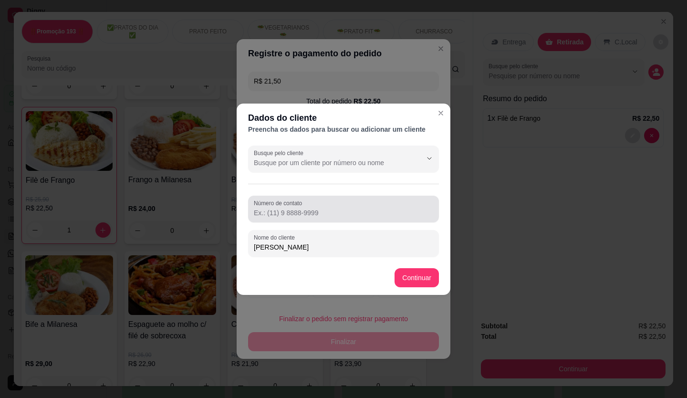
type input "[PERSON_NAME]"
click at [280, 222] on div "Número de contato" at bounding box center [343, 208] width 191 height 27
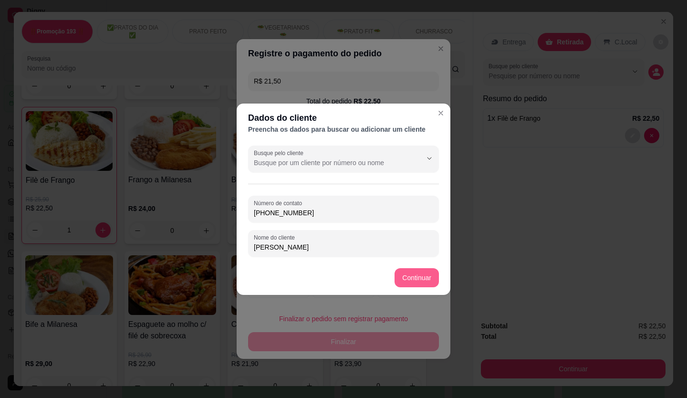
type input "(11) 99879-2526"
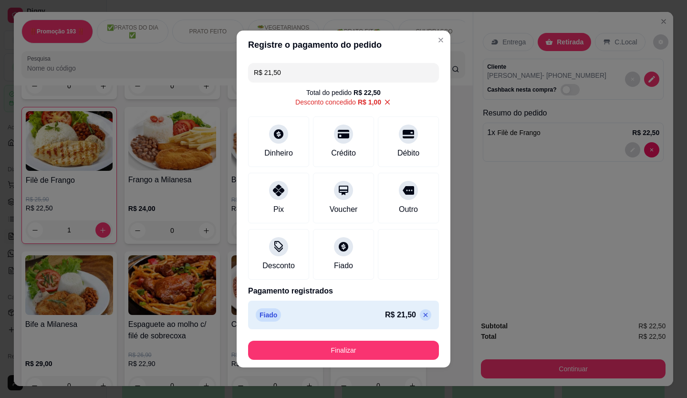
type input "R$ 0,00"
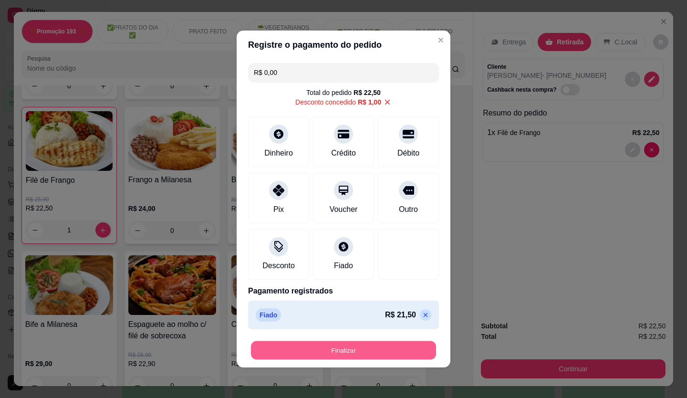
click at [365, 347] on button "Finalizar" at bounding box center [343, 350] width 185 height 19
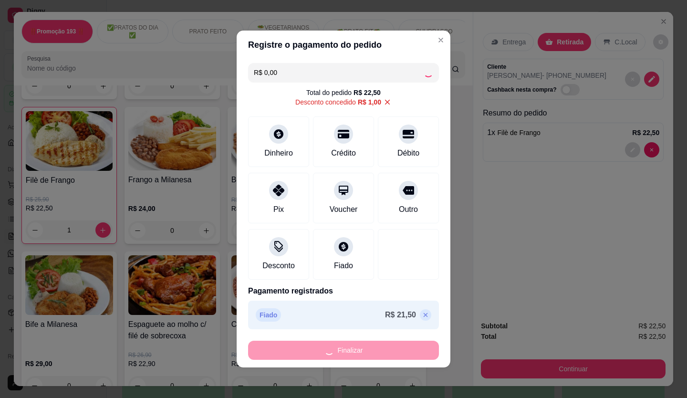
type input "0"
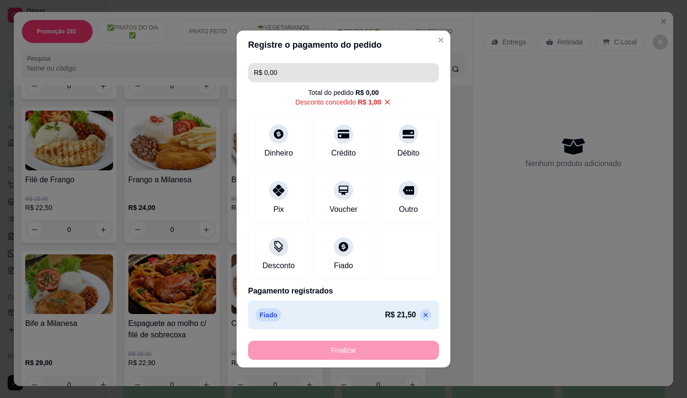
type input "-R$ 22,50"
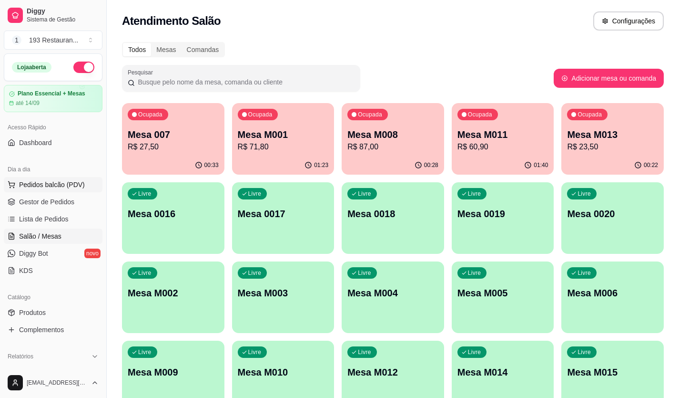
click at [59, 188] on span "Pedidos balcão (PDV)" at bounding box center [52, 185] width 66 height 10
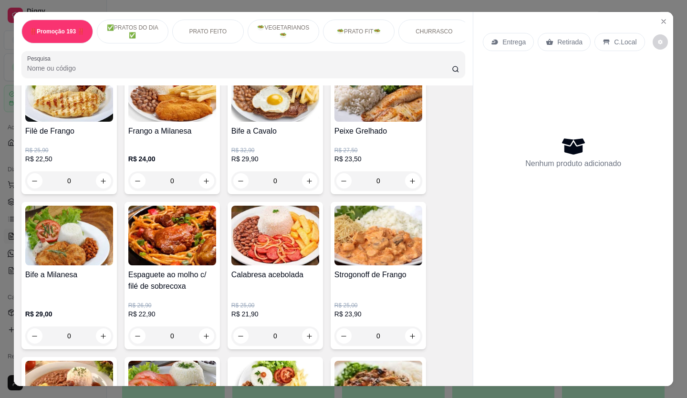
scroll to position [572, 0]
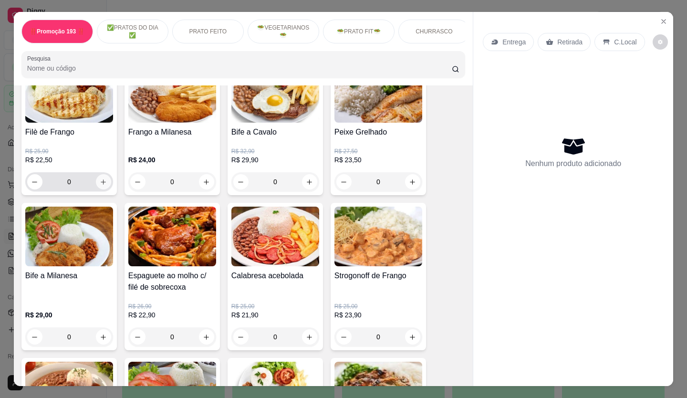
click at [106, 189] on div "0" at bounding box center [69, 181] width 84 height 19
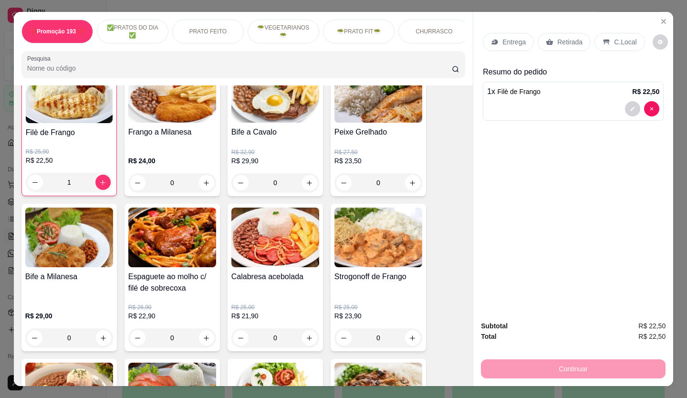
type input "1"
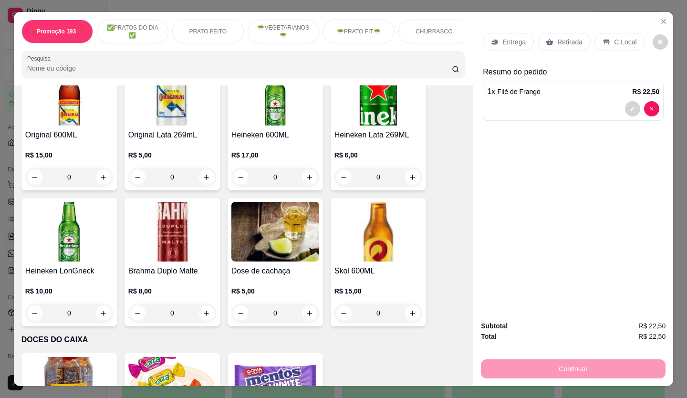
scroll to position [3576, 0]
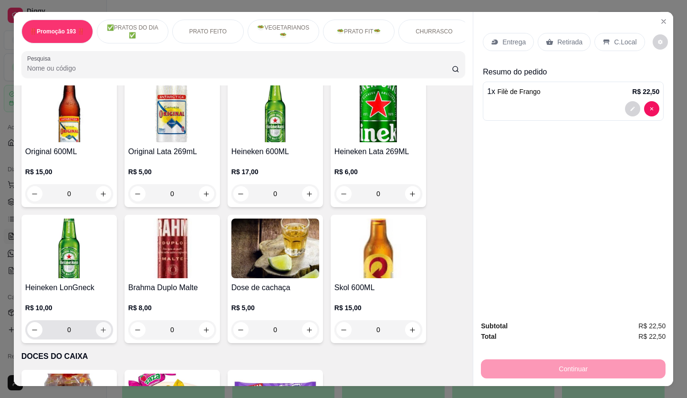
click at [103, 322] on button "increase-product-quantity" at bounding box center [103, 329] width 15 height 15
type input "1"
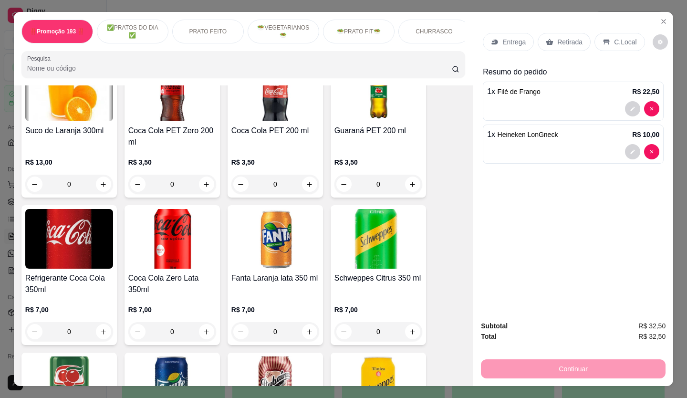
scroll to position [2527, 0]
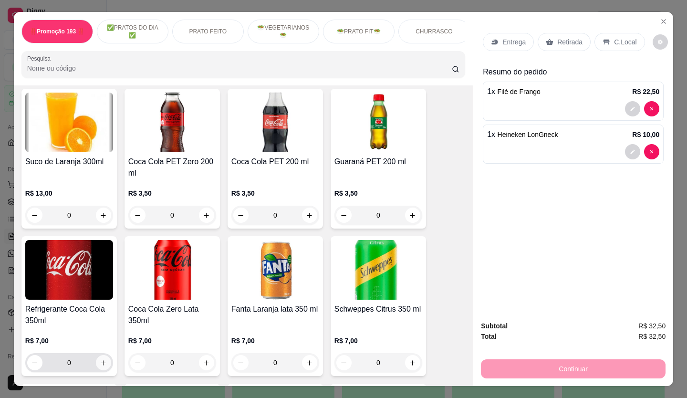
click at [100, 359] on icon "increase-product-quantity" at bounding box center [103, 362] width 7 height 7
type input "1"
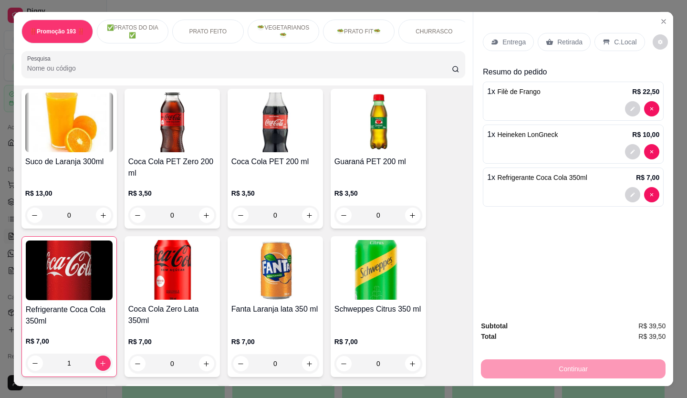
click at [559, 44] on div "Retirada" at bounding box center [563, 42] width 53 height 18
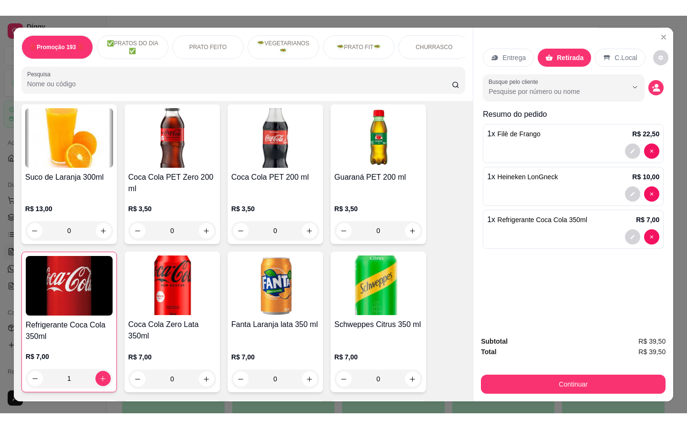
scroll to position [2670, 0]
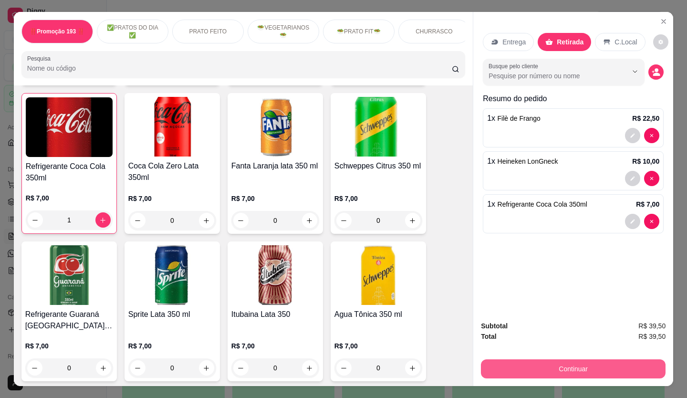
click at [617, 362] on button "Continuar" at bounding box center [573, 368] width 184 height 19
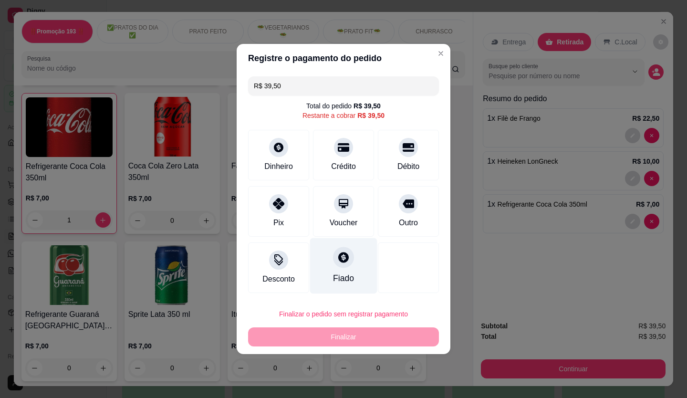
click at [337, 261] on icon at bounding box center [343, 257] width 12 height 12
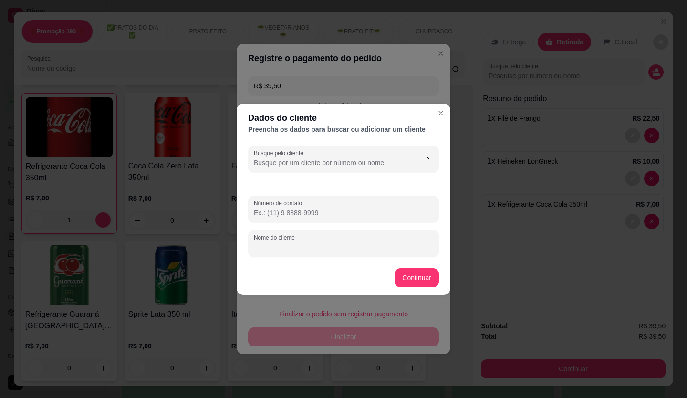
click at [288, 242] on div "Nome do cliente" at bounding box center [343, 243] width 191 height 27
click at [284, 245] on input "joao pedxro" at bounding box center [343, 247] width 179 height 10
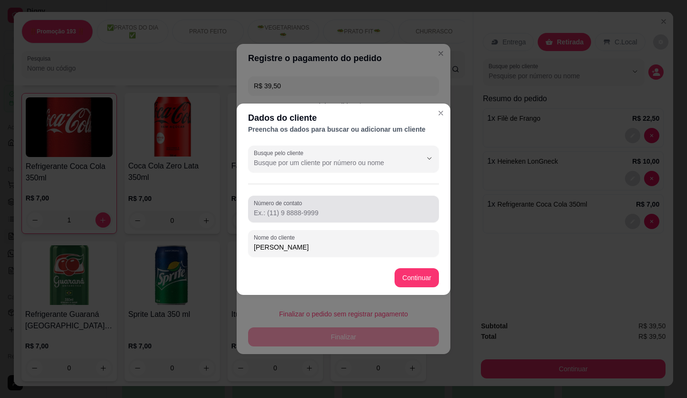
type input "[PERSON_NAME]"
click at [321, 208] on input "Número de contato" at bounding box center [343, 213] width 179 height 10
type input "3"
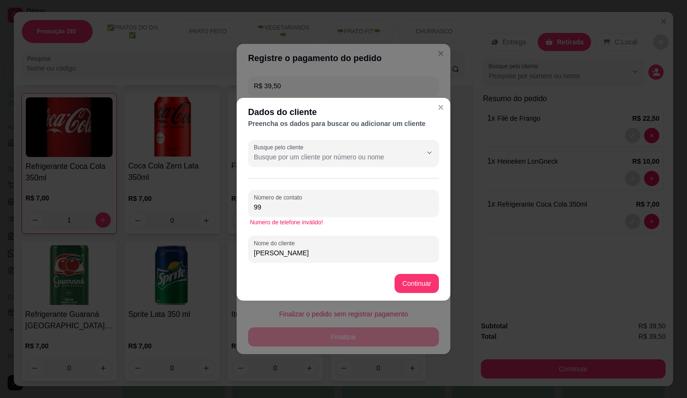
type input "9"
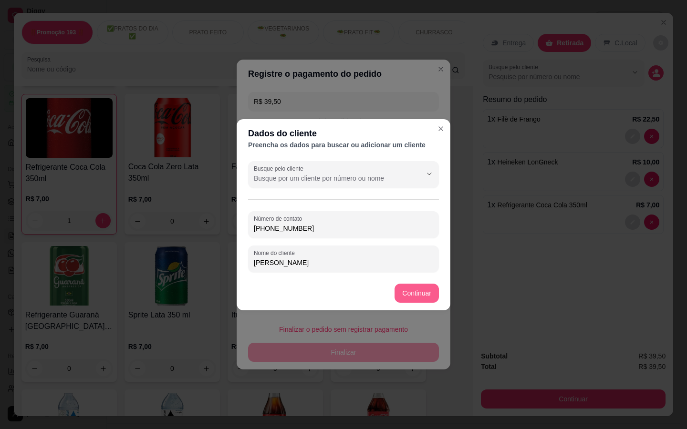
type input "(11) 99879-2526"
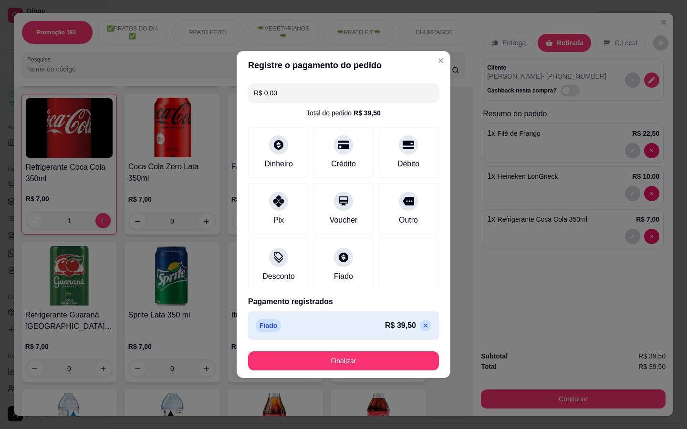
type input "R$ 0,00"
click at [379, 369] on button "Finalizar" at bounding box center [343, 360] width 191 height 19
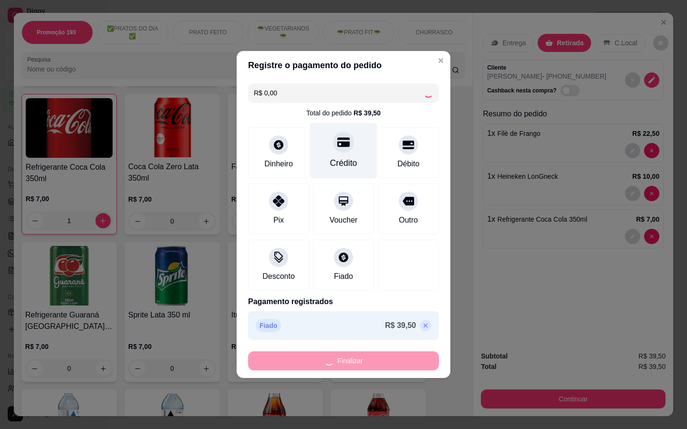
type input "0"
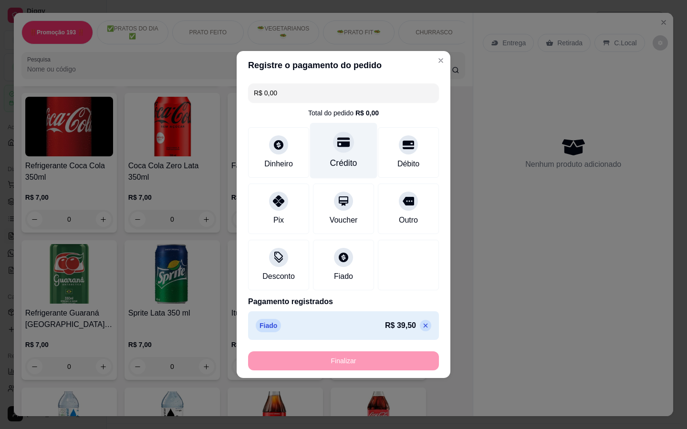
type input "-R$ 39,50"
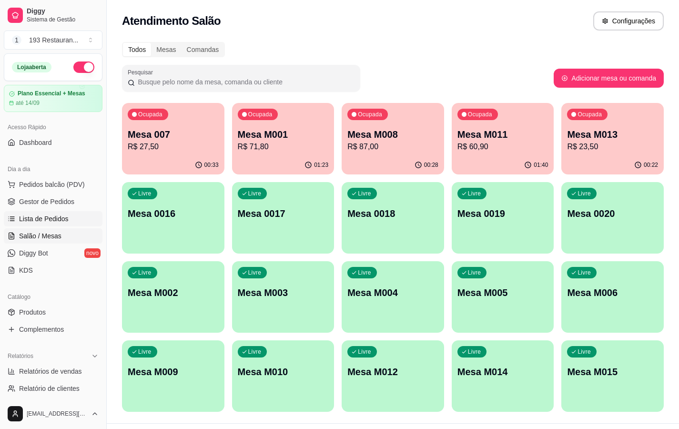
click at [44, 216] on span "Lista de Pedidos" at bounding box center [44, 219] width 50 height 10
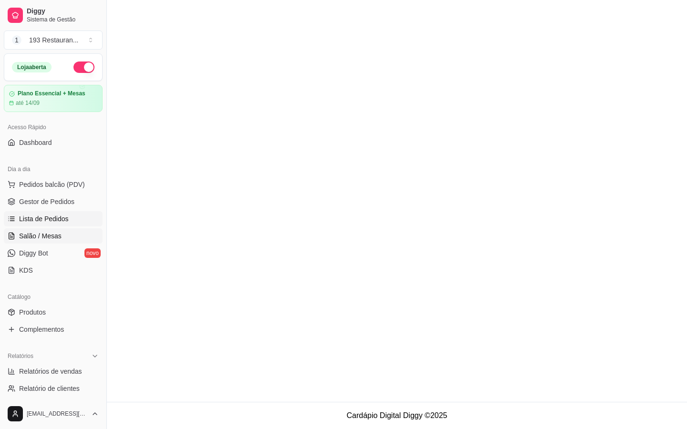
click at [46, 233] on span "Salão / Mesas" at bounding box center [40, 236] width 42 height 10
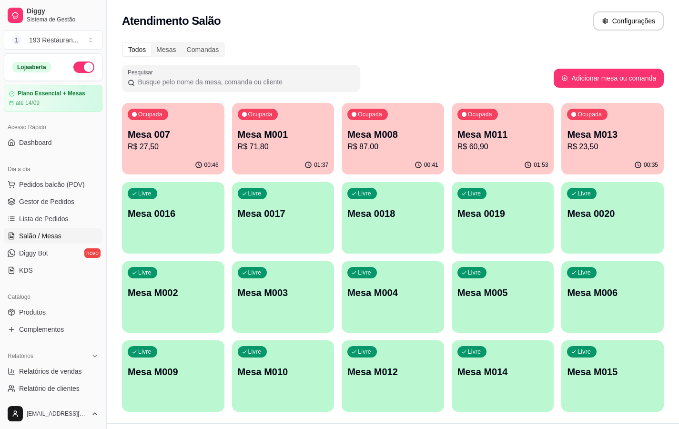
drag, startPoint x: 182, startPoint y: 160, endPoint x: 151, endPoint y: 429, distance: 270.2
click at [383, 304] on div "Livre Mesa M004" at bounding box center [393, 291] width 102 height 60
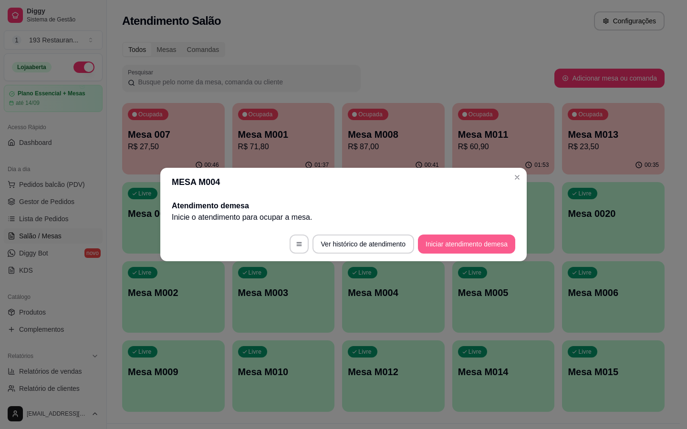
click at [484, 238] on button "Iniciar atendimento de mesa" at bounding box center [466, 244] width 97 height 19
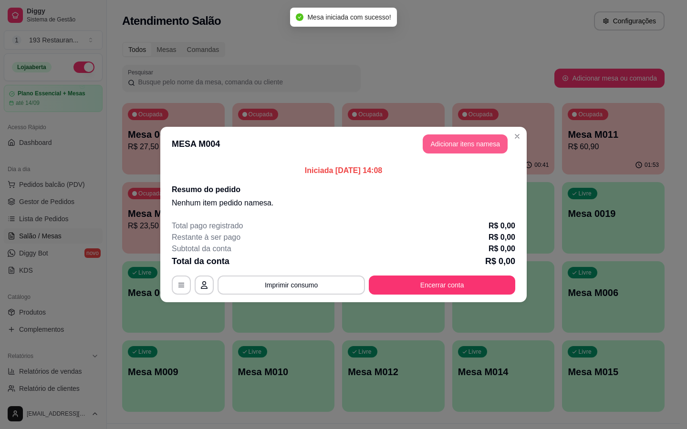
click at [440, 150] on button "Adicionar itens na mesa" at bounding box center [464, 143] width 85 height 19
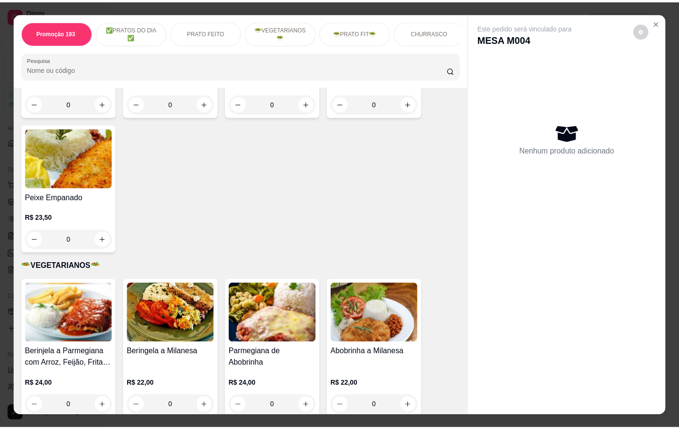
scroll to position [1287, 0]
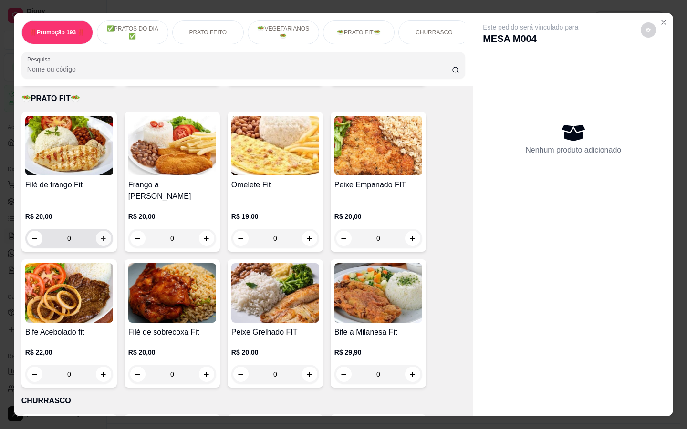
click at [100, 235] on icon "increase-product-quantity" at bounding box center [103, 238] width 7 height 7
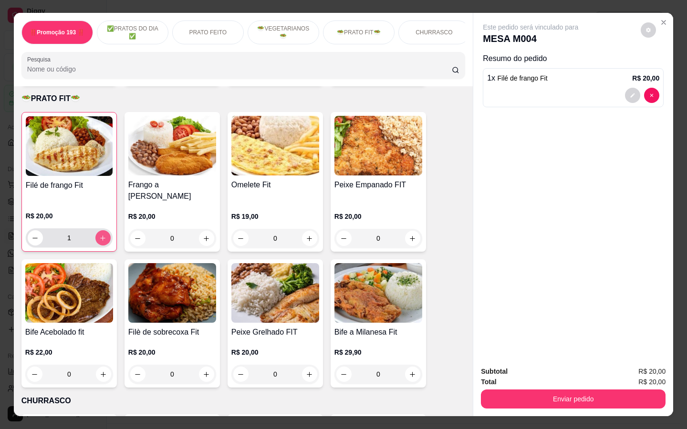
type input "1"
click at [581, 397] on div "Subtotal R$ 20,00 Total R$ 20,00 Enviar pedido" at bounding box center [573, 388] width 200 height 58
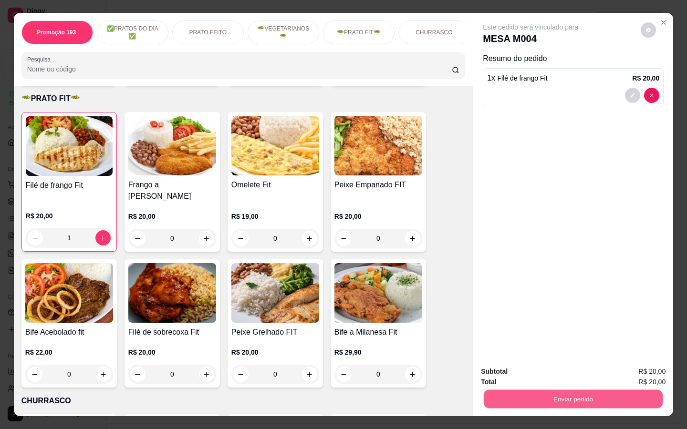
click at [578, 397] on button "Enviar pedido" at bounding box center [572, 399] width 179 height 19
drag, startPoint x: 577, startPoint y: 398, endPoint x: 662, endPoint y: 373, distance: 87.9
click at [662, 373] on div "Subtotal R$ 20,00 Total R$ 20,00 Enviar pedido" at bounding box center [573, 388] width 200 height 58
click at [624, 397] on div "Subtotal R$ 20,00 Total R$ 20,00 Enviar pedido" at bounding box center [573, 388] width 200 height 58
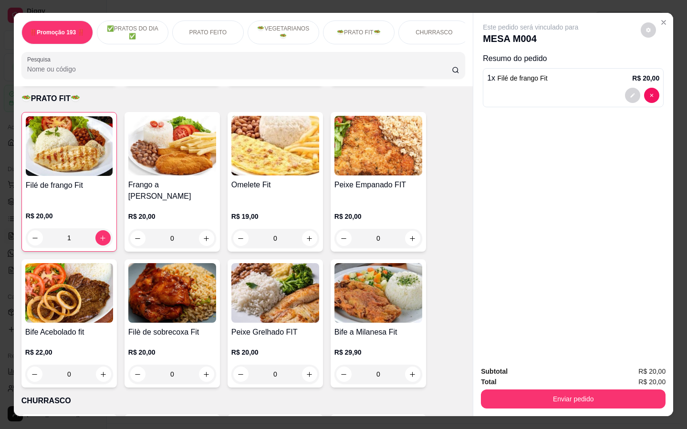
click at [615, 397] on button "Enviar pedido" at bounding box center [573, 398] width 184 height 19
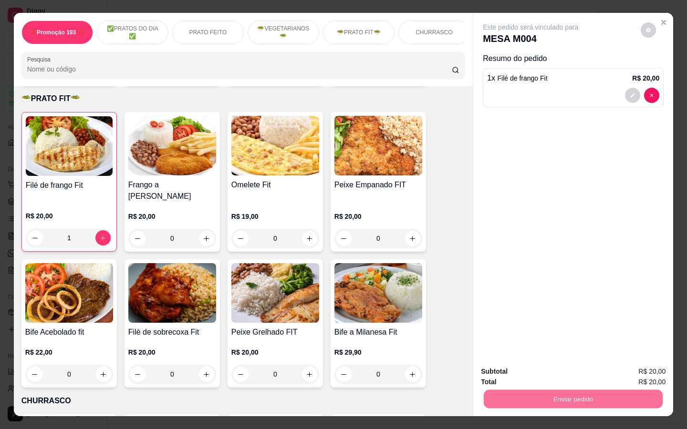
click at [548, 379] on button "Não registrar e enviar pedido" at bounding box center [541, 372] width 99 height 18
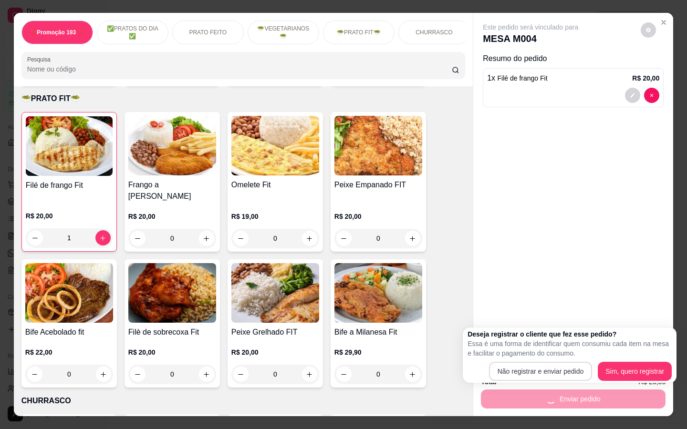
click at [547, 379] on div "Total R$ 20,00" at bounding box center [573, 382] width 184 height 10
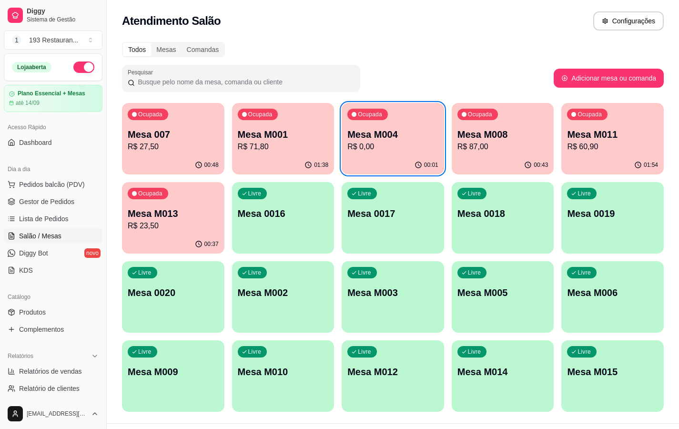
click at [498, 141] on div "Mesa M008 R$ 87,00" at bounding box center [503, 140] width 91 height 25
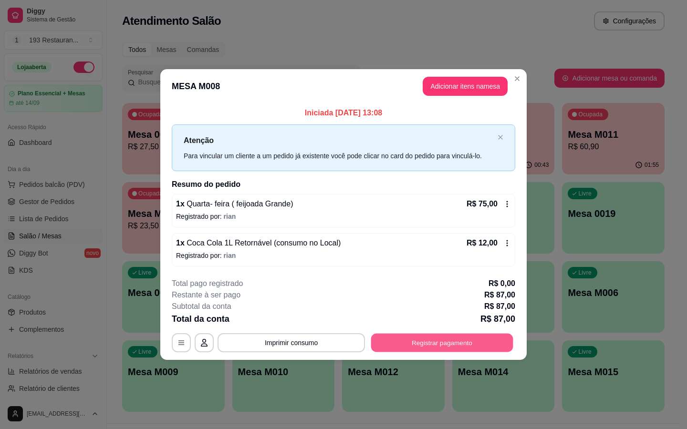
click at [470, 344] on button "Registrar pagamento" at bounding box center [442, 342] width 142 height 19
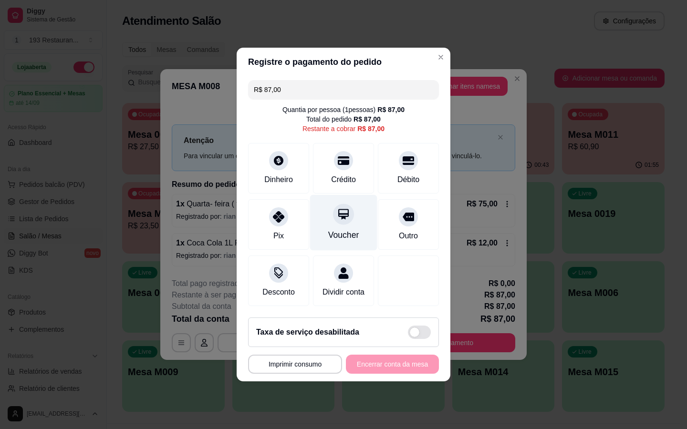
click at [333, 206] on div at bounding box center [343, 214] width 21 height 21
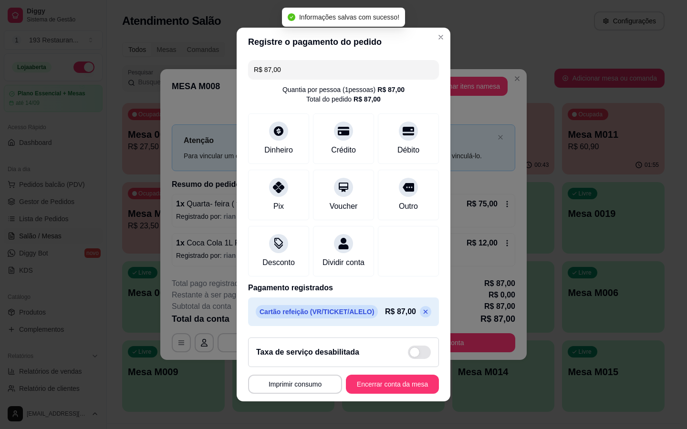
type input "R$ 0,00"
click at [400, 388] on button "Encerrar conta da mesa" at bounding box center [392, 384] width 90 height 19
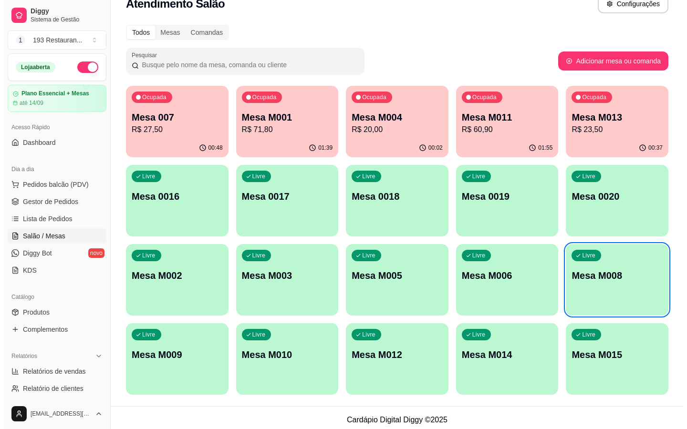
scroll to position [19, 0]
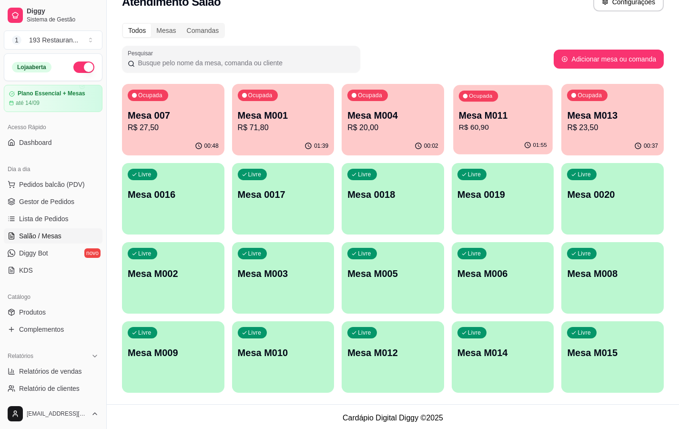
click at [488, 118] on p "Mesa M011" at bounding box center [503, 115] width 88 height 13
click at [255, 121] on div "Mesa M001 R$ 71,80" at bounding box center [283, 121] width 91 height 25
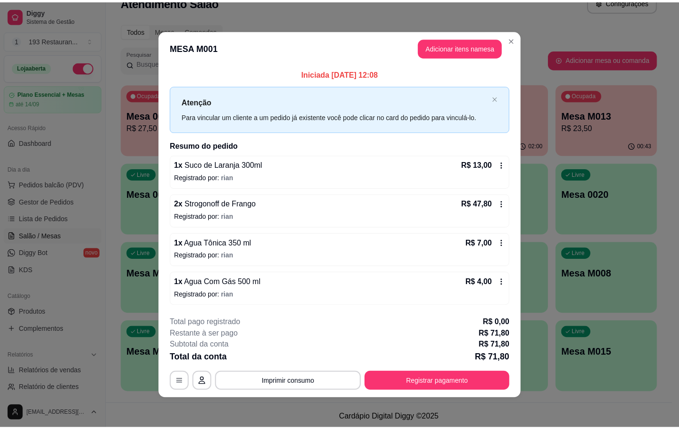
scroll to position [0, 0]
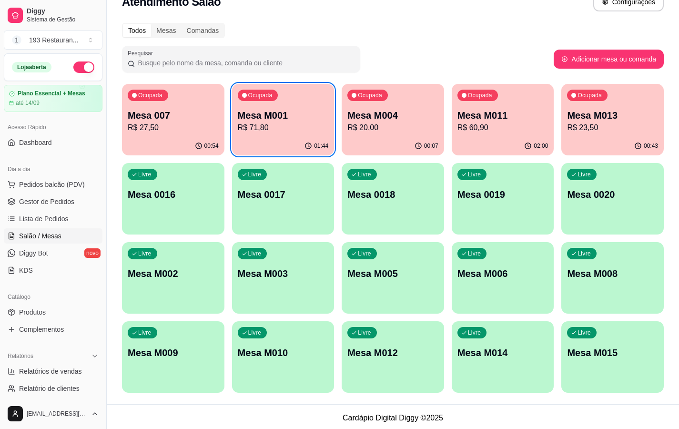
click at [619, 104] on div "Ocupada Mesa M013 R$ 23,50" at bounding box center [613, 110] width 102 height 53
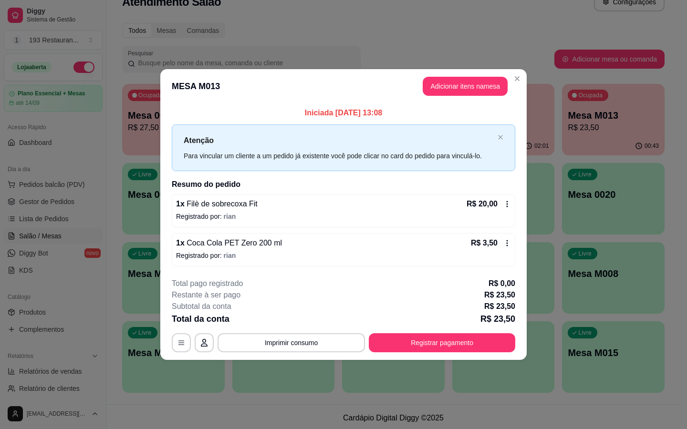
click at [515, 337] on footer "**********" at bounding box center [343, 315] width 366 height 90
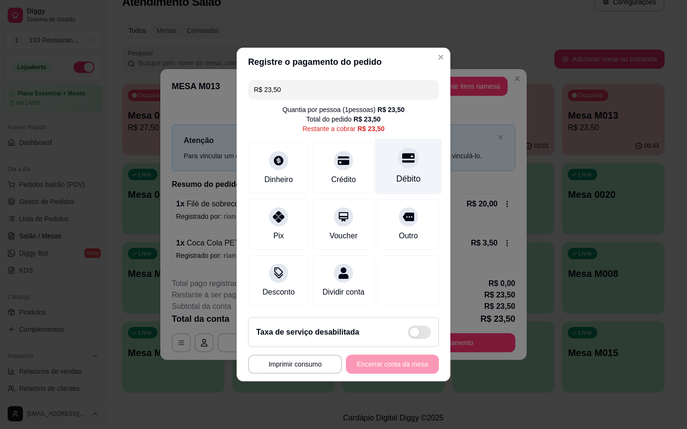
click at [377, 160] on div "Débito" at bounding box center [408, 167] width 67 height 56
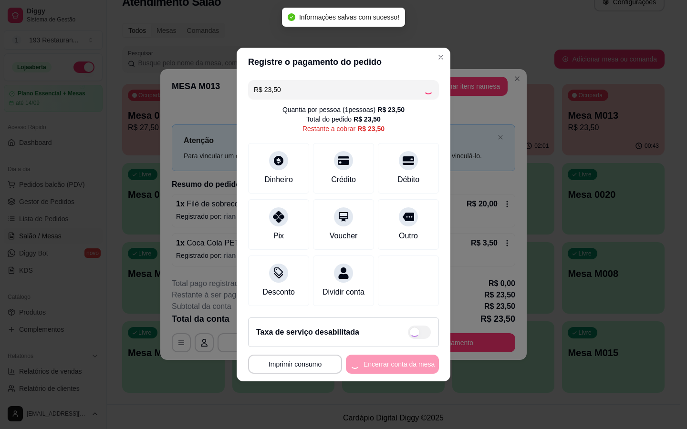
type input "R$ 0,00"
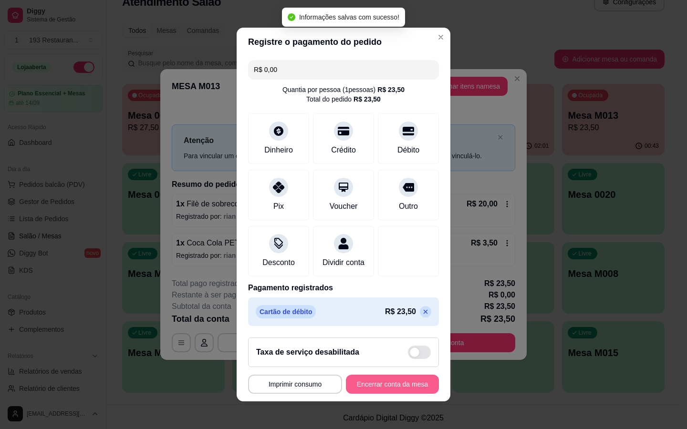
click at [405, 381] on button "Encerrar conta da mesa" at bounding box center [392, 384] width 93 height 19
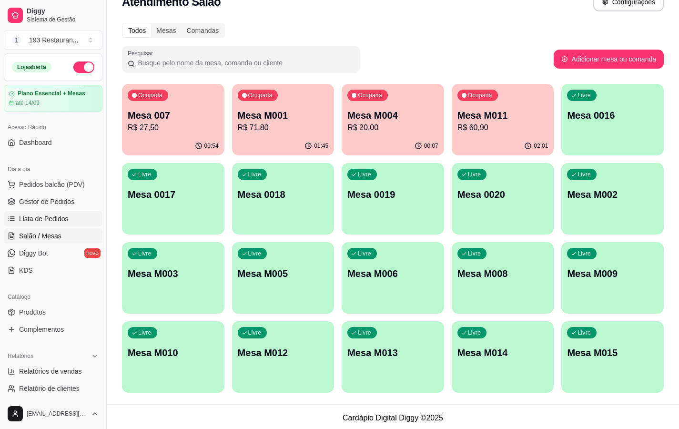
click at [49, 214] on link "Lista de Pedidos" at bounding box center [53, 218] width 99 height 15
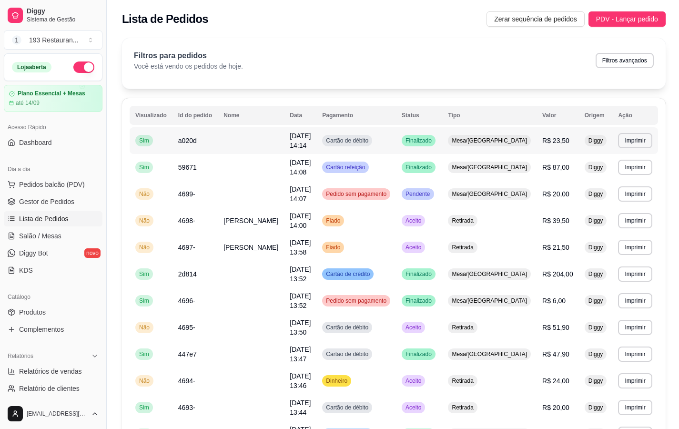
click at [396, 143] on td "Cartão de débito" at bounding box center [357, 140] width 80 height 27
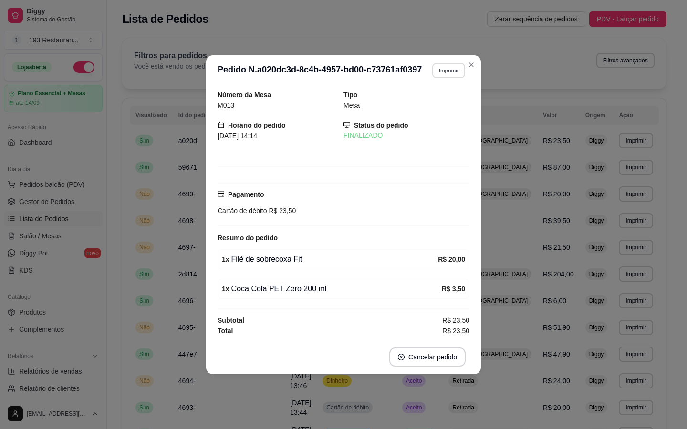
click at [441, 66] on button "Imprimir" at bounding box center [448, 70] width 33 height 15
click at [439, 67] on button "Imprimir" at bounding box center [448, 70] width 33 height 15
click at [443, 121] on button "CAIXA" at bounding box center [431, 122] width 69 height 15
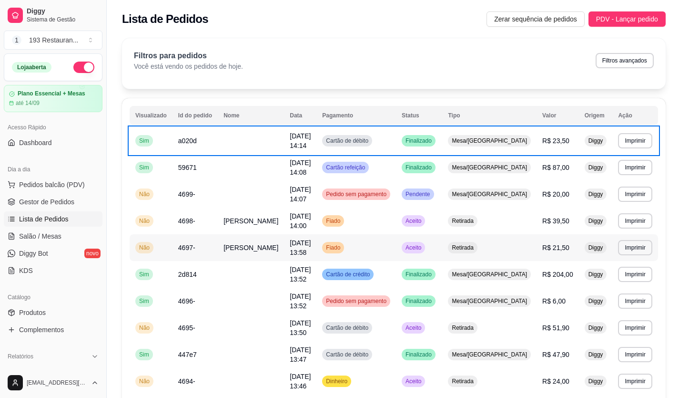
click at [396, 261] on td "Cartão de crédito" at bounding box center [357, 274] width 80 height 27
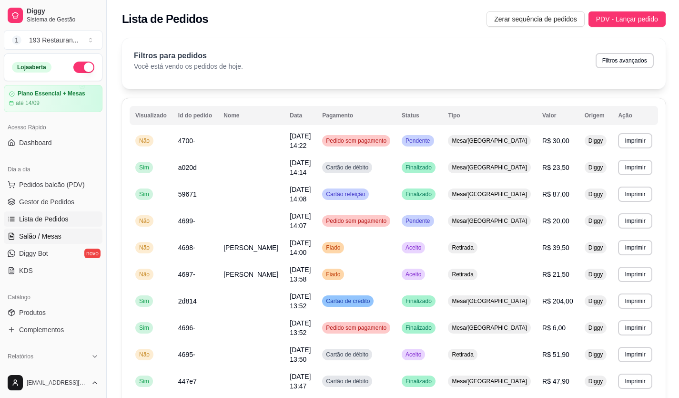
click at [55, 235] on span "Salão / Mesas" at bounding box center [40, 236] width 42 height 10
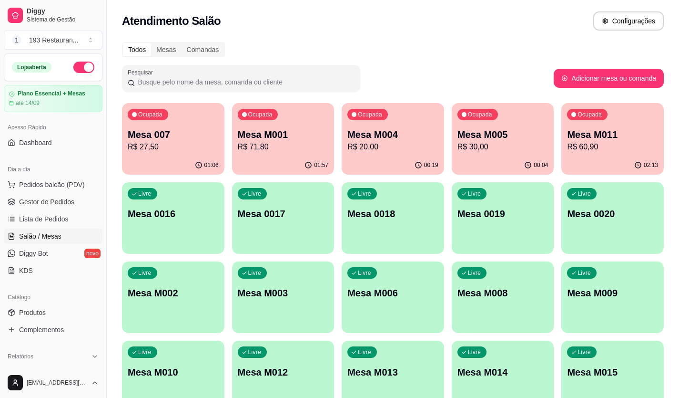
click at [243, 170] on div "01:57" at bounding box center [283, 165] width 102 height 19
click at [184, 128] on p "Mesa 007" at bounding box center [173, 134] width 91 height 13
click at [373, 127] on div "Ocupada Mesa M004 R$ 20,00" at bounding box center [393, 129] width 102 height 53
click at [370, 134] on p "Mesa M004" at bounding box center [393, 134] width 88 height 13
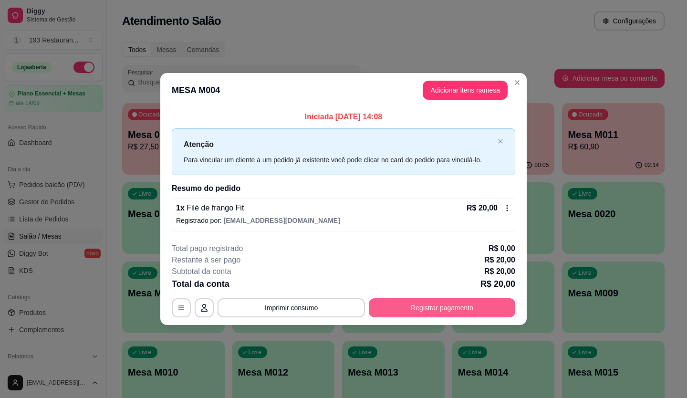
click at [425, 303] on button "Registrar pagamento" at bounding box center [442, 307] width 146 height 19
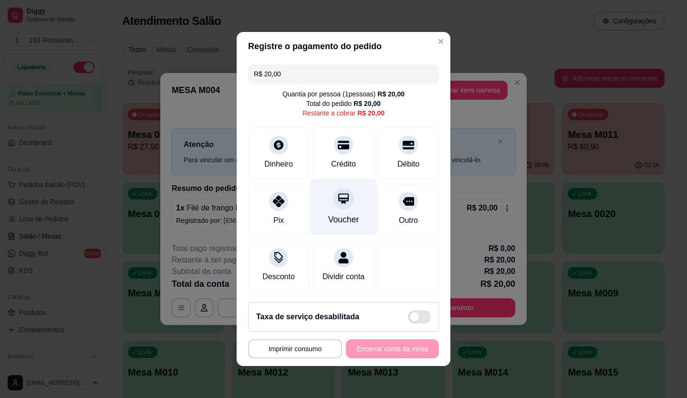
click at [344, 204] on div "Voucher" at bounding box center [343, 207] width 67 height 56
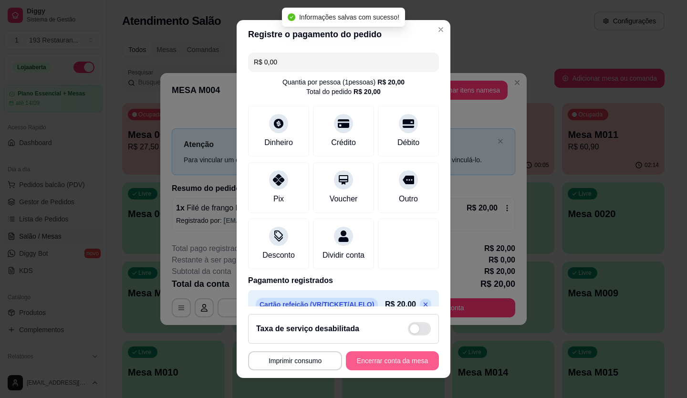
type input "R$ 0,00"
click at [368, 359] on button "Encerrar conta da mesa" at bounding box center [392, 360] width 93 height 19
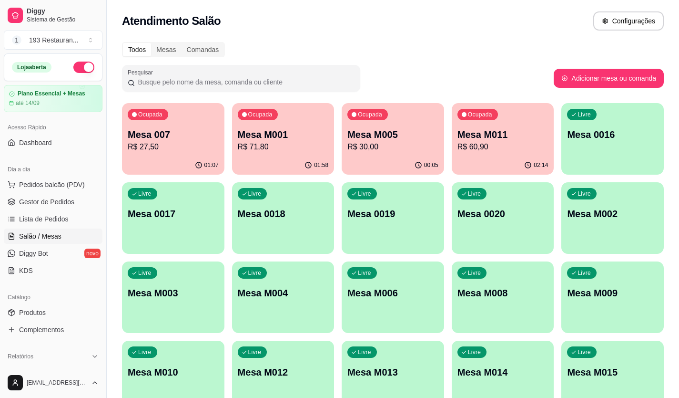
click at [495, 146] on p "R$ 60,90" at bounding box center [503, 146] width 91 height 11
click at [395, 138] on p "Mesa M005" at bounding box center [393, 134] width 91 height 13
click at [139, 150] on p "R$ 27,50" at bounding box center [173, 146] width 91 height 11
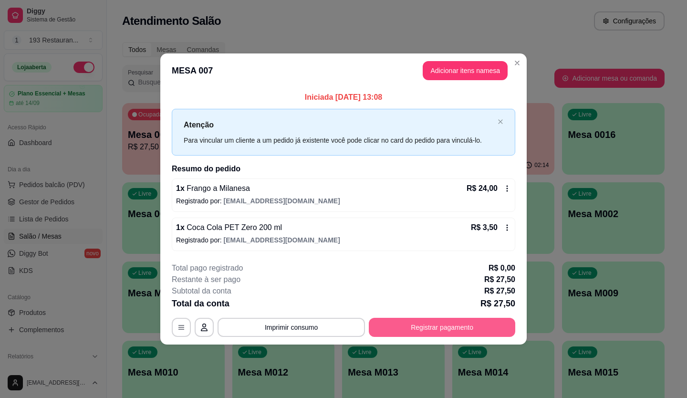
click at [410, 330] on button "Registrar pagamento" at bounding box center [442, 327] width 146 height 19
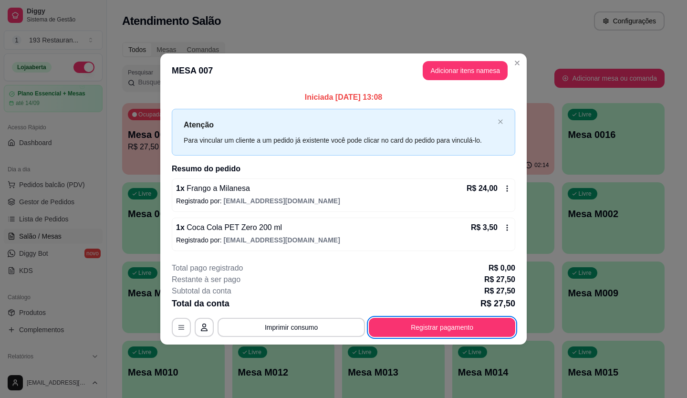
click at [504, 184] on div "R$ 24,00" at bounding box center [488, 188] width 44 height 11
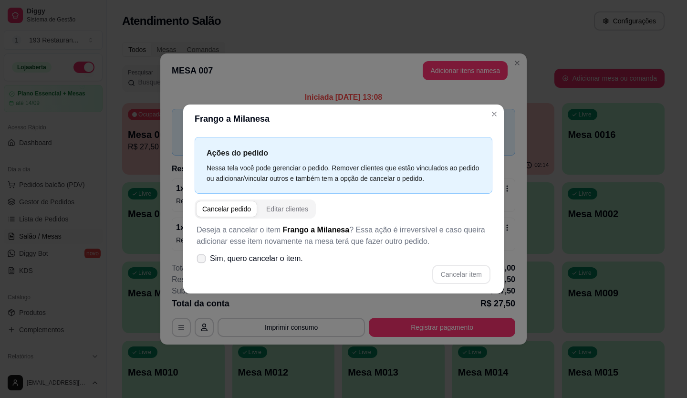
click at [257, 261] on span "Sim, quero cancelar o item." at bounding box center [256, 258] width 93 height 11
click at [202, 261] on input "Sim, quero cancelar o item." at bounding box center [199, 263] width 6 height 6
checkbox input "true"
click at [483, 271] on button "Cancelar item" at bounding box center [460, 274] width 57 height 19
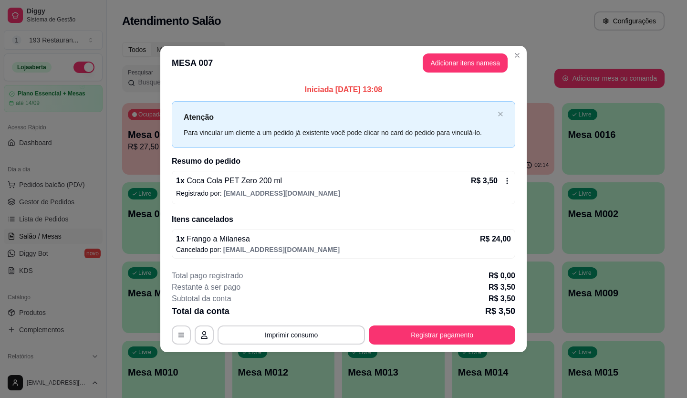
click at [505, 184] on icon at bounding box center [507, 181] width 8 height 8
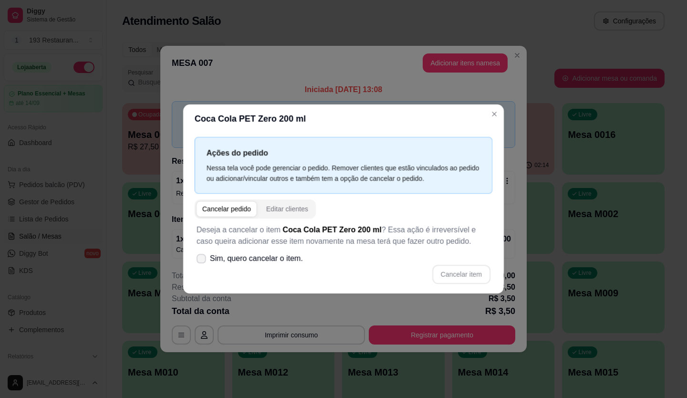
click at [242, 266] on label "Sim, quero cancelar o item." at bounding box center [250, 258] width 114 height 19
click at [202, 266] on input "Sim, quero cancelar o item." at bounding box center [199, 263] width 6 height 6
checkbox input "true"
click at [466, 272] on button "Cancelar item" at bounding box center [461, 274] width 58 height 19
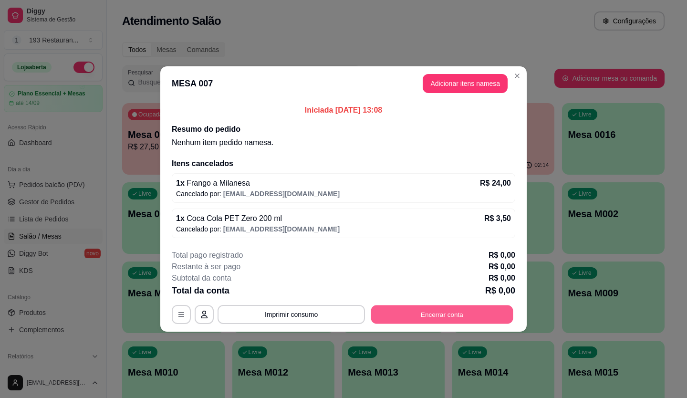
click at [447, 314] on button "Encerrar conta" at bounding box center [442, 314] width 142 height 19
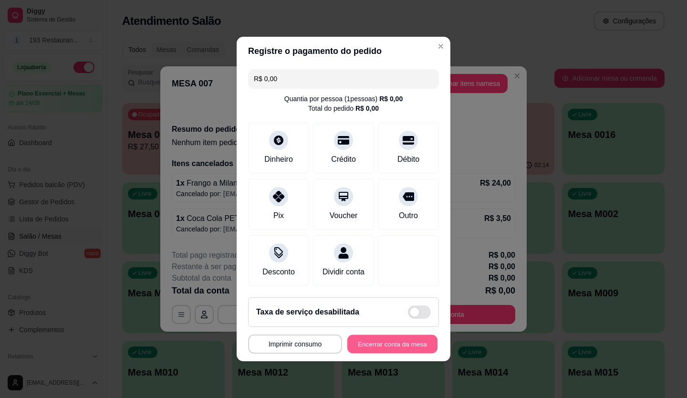
click at [418, 347] on button "Encerrar conta da mesa" at bounding box center [392, 344] width 90 height 19
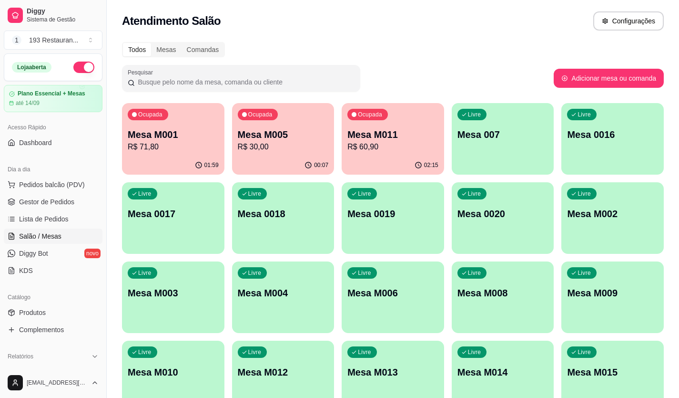
click at [142, 131] on p "Mesa M001" at bounding box center [173, 134] width 91 height 13
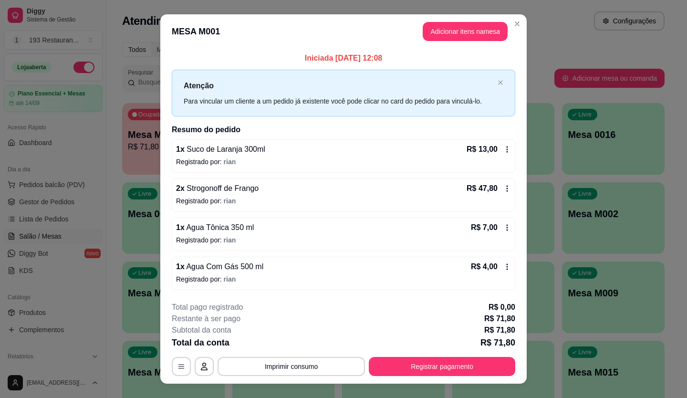
click at [503, 139] on div "1 x Suco de Laranja 300ml R$ 13,00 Registrado por: rian" at bounding box center [343, 155] width 343 height 33
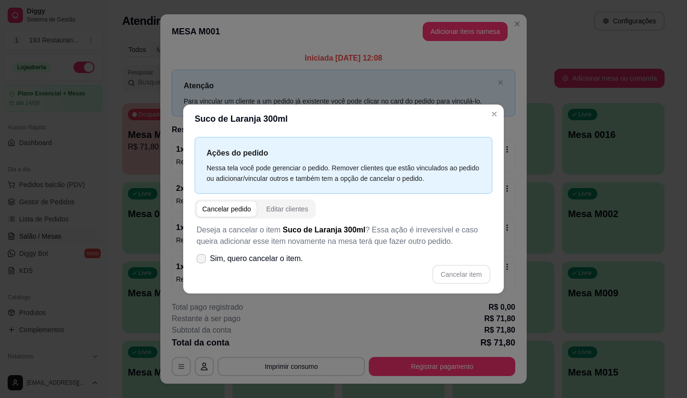
click at [235, 262] on span "Sim, quero cancelar o item." at bounding box center [256, 258] width 93 height 11
click at [202, 262] on input "Sim, quero cancelar o item." at bounding box center [199, 263] width 6 height 6
checkbox input "true"
click at [482, 278] on button "Cancelar item" at bounding box center [461, 274] width 58 height 19
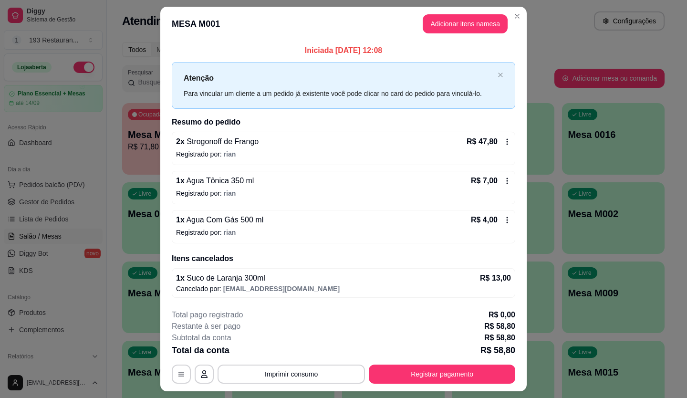
click at [498, 144] on div "R$ 47,80" at bounding box center [488, 141] width 44 height 11
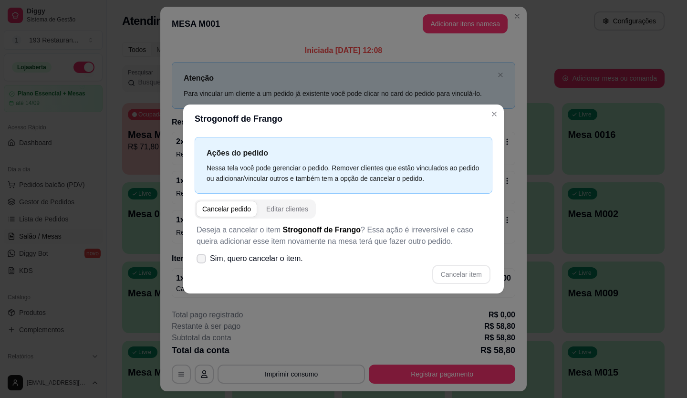
click at [199, 261] on icon at bounding box center [201, 259] width 8 height 6
click at [199, 261] on input "Sim, quero cancelar o item." at bounding box center [199, 263] width 6 height 6
checkbox input "true"
click at [461, 274] on button "Cancelar item" at bounding box center [461, 274] width 58 height 19
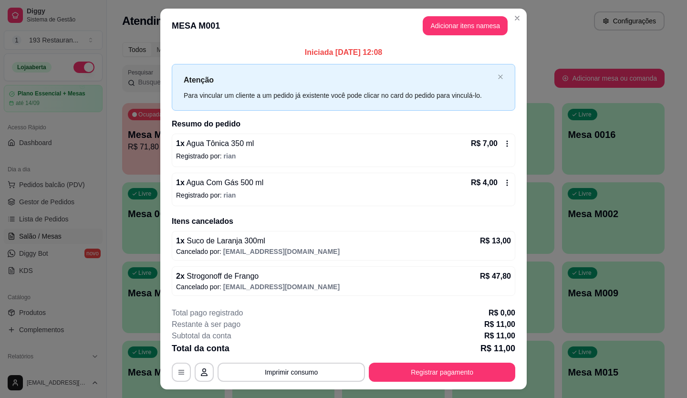
click at [504, 142] on icon at bounding box center [507, 144] width 8 height 8
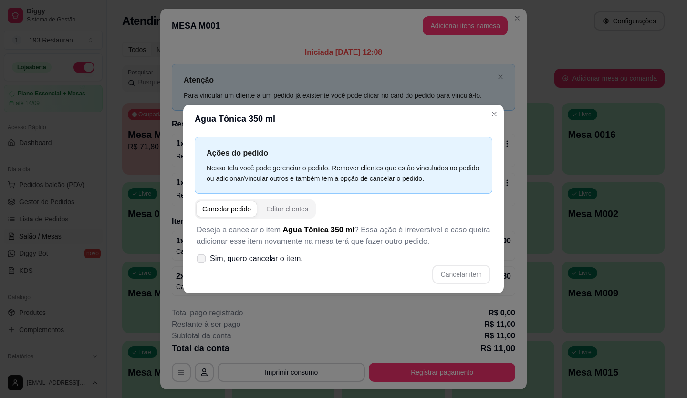
click at [205, 254] on label "Sim, quero cancelar o item." at bounding box center [250, 258] width 114 height 19
click at [202, 260] on input "Sim, quero cancelar o item." at bounding box center [199, 263] width 6 height 6
checkbox input "true"
click at [479, 275] on button "Cancelar item" at bounding box center [461, 274] width 58 height 19
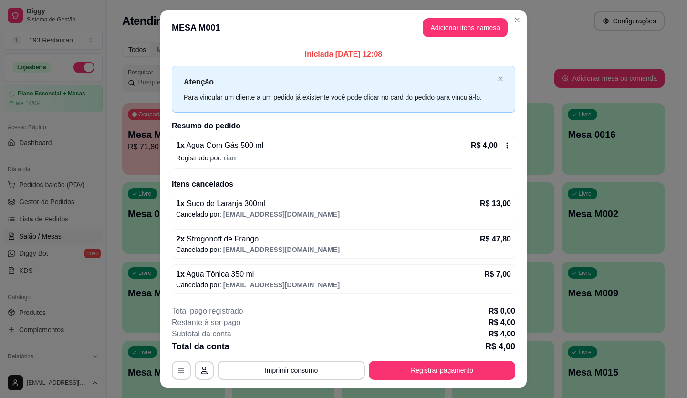
click at [506, 145] on icon at bounding box center [506, 145] width 1 height 6
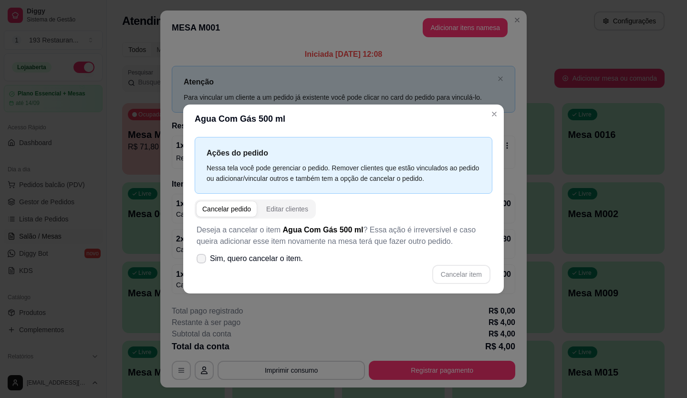
click at [233, 261] on span "Sim, quero cancelar o item." at bounding box center [256, 258] width 93 height 11
click at [202, 261] on input "Sim, quero cancelar o item." at bounding box center [199, 263] width 6 height 6
checkbox input "true"
click at [477, 285] on div "Deseja a cancelar o item Agua Com Gás 500 ml ? Essa ação é irreversível e caso …" at bounding box center [343, 253] width 297 height 71
click at [469, 271] on button "Cancelar item" at bounding box center [461, 274] width 58 height 19
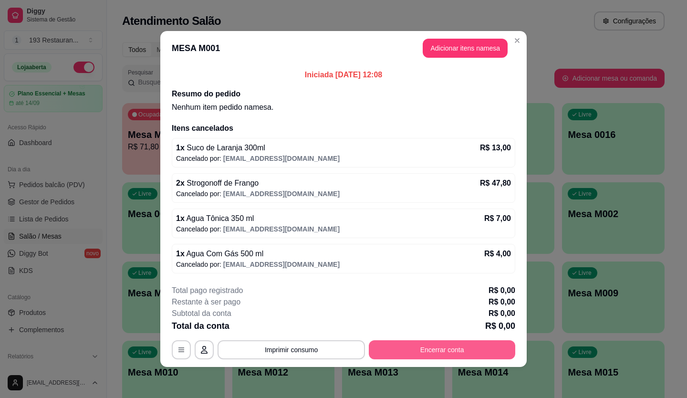
click at [461, 348] on button "Encerrar conta" at bounding box center [442, 349] width 146 height 19
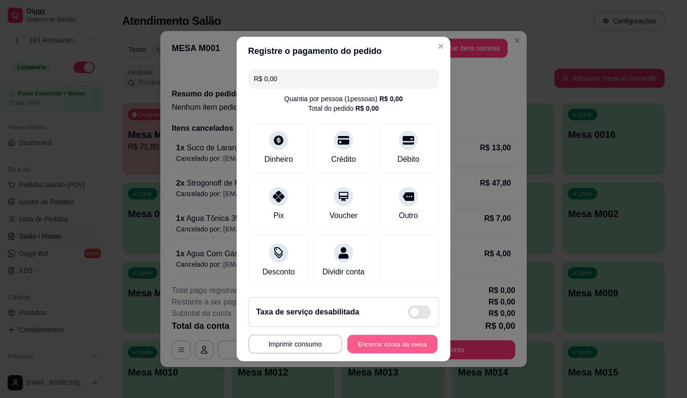
click at [392, 353] on button "Encerrar conta da mesa" at bounding box center [392, 344] width 90 height 19
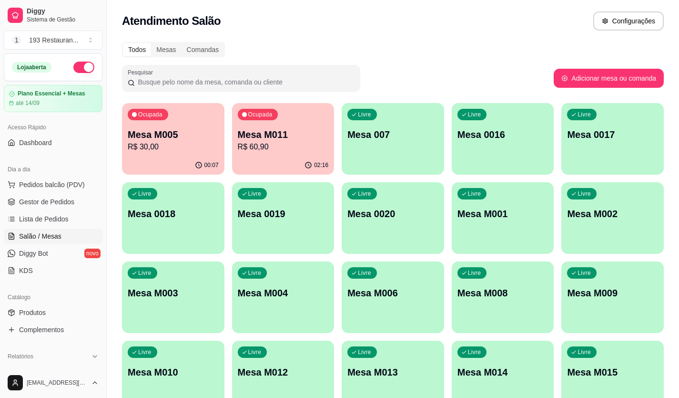
click at [279, 142] on p "R$ 60,90" at bounding box center [283, 146] width 91 height 11
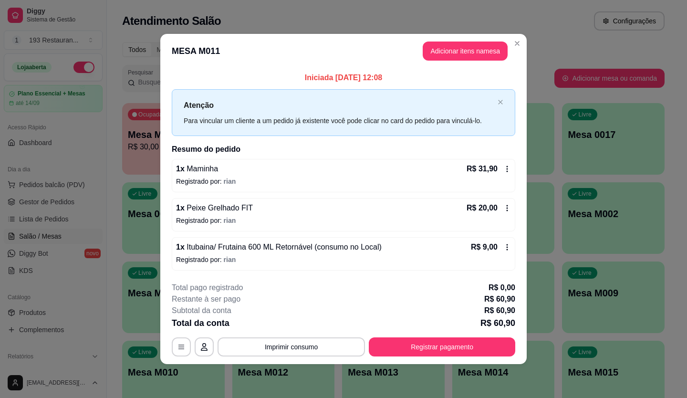
click at [507, 169] on icon at bounding box center [506, 168] width 1 height 6
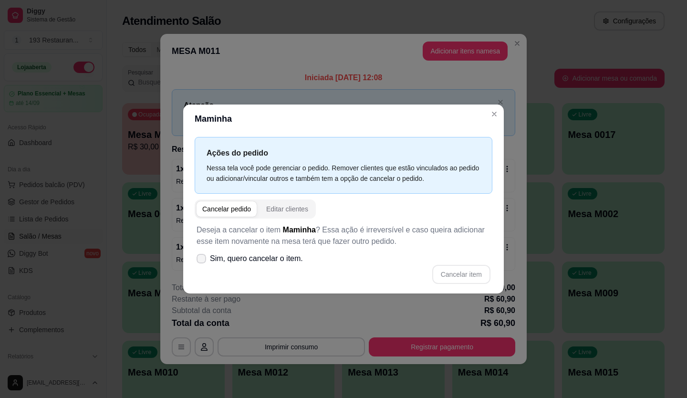
click at [220, 258] on span "Sim, quero cancelar o item." at bounding box center [256, 258] width 93 height 11
click at [202, 260] on input "Sim, quero cancelar o item." at bounding box center [199, 263] width 6 height 6
checkbox input "true"
click at [448, 276] on button "Cancelar item" at bounding box center [461, 274] width 58 height 19
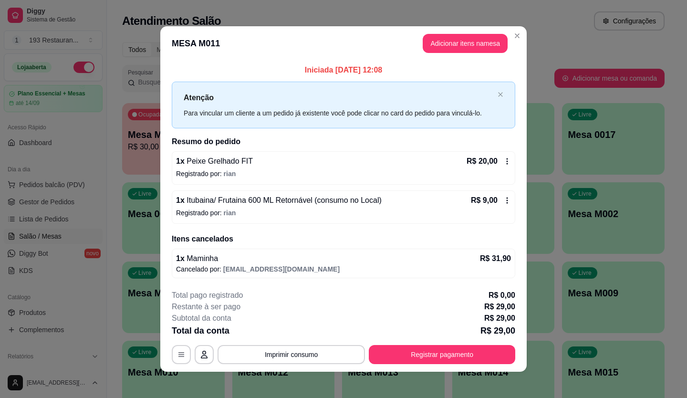
click at [495, 159] on div "R$ 20,00" at bounding box center [488, 160] width 44 height 11
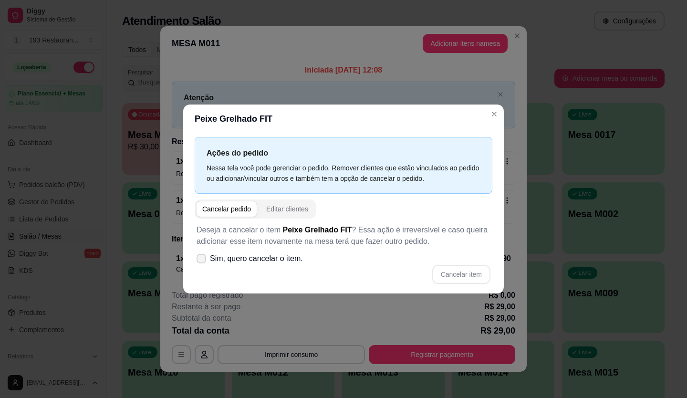
click at [200, 254] on label "Sim, quero cancelar o item." at bounding box center [250, 258] width 114 height 19
click at [200, 260] on input "Sim, quero cancelar o item." at bounding box center [199, 263] width 6 height 6
checkbox input "true"
click at [451, 268] on button "Cancelar item" at bounding box center [461, 274] width 58 height 19
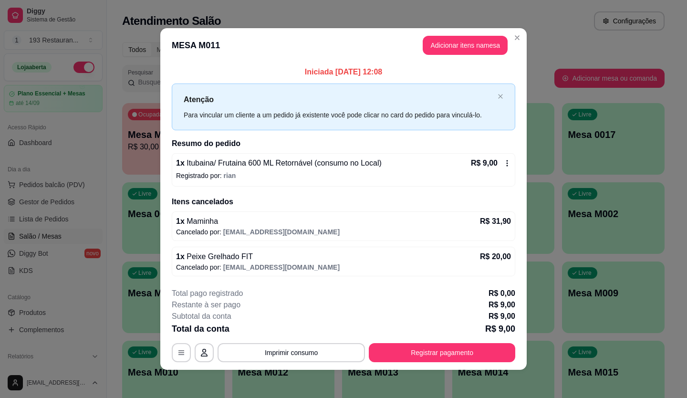
click at [503, 161] on icon at bounding box center [507, 163] width 8 height 8
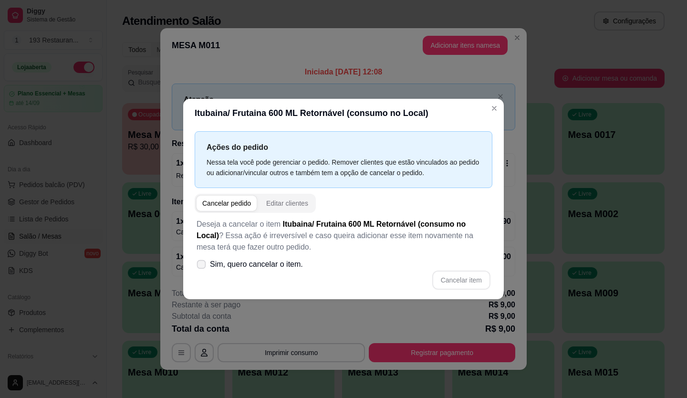
click at [201, 262] on icon at bounding box center [200, 263] width 7 height 5
click at [201, 266] on input "Sim, quero cancelar o item." at bounding box center [199, 269] width 6 height 6
checkbox input "true"
click at [479, 282] on button "Cancelar item" at bounding box center [461, 279] width 58 height 19
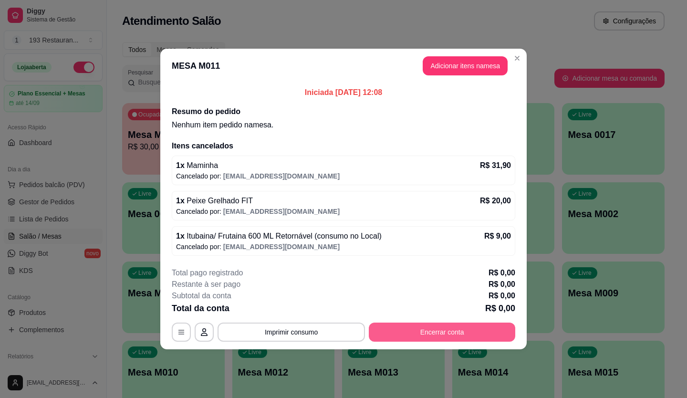
click at [410, 329] on button "Encerrar conta" at bounding box center [442, 331] width 146 height 19
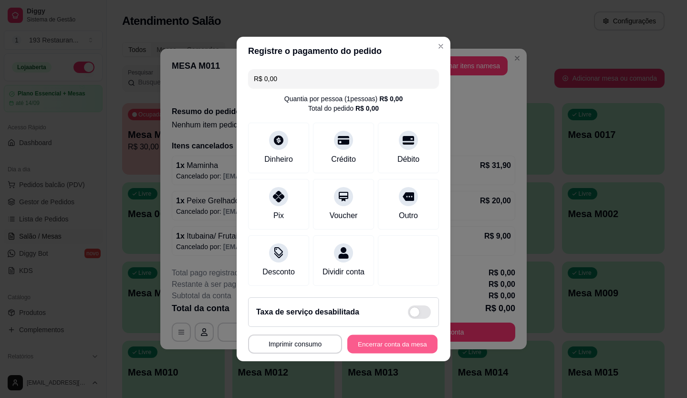
click at [387, 341] on button "Encerrar conta da mesa" at bounding box center [392, 344] width 90 height 19
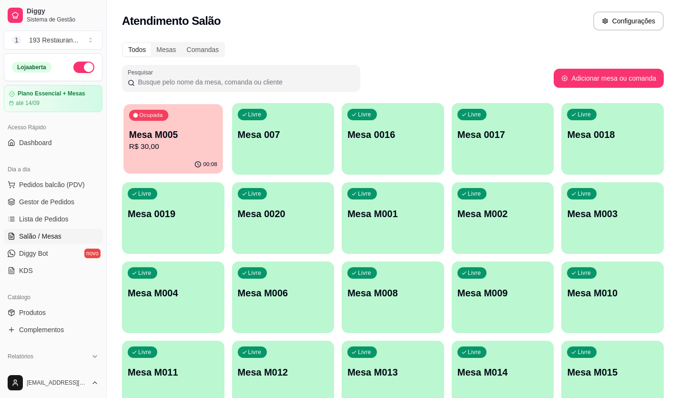
click at [170, 136] on p "Mesa M005" at bounding box center [173, 134] width 88 height 13
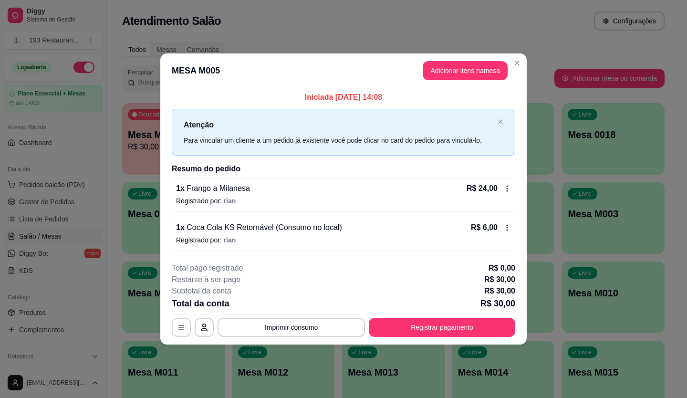
click at [212, 295] on p "Subtotal da conta" at bounding box center [202, 290] width 60 height 11
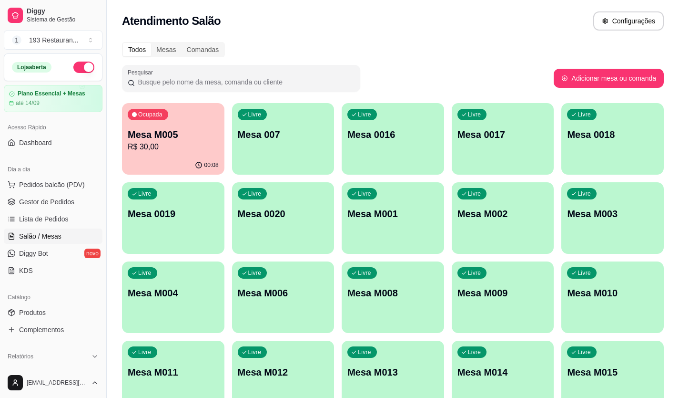
click at [34, 193] on ul "Pedidos balcão (PDV) Gestor de Pedidos Lista de Pedidos Salão / Mesas Diggy Bot…" at bounding box center [53, 227] width 99 height 101
click at [40, 201] on span "Gestor de Pedidos" at bounding box center [46, 202] width 55 height 10
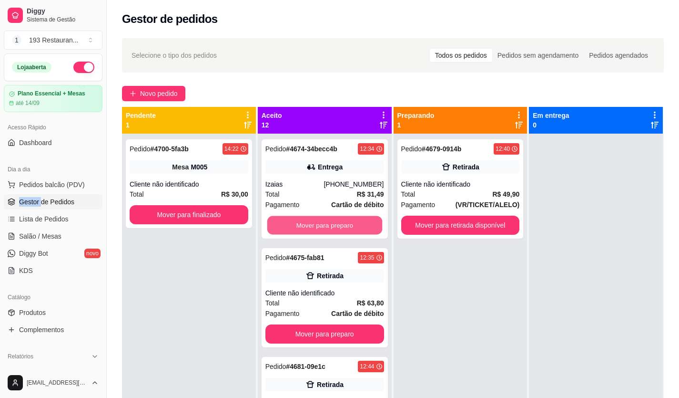
click at [331, 218] on button "Mover para preparo" at bounding box center [324, 225] width 115 height 19
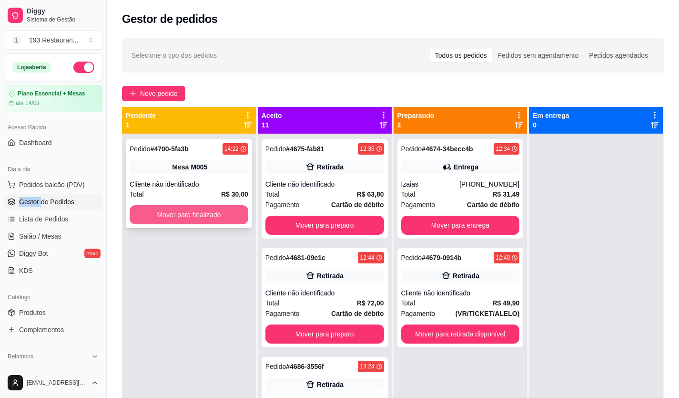
click at [178, 205] on button "Mover para finalizado" at bounding box center [189, 214] width 119 height 19
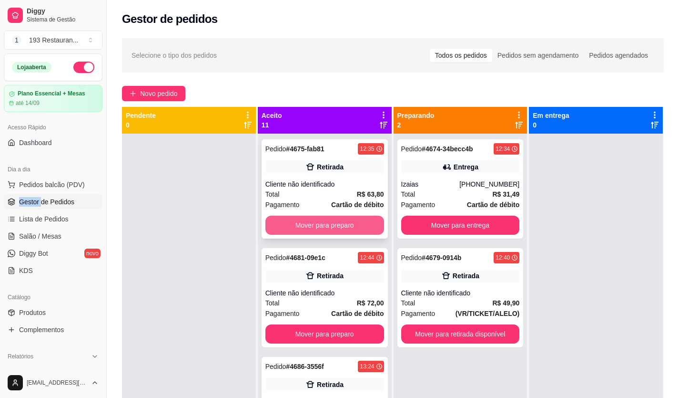
click at [320, 225] on button "Mover para preparo" at bounding box center [325, 224] width 119 height 19
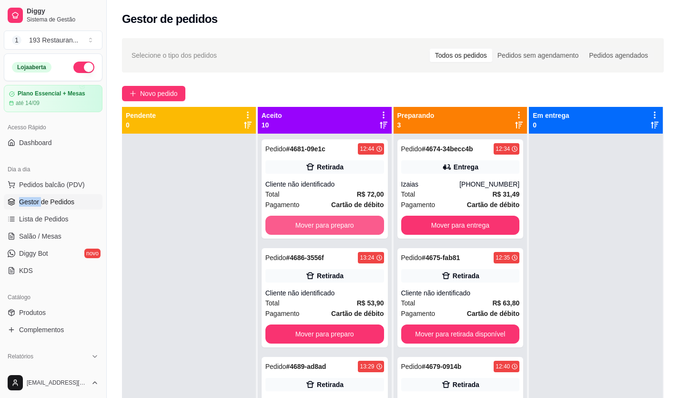
click at [321, 225] on button "Mover para preparo" at bounding box center [325, 224] width 119 height 19
click at [322, 225] on button "Mover para preparo" at bounding box center [324, 225] width 115 height 19
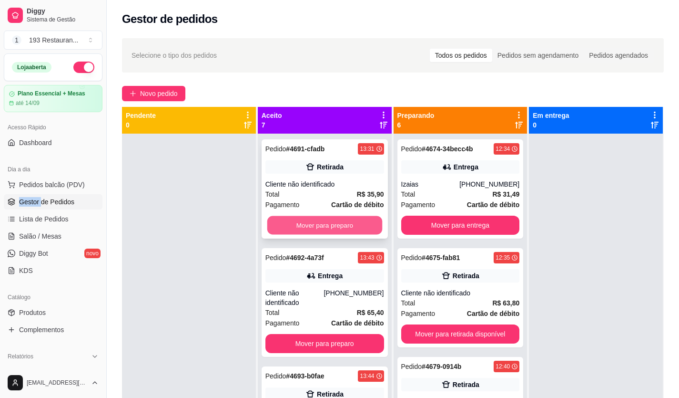
click at [318, 225] on button "Mover para preparo" at bounding box center [324, 225] width 115 height 19
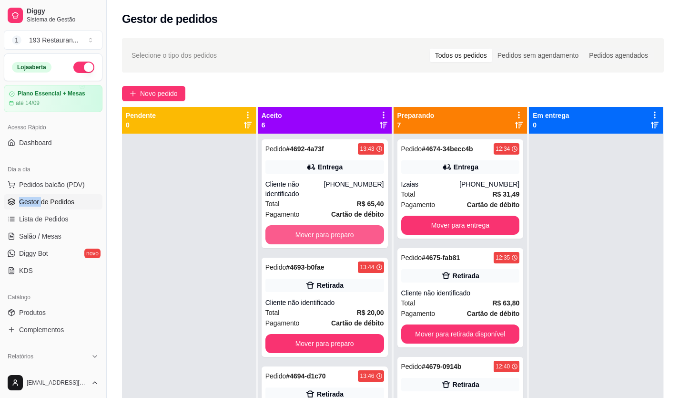
click at [318, 225] on button "Mover para preparo" at bounding box center [325, 234] width 119 height 19
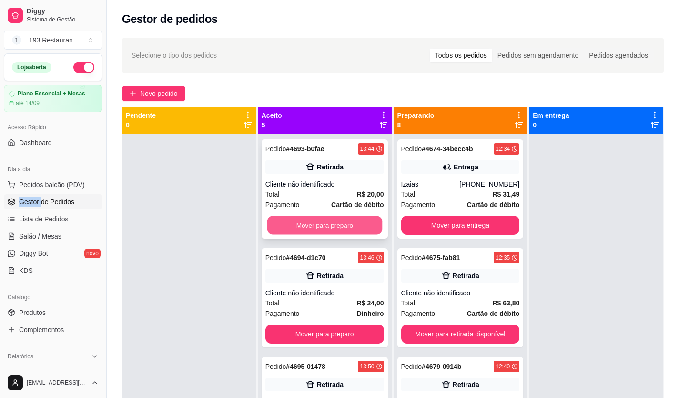
click at [312, 224] on button "Mover para preparo" at bounding box center [324, 225] width 115 height 19
click at [318, 225] on button "Mover para preparo" at bounding box center [324, 225] width 115 height 19
click at [336, 224] on button "Mover para preparo" at bounding box center [325, 224] width 119 height 19
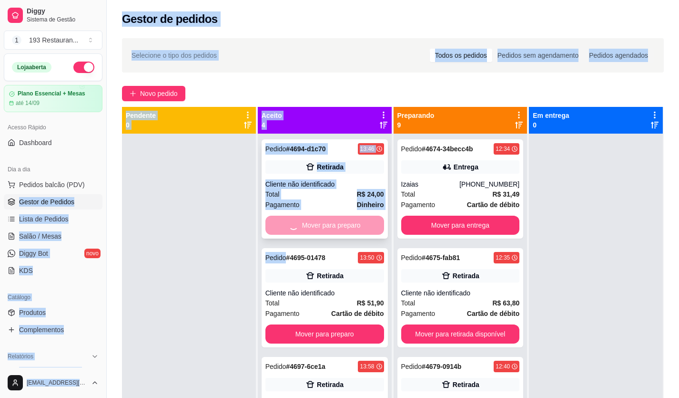
click at [338, 224] on div "Mover para preparo" at bounding box center [325, 224] width 119 height 19
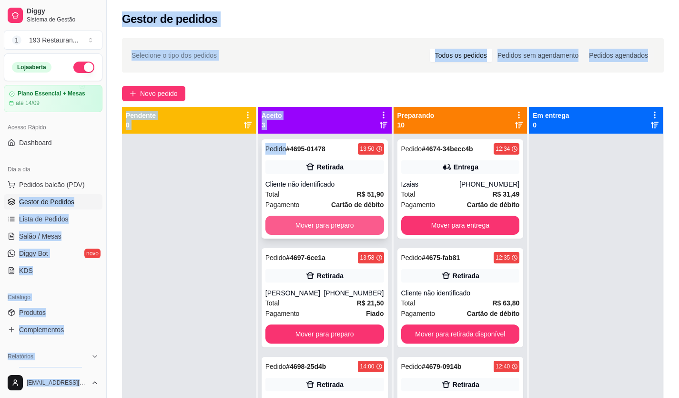
click at [367, 226] on button "Mover para preparo" at bounding box center [325, 224] width 119 height 19
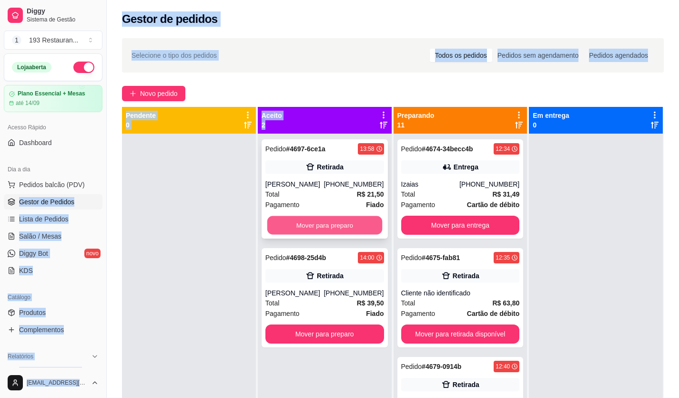
click at [367, 225] on button "Mover para preparo" at bounding box center [324, 225] width 115 height 19
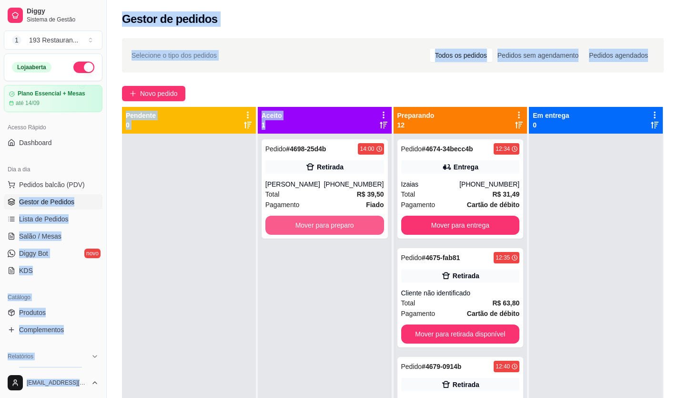
click at [367, 225] on button "Mover para preparo" at bounding box center [325, 224] width 119 height 19
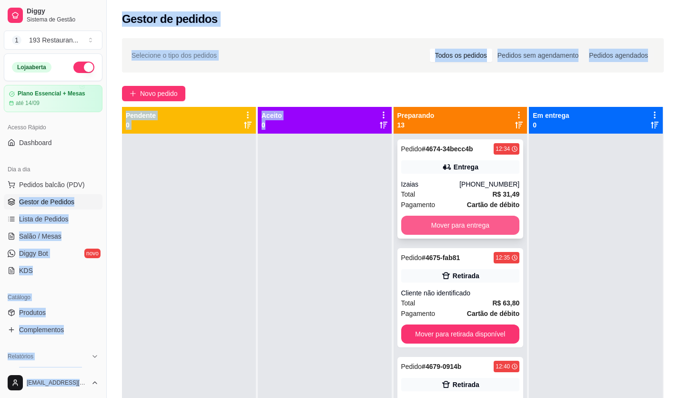
click at [487, 223] on button "Mover para entrega" at bounding box center [460, 224] width 119 height 19
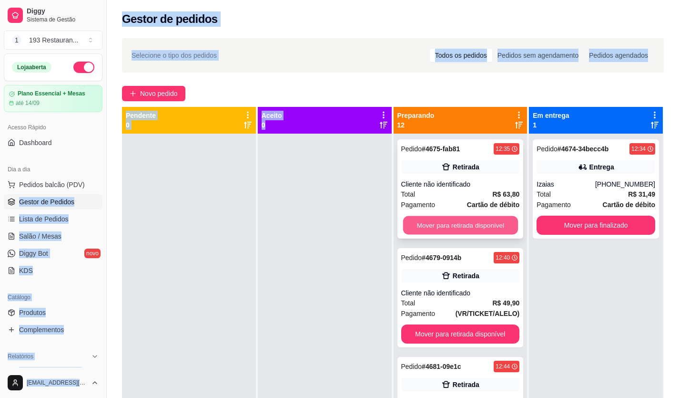
click at [483, 221] on button "Mover para retirada disponível" at bounding box center [460, 225] width 115 height 19
click at [476, 222] on button "Mover para retirada disponível" at bounding box center [460, 225] width 115 height 19
click at [476, 324] on button "Mover para retirada disponível" at bounding box center [460, 333] width 119 height 19
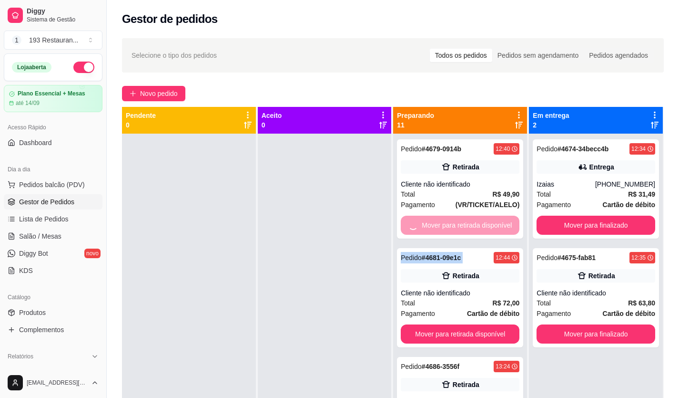
click at [476, 222] on div "Mover para retirada disponível" at bounding box center [460, 224] width 119 height 19
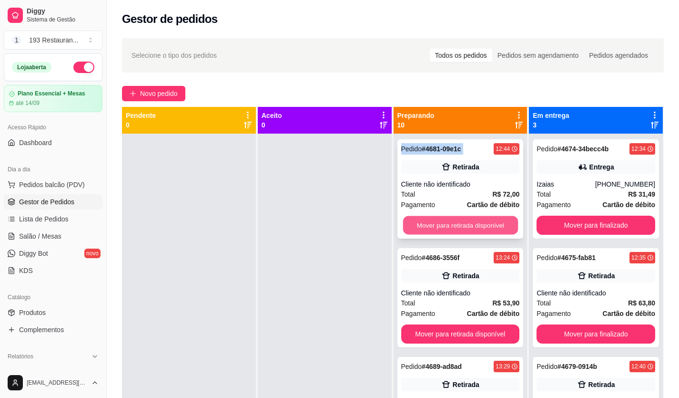
click at [468, 219] on button "Mover para retirada disponível" at bounding box center [460, 225] width 115 height 19
click at [464, 228] on button "Mover para retirada disponível" at bounding box center [460, 225] width 115 height 19
click at [466, 226] on button "Mover para retirada disponível" at bounding box center [460, 225] width 115 height 19
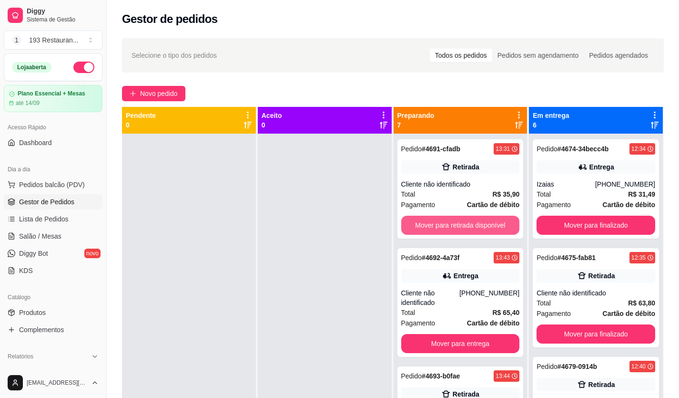
click at [466, 226] on button "Mover para retirada disponível" at bounding box center [460, 224] width 119 height 19
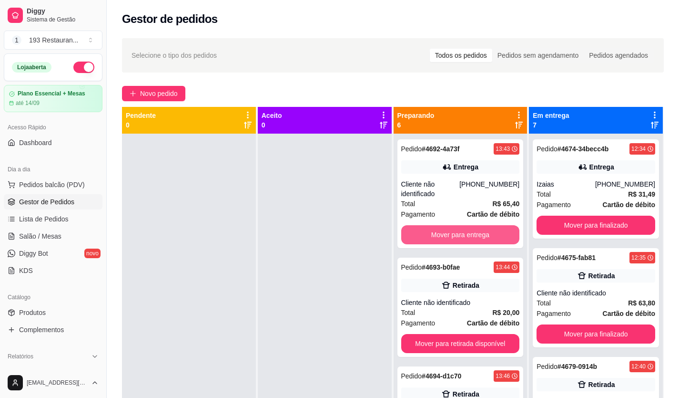
click at [466, 226] on button "Mover para entrega" at bounding box center [460, 234] width 119 height 19
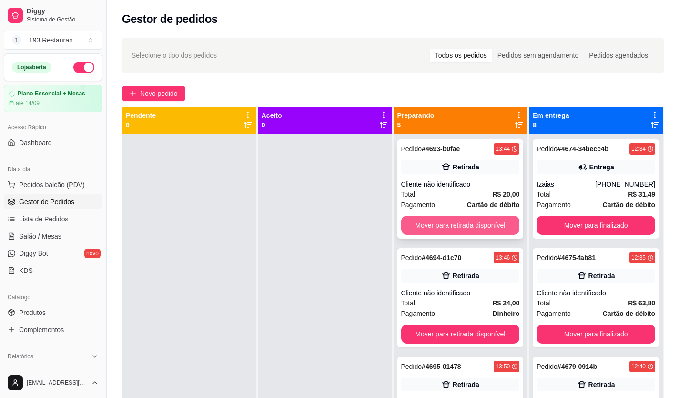
click at [467, 226] on button "Mover para retirada disponível" at bounding box center [460, 224] width 119 height 19
click at [467, 226] on button "Mover para retirada disponível" at bounding box center [460, 225] width 115 height 19
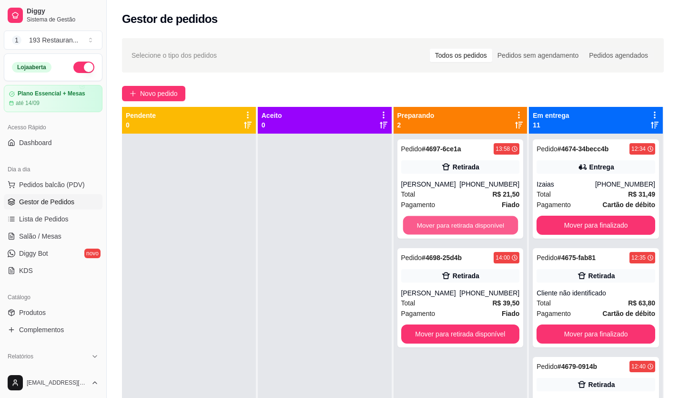
click at [467, 226] on button "Mover para retirada disponível" at bounding box center [460, 225] width 115 height 19
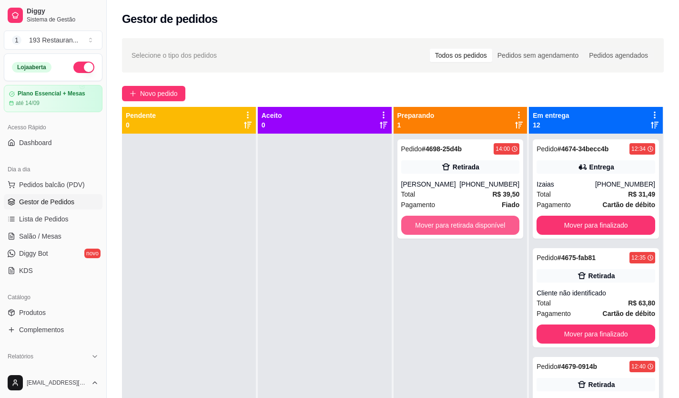
click at [467, 226] on button "Mover para retirada disponível" at bounding box center [460, 224] width 119 height 19
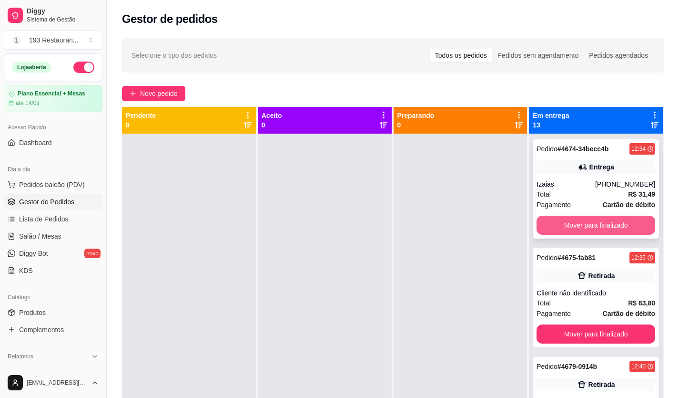
click at [589, 226] on button "Mover para finalizado" at bounding box center [596, 224] width 119 height 19
click at [589, 226] on button "Mover para finalizado" at bounding box center [596, 225] width 115 height 19
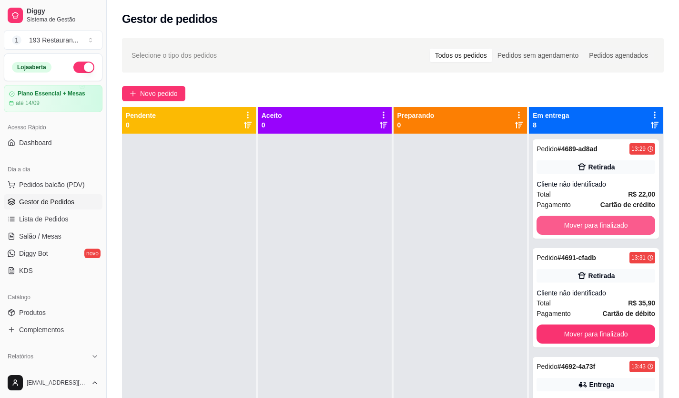
click at [589, 226] on button "Mover para finalizado" at bounding box center [596, 224] width 119 height 19
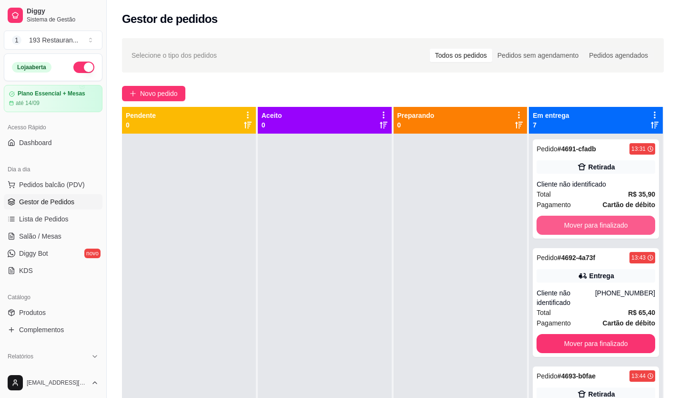
click at [589, 226] on button "Mover para finalizado" at bounding box center [596, 224] width 119 height 19
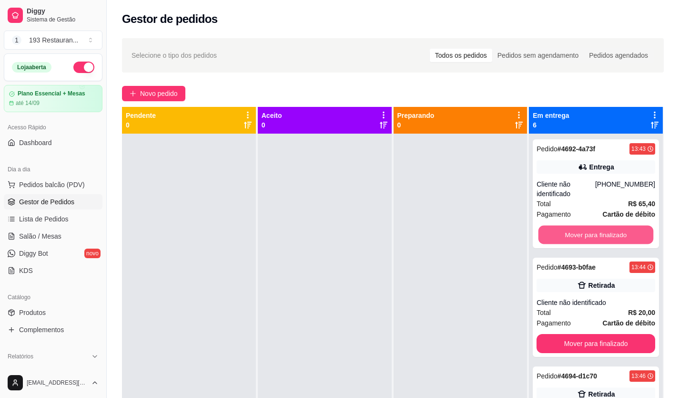
click at [589, 226] on button "Mover para finalizado" at bounding box center [596, 234] width 115 height 19
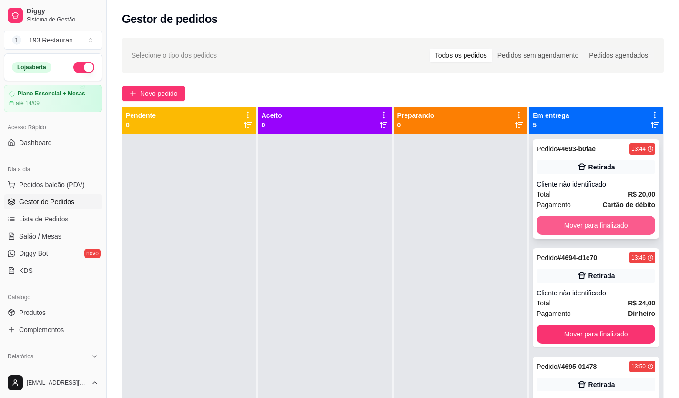
click at [589, 225] on button "Mover para finalizado" at bounding box center [596, 224] width 119 height 19
click at [589, 225] on button "Mover para finalizado" at bounding box center [596, 225] width 115 height 19
click at [589, 225] on button "Mover para finalizado" at bounding box center [596, 224] width 119 height 19
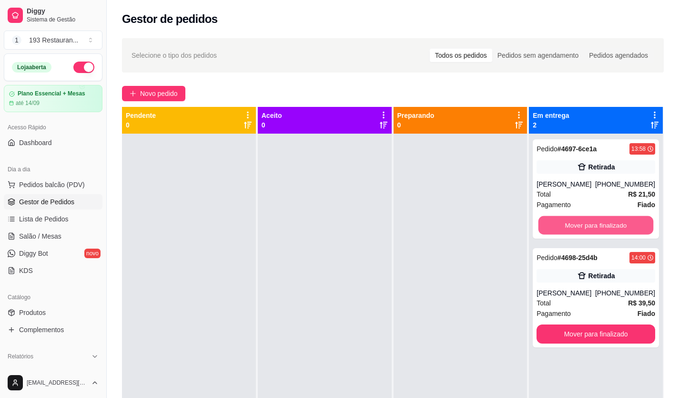
click at [589, 225] on button "Mover para finalizado" at bounding box center [596, 225] width 115 height 19
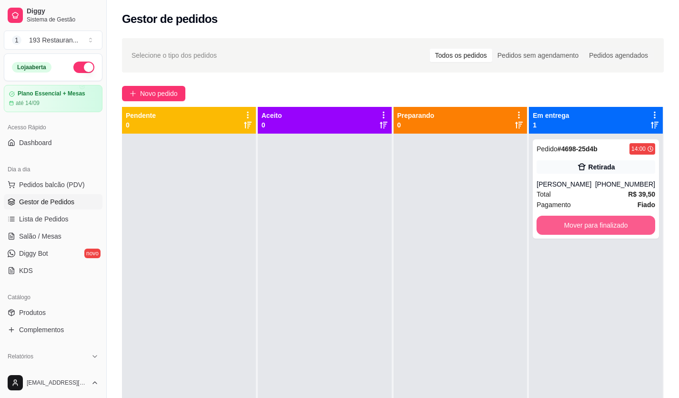
click at [588, 225] on button "Mover para finalizado" at bounding box center [596, 224] width 119 height 19
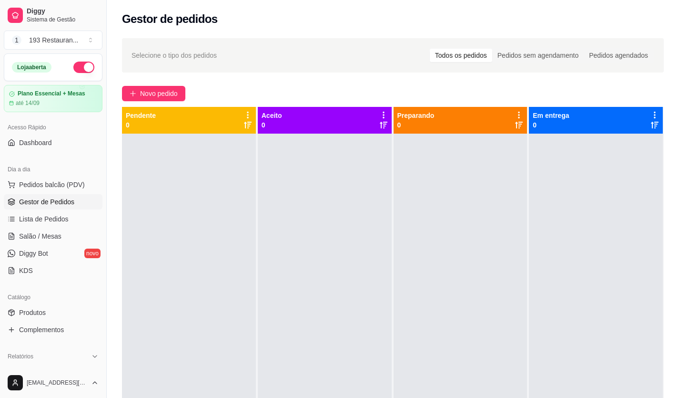
drag, startPoint x: 291, startPoint y: 121, endPoint x: 327, endPoint y: 163, distance: 55.4
click at [289, 131] on div "Aceito 0" at bounding box center [325, 120] width 134 height 27
drag, startPoint x: 93, startPoint y: 285, endPoint x: 56, endPoint y: 236, distance: 61.1
click at [56, 236] on span "Salão / Mesas" at bounding box center [40, 236] width 42 height 10
click at [59, 217] on span "Lista de Pedidos" at bounding box center [44, 219] width 50 height 10
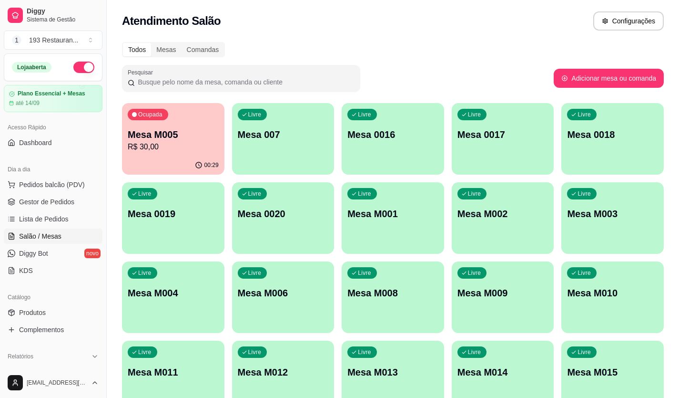
click at [186, 136] on p "Mesa M005" at bounding box center [173, 134] width 91 height 13
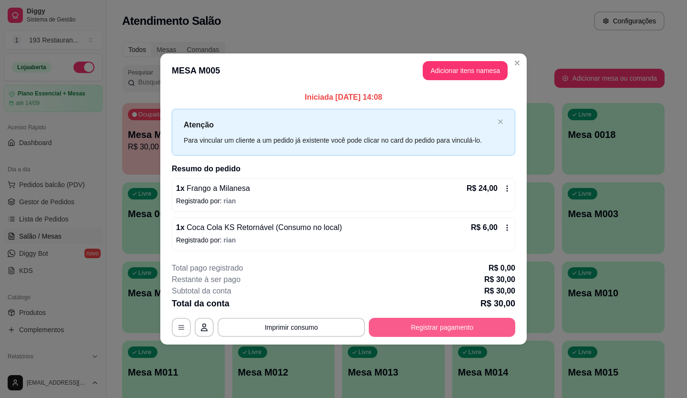
click at [480, 327] on button "Registrar pagamento" at bounding box center [442, 327] width 146 height 19
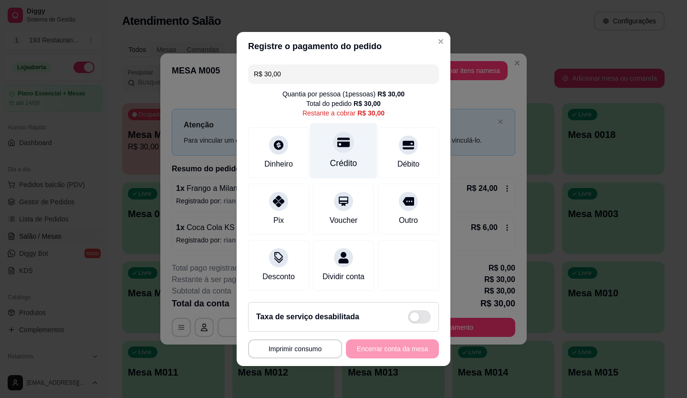
drag, startPoint x: 344, startPoint y: 150, endPoint x: 333, endPoint y: 140, distance: 15.2
click at [337, 140] on icon at bounding box center [343, 143] width 12 height 10
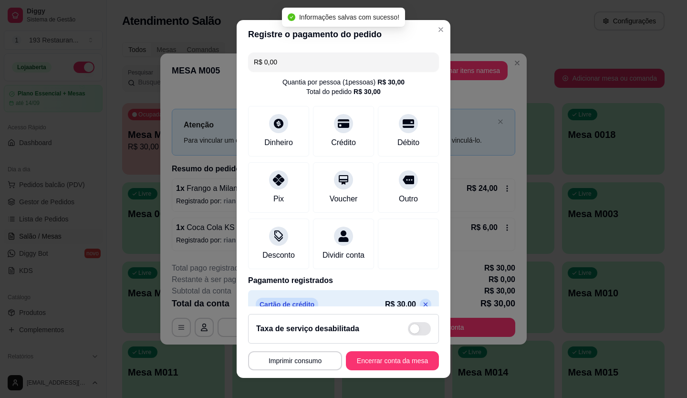
scroll to position [27, 0]
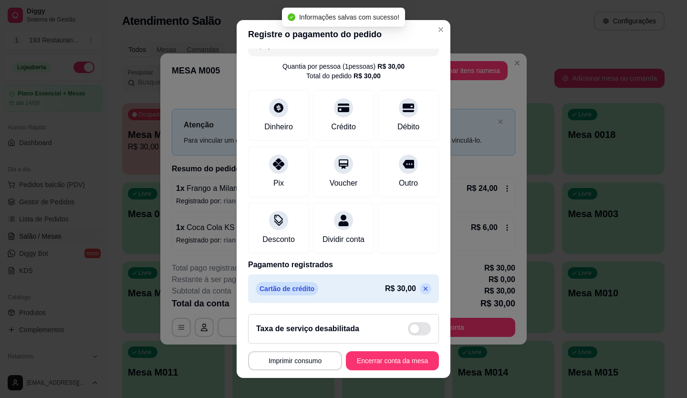
click at [421, 285] on icon at bounding box center [425, 289] width 8 height 8
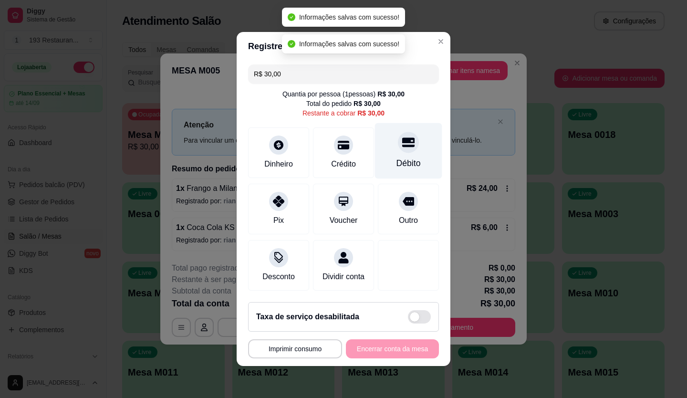
scroll to position [0, 0]
click at [389, 108] on div "Quantia por pessoa ( 1 pessoas) R$ 30,00 Total do pedido R$ 30,00 Restante a co…" at bounding box center [343, 103] width 191 height 29
click at [419, 132] on div "Débito" at bounding box center [408, 151] width 67 height 56
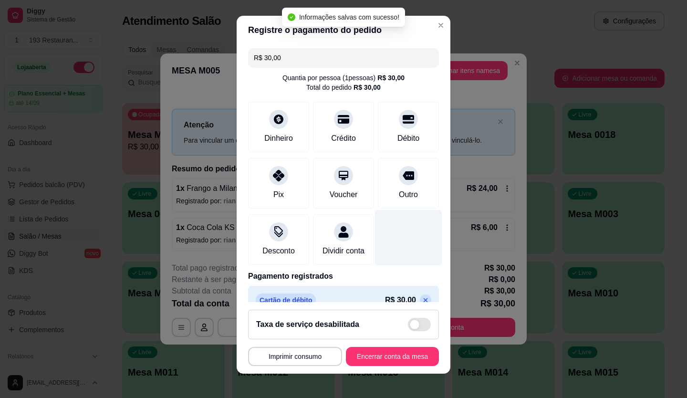
type input "R$ 0,00"
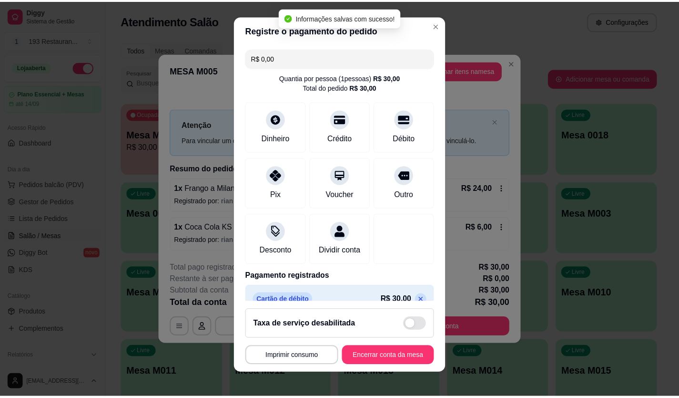
scroll to position [0, 0]
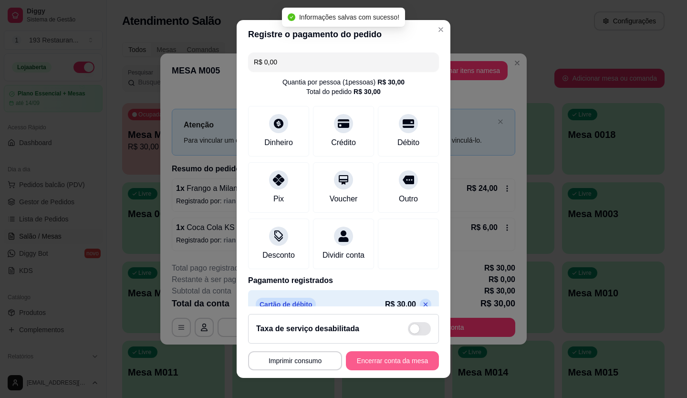
click at [405, 356] on button "Encerrar conta da mesa" at bounding box center [392, 360] width 93 height 19
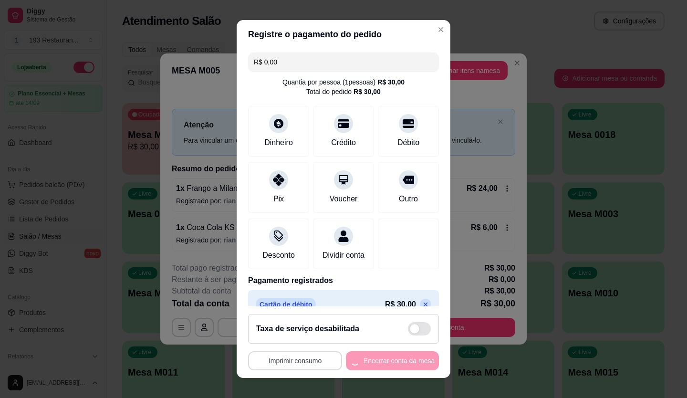
click at [311, 360] on button "Imprimir consumo" at bounding box center [295, 360] width 94 height 19
click at [297, 339] on button "CAIXA" at bounding box center [292, 338] width 69 height 15
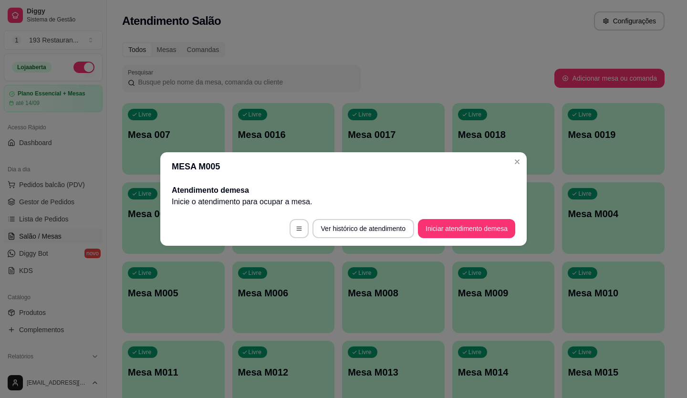
click at [509, 163] on header "MESA M005" at bounding box center [343, 166] width 366 height 29
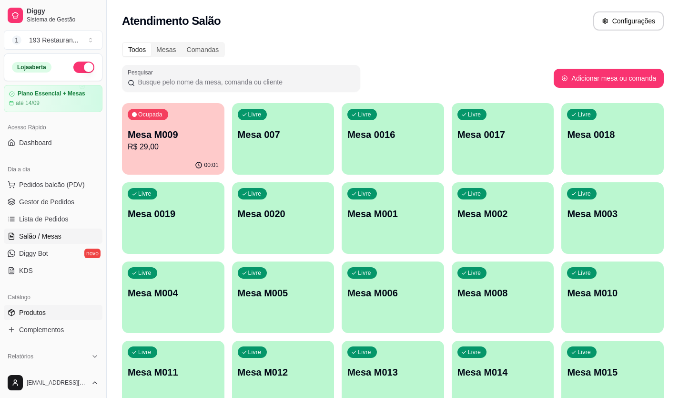
click at [53, 317] on link "Produtos" at bounding box center [53, 312] width 99 height 15
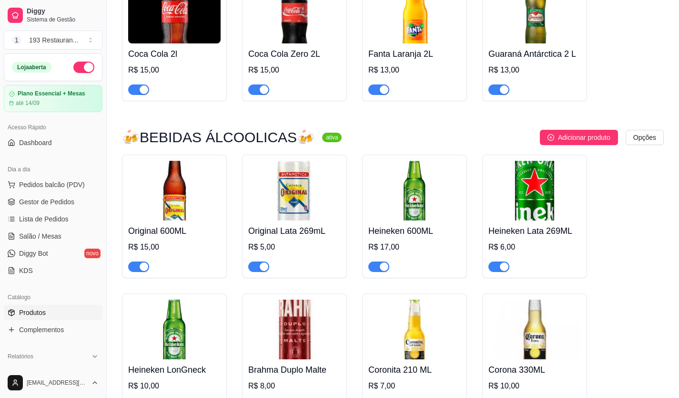
scroll to position [4605, 0]
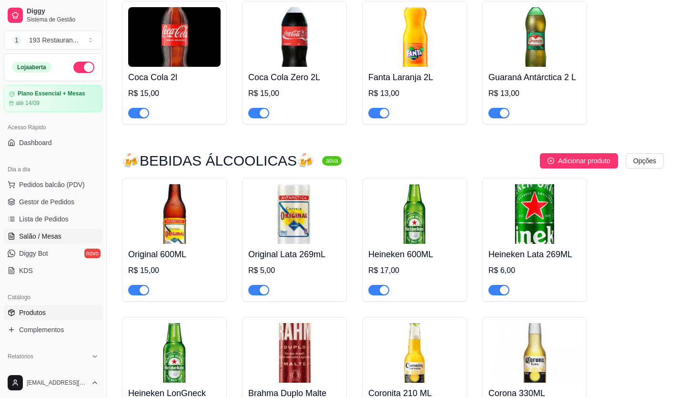
click at [57, 239] on span "Salão / Mesas" at bounding box center [40, 236] width 42 height 10
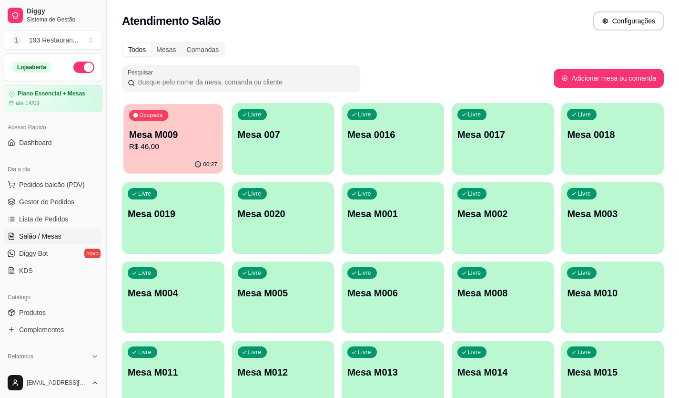
click at [159, 147] on p "R$ 46,00" at bounding box center [173, 146] width 88 height 11
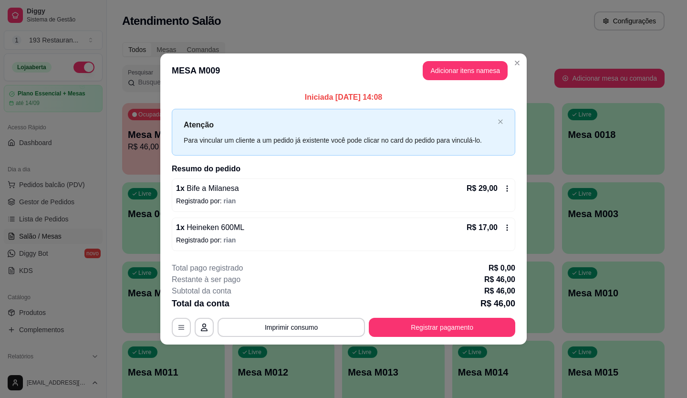
click at [429, 339] on footer "**********" at bounding box center [343, 300] width 366 height 90
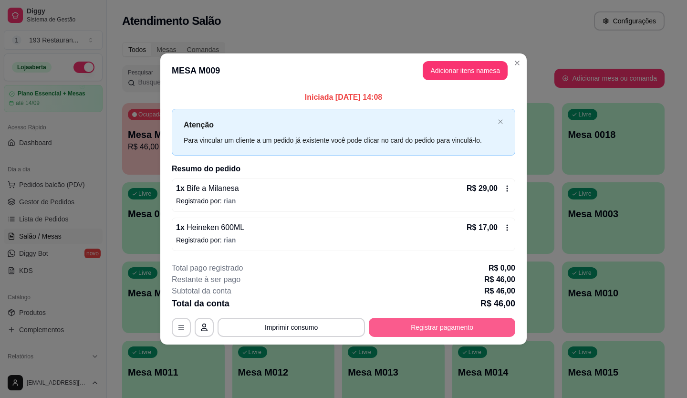
click at [429, 326] on button "Registrar pagamento" at bounding box center [442, 327] width 146 height 19
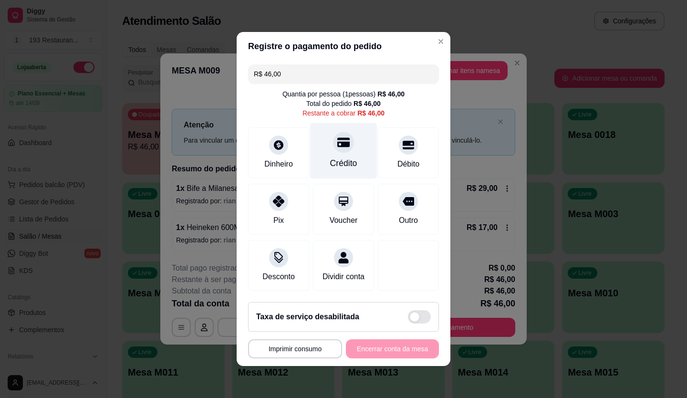
click at [338, 138] on icon at bounding box center [343, 143] width 12 height 10
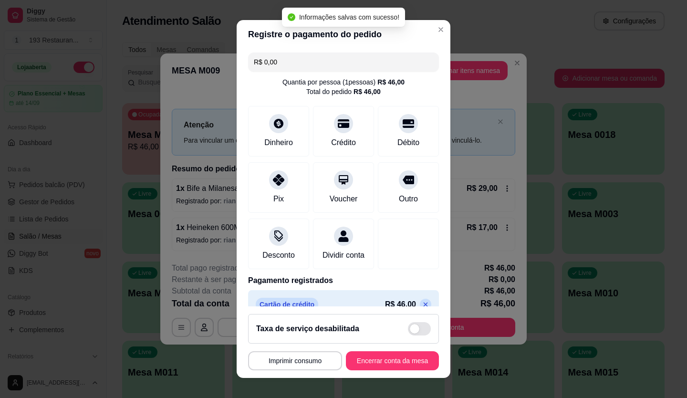
scroll to position [27, 0]
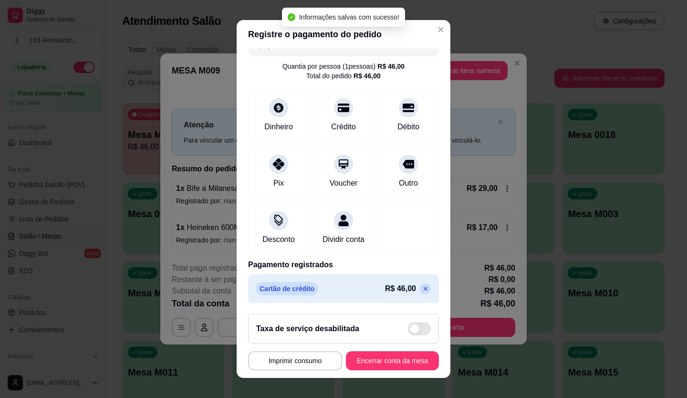
click at [423, 289] on icon at bounding box center [425, 288] width 4 height 4
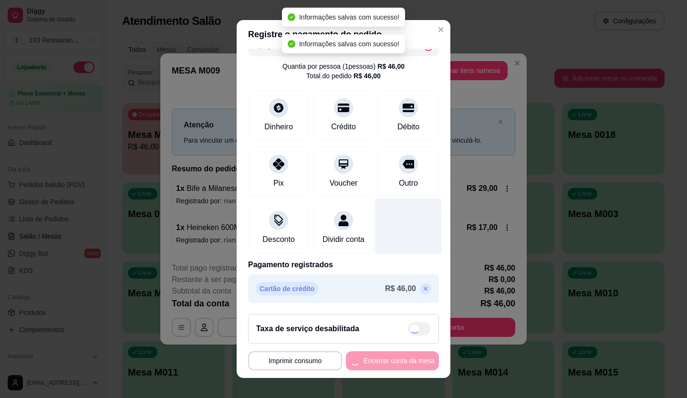
type input "R$ 46,00"
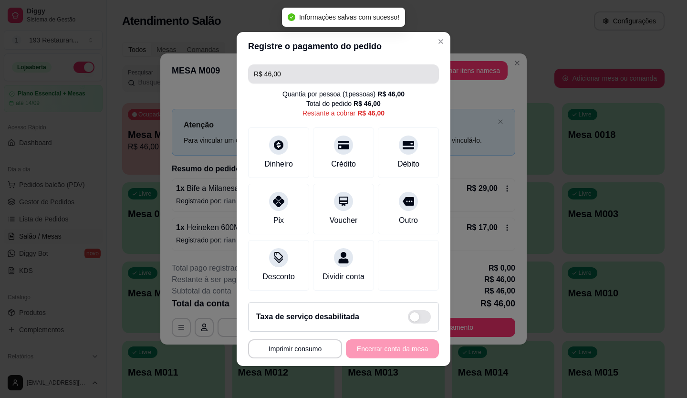
click at [305, 67] on input "R$ 46,00" at bounding box center [343, 73] width 179 height 19
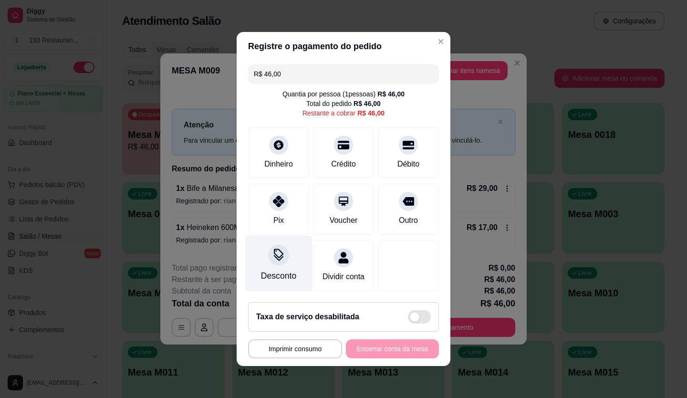
click at [287, 262] on div "Desconto" at bounding box center [278, 264] width 67 height 56
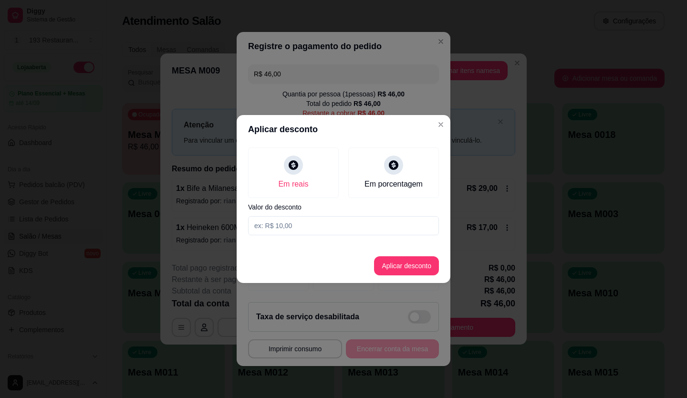
click at [304, 229] on input at bounding box center [343, 225] width 191 height 19
type input "1,00"
click at [390, 261] on button "Aplicar desconto" at bounding box center [406, 265] width 65 height 19
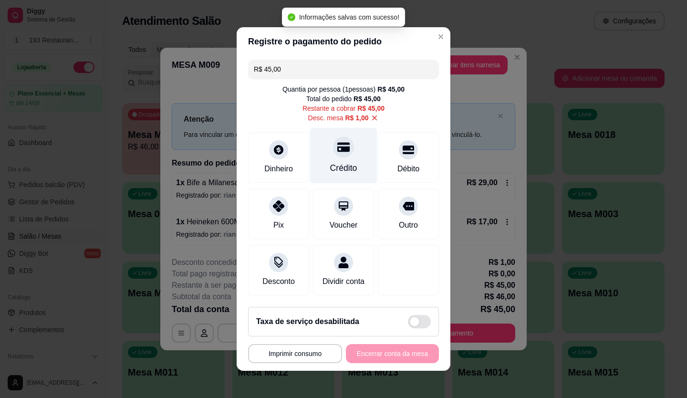
click at [348, 162] on div "Crédito" at bounding box center [343, 168] width 27 height 12
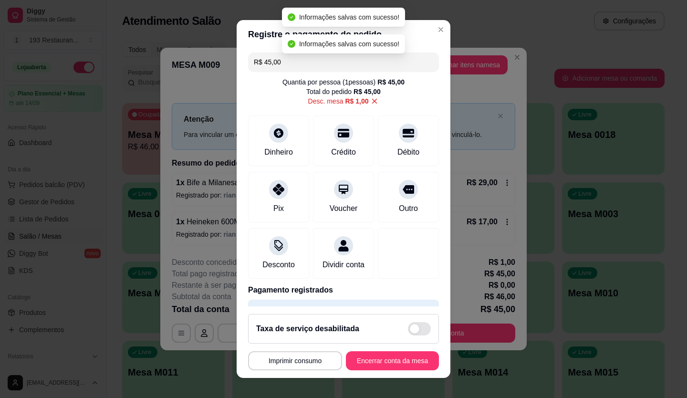
type input "R$ 0,00"
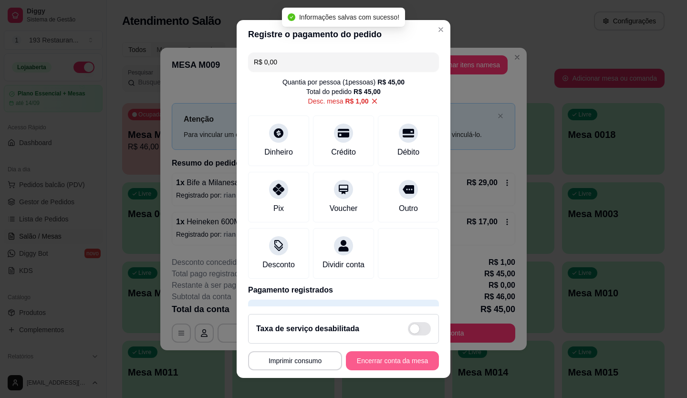
click at [385, 362] on button "Encerrar conta da mesa" at bounding box center [392, 360] width 93 height 19
click at [383, 362] on div "**********" at bounding box center [343, 360] width 191 height 19
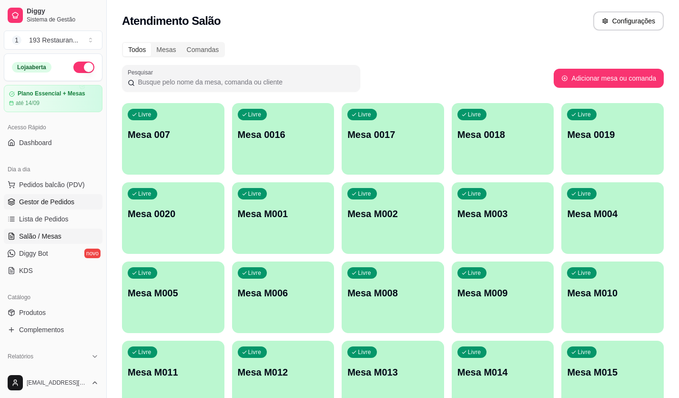
click at [63, 208] on link "Gestor de Pedidos" at bounding box center [53, 201] width 99 height 15
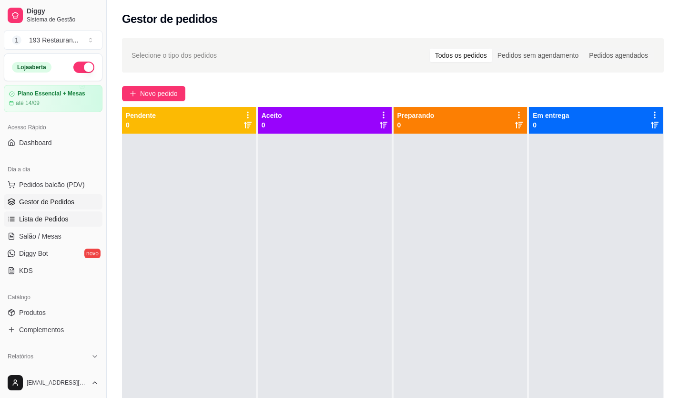
click at [62, 212] on link "Lista de Pedidos" at bounding box center [53, 218] width 99 height 15
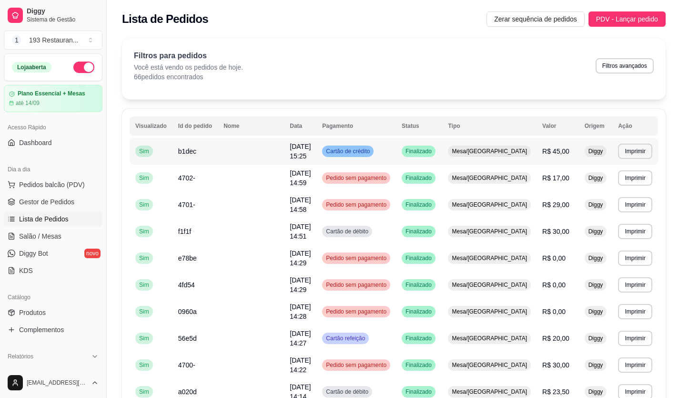
click at [284, 149] on td "[DATE] às 15:25" at bounding box center [300, 156] width 32 height 36
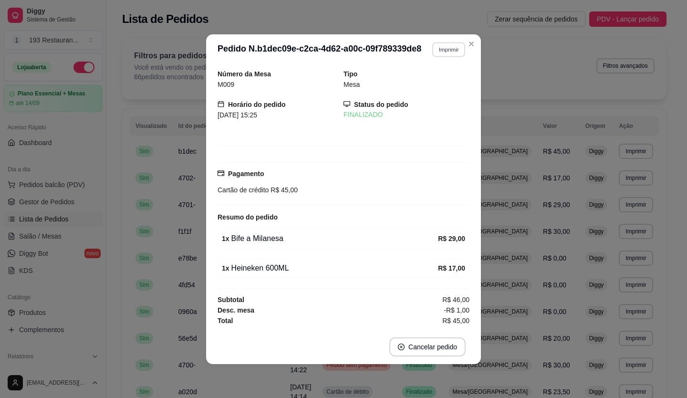
click at [462, 47] on button "Imprimir" at bounding box center [448, 49] width 33 height 15
click at [420, 109] on button "CAIXA" at bounding box center [431, 101] width 69 height 15
